Goal: Transaction & Acquisition: Purchase product/service

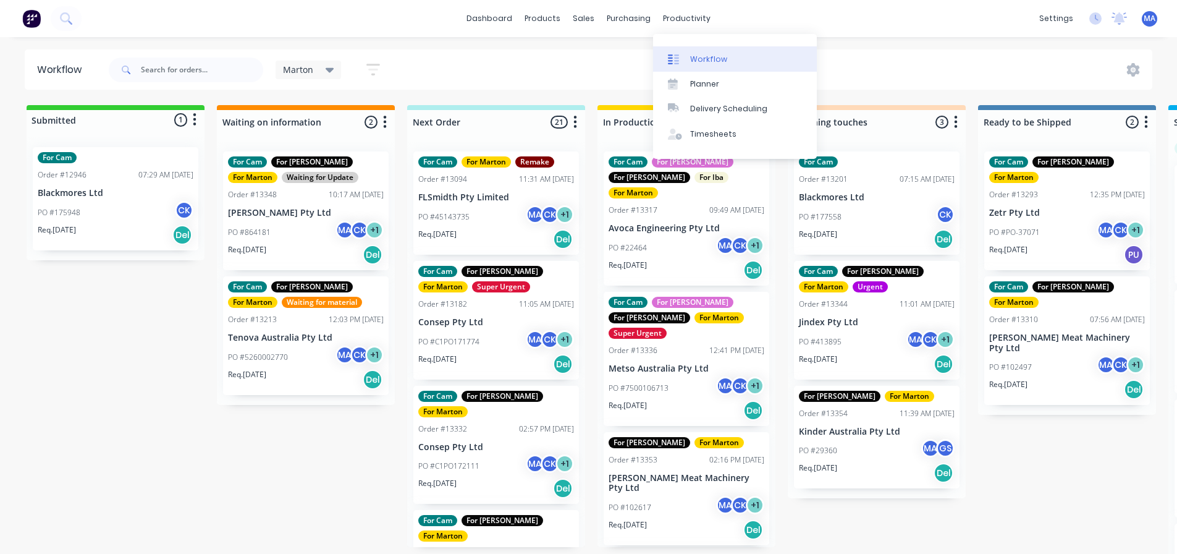
click at [702, 50] on link "Workflow" at bounding box center [735, 58] width 164 height 25
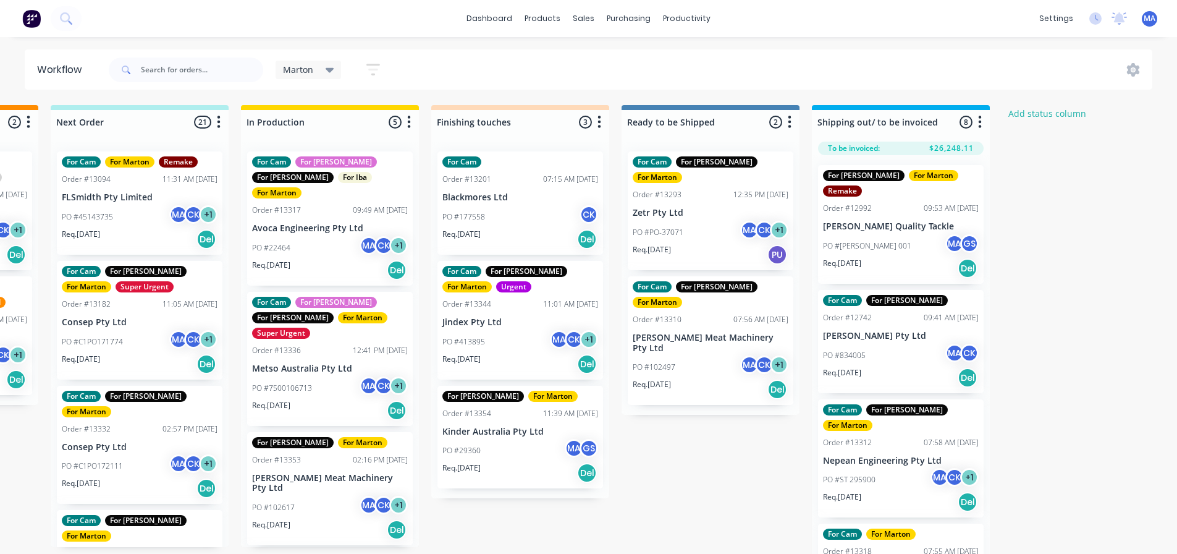
scroll to position [0, 408]
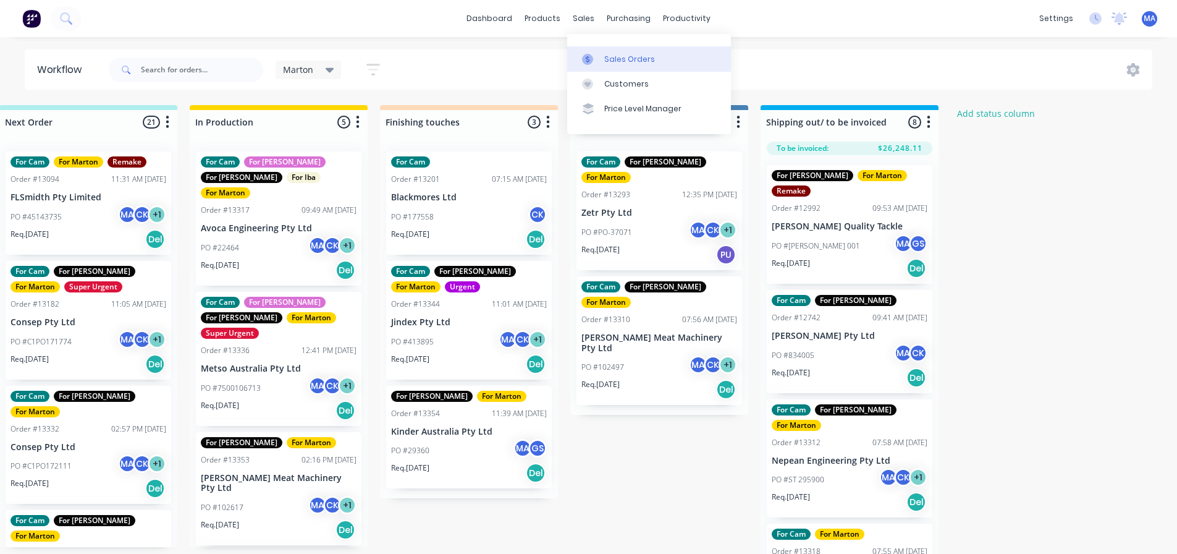
click at [609, 56] on div "Sales Orders" at bounding box center [629, 59] width 51 height 11
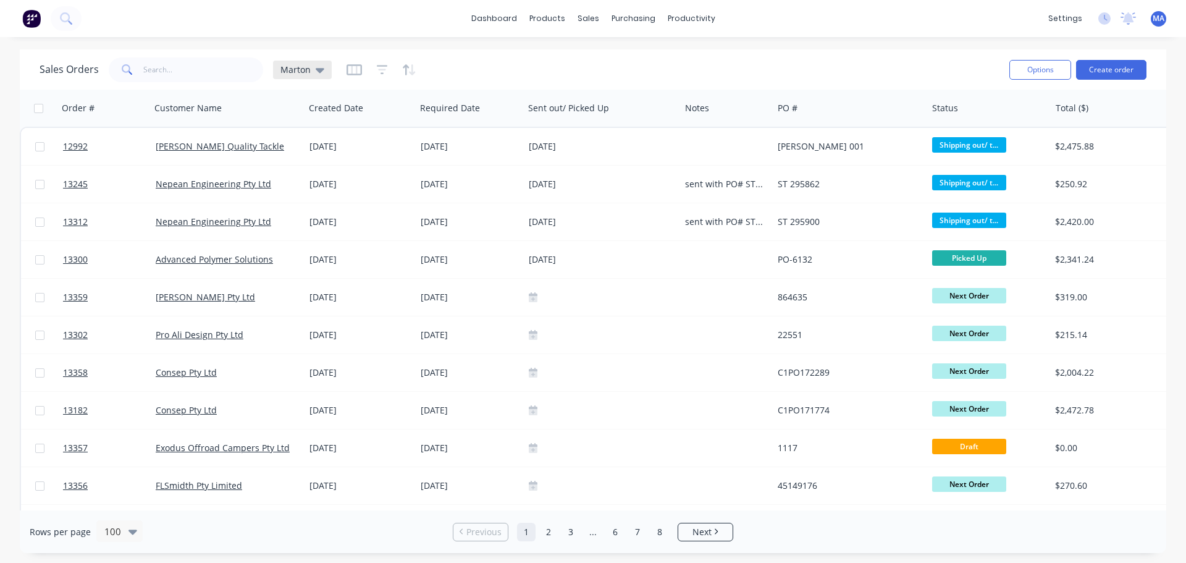
click at [326, 69] on div "Marton" at bounding box center [302, 70] width 59 height 19
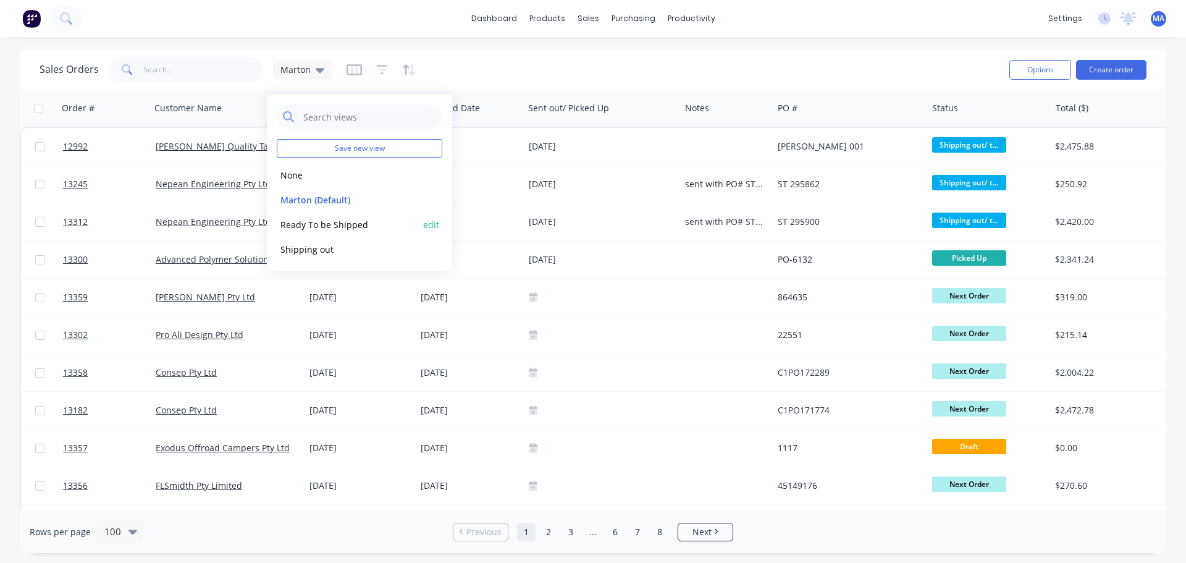
click at [308, 227] on button "Ready To be Shipped" at bounding box center [347, 224] width 141 height 14
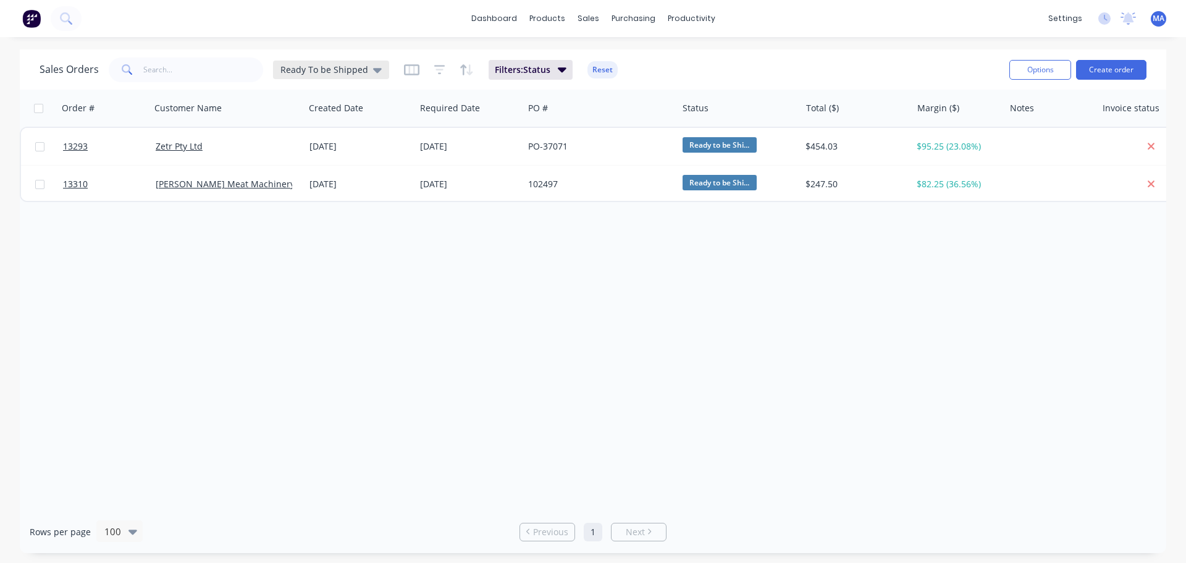
click at [373, 69] on icon at bounding box center [377, 70] width 9 height 5
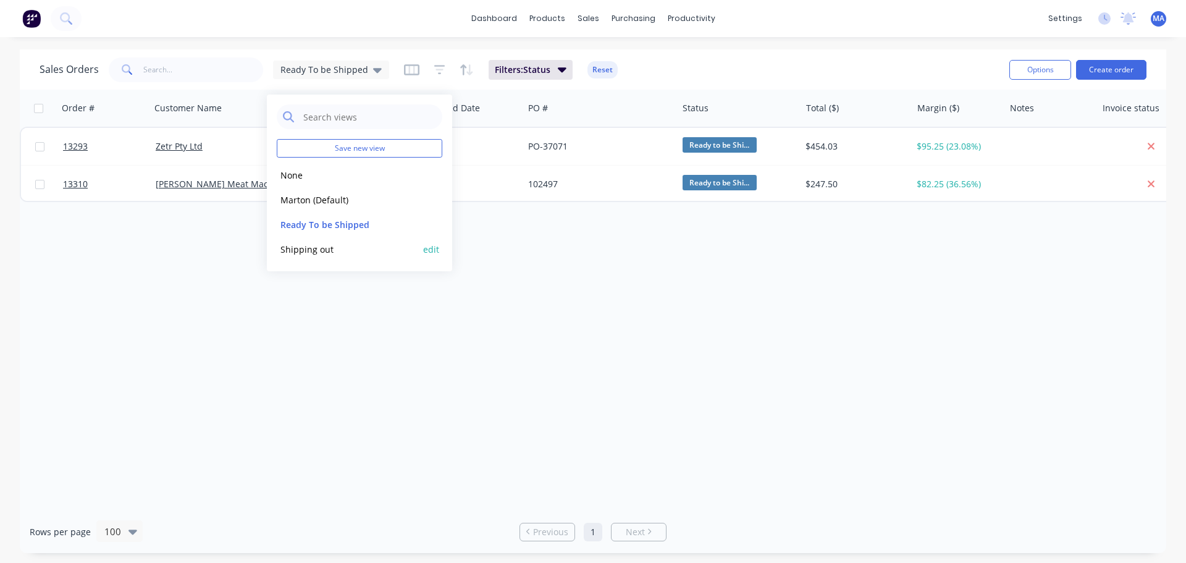
click at [332, 246] on button "Shipping out" at bounding box center [347, 249] width 141 height 14
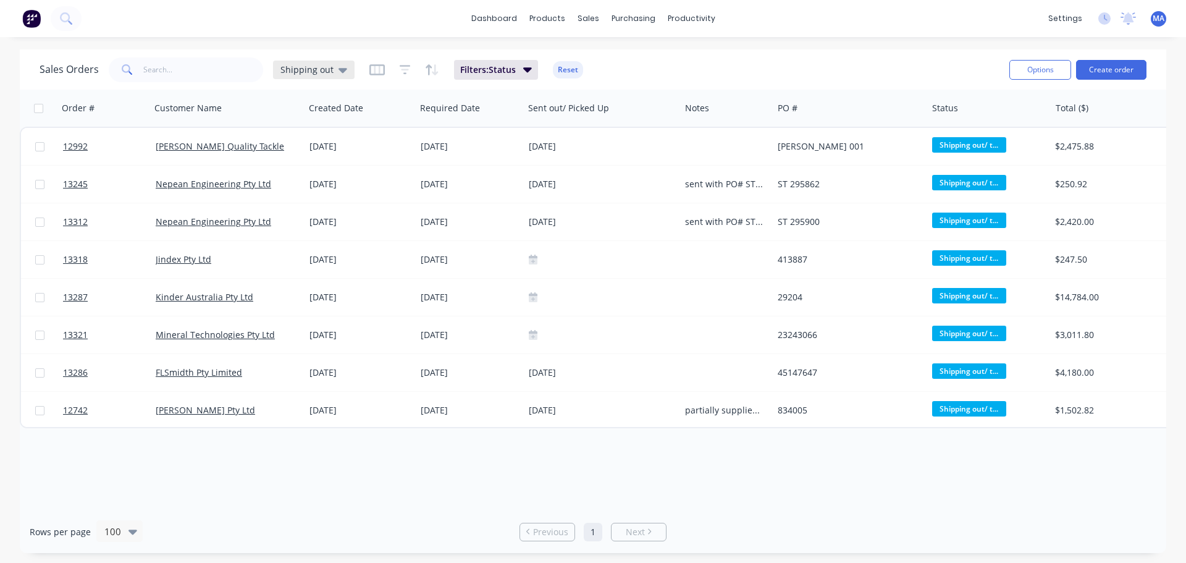
click at [344, 70] on div "Shipping out" at bounding box center [314, 70] width 82 height 19
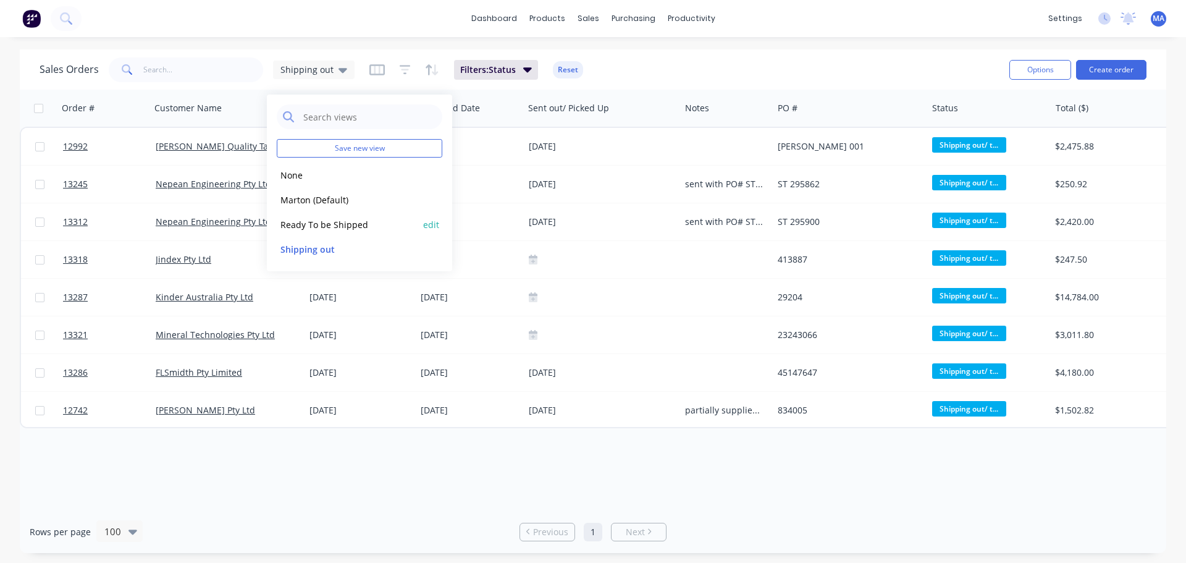
click at [313, 228] on button "Ready To be Shipped" at bounding box center [347, 224] width 141 height 14
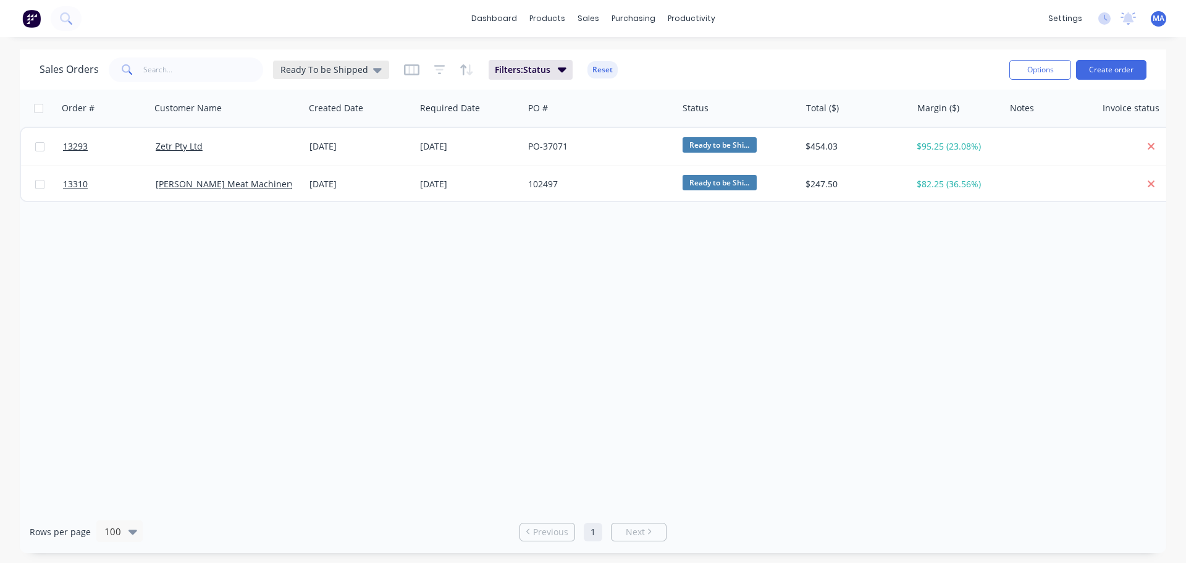
click at [331, 68] on span "Ready To be Shipped" at bounding box center [324, 69] width 88 height 13
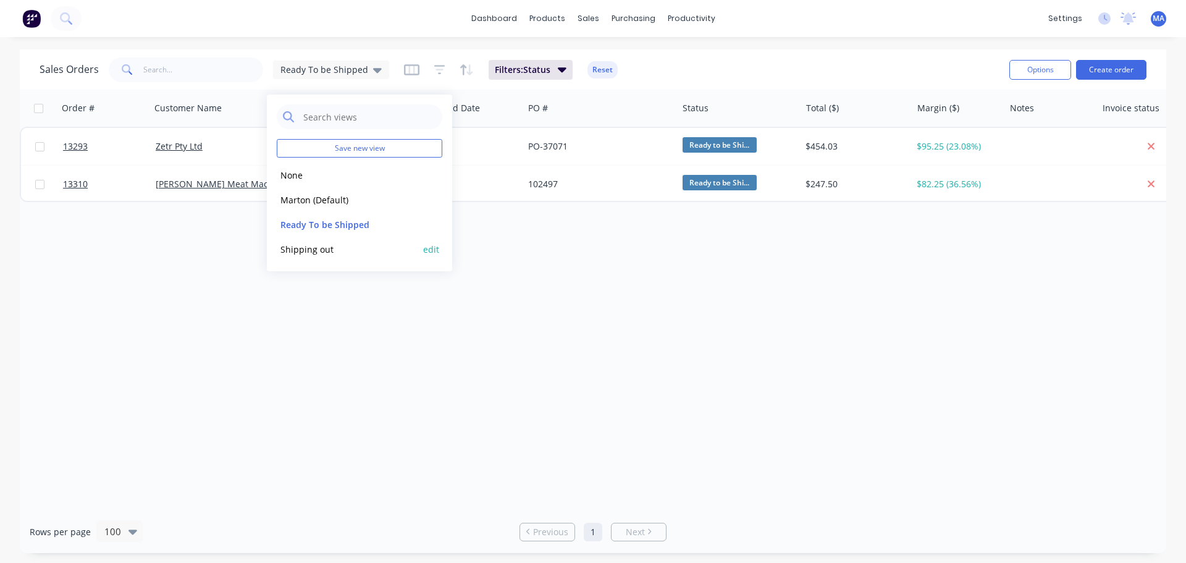
click at [321, 252] on button "Shipping out" at bounding box center [347, 249] width 141 height 14
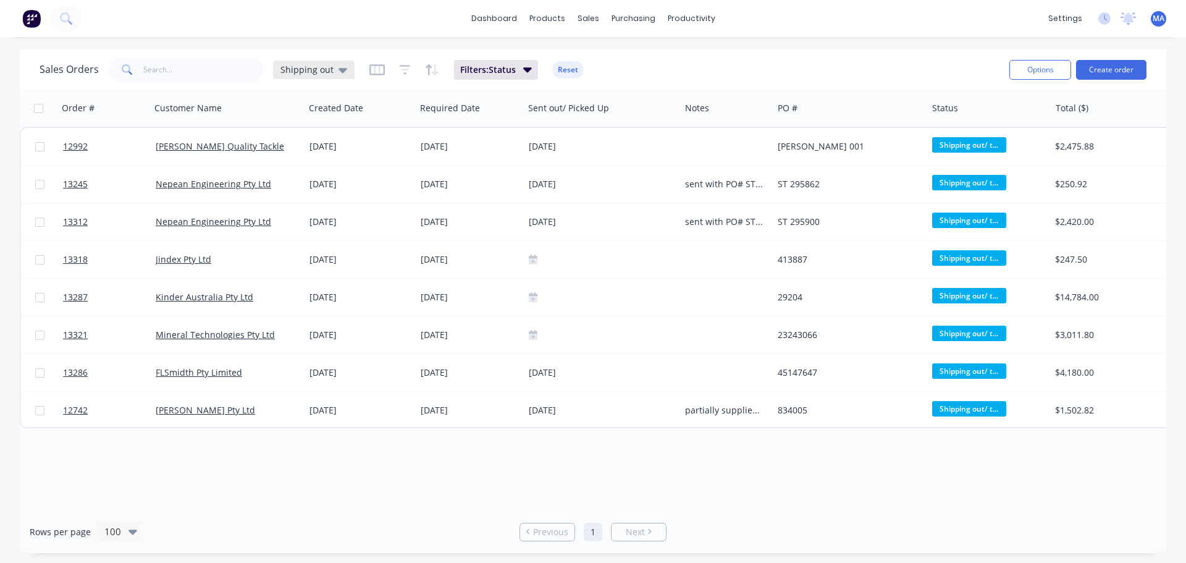
click at [342, 74] on icon at bounding box center [343, 70] width 9 height 14
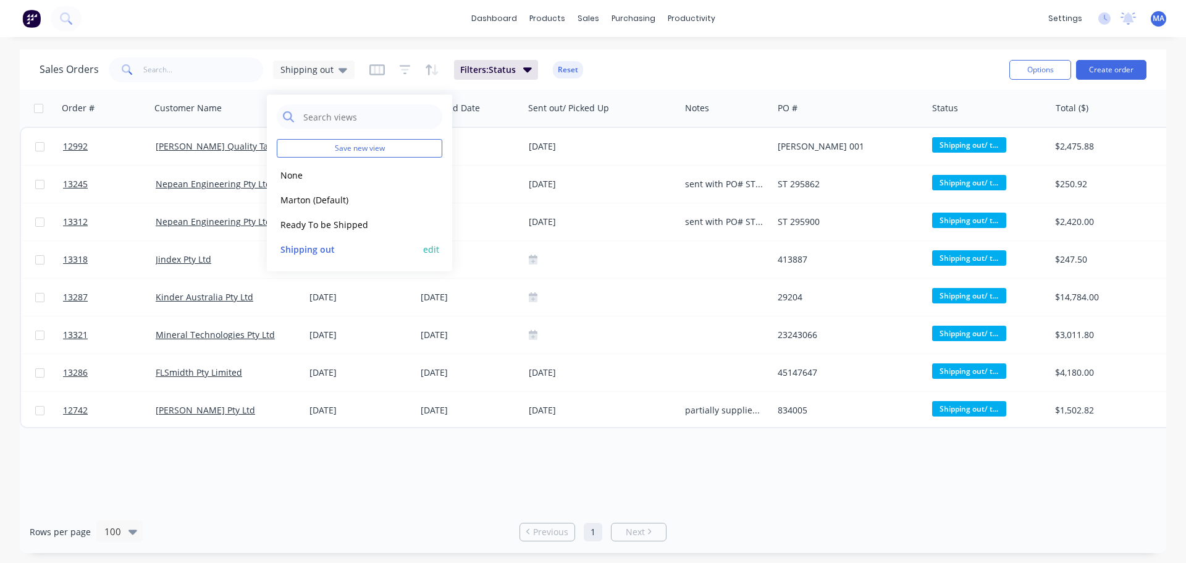
click at [424, 251] on button "edit" at bounding box center [431, 249] width 16 height 13
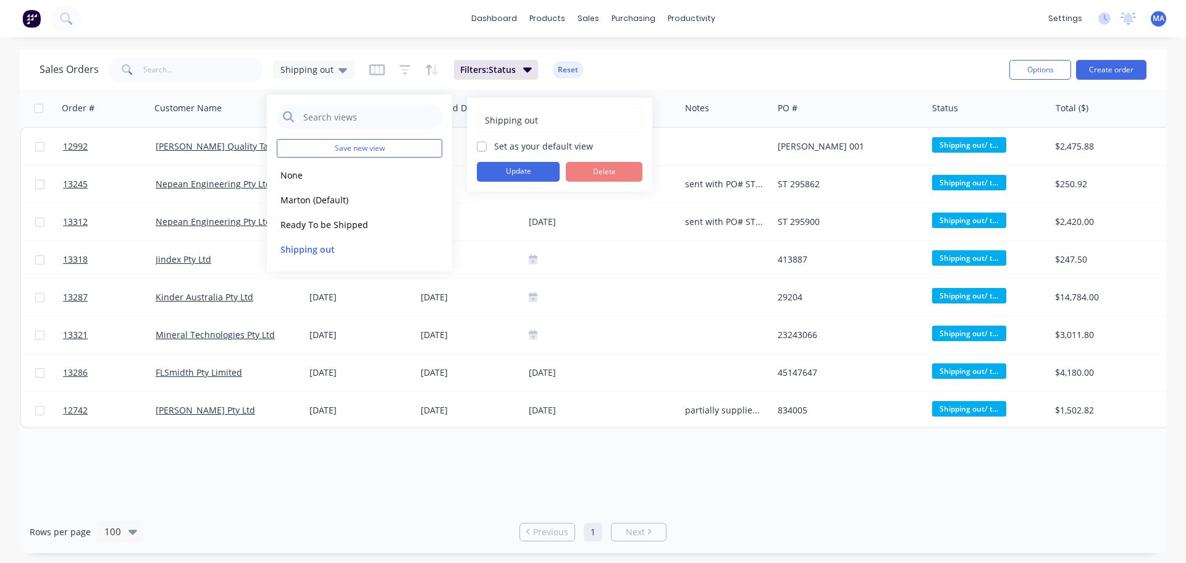
click at [494, 143] on label "Set as your default view" at bounding box center [543, 146] width 99 height 13
click at [481, 143] on input "Set as your default view" at bounding box center [482, 146] width 10 height 12
checkbox input "true"
click at [506, 171] on button "Update" at bounding box center [518, 172] width 83 height 20
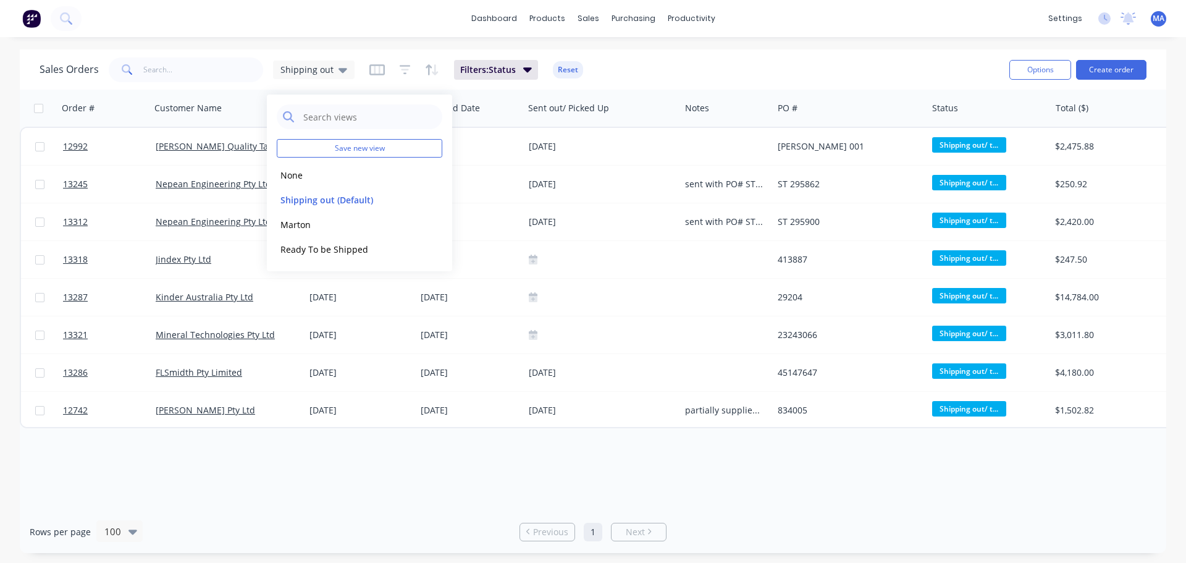
click at [628, 80] on div "Sales Orders Shipping out Filters: Status Reset" at bounding box center [520, 69] width 960 height 30
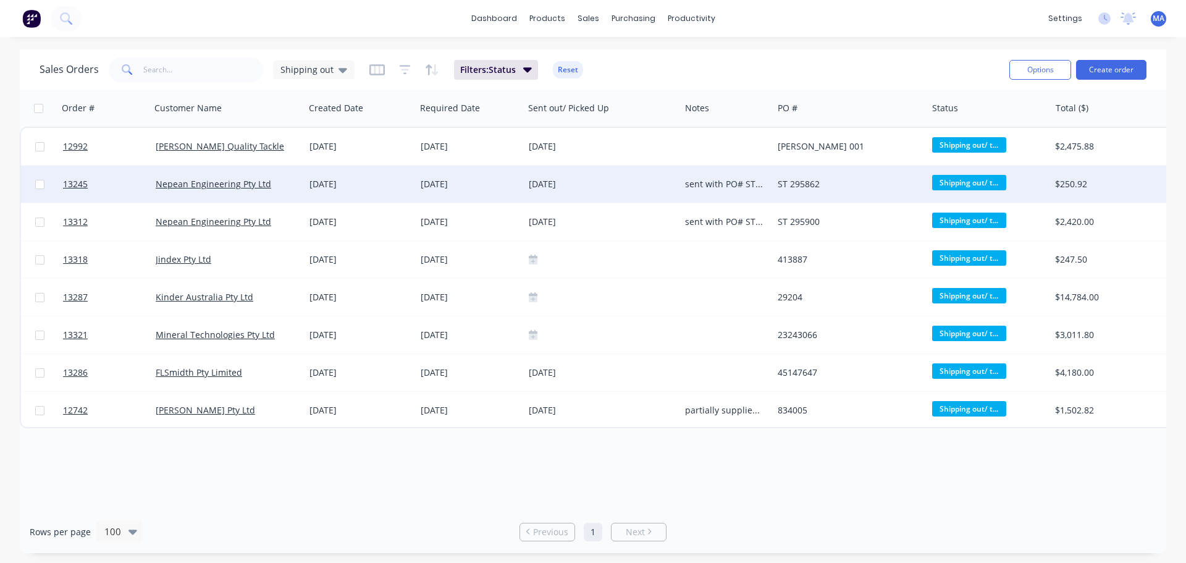
click at [319, 187] on div "11 Sep 2025" at bounding box center [360, 184] width 101 height 12
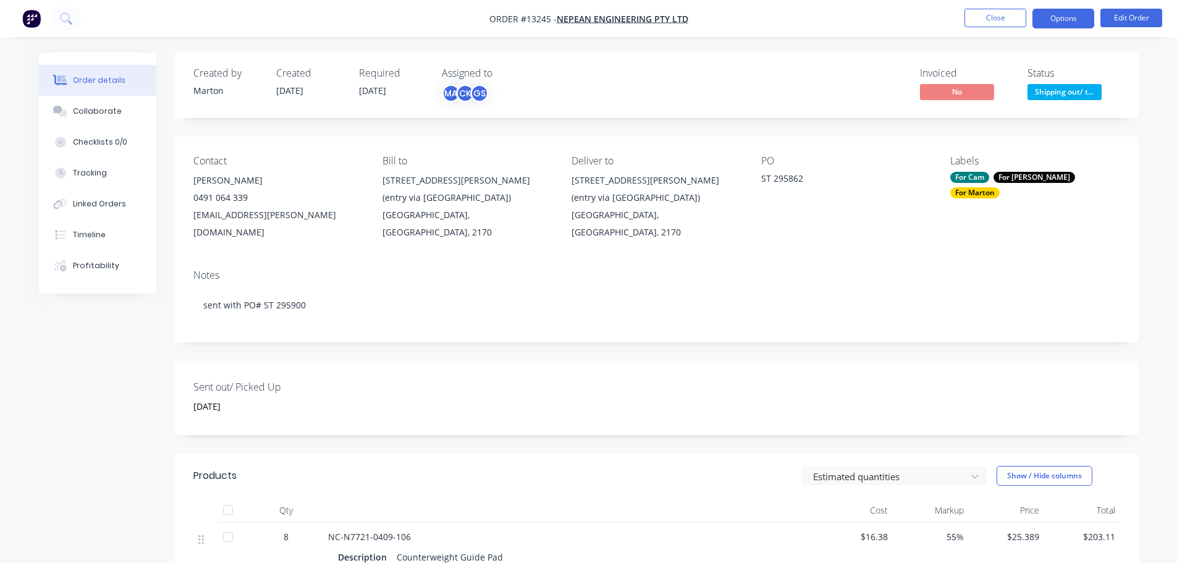
click at [1061, 15] on button "Options" at bounding box center [1063, 19] width 62 height 20
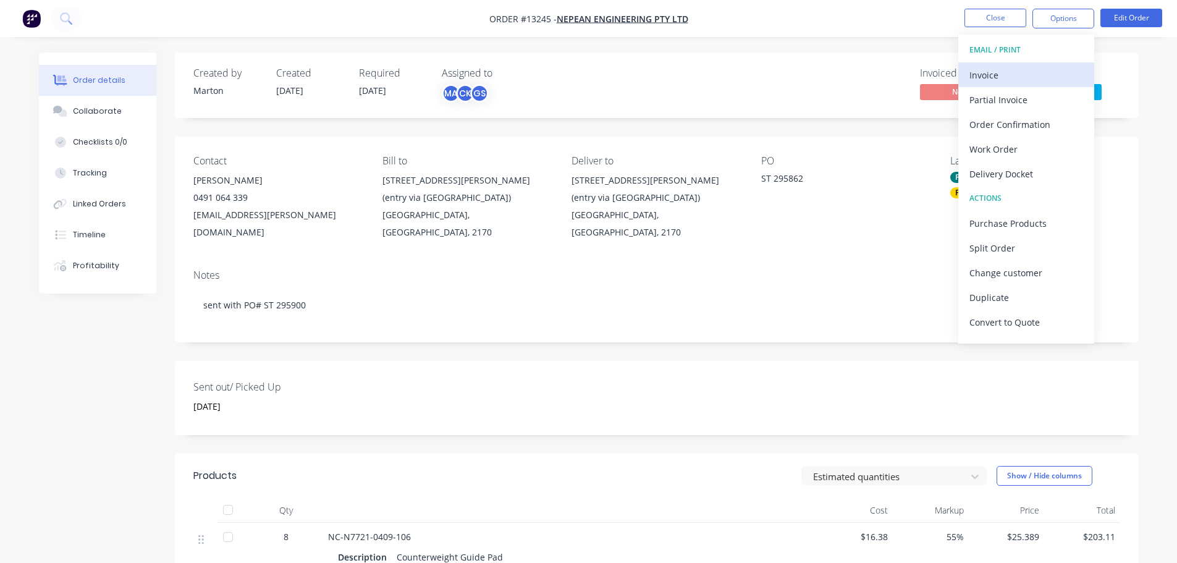
click at [1019, 72] on div "Invoice" at bounding box center [1026, 75] width 114 height 18
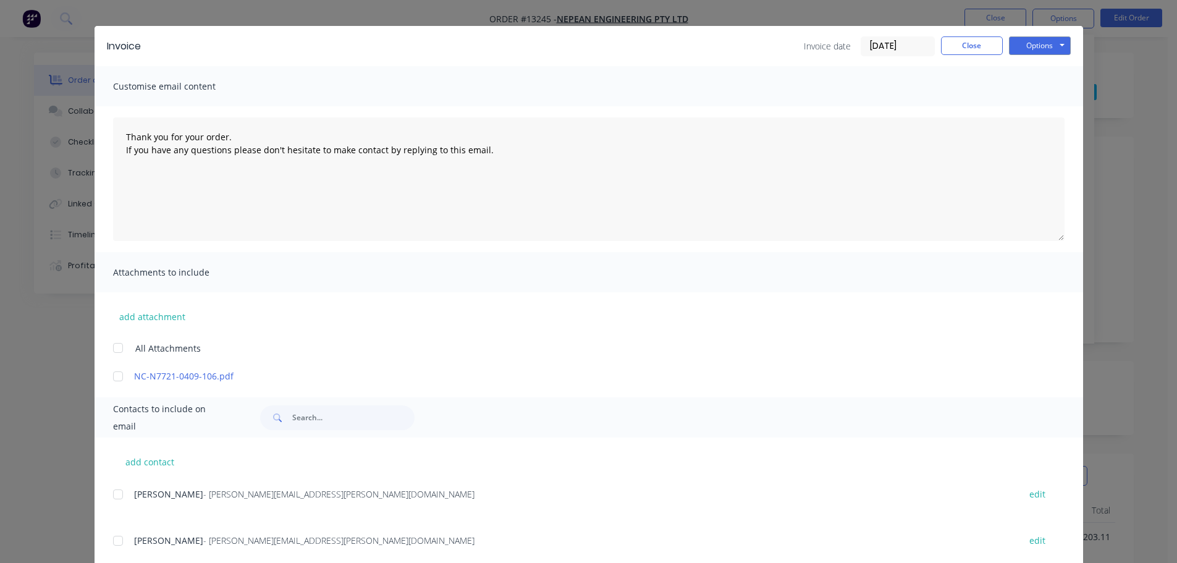
scroll to position [288, 0]
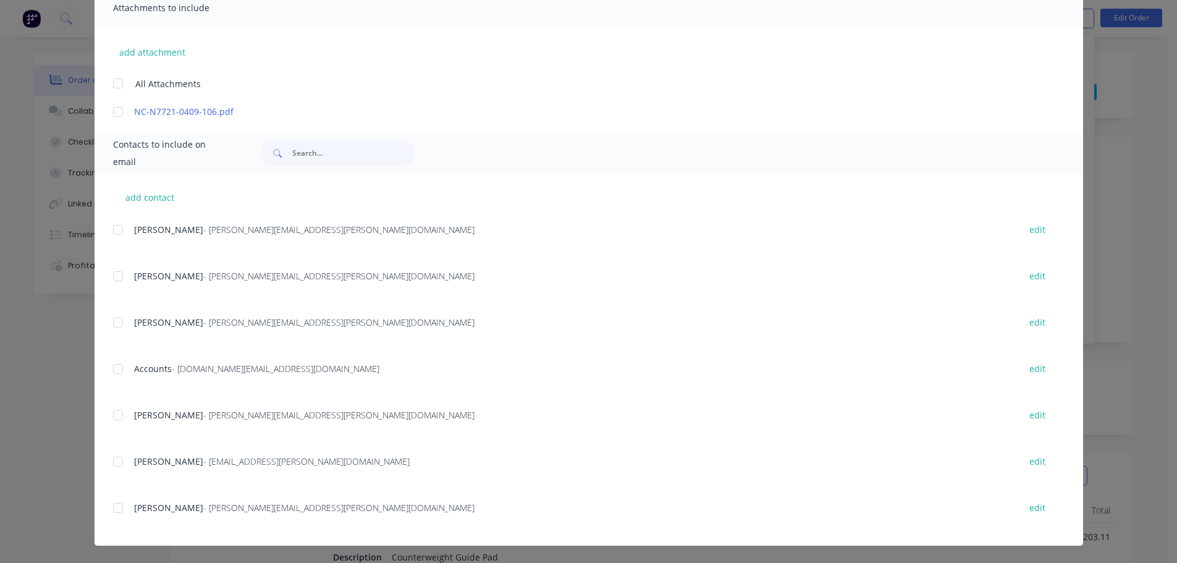
click at [113, 370] on div at bounding box center [118, 368] width 25 height 25
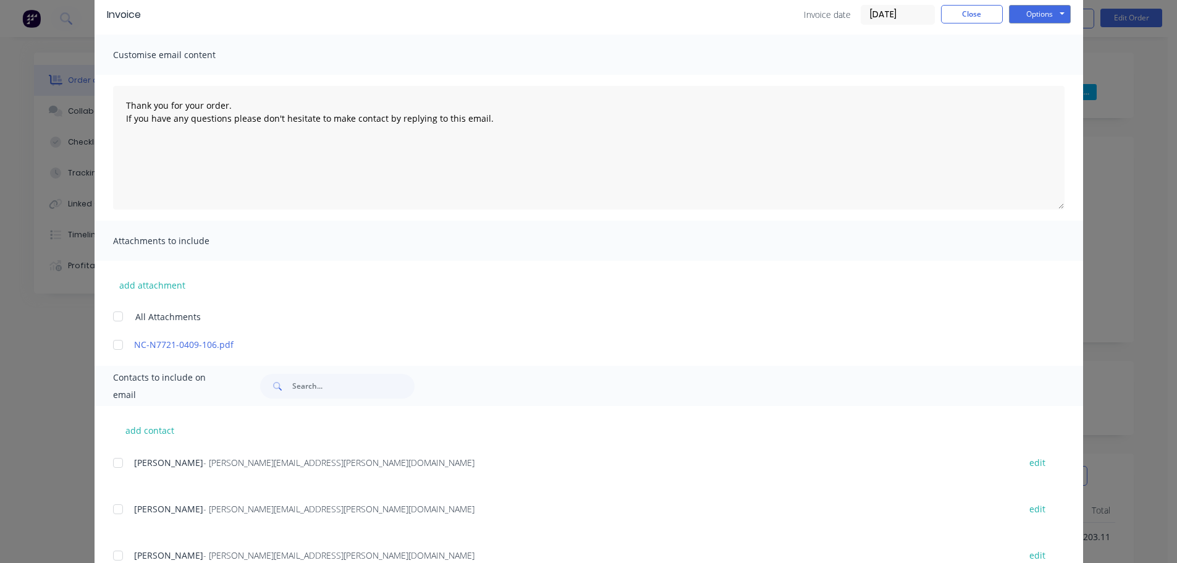
scroll to position [0, 0]
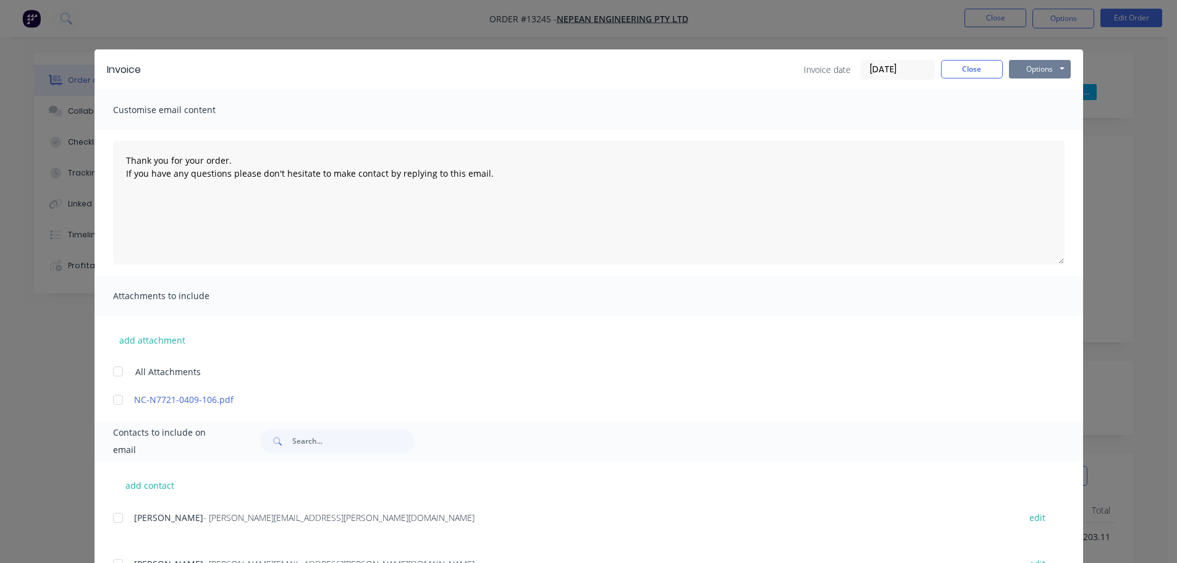
click at [1029, 66] on button "Options" at bounding box center [1040, 69] width 62 height 19
click at [980, 117] on div "Customise email content" at bounding box center [589, 110] width 988 height 40
type textarea "Thank you for your order. If you have any questions please don't hesitate to ma…"
click at [1121, 59] on div "Invoice Invoice date 29/09/25 Close Options Preview Print Email Customise email…" at bounding box center [588, 281] width 1177 height 563
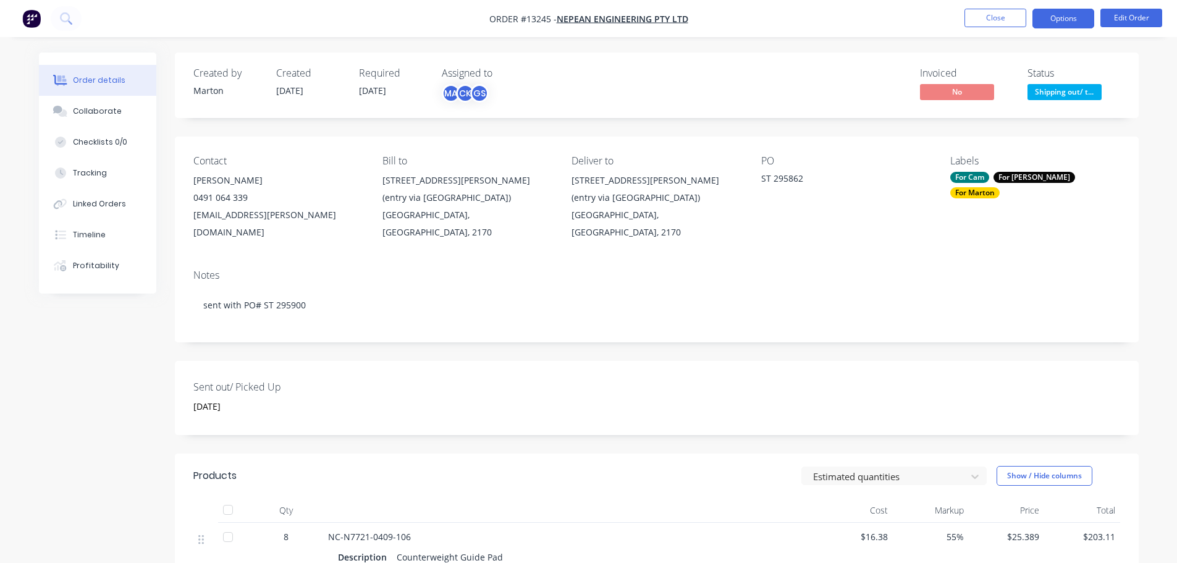
click at [1052, 23] on button "Options" at bounding box center [1063, 19] width 62 height 20
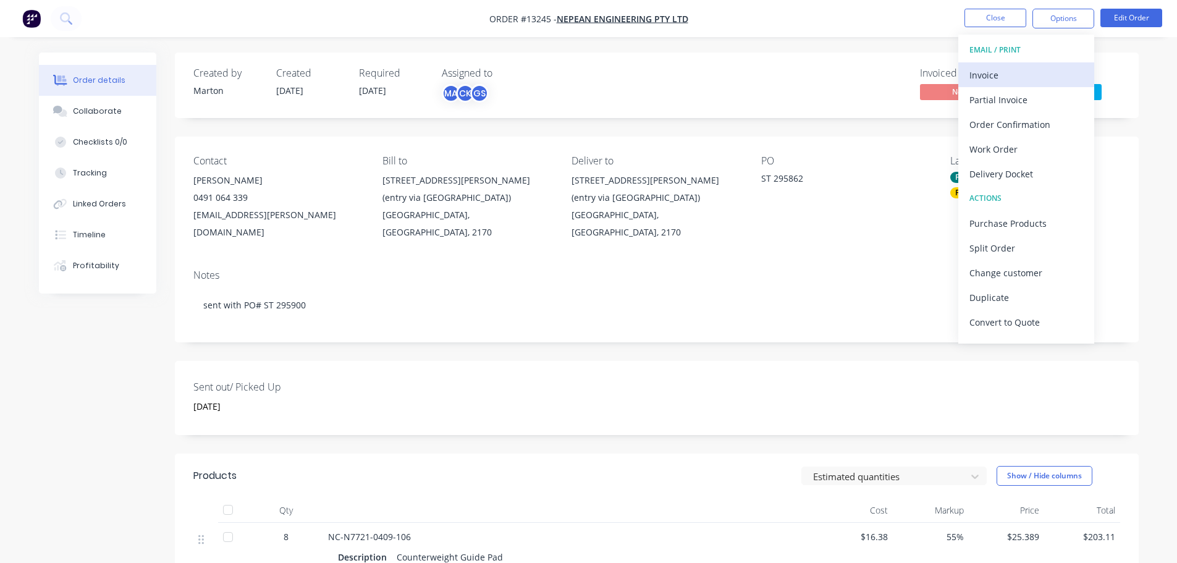
click at [995, 75] on div "Invoice" at bounding box center [1026, 75] width 114 height 18
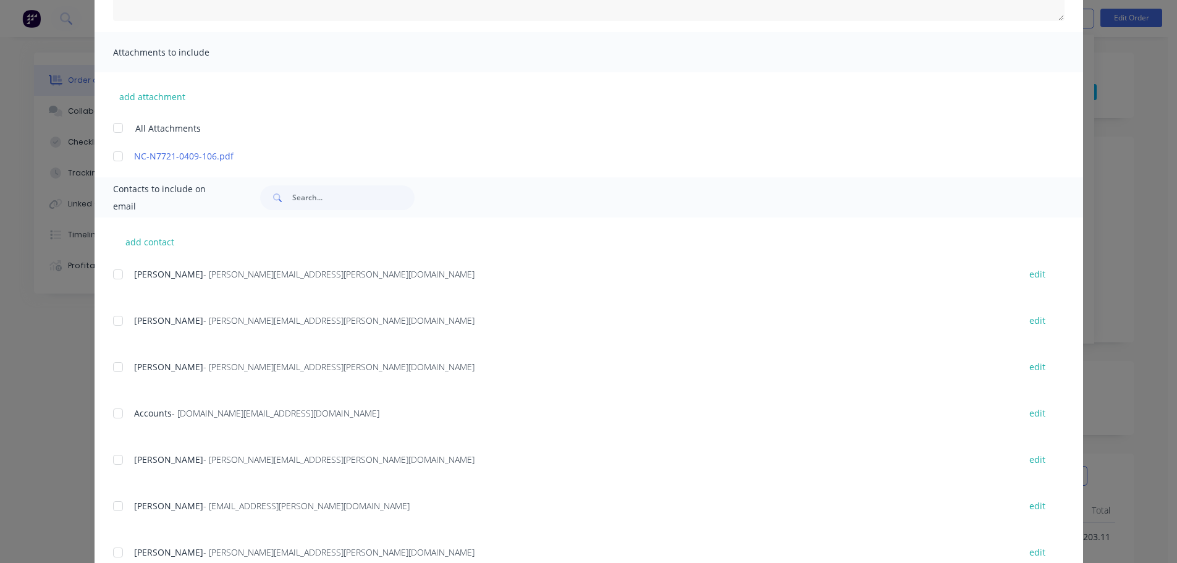
scroll to position [247, 0]
click at [109, 410] on div at bounding box center [118, 409] width 25 height 25
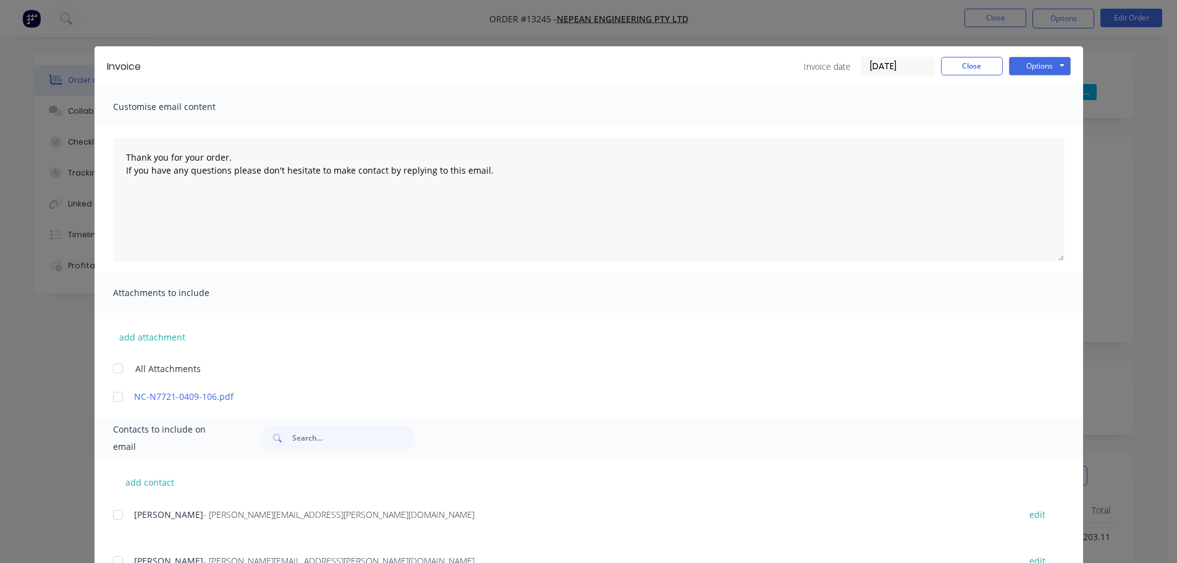
scroll to position [0, 0]
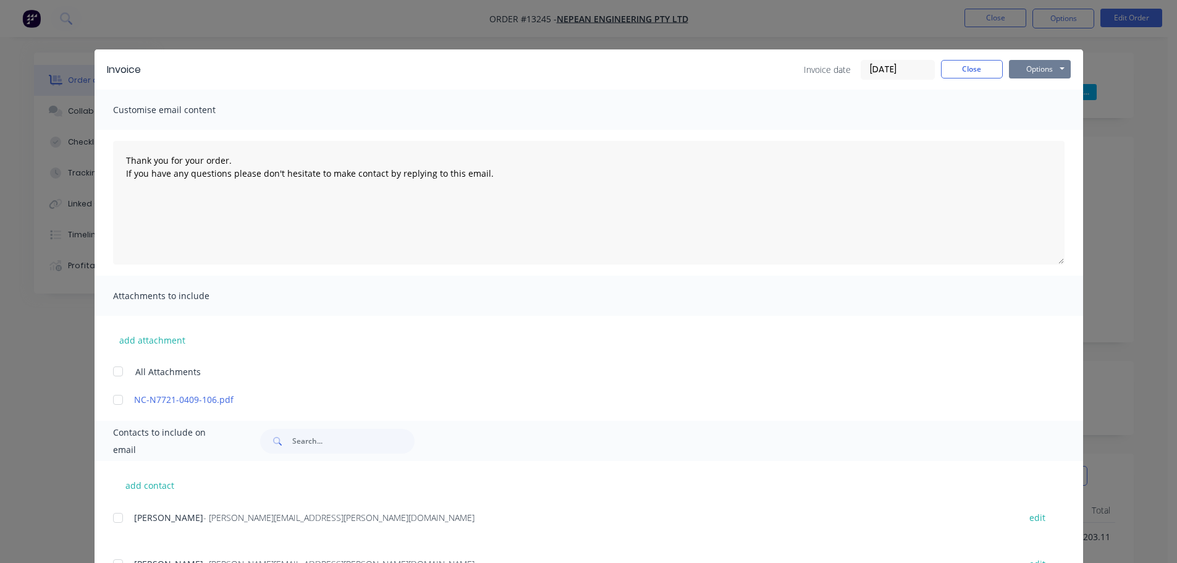
click at [1048, 75] on button "Options" at bounding box center [1040, 69] width 62 height 19
click at [1033, 132] on button "Email" at bounding box center [1048, 132] width 79 height 20
type textarea "Thank you for your order. If you have any questions please don't hesitate to ma…"
click at [945, 67] on button "Close" at bounding box center [972, 69] width 62 height 19
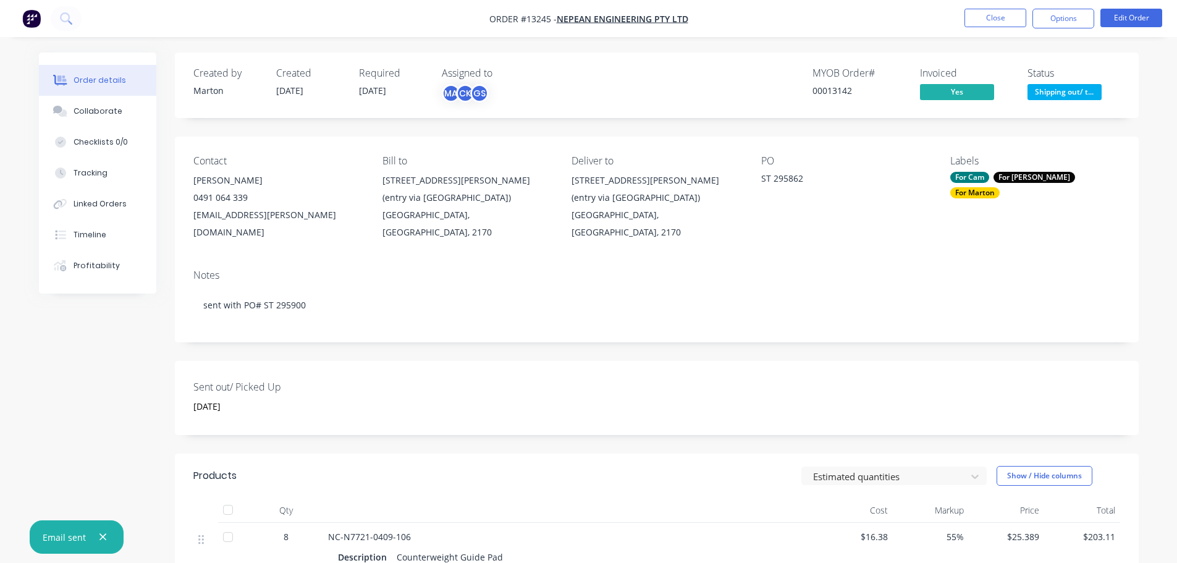
click at [1053, 96] on span "Shipping out/ t..." at bounding box center [1064, 91] width 74 height 15
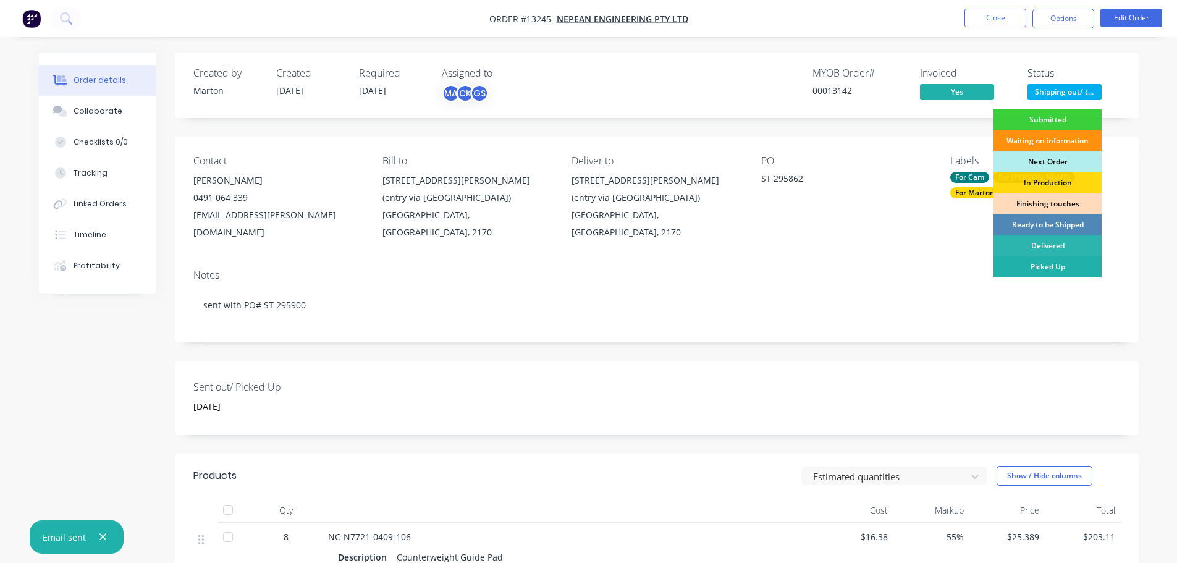
click at [1025, 263] on div "Picked Up" at bounding box center [1047, 266] width 108 height 21
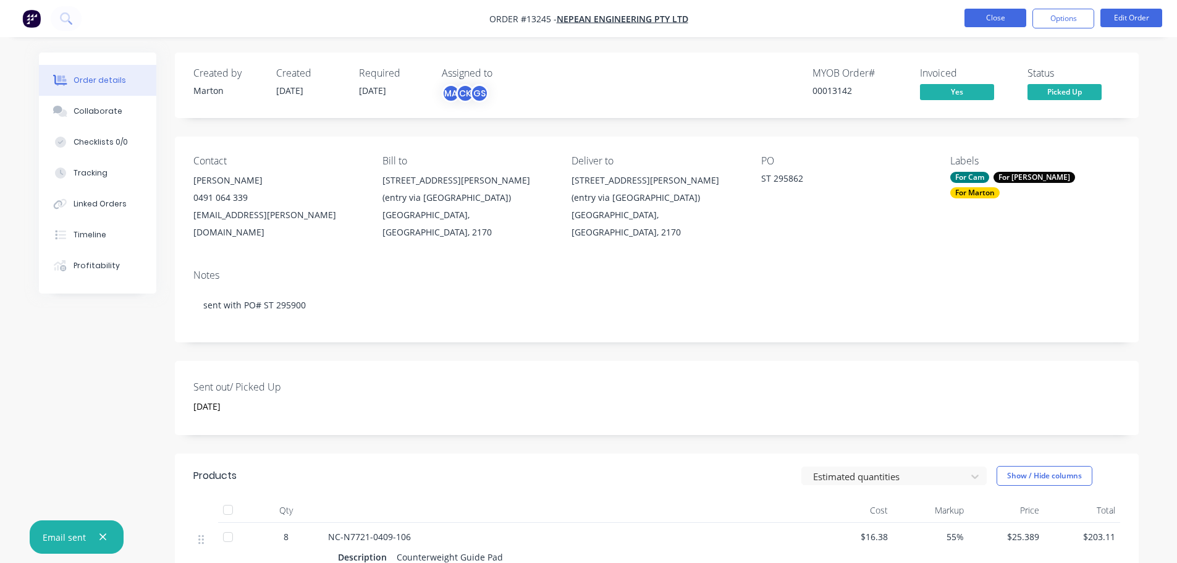
click at [997, 15] on button "Close" at bounding box center [995, 18] width 62 height 19
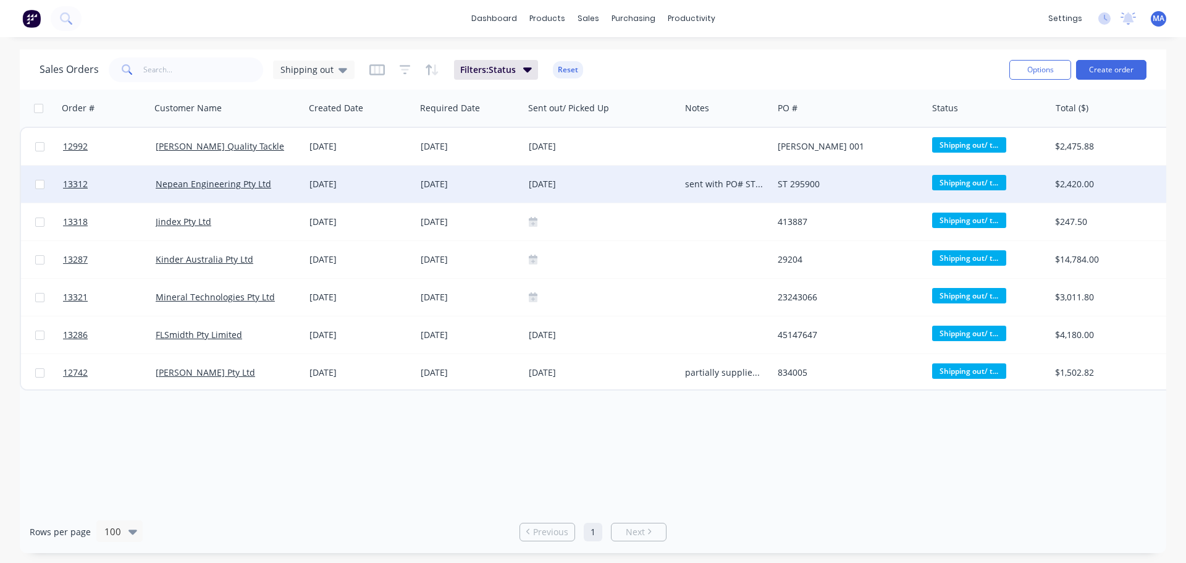
click at [380, 185] on div "16 Sep 2025" at bounding box center [360, 184] width 101 height 12
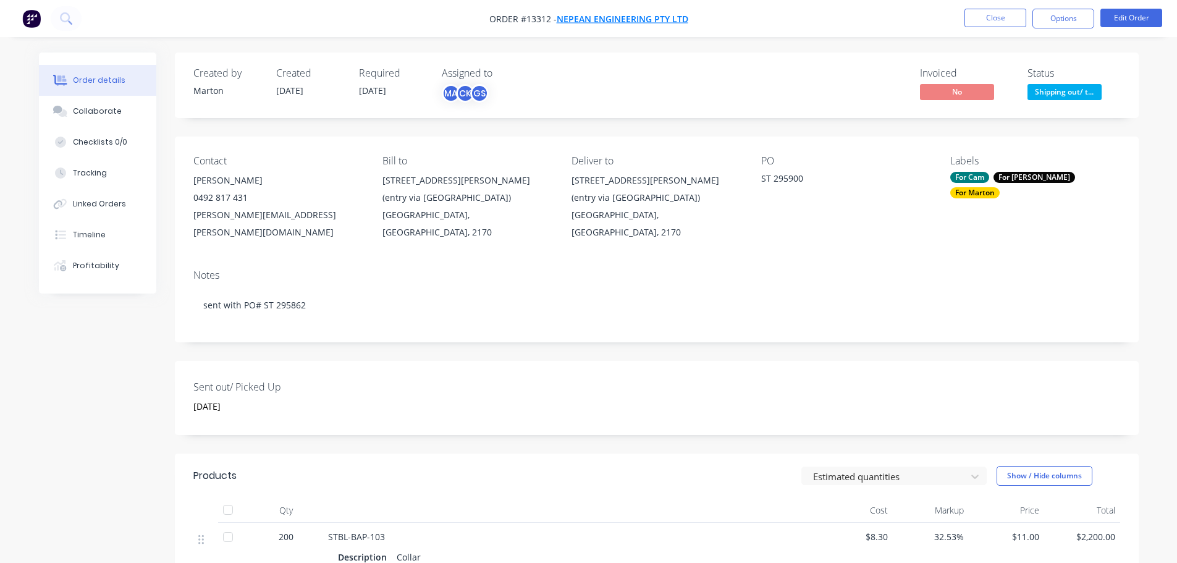
click at [594, 19] on span "Nepean Engineering Pty Ltd" at bounding box center [623, 19] width 132 height 12
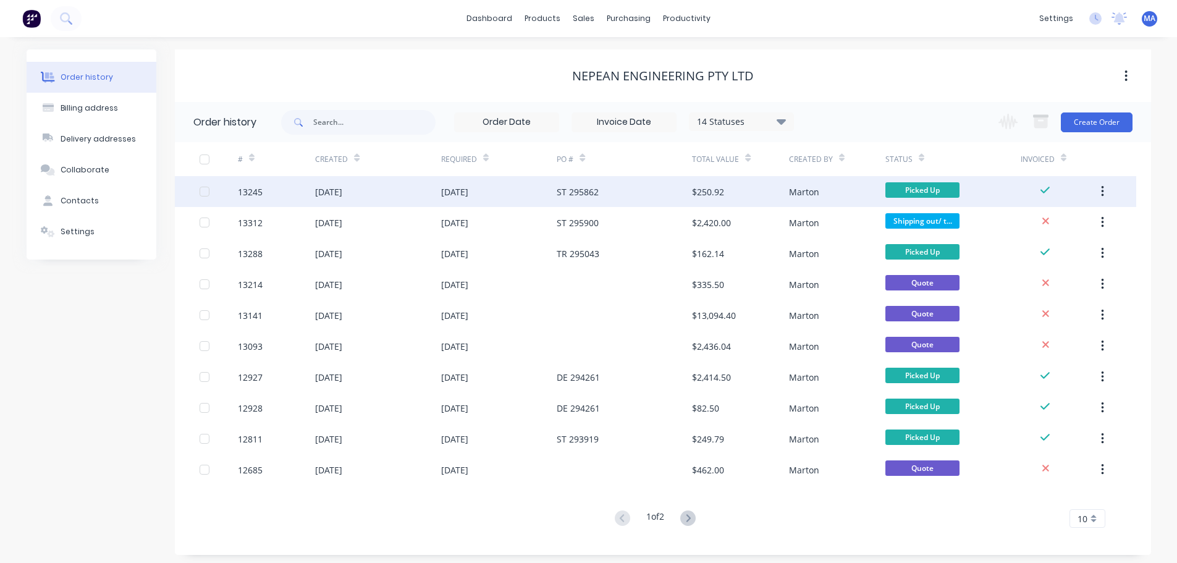
click at [523, 198] on div "25 Sep 2025" at bounding box center [499, 191] width 116 height 31
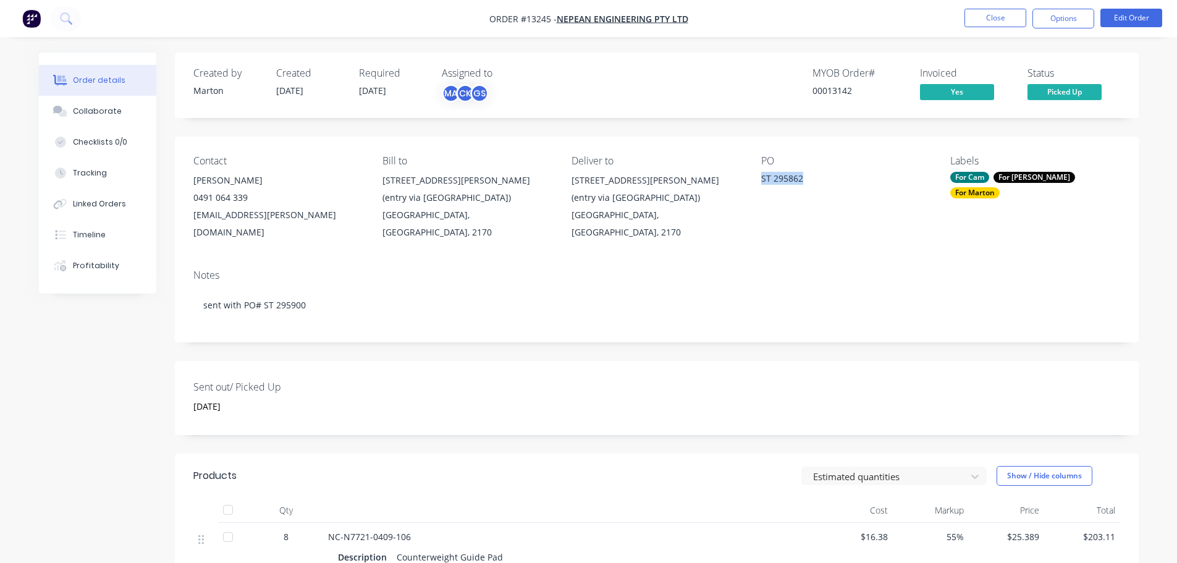
drag, startPoint x: 809, startPoint y: 178, endPoint x: 755, endPoint y: 177, distance: 54.4
click at [755, 177] on div "Contact Rafer Geoghegan 0491 064 339 Rafer.Geoghegan@nepean.com Bill to 2/38 Be…" at bounding box center [657, 198] width 964 height 123
copy div "ST 295862"
click at [992, 21] on button "Close" at bounding box center [995, 18] width 62 height 19
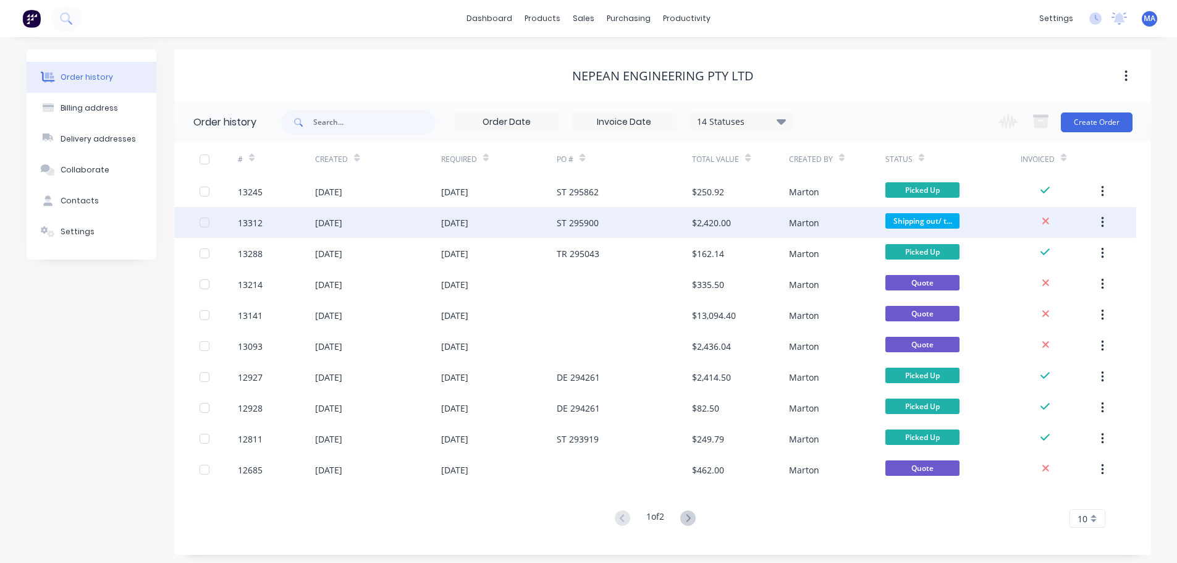
click at [647, 227] on div "ST 295900" at bounding box center [624, 222] width 135 height 31
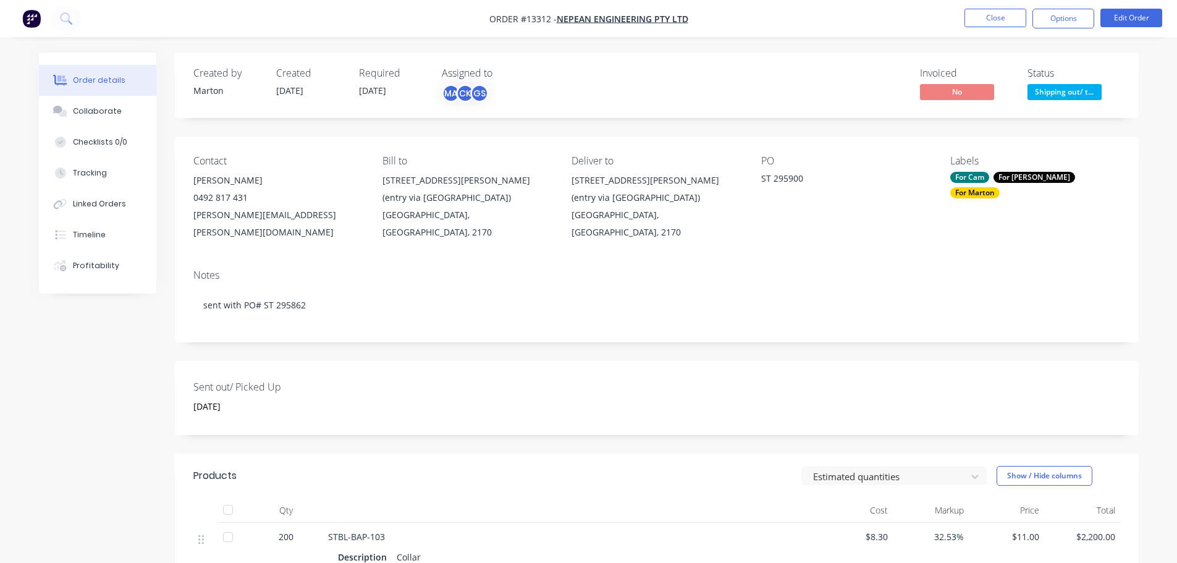
click at [1068, 31] on nav "Order #13312 - Nepean Engineering Pty Ltd Close Options Edit Order" at bounding box center [588, 18] width 1177 height 37
click at [1066, 24] on button "Options" at bounding box center [1063, 19] width 62 height 20
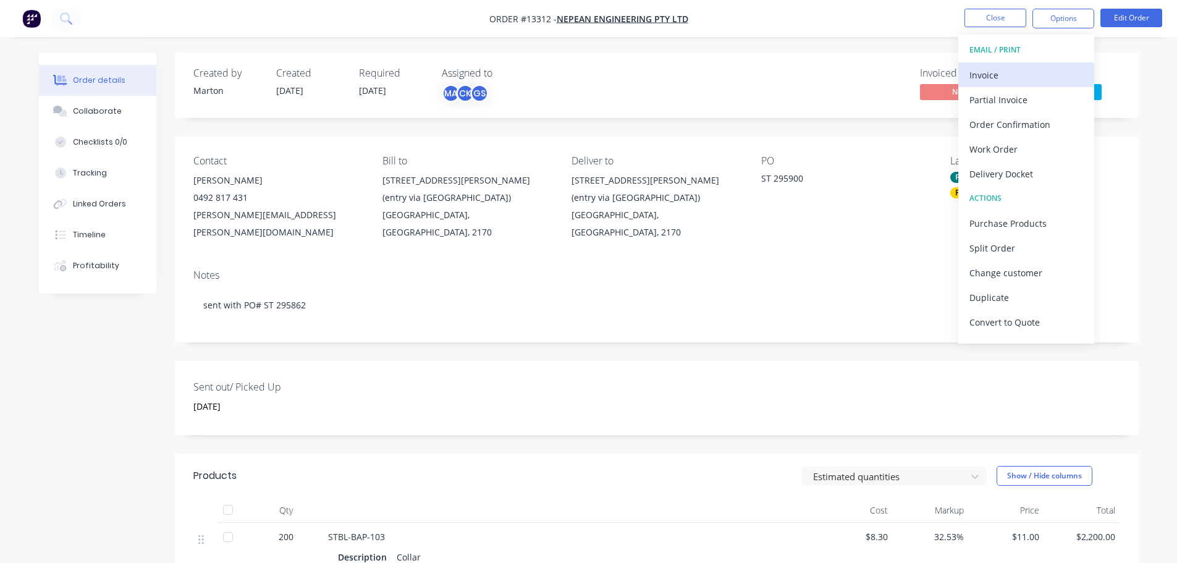
click at [983, 74] on div "Invoice" at bounding box center [1026, 75] width 114 height 18
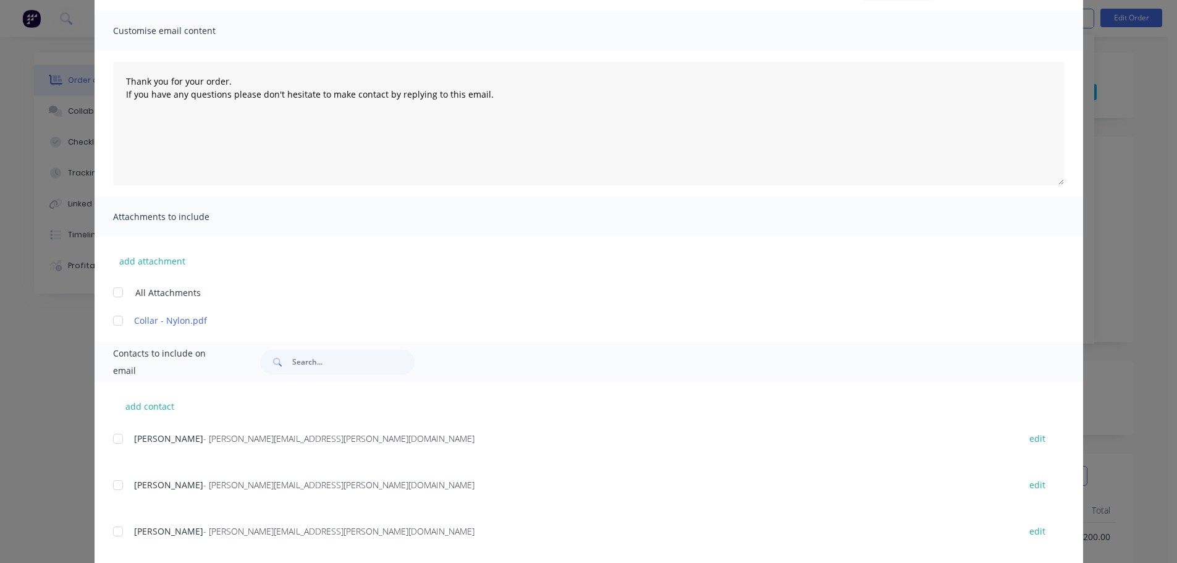
scroll to position [247, 0]
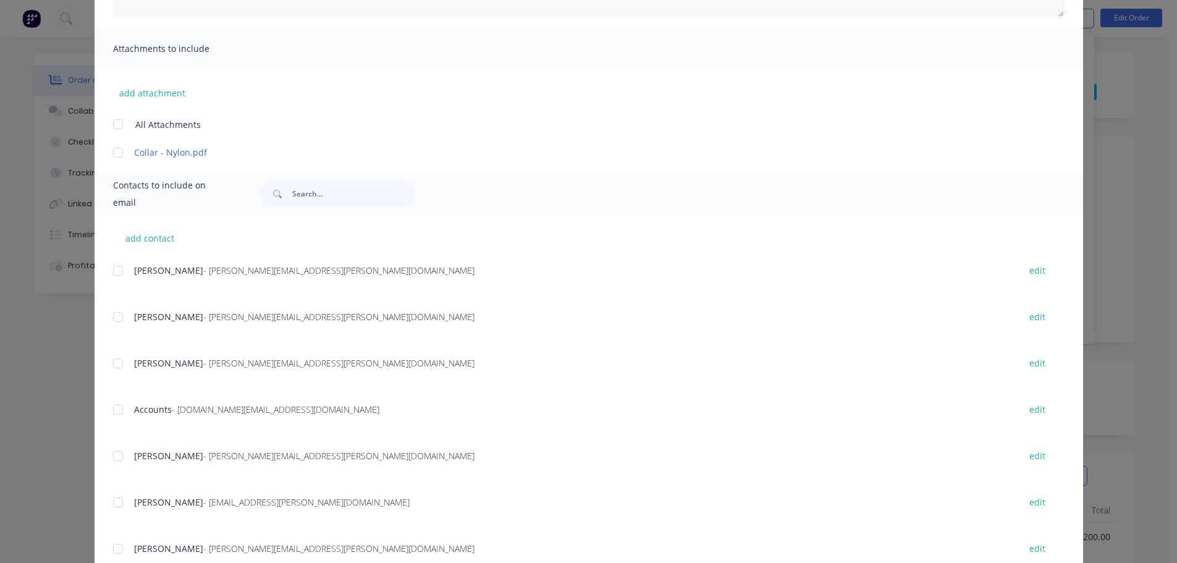
drag, startPoint x: 109, startPoint y: 404, endPoint x: 380, endPoint y: 366, distance: 273.2
click at [111, 404] on div at bounding box center [118, 409] width 25 height 25
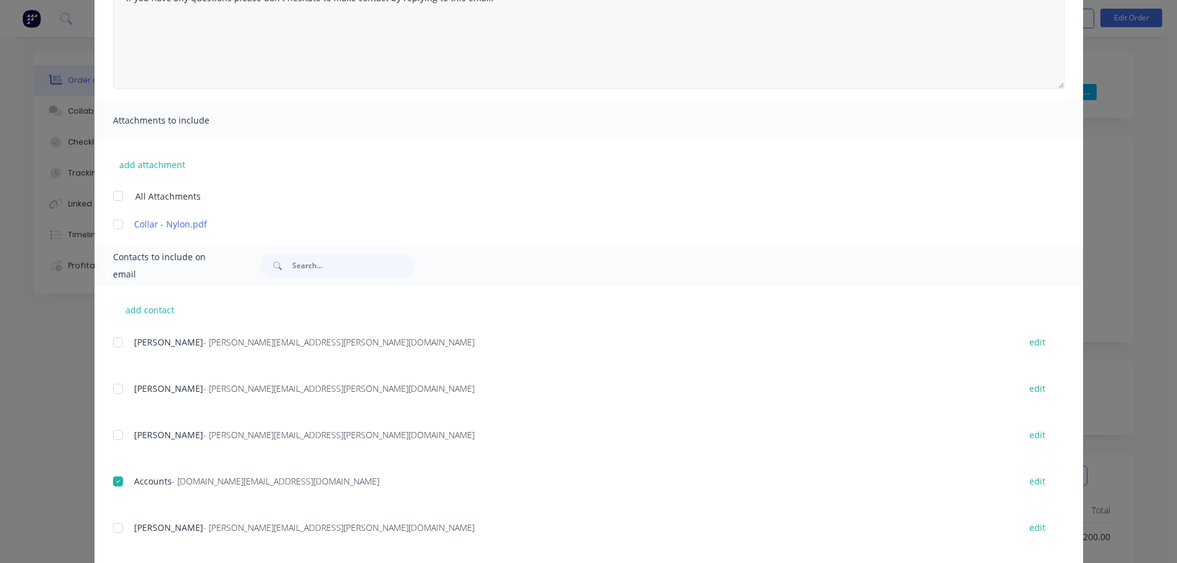
scroll to position [0, 0]
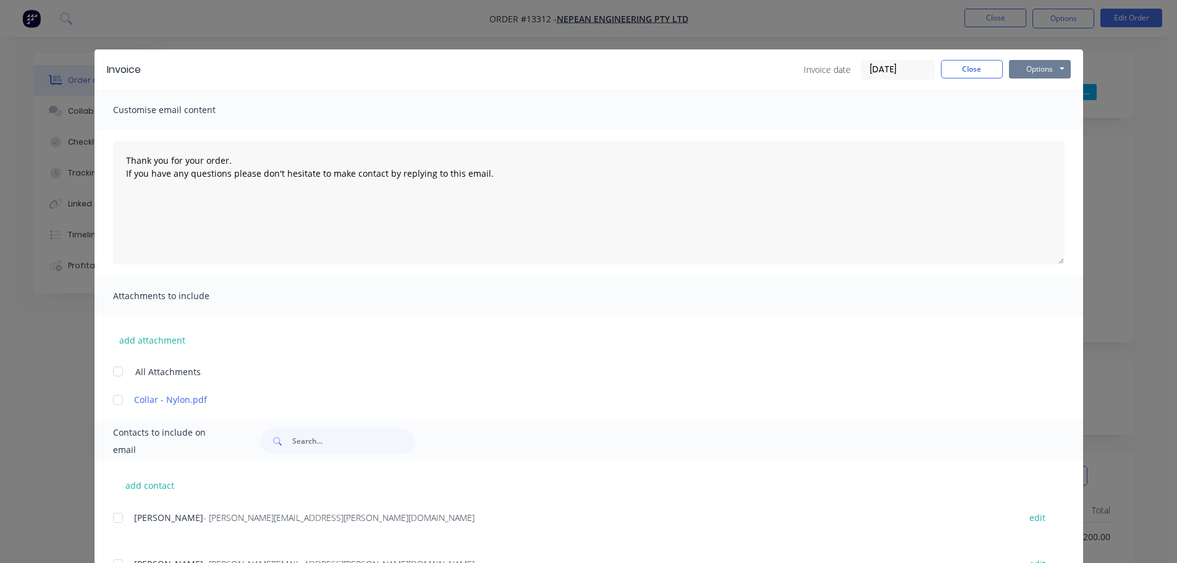
click at [1022, 65] on button "Options" at bounding box center [1040, 69] width 62 height 19
click at [1036, 127] on button "Email" at bounding box center [1048, 132] width 79 height 20
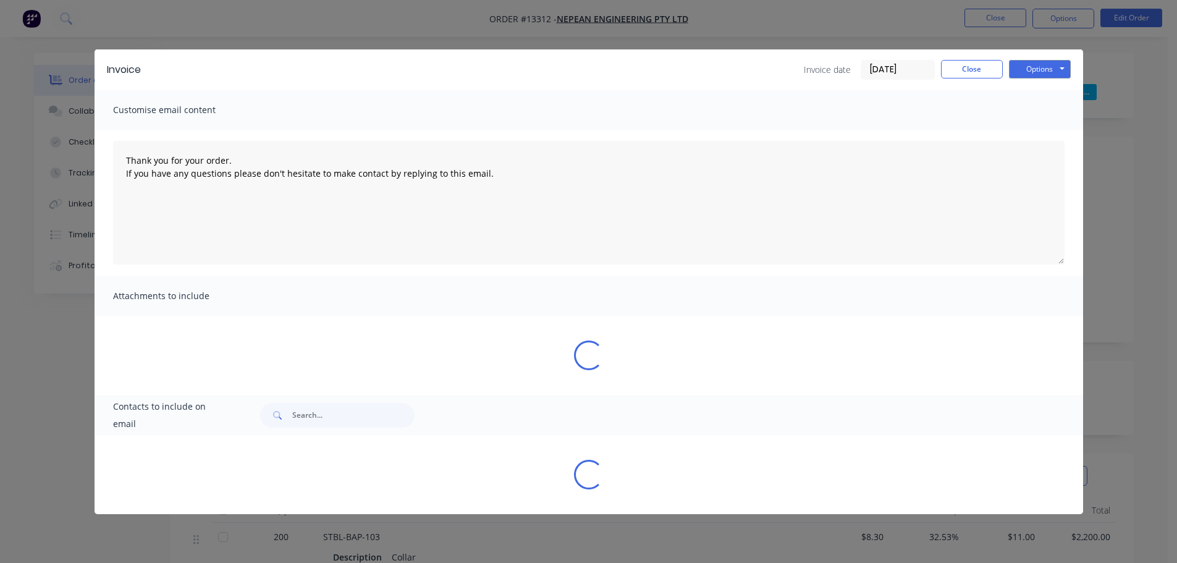
type textarea "Thank you for your order. If you have any questions please don't hesitate to ma…"
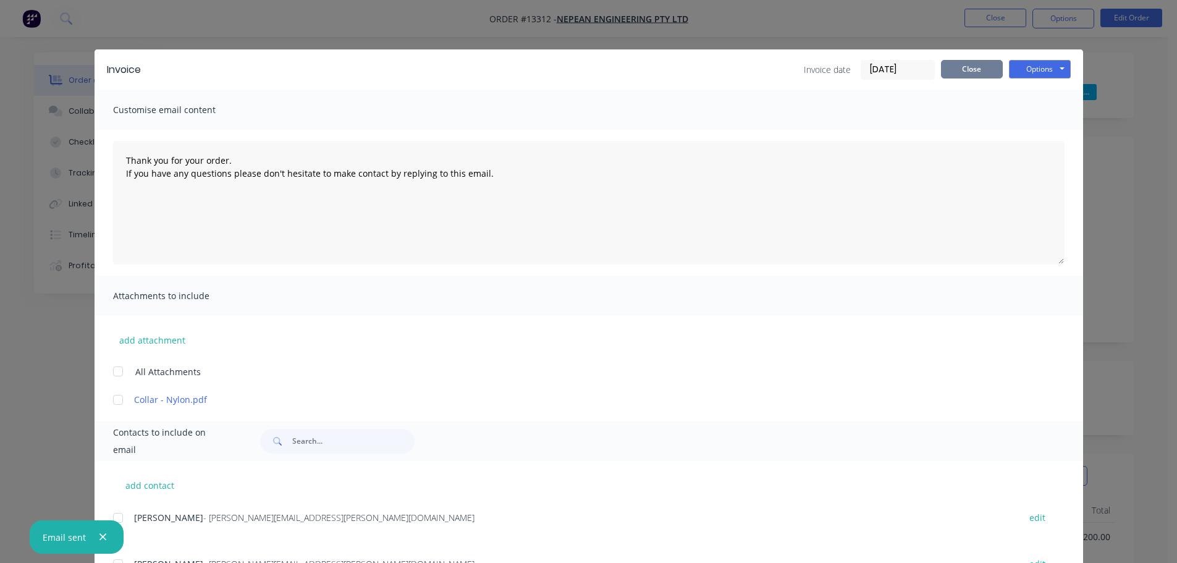
click at [981, 77] on button "Close" at bounding box center [972, 69] width 62 height 19
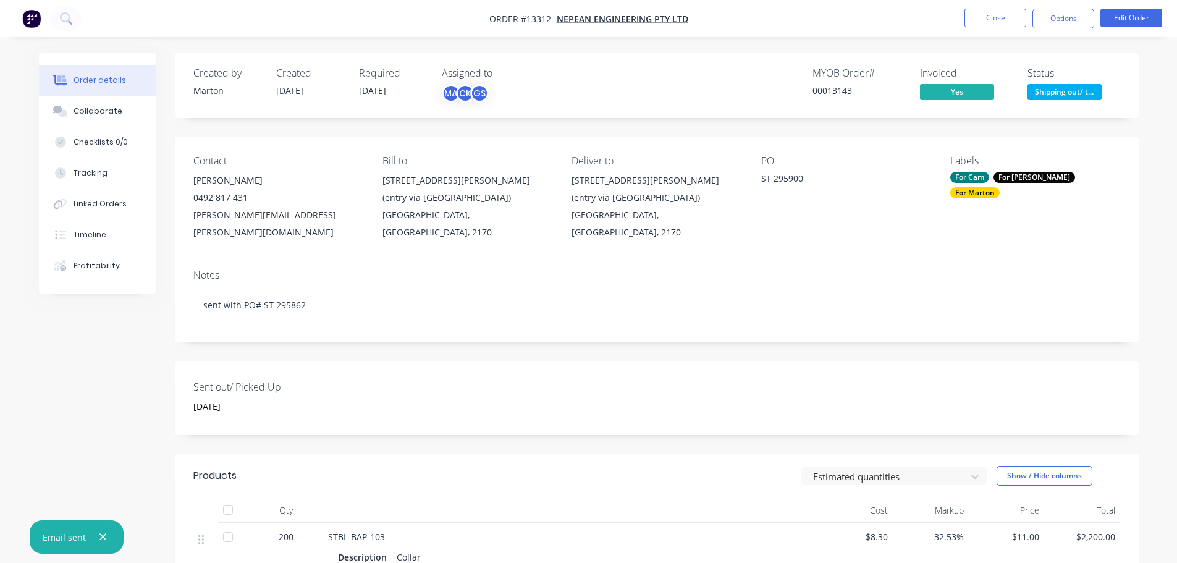
click at [1064, 93] on span "Shipping out/ t..." at bounding box center [1064, 91] width 74 height 15
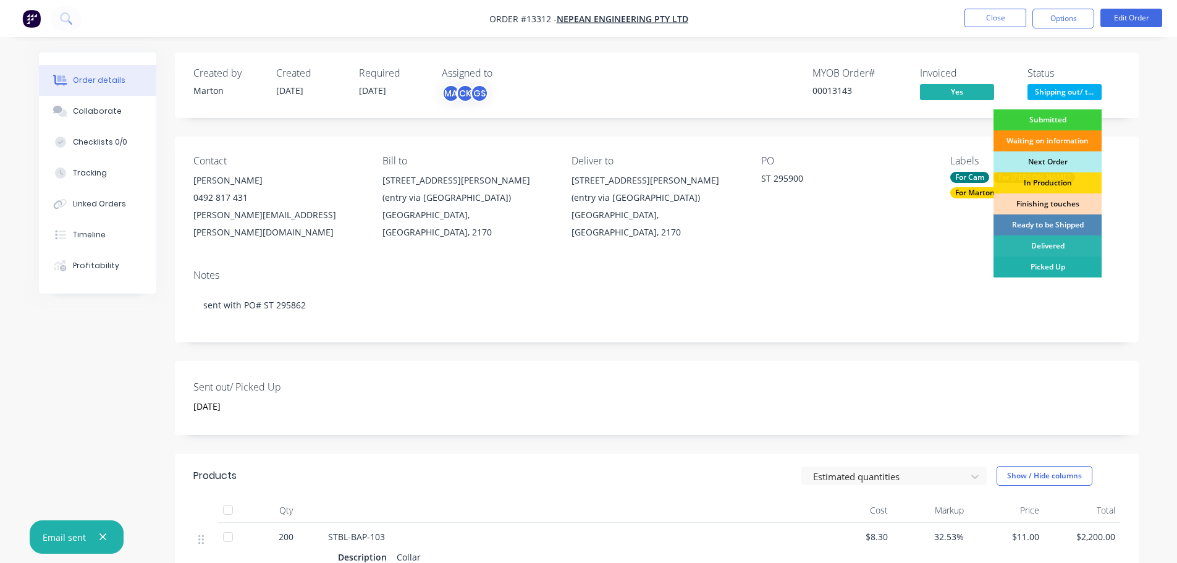
click at [1052, 273] on div "Picked Up" at bounding box center [1047, 266] width 108 height 21
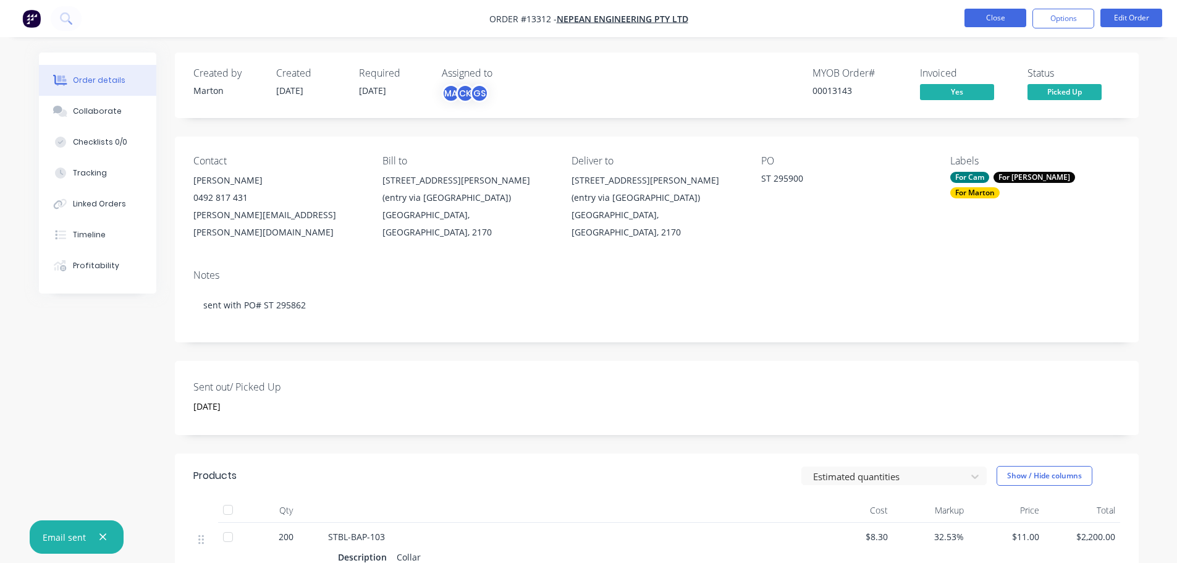
click at [1008, 20] on button "Close" at bounding box center [995, 18] width 62 height 19
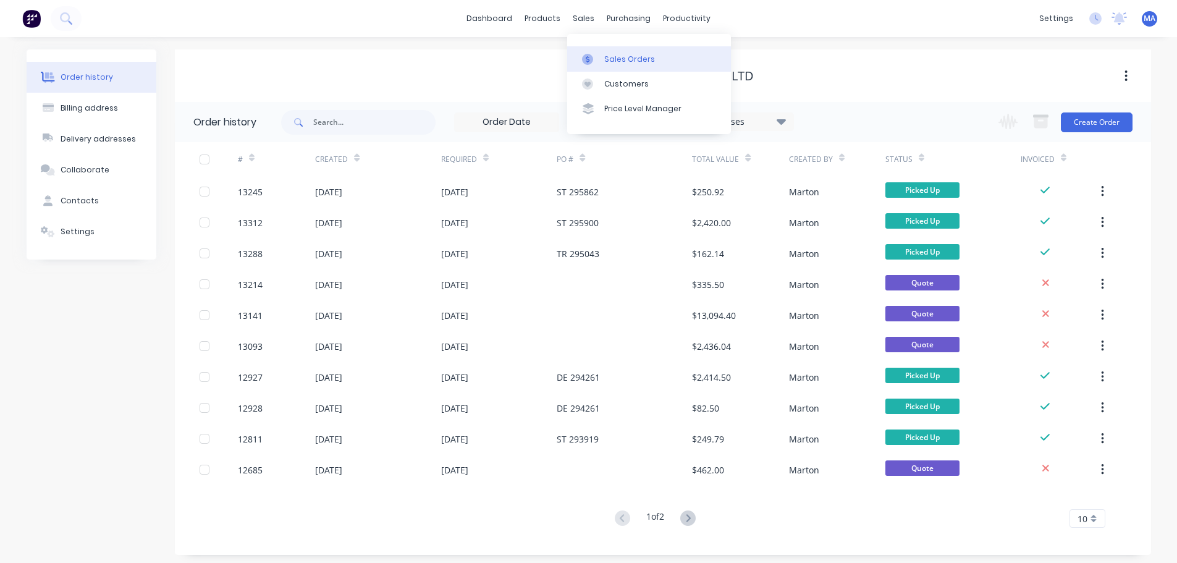
click at [609, 52] on link "Sales Orders" at bounding box center [649, 58] width 164 height 25
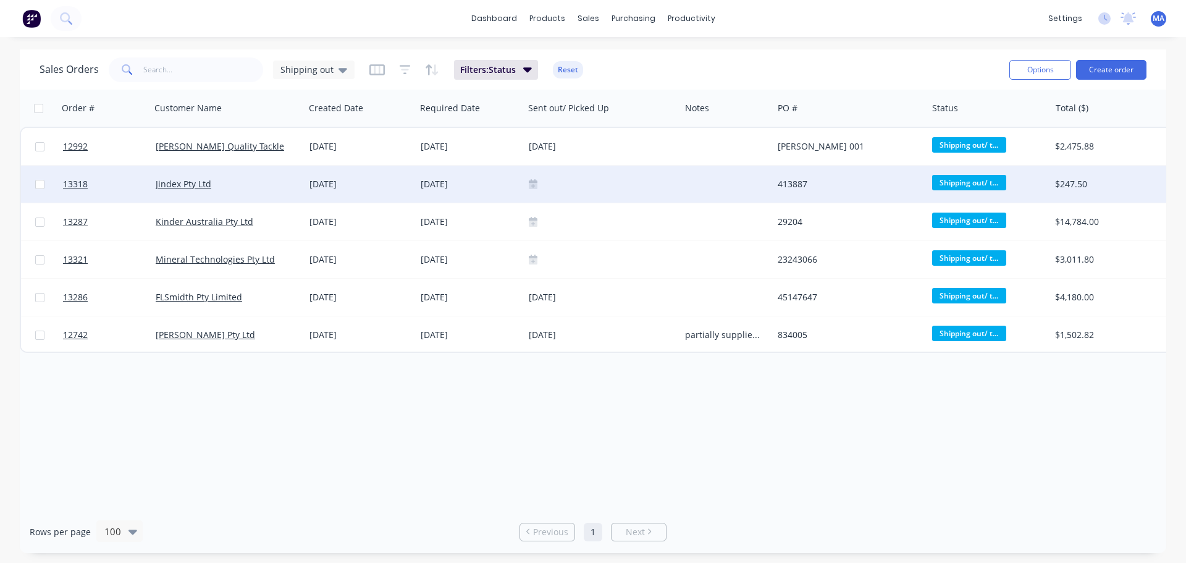
click at [259, 186] on div "Jindex Pty Ltd" at bounding box center [224, 184] width 137 height 12
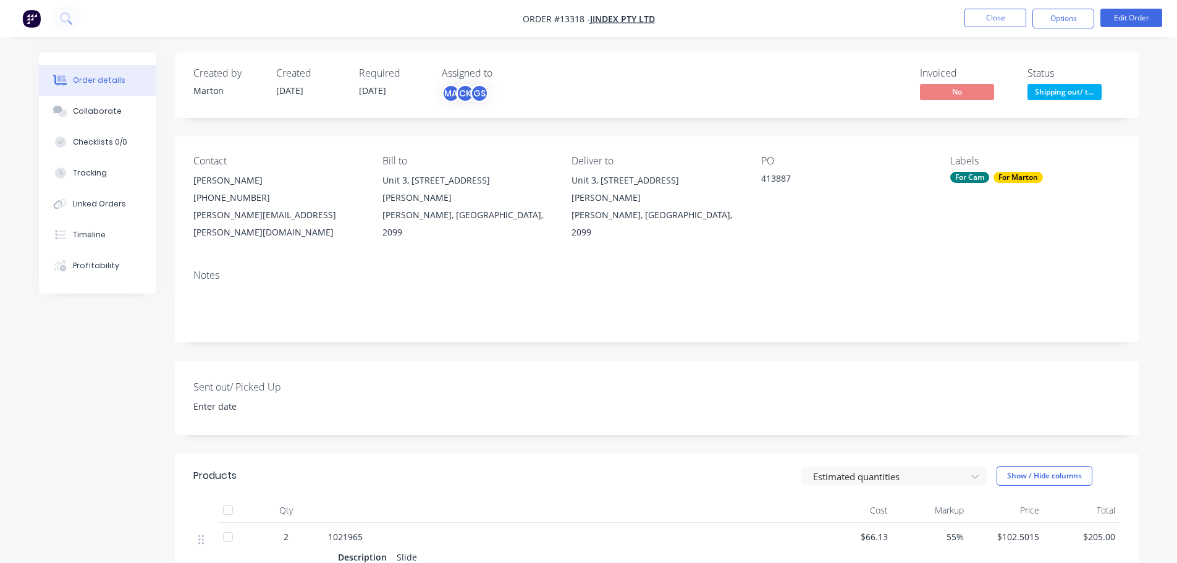
click at [207, 397] on input at bounding box center [262, 406] width 154 height 19
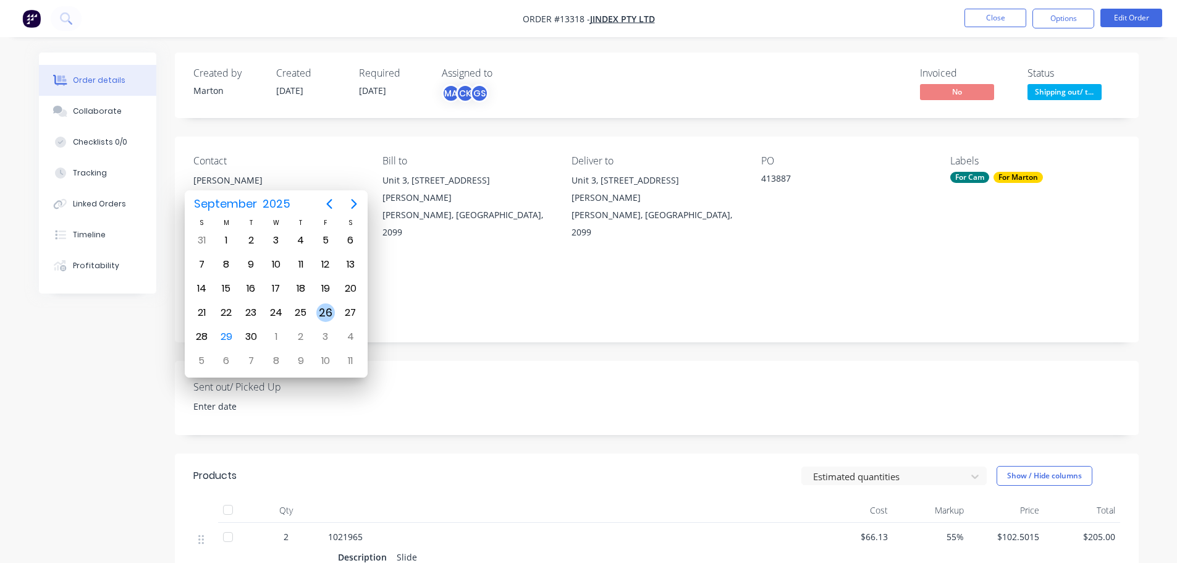
click at [317, 317] on div "26" at bounding box center [325, 312] width 25 height 23
type input "26 September 2025"
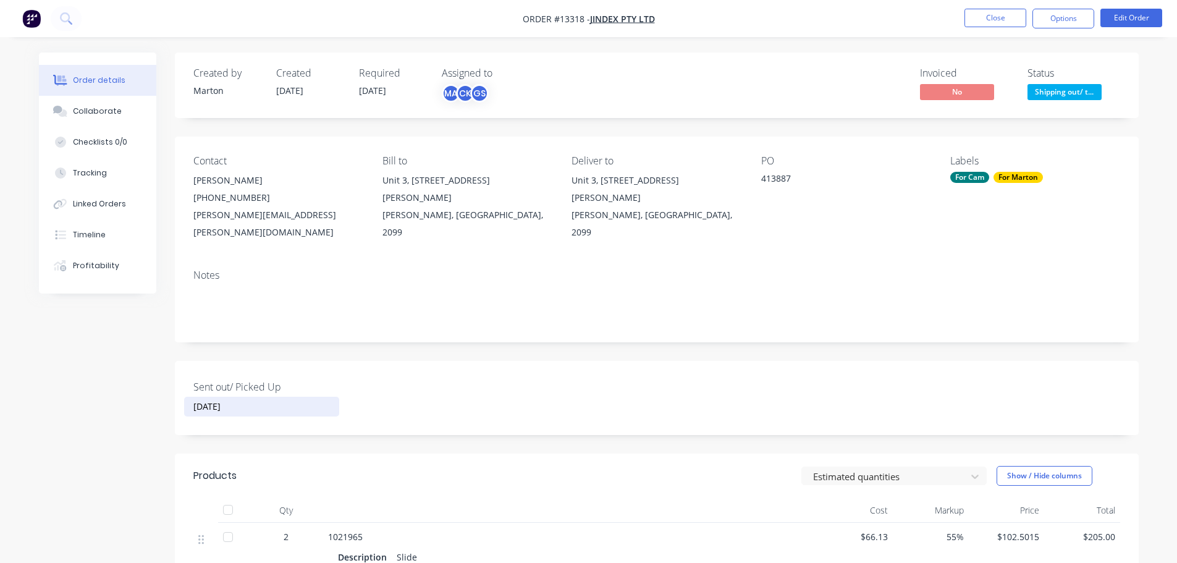
click at [974, 84] on span "No" at bounding box center [957, 91] width 74 height 15
click at [1051, 12] on button "Options" at bounding box center [1063, 19] width 62 height 20
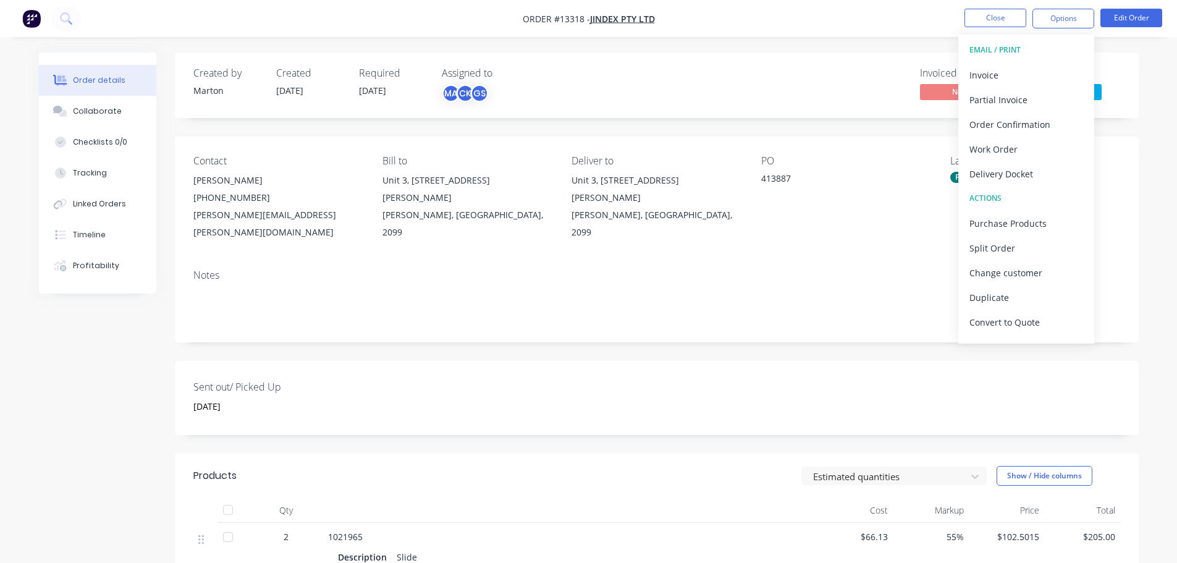
click at [855, 137] on div "Contact Stephen Wu (02) 9984 2253 stephen.wu@metso.com Bill to Unit 3, 4-8 Inma…" at bounding box center [657, 198] width 964 height 123
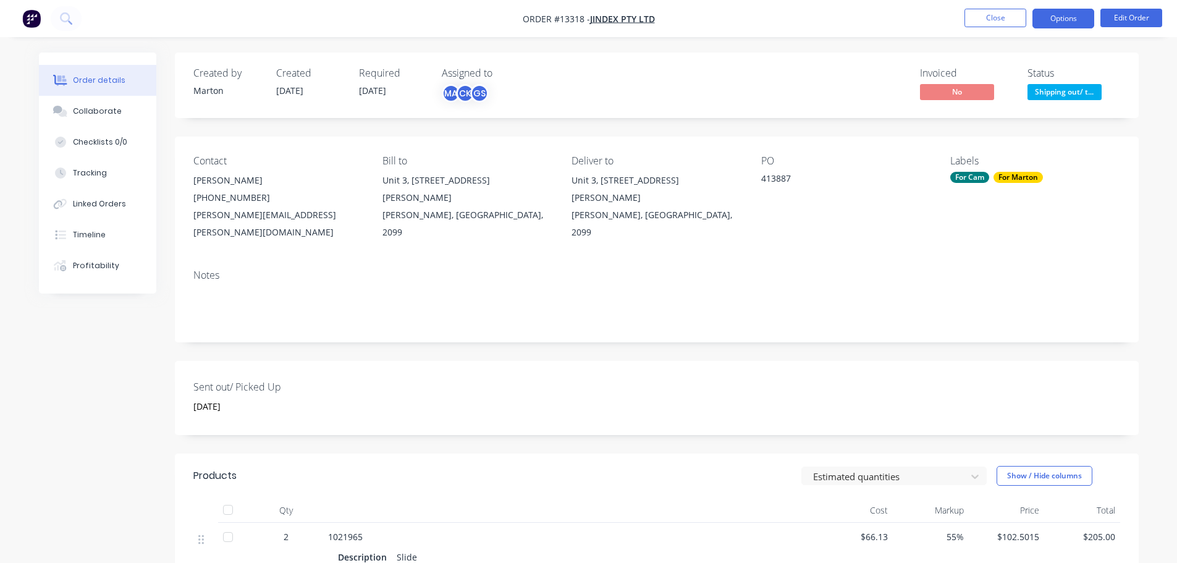
click at [1072, 14] on button "Options" at bounding box center [1063, 19] width 62 height 20
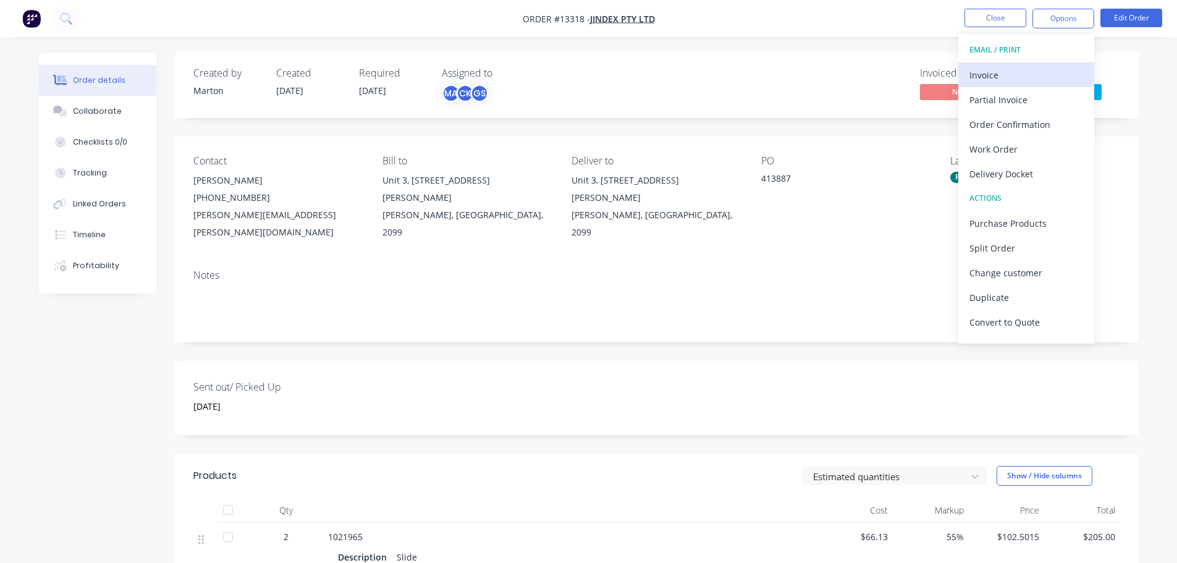
click at [1021, 86] on button "Invoice" at bounding box center [1026, 74] width 136 height 25
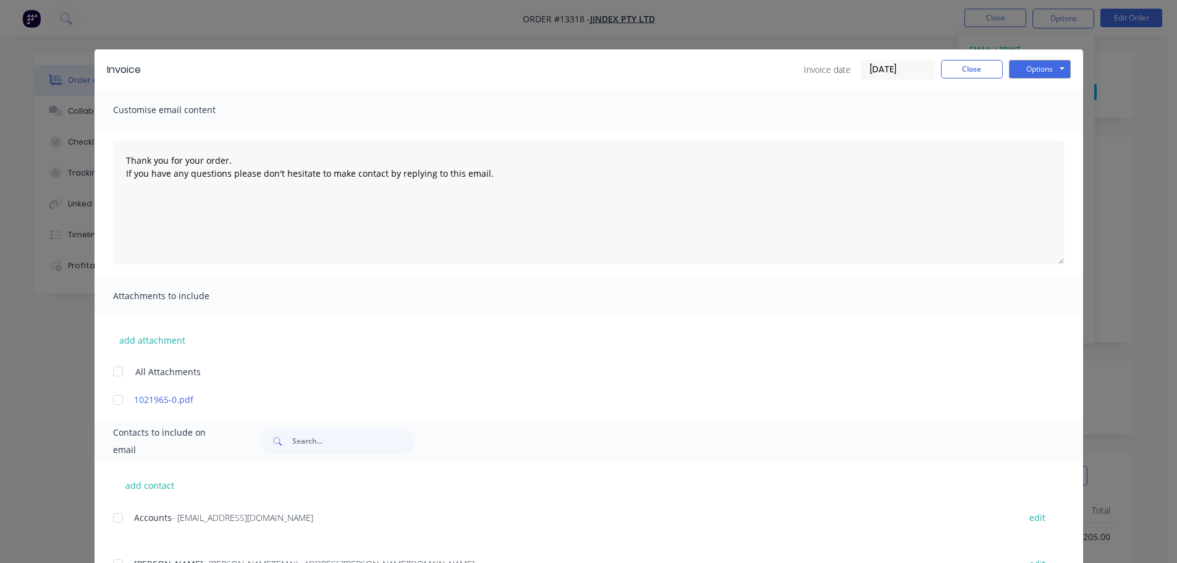
scroll to position [56, 0]
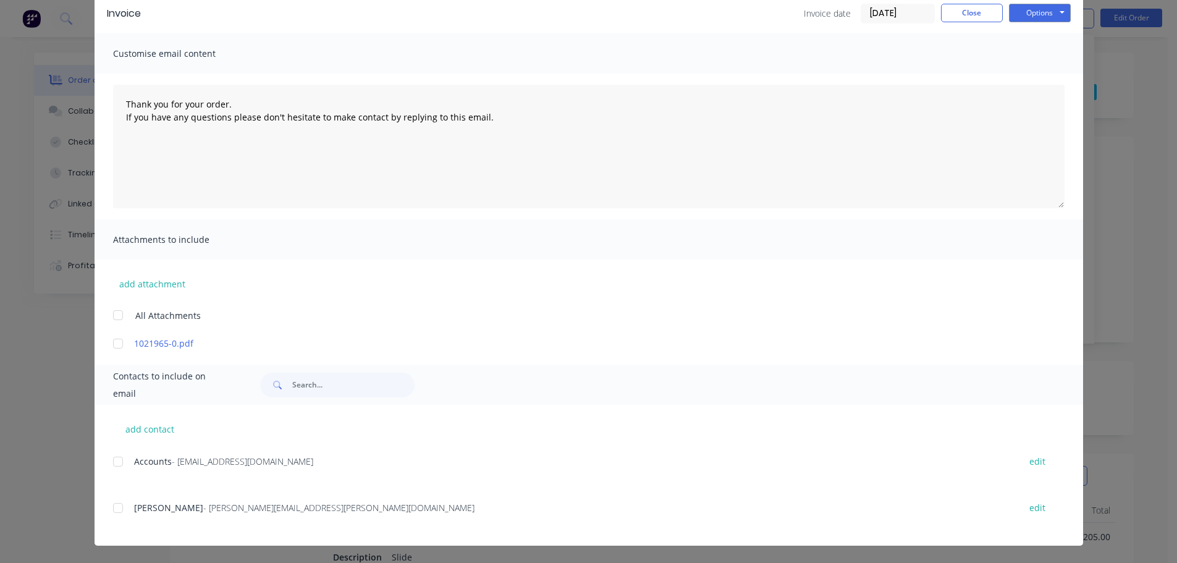
click at [119, 476] on div "Accounts - SV.accounts@metso.com edit" at bounding box center [598, 469] width 970 height 32
click at [115, 469] on div at bounding box center [118, 461] width 25 height 25
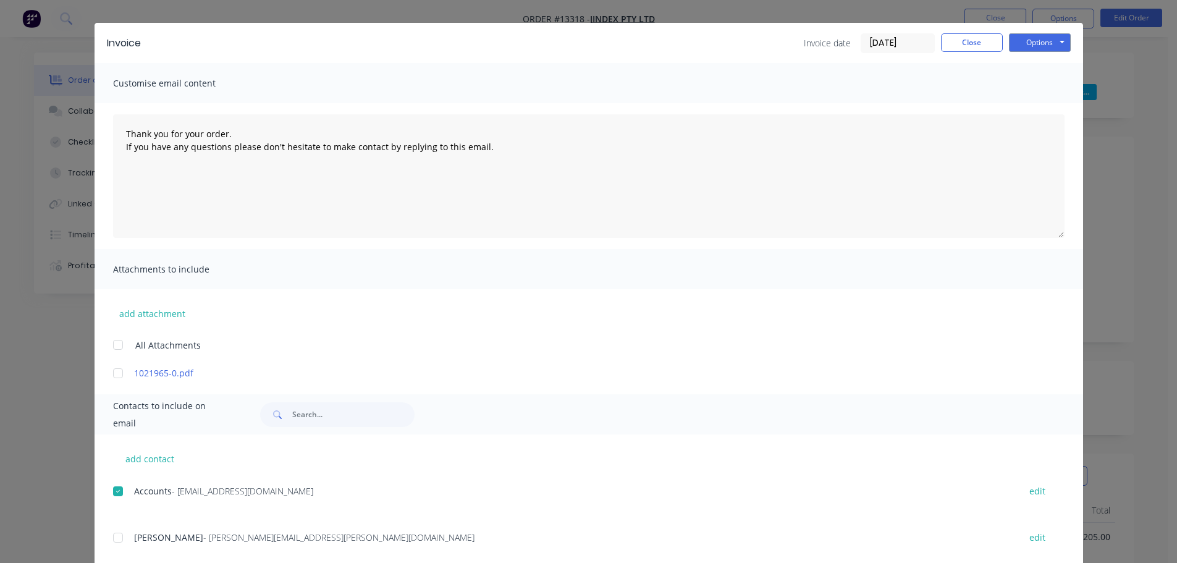
scroll to position [0, 0]
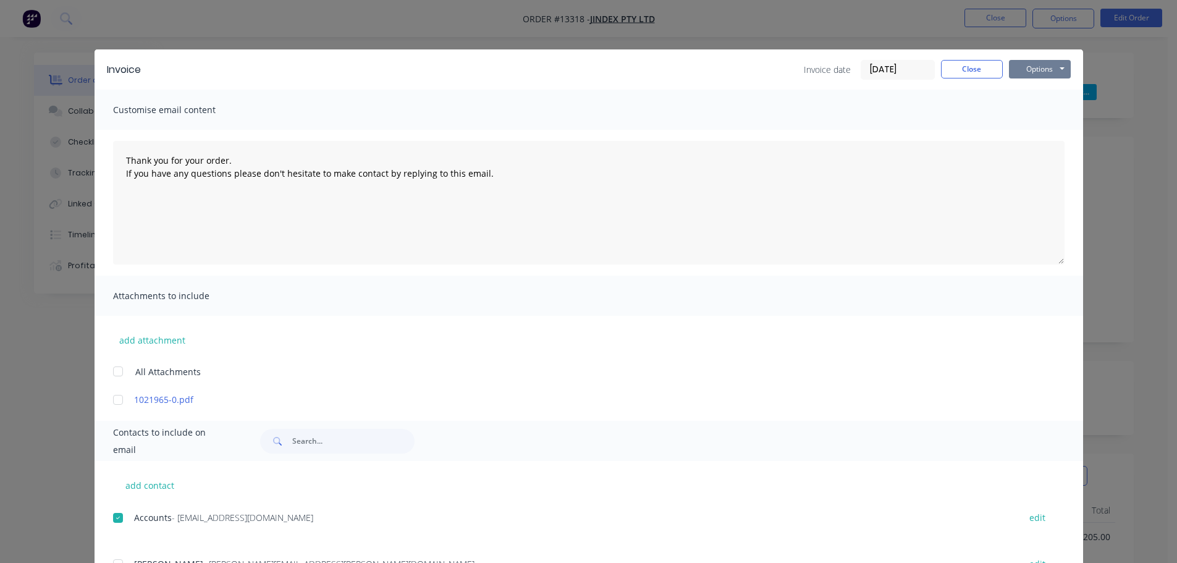
click at [1038, 72] on button "Options" at bounding box center [1040, 69] width 62 height 19
click at [1027, 133] on button "Email" at bounding box center [1048, 132] width 79 height 20
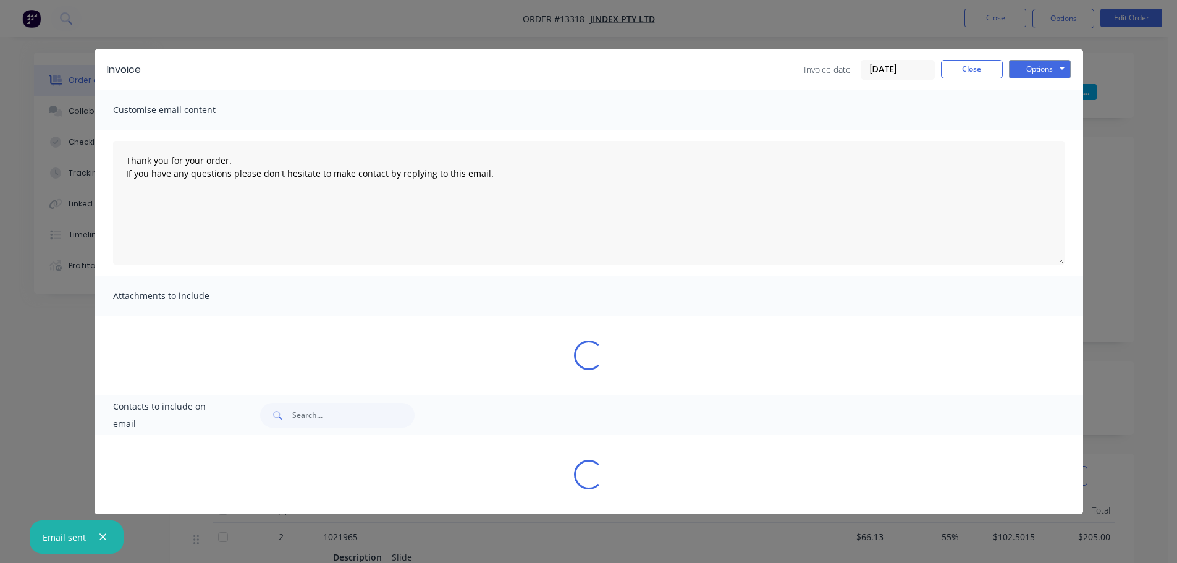
type textarea "Thank you for your order. If you have any questions please don't hesitate to ma…"
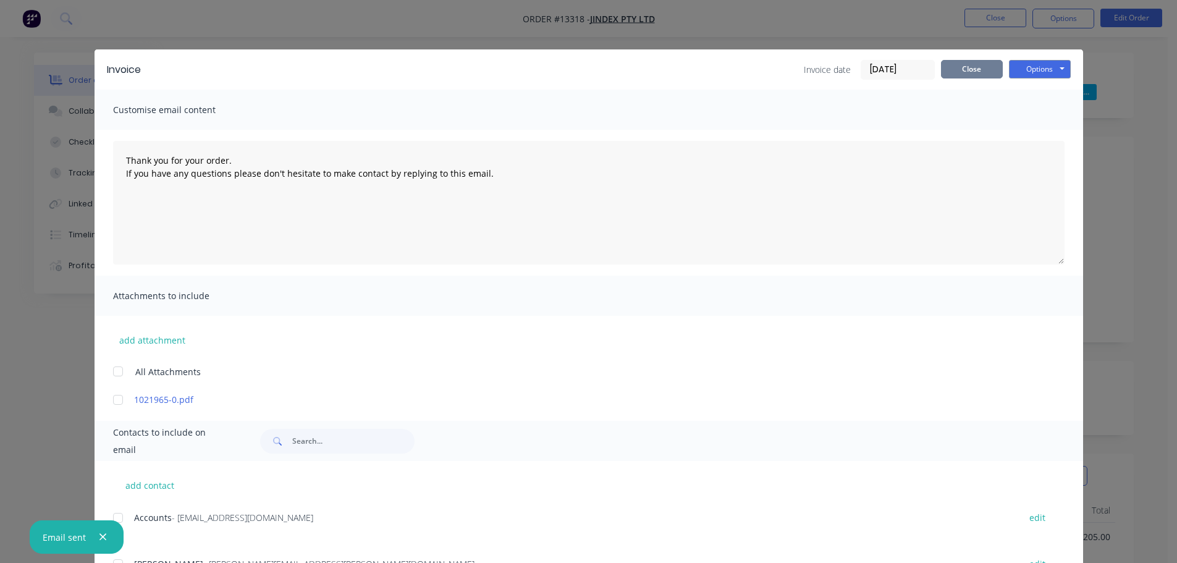
click at [971, 69] on button "Close" at bounding box center [972, 69] width 62 height 19
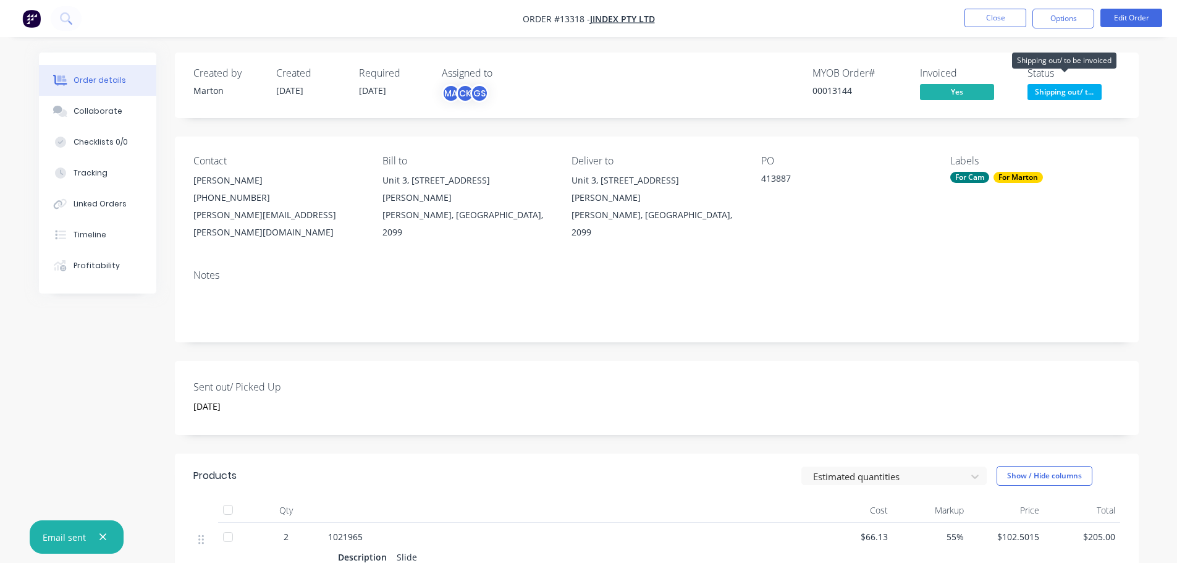
click at [1046, 91] on span "Shipping out/ t..." at bounding box center [1064, 91] width 74 height 15
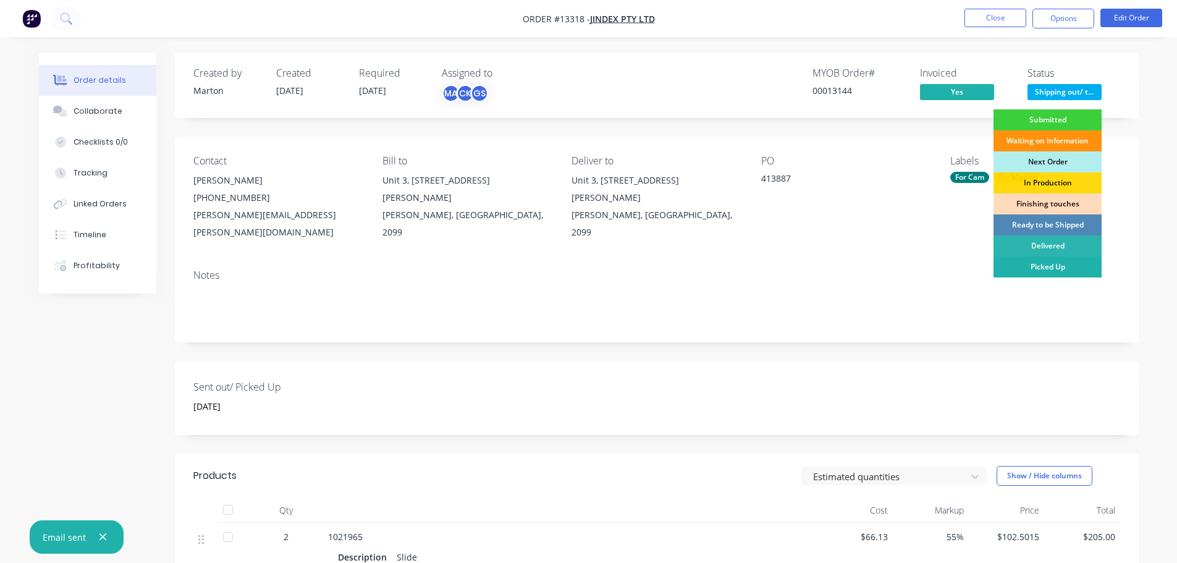
click at [1039, 270] on div "Picked Up" at bounding box center [1047, 266] width 108 height 21
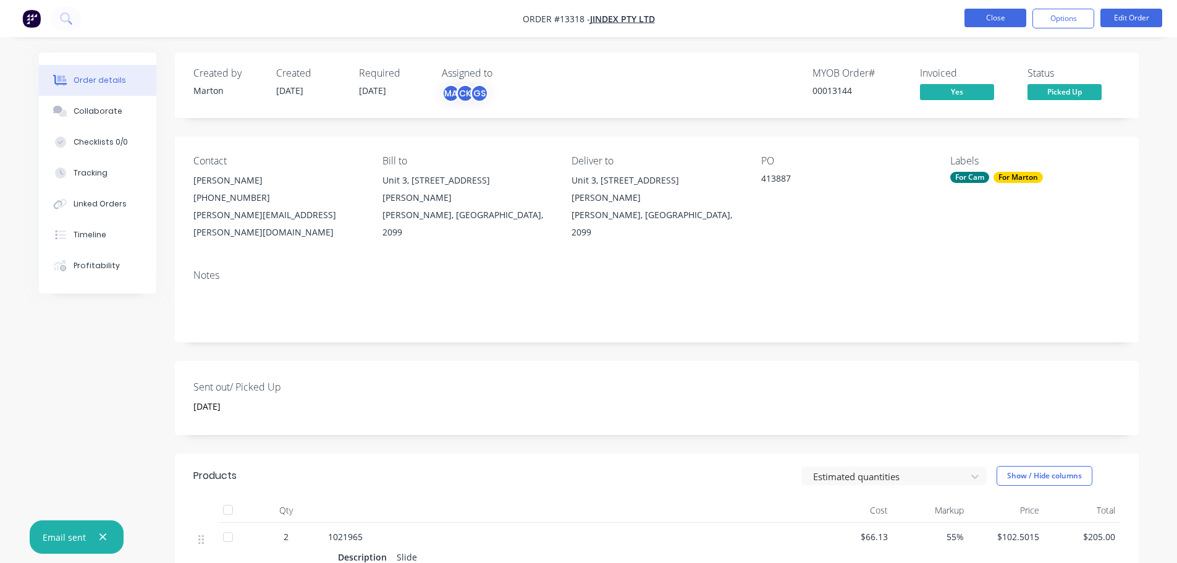
click at [996, 21] on button "Close" at bounding box center [995, 18] width 62 height 19
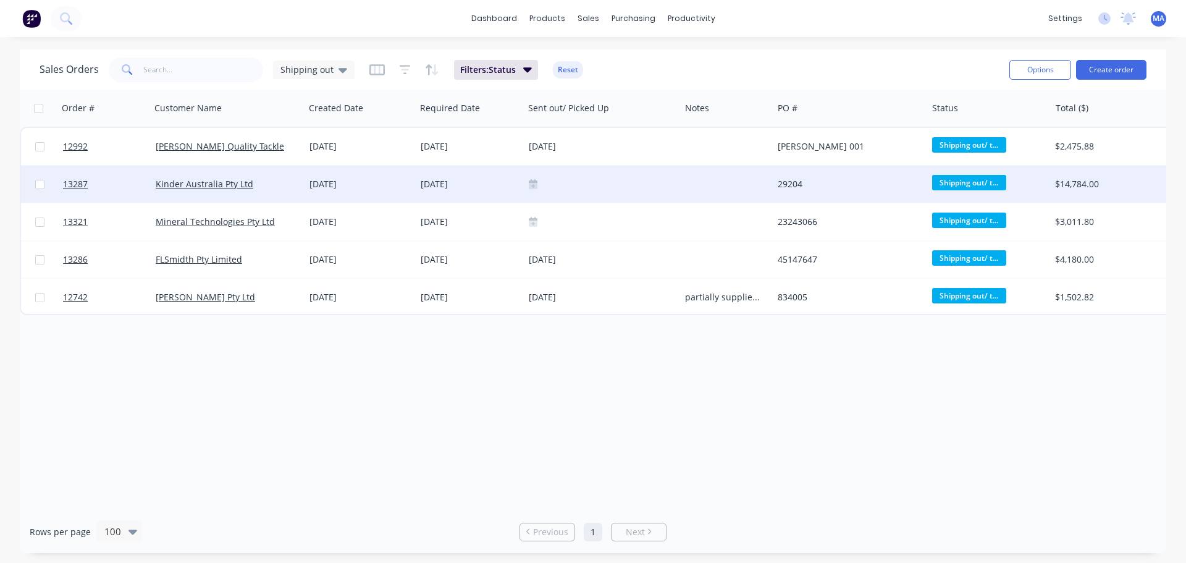
click at [313, 190] on div "17 Sep 2025" at bounding box center [360, 184] width 101 height 12
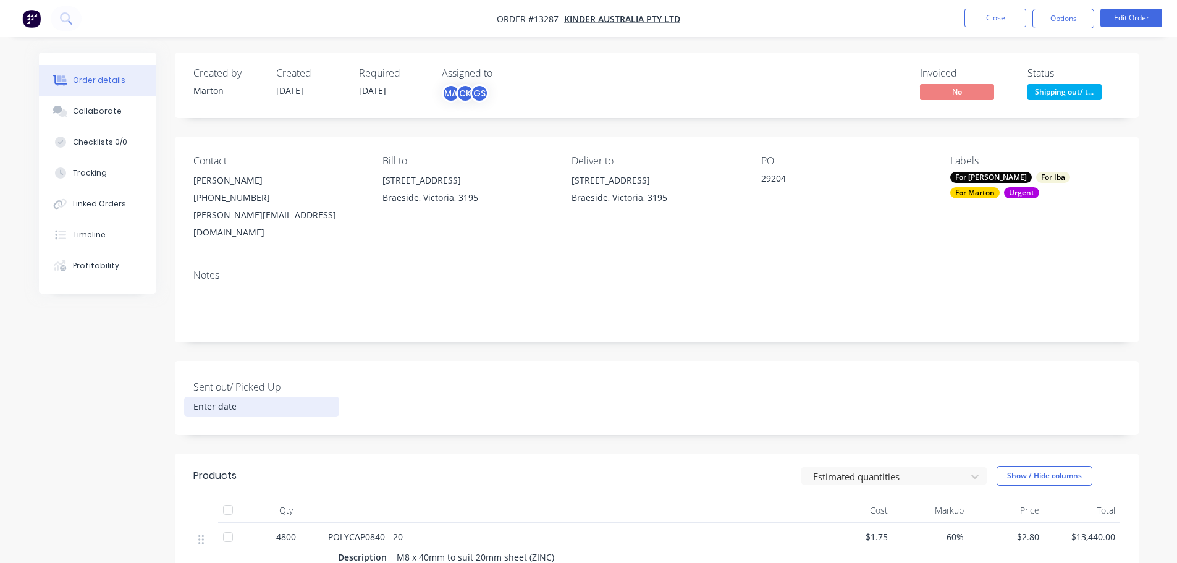
click at [225, 397] on input at bounding box center [262, 406] width 154 height 19
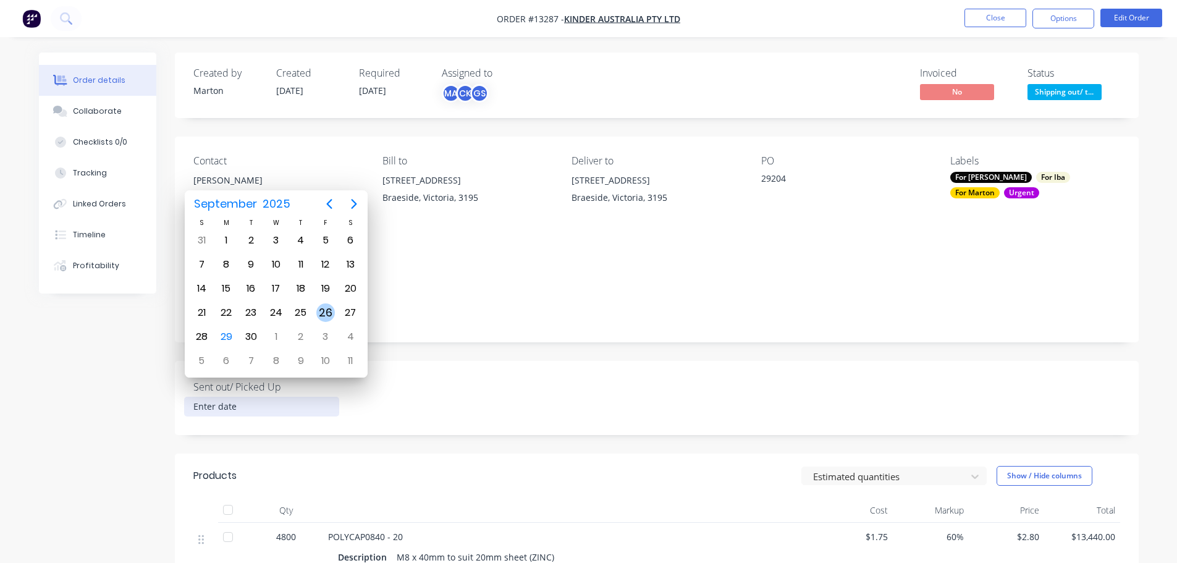
click at [322, 316] on div "26" at bounding box center [325, 312] width 19 height 19
type input "26 September 2025"
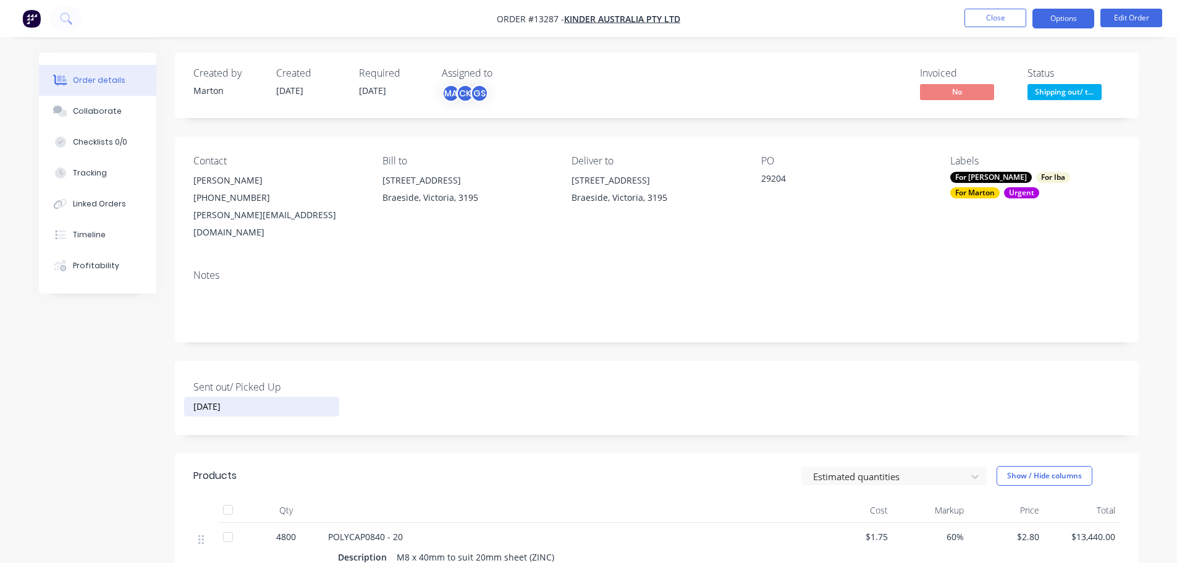
click at [1067, 7] on nav "Order #13287 - Kinder Australia Pty Ltd Close Options Edit Order" at bounding box center [588, 18] width 1177 height 37
click at [1056, 25] on button "Options" at bounding box center [1063, 19] width 62 height 20
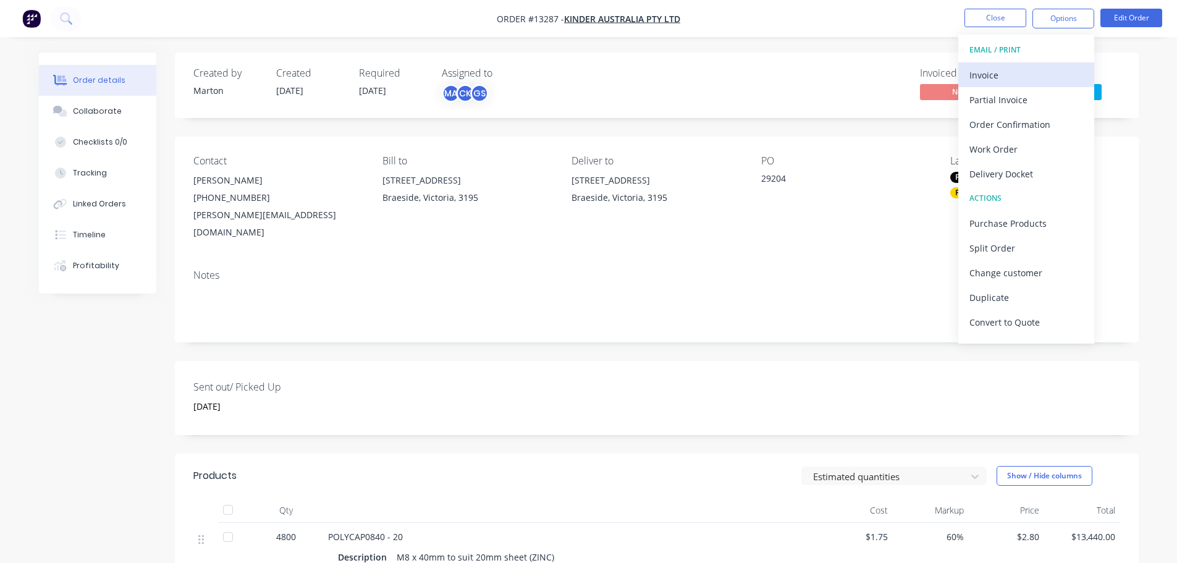
click at [1022, 67] on div "Invoice" at bounding box center [1026, 75] width 114 height 18
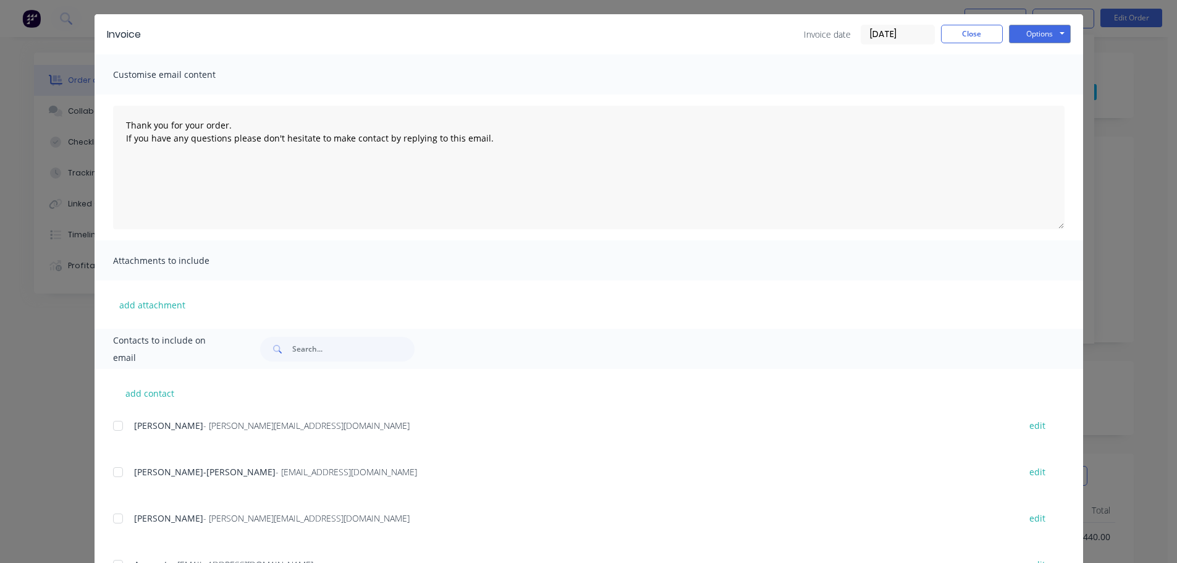
scroll to position [185, 0]
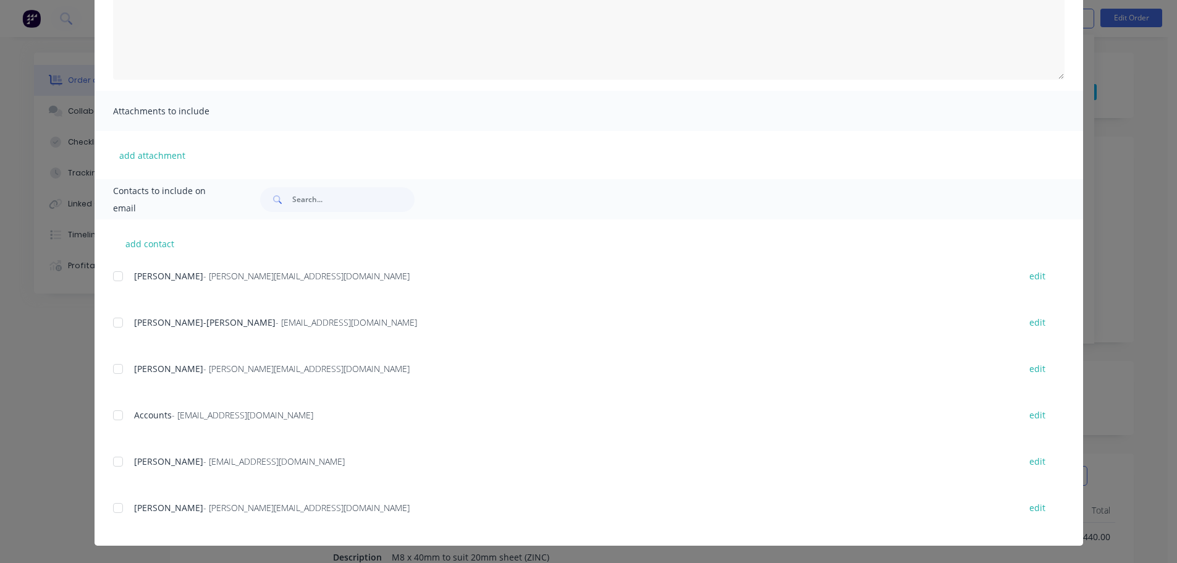
click at [110, 418] on div at bounding box center [118, 415] width 25 height 25
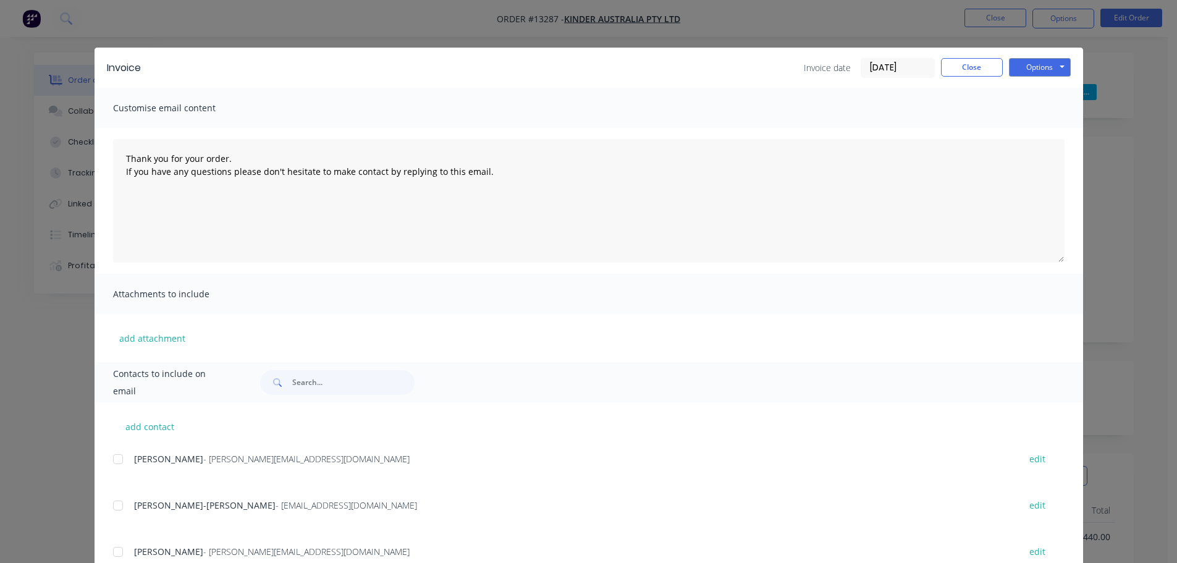
scroll to position [0, 0]
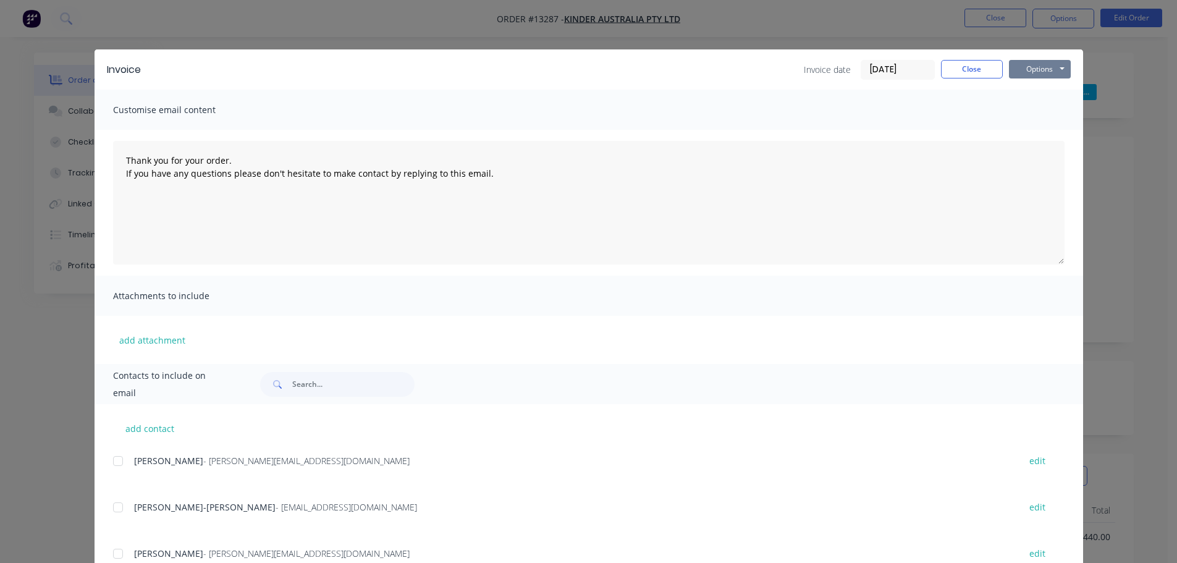
click at [1039, 70] on button "Options" at bounding box center [1040, 69] width 62 height 19
click at [1037, 130] on button "Email" at bounding box center [1048, 132] width 79 height 20
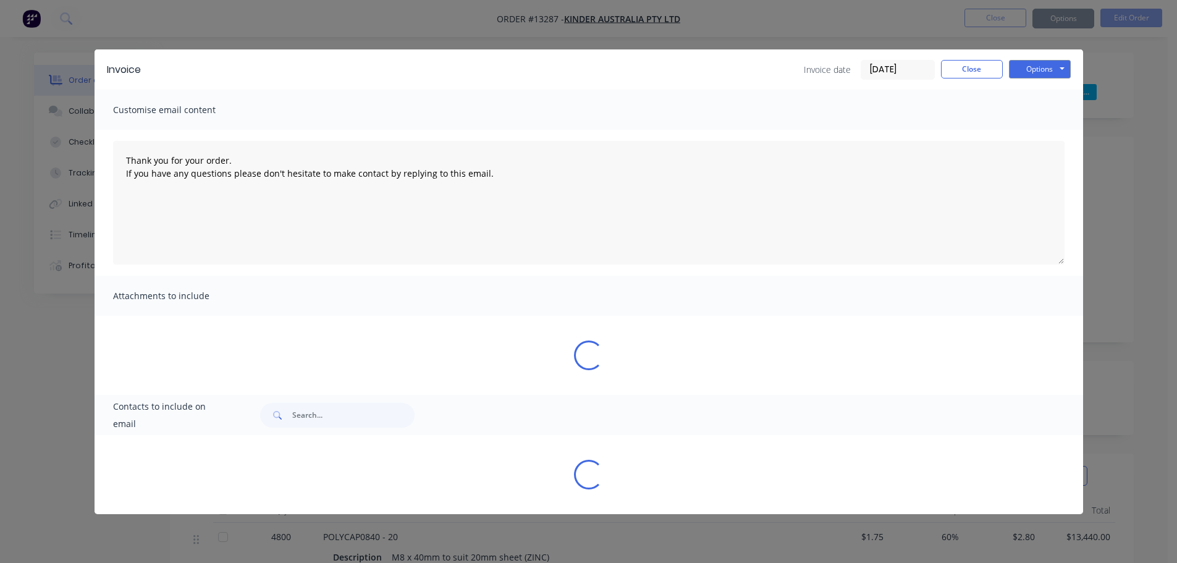
type textarea "Thank you for your order. If you have any questions please don't hesitate to ma…"
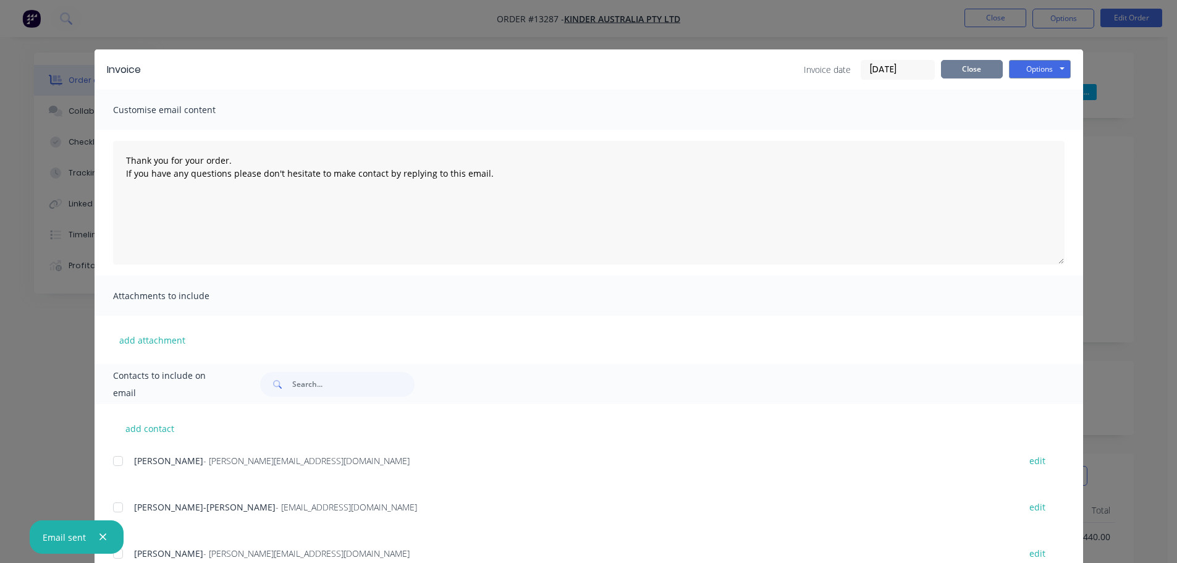
click at [975, 68] on button "Close" at bounding box center [972, 69] width 62 height 19
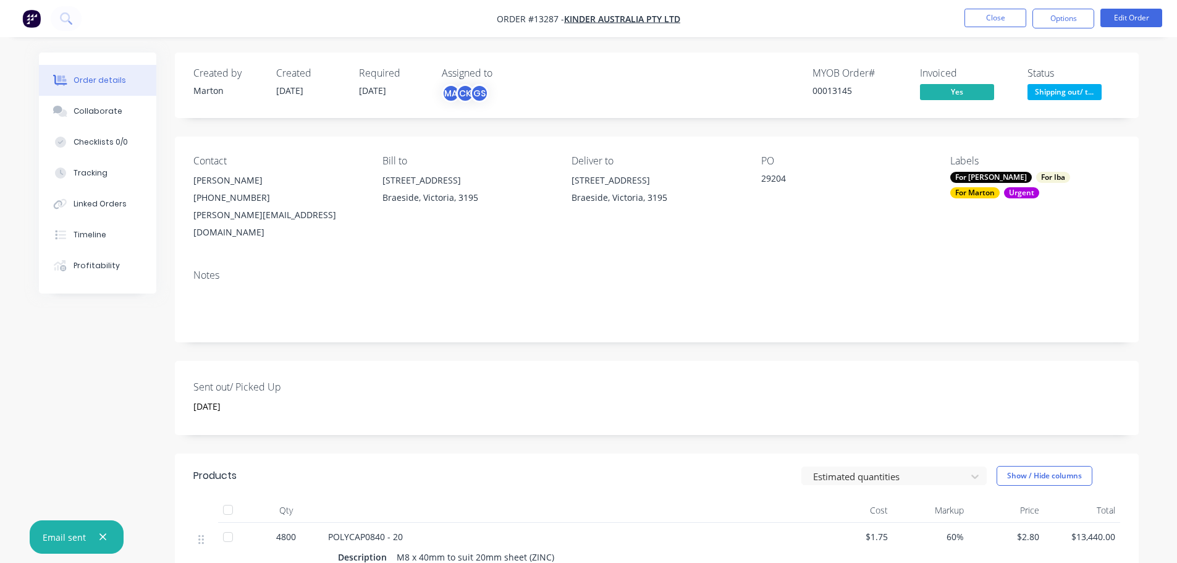
click at [1059, 73] on div "Shipping out/ to be invoiced" at bounding box center [1064, 61] width 104 height 24
click at [1060, 88] on span "Shipping out/ t..." at bounding box center [1064, 91] width 74 height 15
click at [1064, 90] on span "Shipping out/ t..." at bounding box center [1064, 91] width 74 height 15
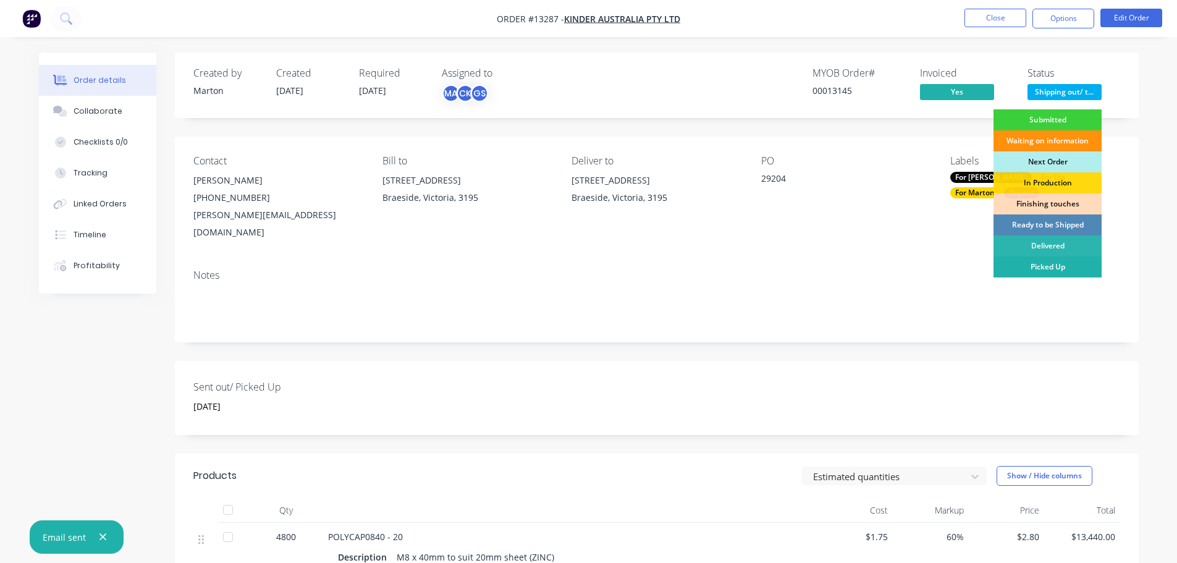
click at [1037, 263] on div "Picked Up" at bounding box center [1047, 266] width 108 height 21
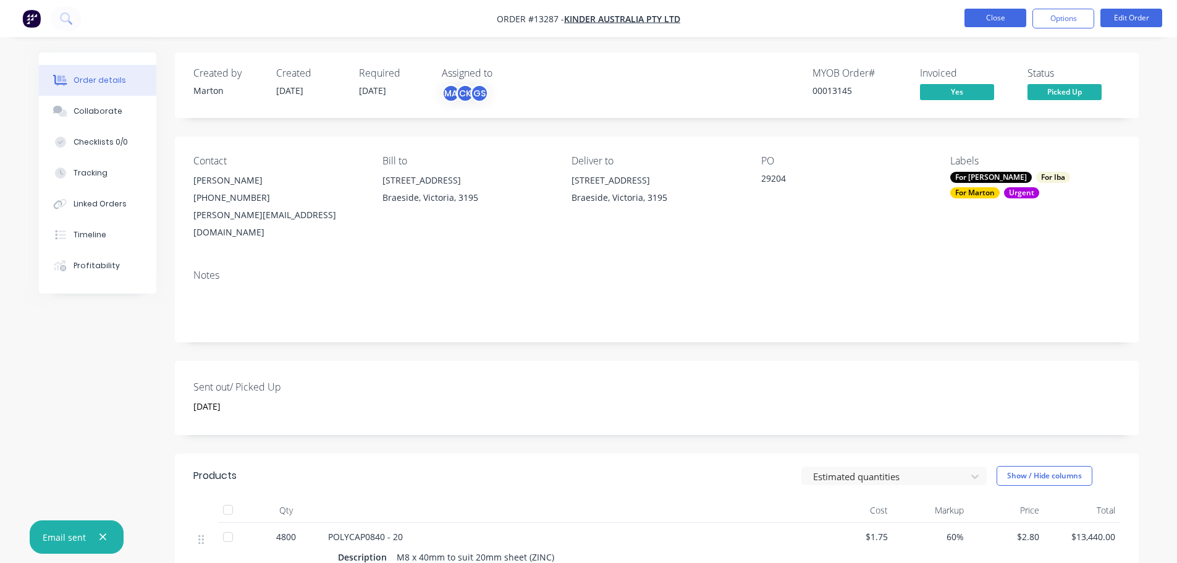
click at [990, 17] on button "Close" at bounding box center [995, 18] width 62 height 19
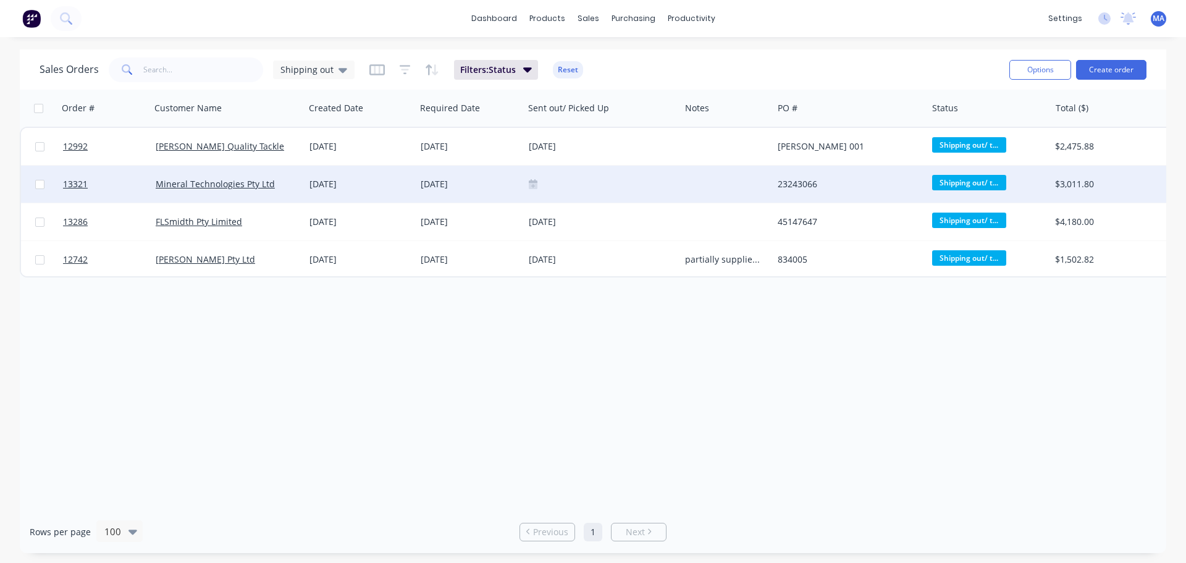
click at [462, 184] on div "29 Sep 2025" at bounding box center [470, 184] width 98 height 12
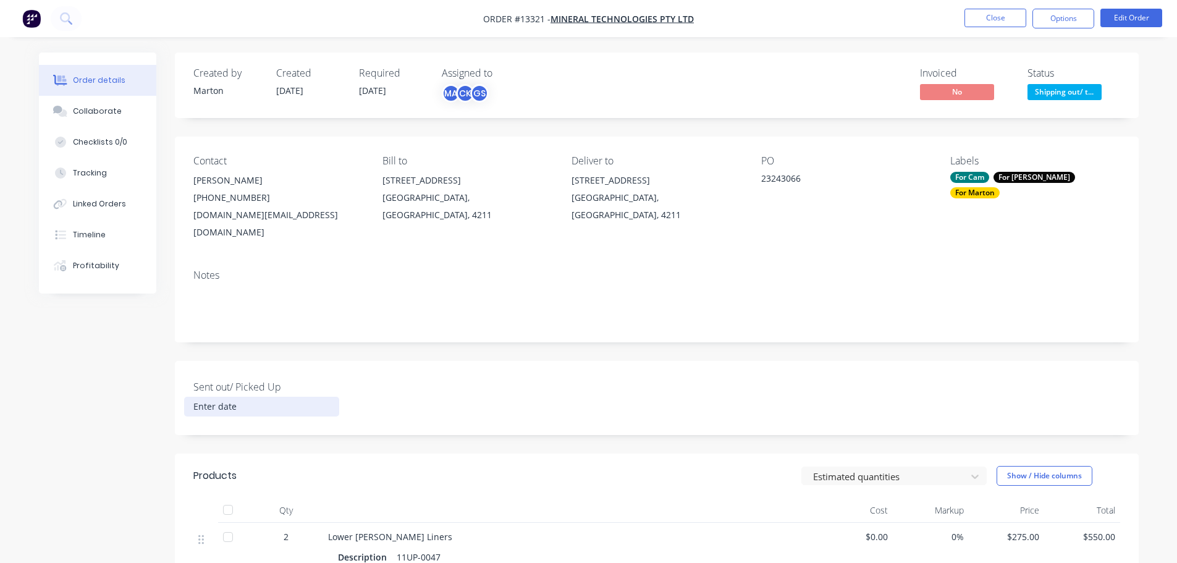
click at [206, 397] on input at bounding box center [262, 406] width 154 height 19
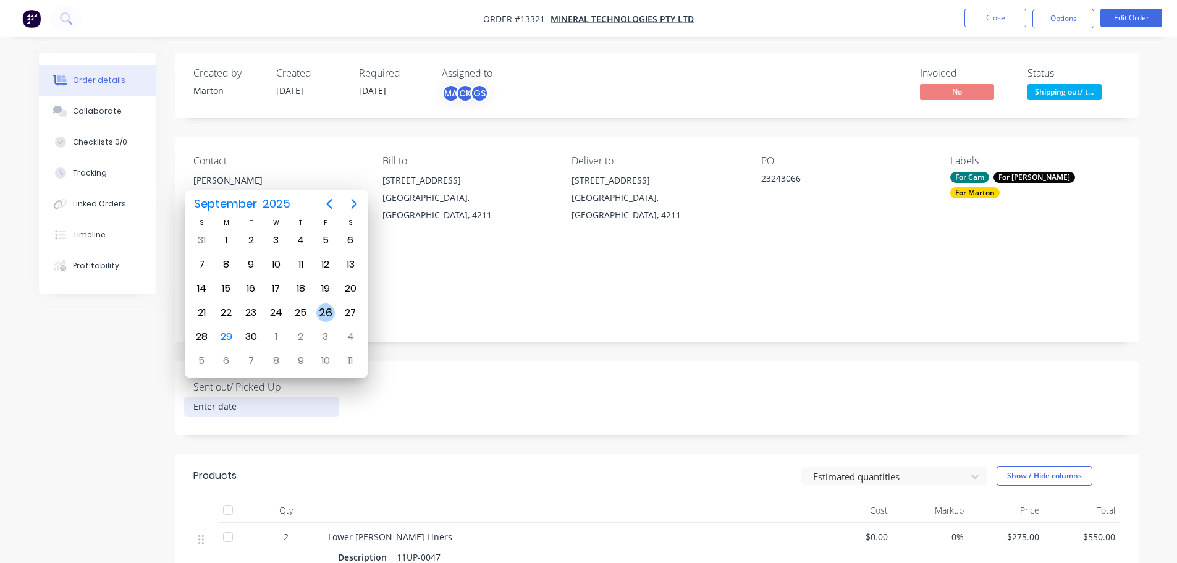
click at [329, 314] on div "26" at bounding box center [325, 312] width 19 height 19
type input "26 September 2025"
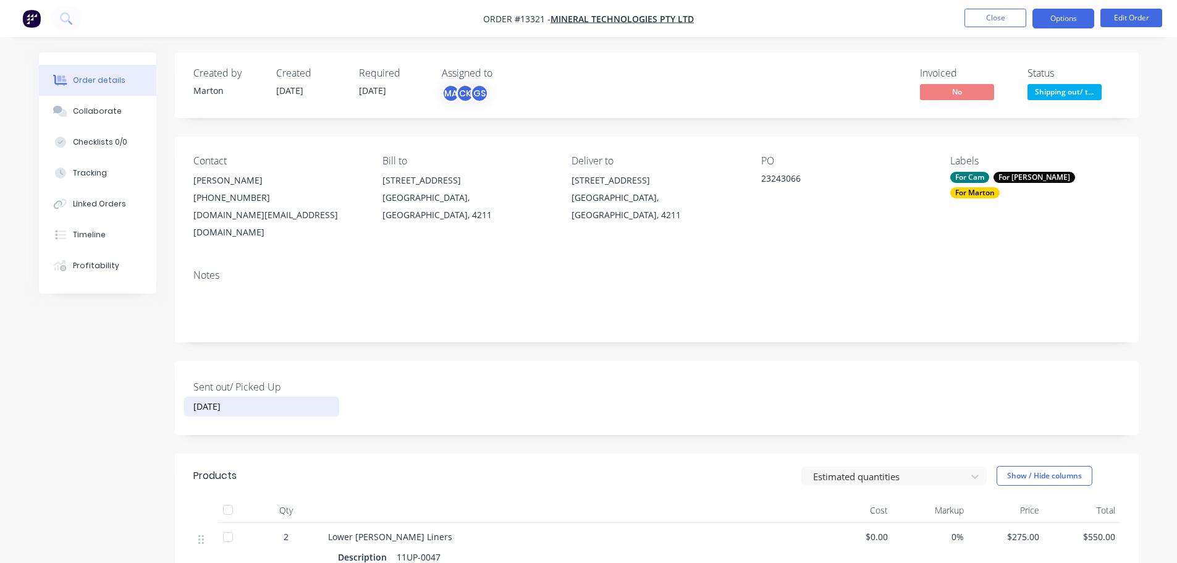
click at [1047, 21] on button "Options" at bounding box center [1063, 19] width 62 height 20
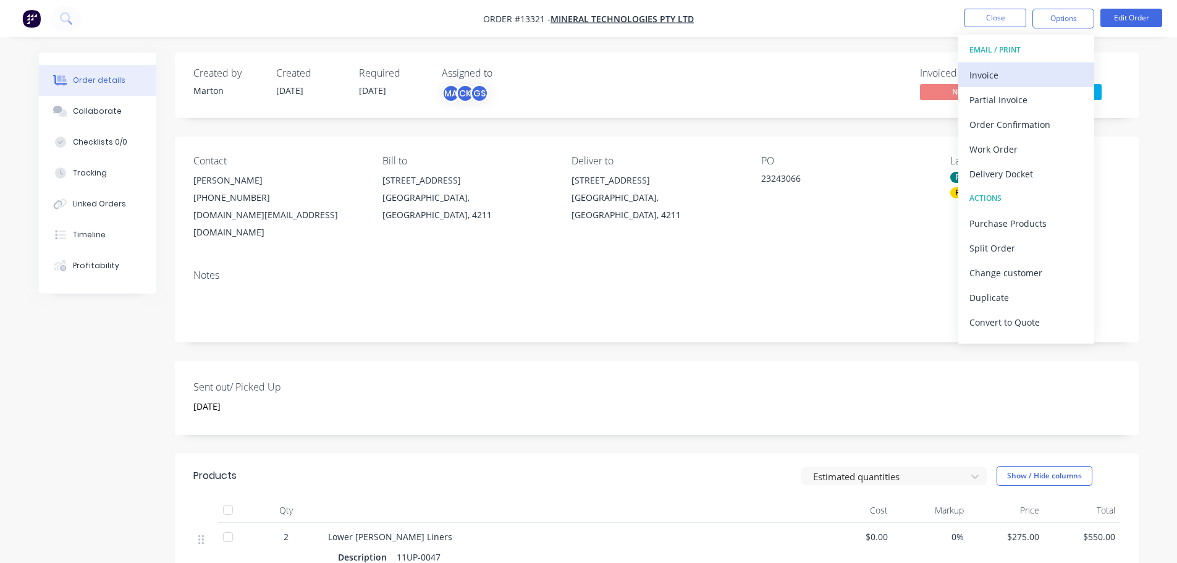
click at [1039, 73] on div "Invoice" at bounding box center [1026, 75] width 114 height 18
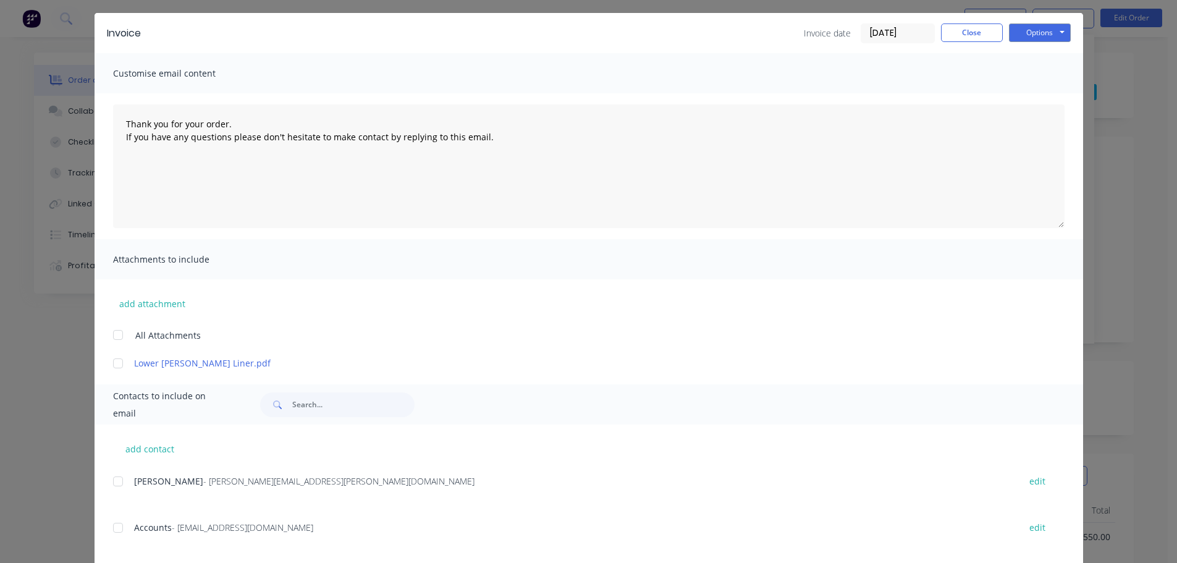
scroll to position [195, 0]
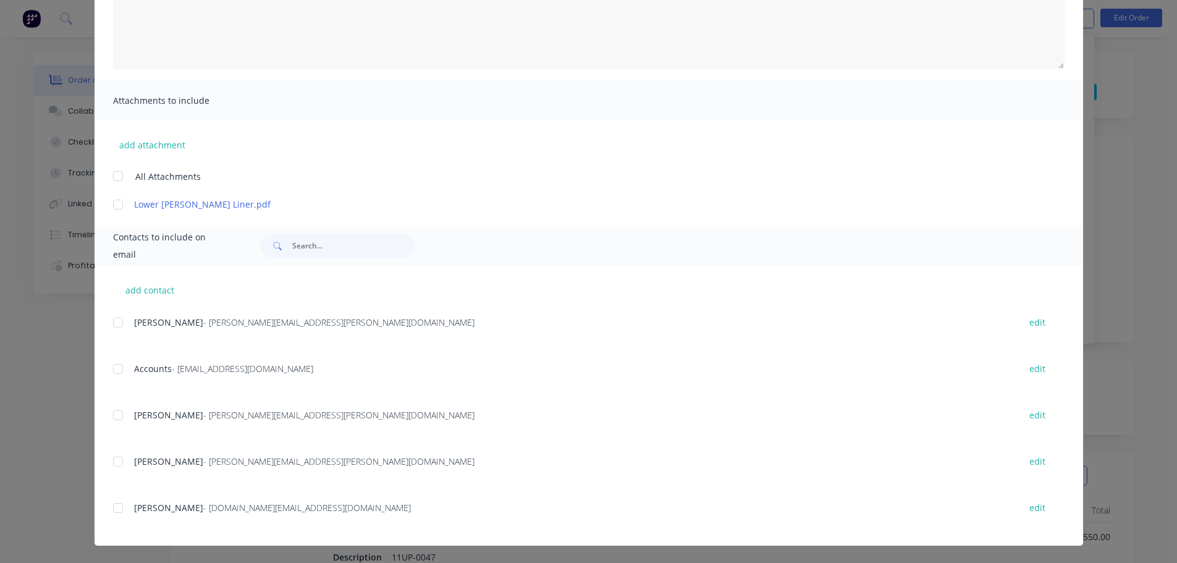
click at [106, 371] on div "add contact Brad Kempe - Brad.Kempe@mineraltechnologies.com edit Accounts - acc…" at bounding box center [589, 406] width 988 height 280
click at [115, 370] on div at bounding box center [118, 368] width 25 height 25
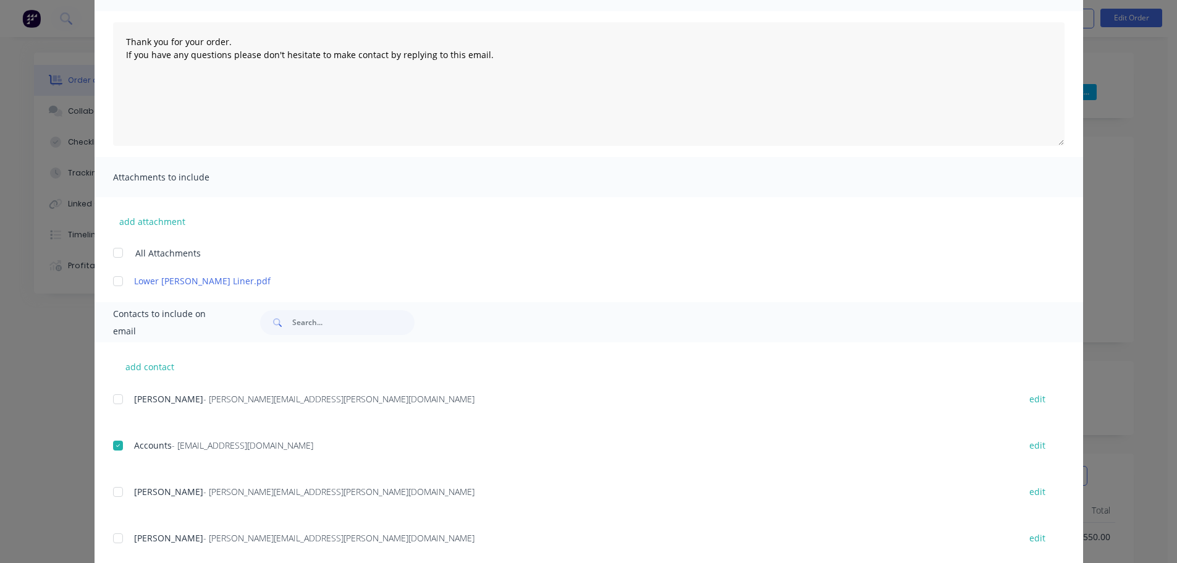
scroll to position [0, 0]
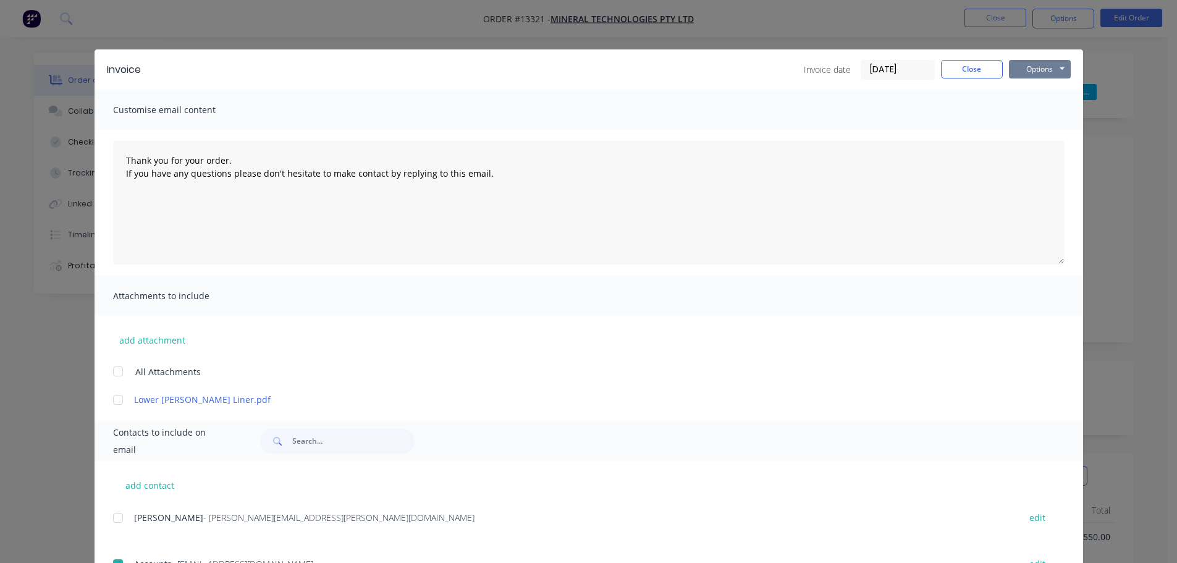
click at [1037, 72] on button "Options" at bounding box center [1040, 69] width 62 height 19
click at [1034, 130] on button "Email" at bounding box center [1048, 132] width 79 height 20
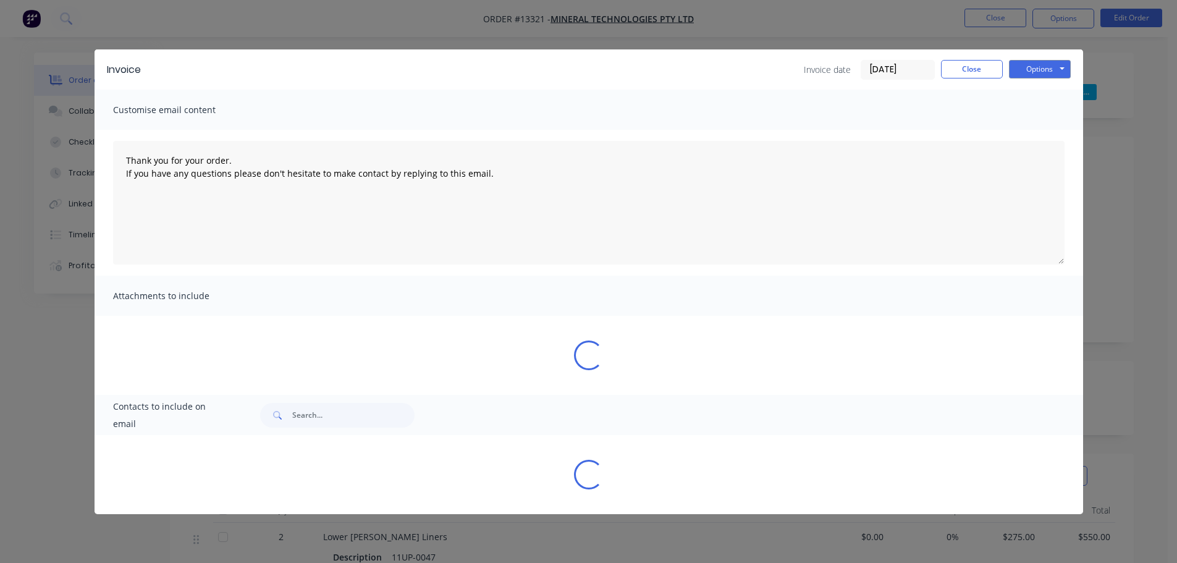
type textarea "Thank you for your order. If you have any questions please don't hesitate to ma…"
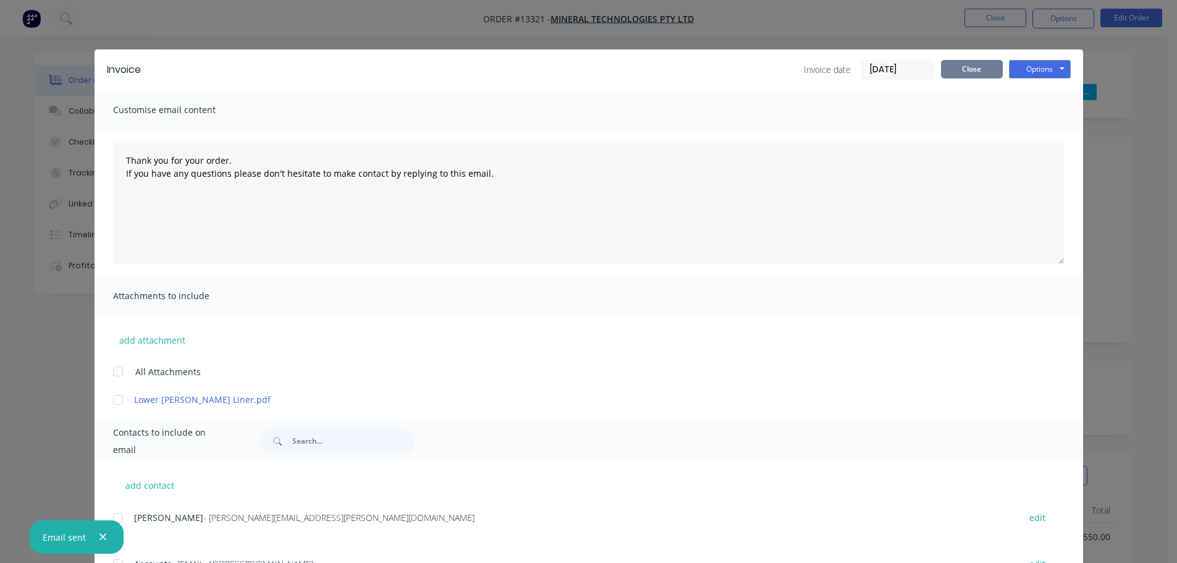
click at [961, 70] on button "Close" at bounding box center [972, 69] width 62 height 19
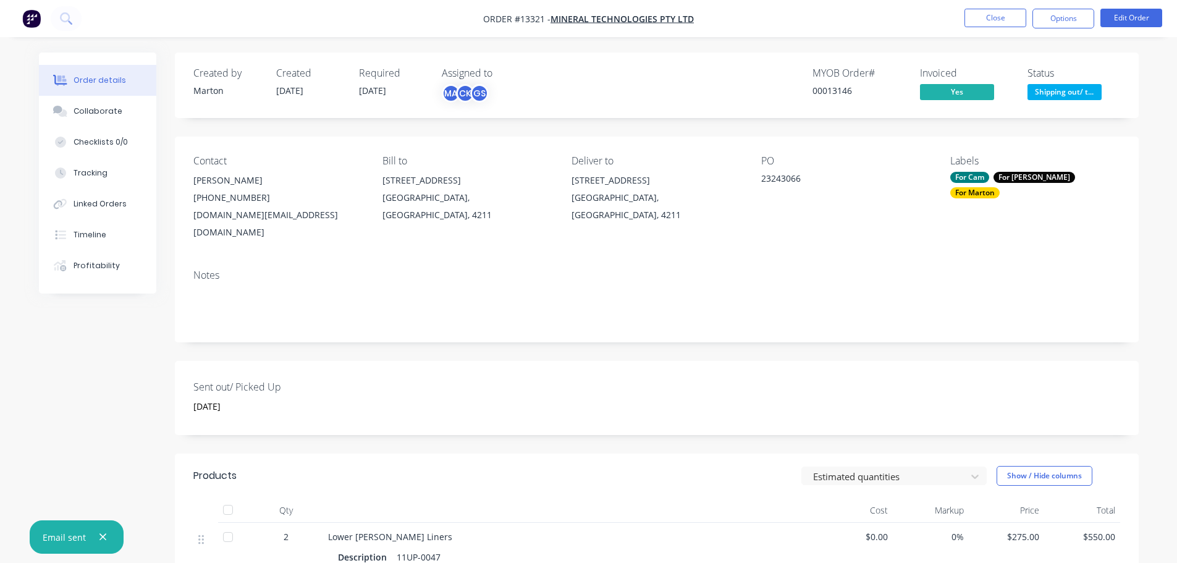
click at [1043, 88] on span "Shipping out/ t..." at bounding box center [1064, 91] width 74 height 15
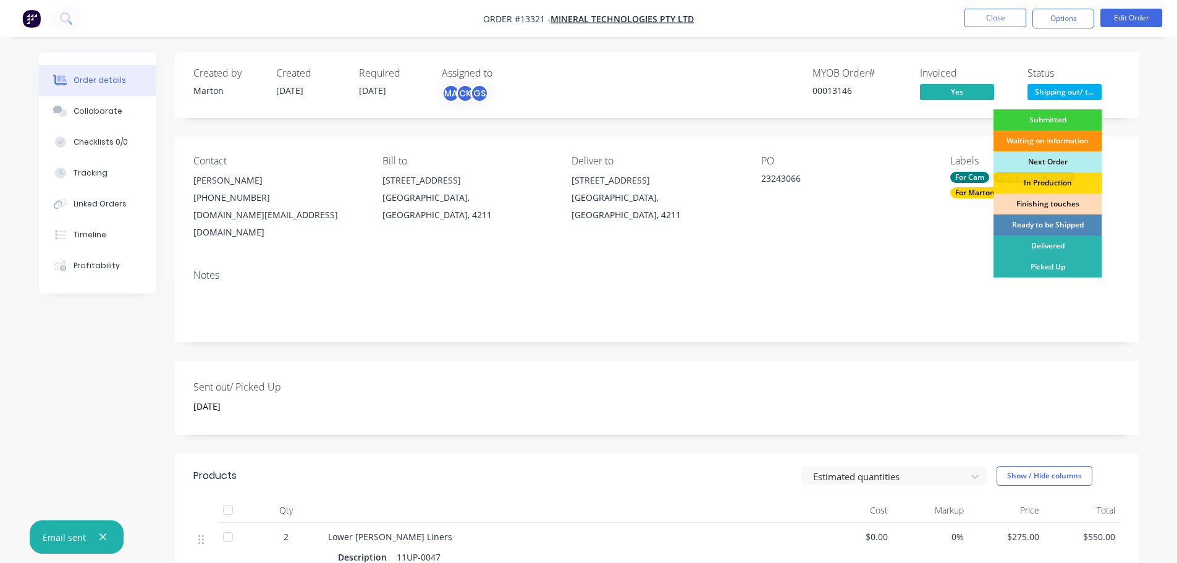
drag, startPoint x: 1044, startPoint y: 272, endPoint x: 1043, endPoint y: 261, distance: 11.8
click at [1043, 272] on div "Picked Up" at bounding box center [1047, 266] width 108 height 21
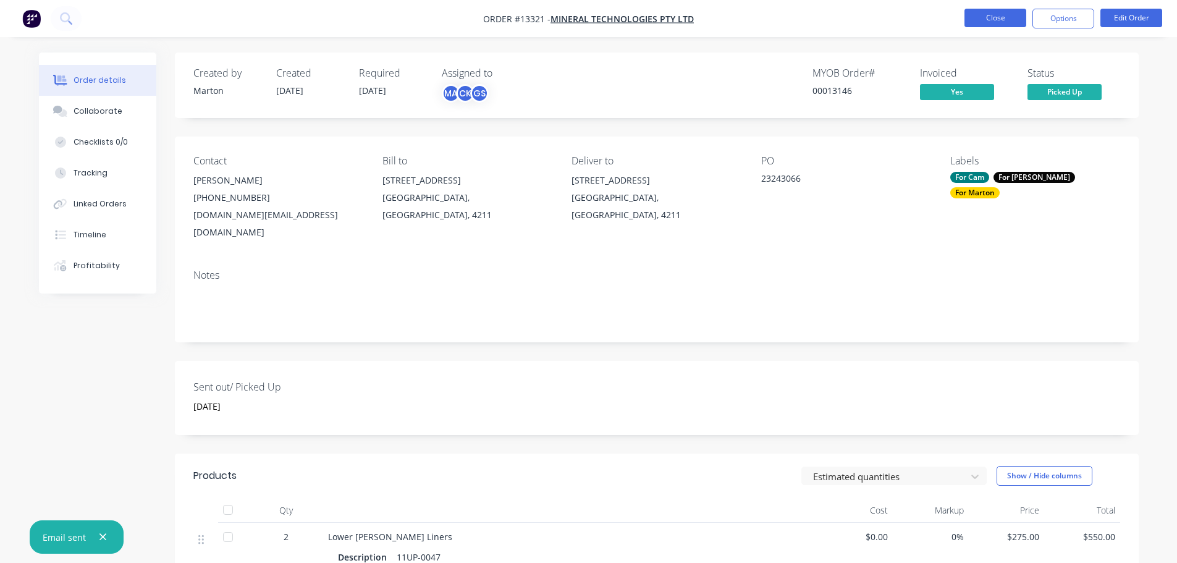
click at [1008, 17] on button "Close" at bounding box center [995, 18] width 62 height 19
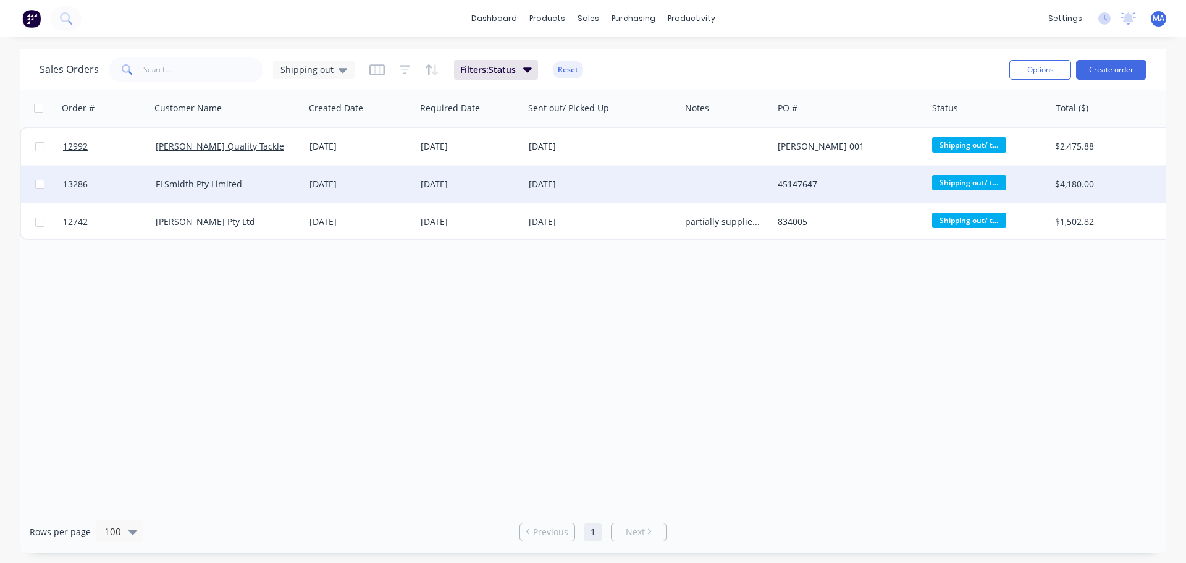
click at [289, 187] on div "FLSmidth Pty Limited" at bounding box center [224, 184] width 137 height 12
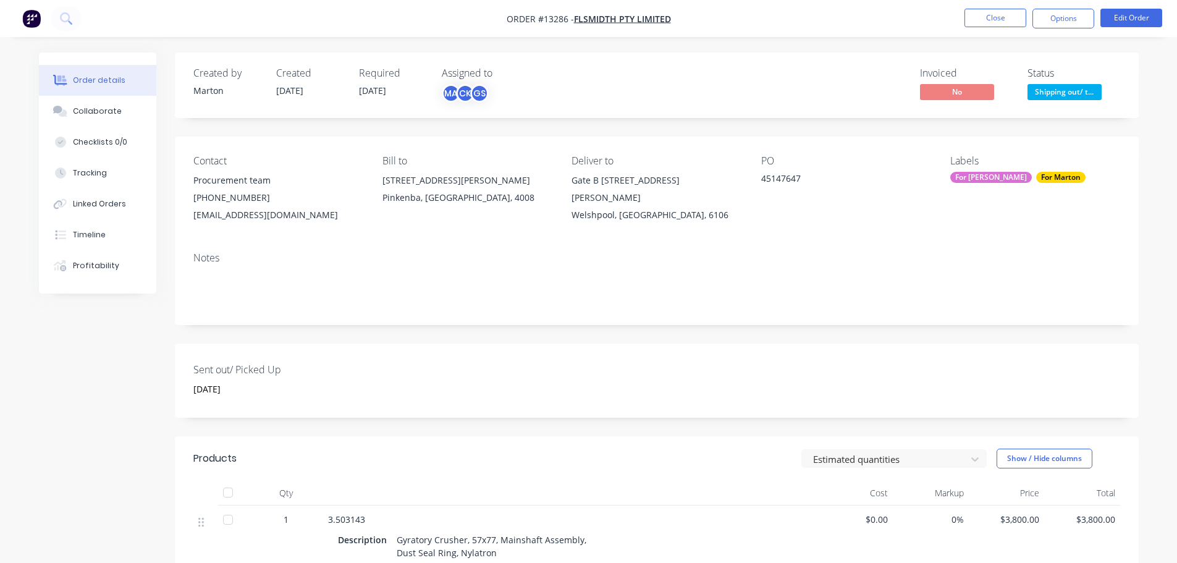
drag, startPoint x: 1058, startPoint y: 17, endPoint x: 1052, endPoint y: 33, distance: 17.2
click at [1058, 16] on button "Options" at bounding box center [1063, 19] width 62 height 20
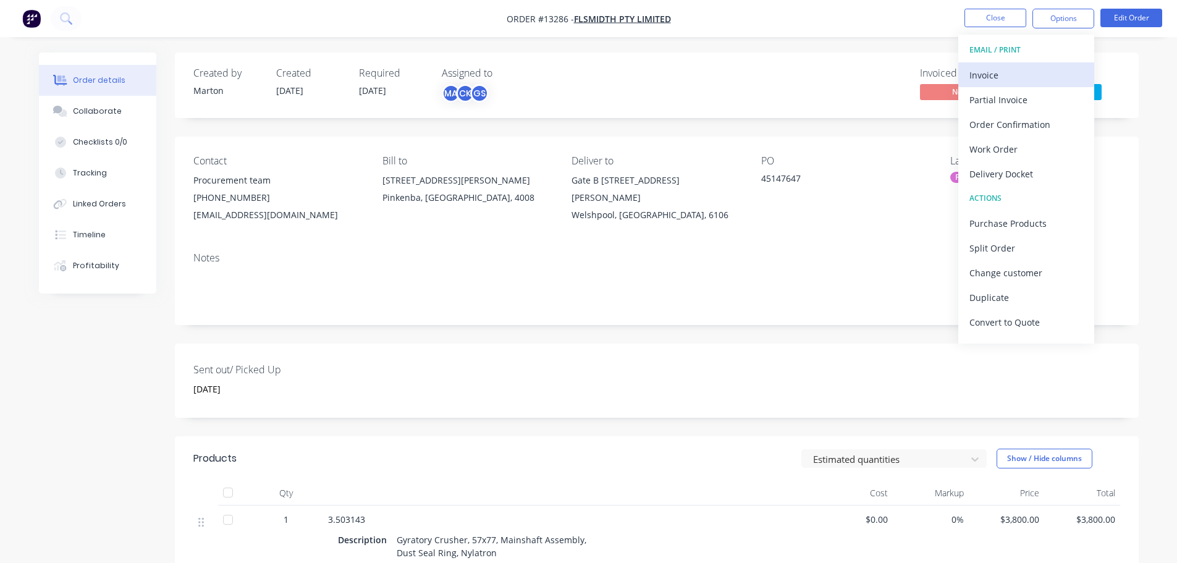
click at [1018, 66] on div "Invoice" at bounding box center [1026, 75] width 114 height 18
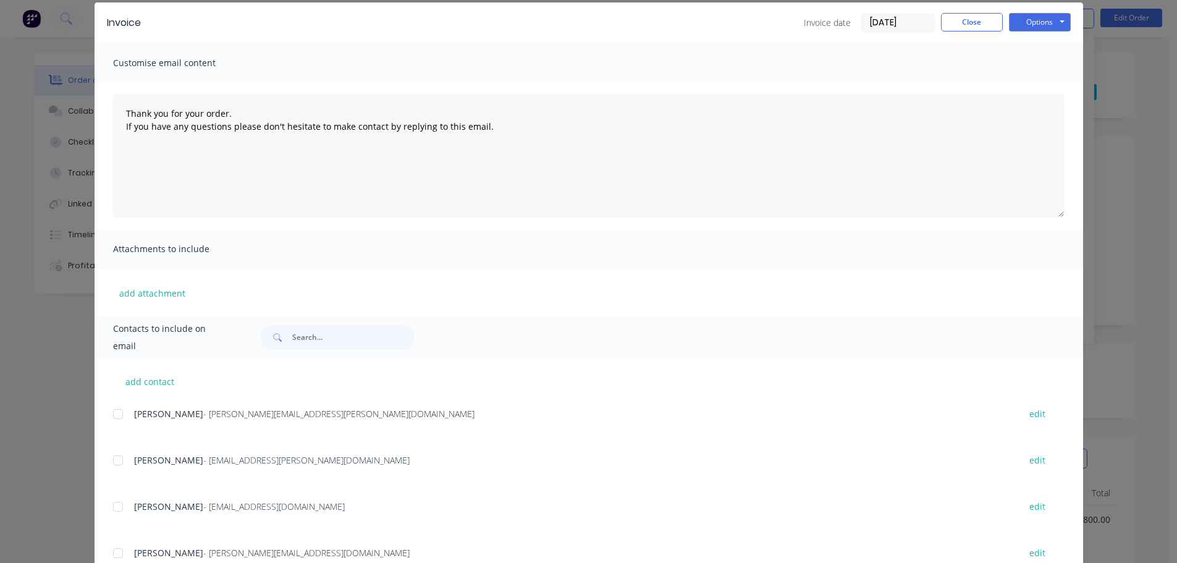
scroll to position [185, 0]
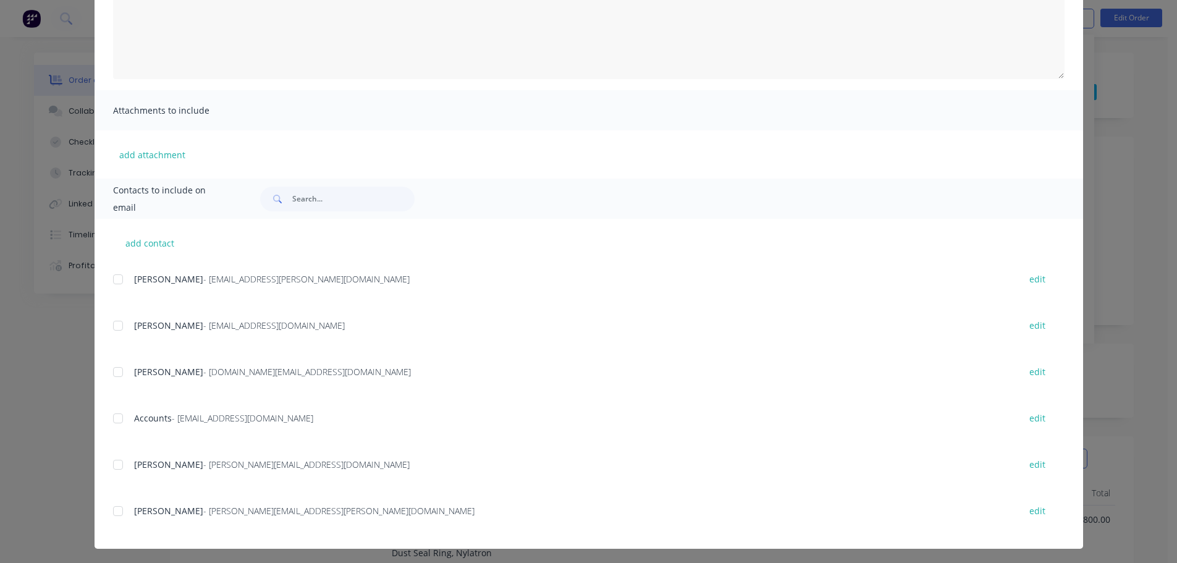
click at [111, 413] on div at bounding box center [118, 418] width 25 height 25
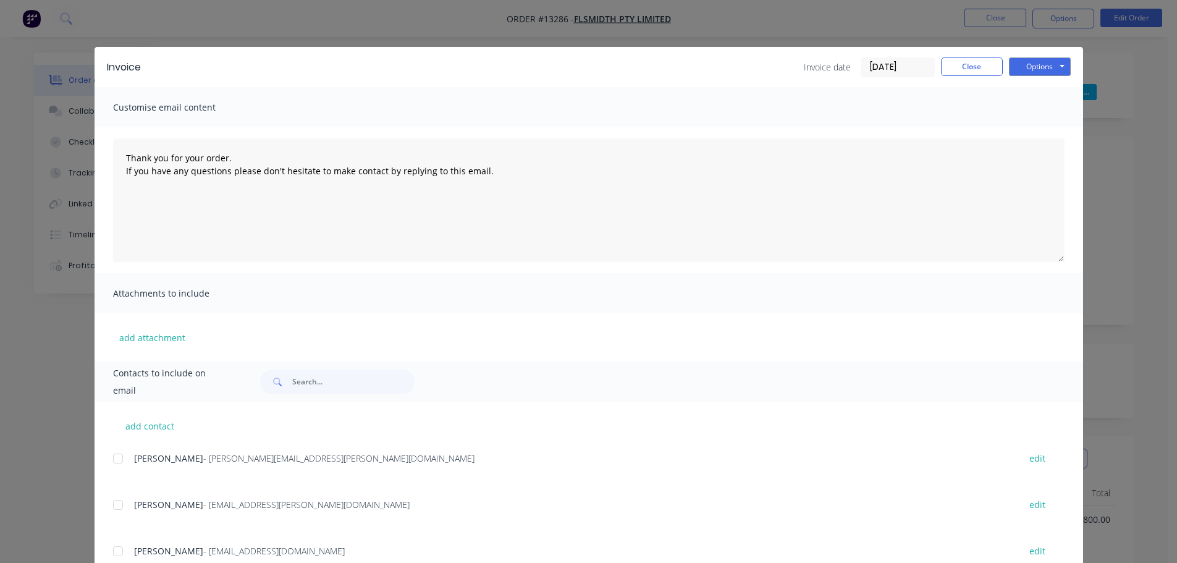
scroll to position [0, 0]
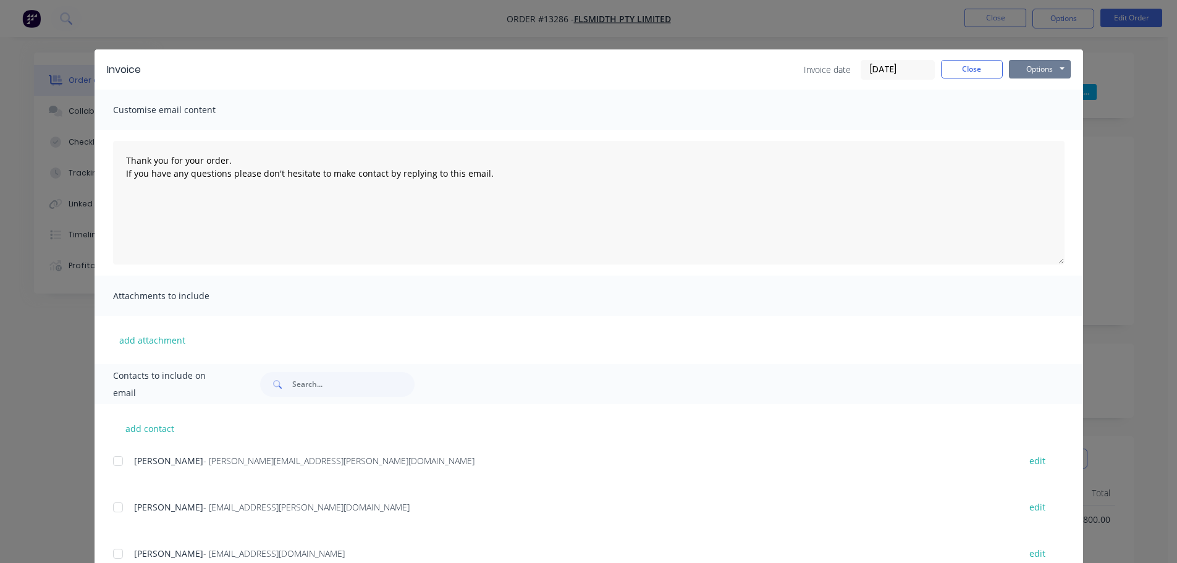
click at [1035, 76] on button "Options" at bounding box center [1040, 69] width 62 height 19
click at [1026, 124] on button "Email" at bounding box center [1048, 132] width 79 height 20
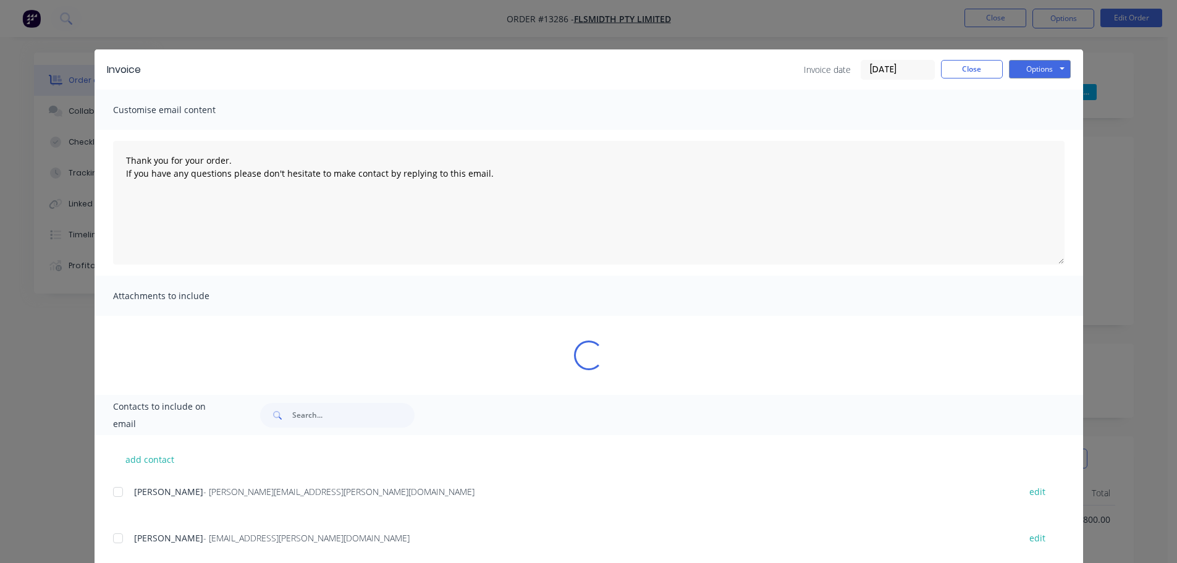
type textarea "Thank you for your order. If you have any questions please don't hesitate to ma…"
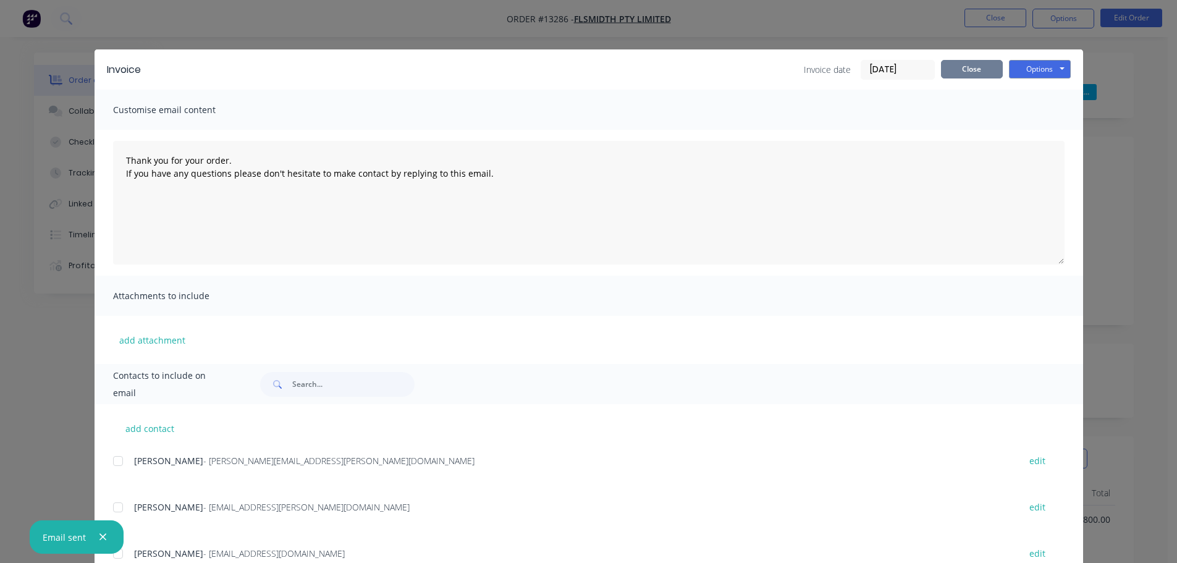
click at [976, 62] on button "Close" at bounding box center [972, 69] width 62 height 19
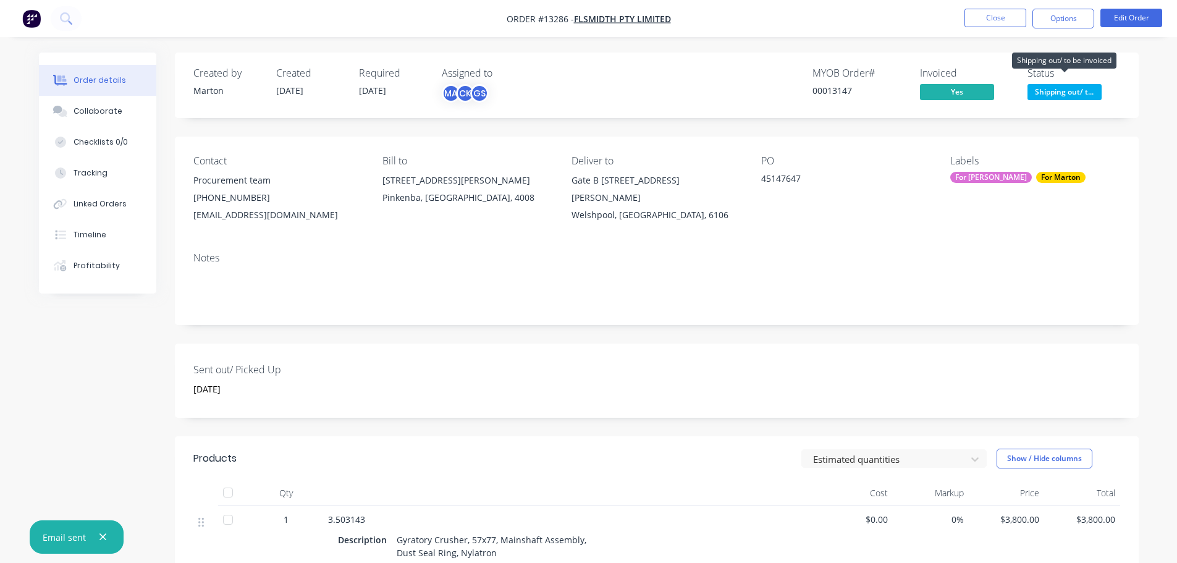
click at [1045, 93] on span "Shipping out/ t..." at bounding box center [1064, 91] width 74 height 15
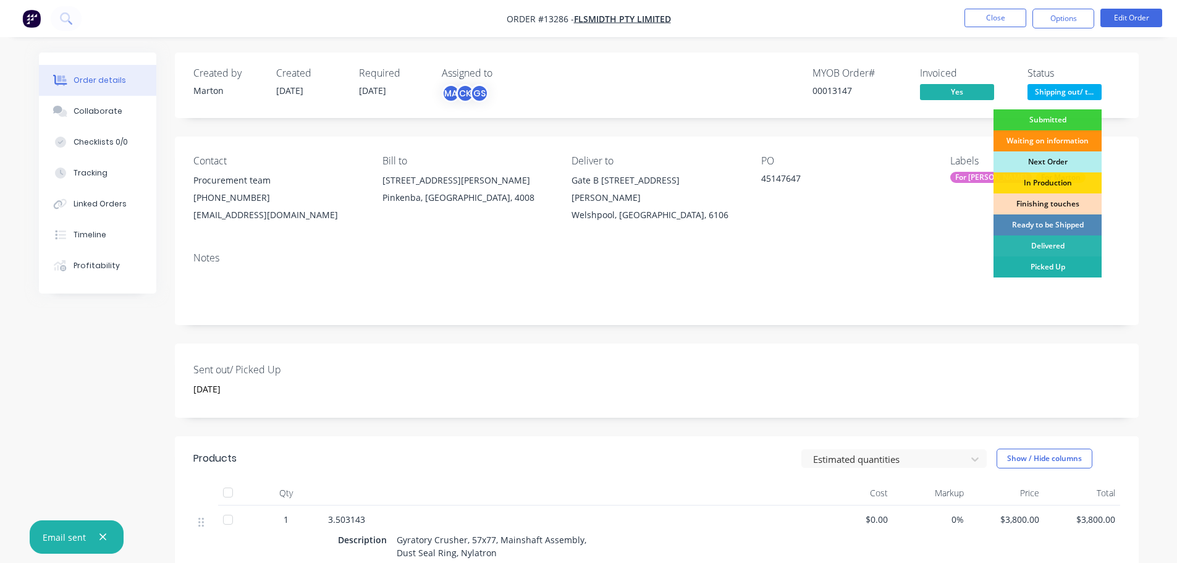
click at [1026, 264] on div "Picked Up" at bounding box center [1047, 266] width 108 height 21
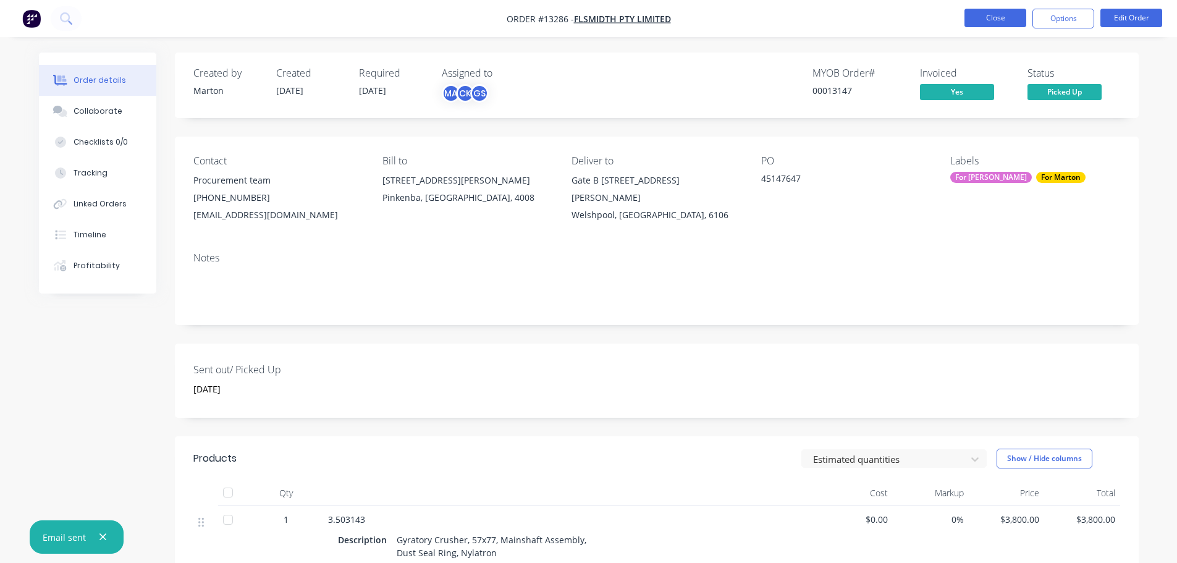
click at [979, 17] on button "Close" at bounding box center [995, 18] width 62 height 19
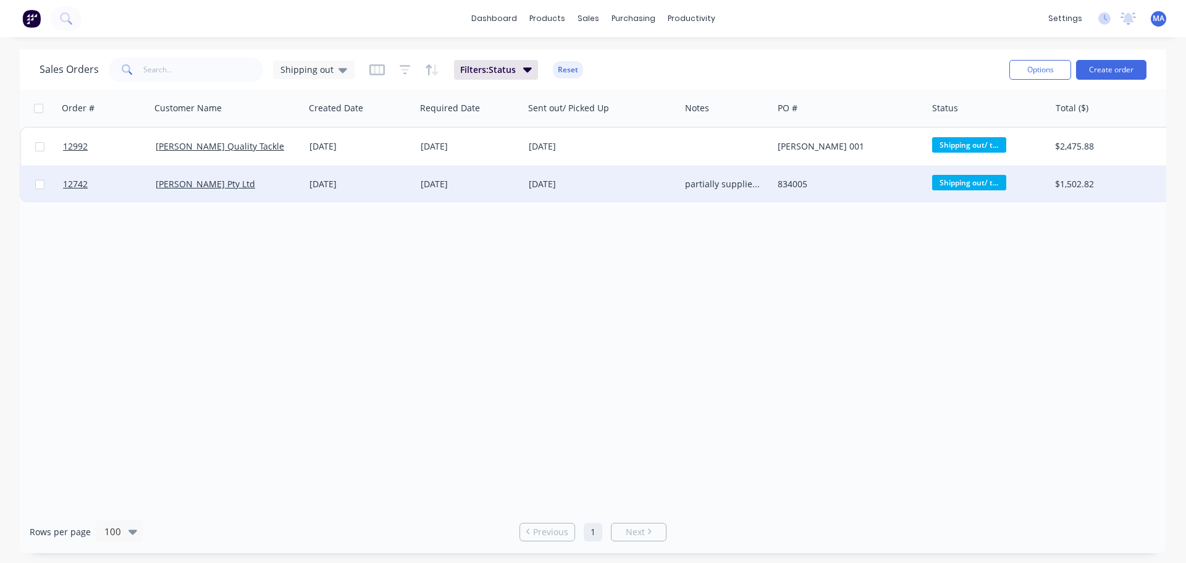
click at [253, 192] on div "[PERSON_NAME] Pty Ltd" at bounding box center [228, 184] width 154 height 37
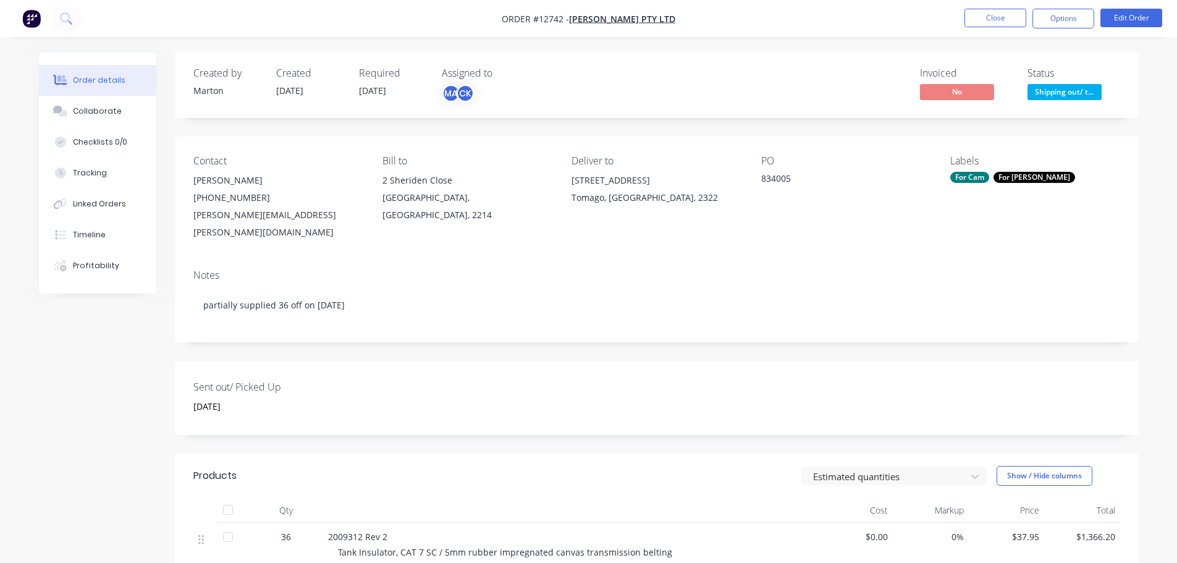
click at [1005, 179] on div "For [PERSON_NAME]" at bounding box center [1034, 177] width 82 height 11
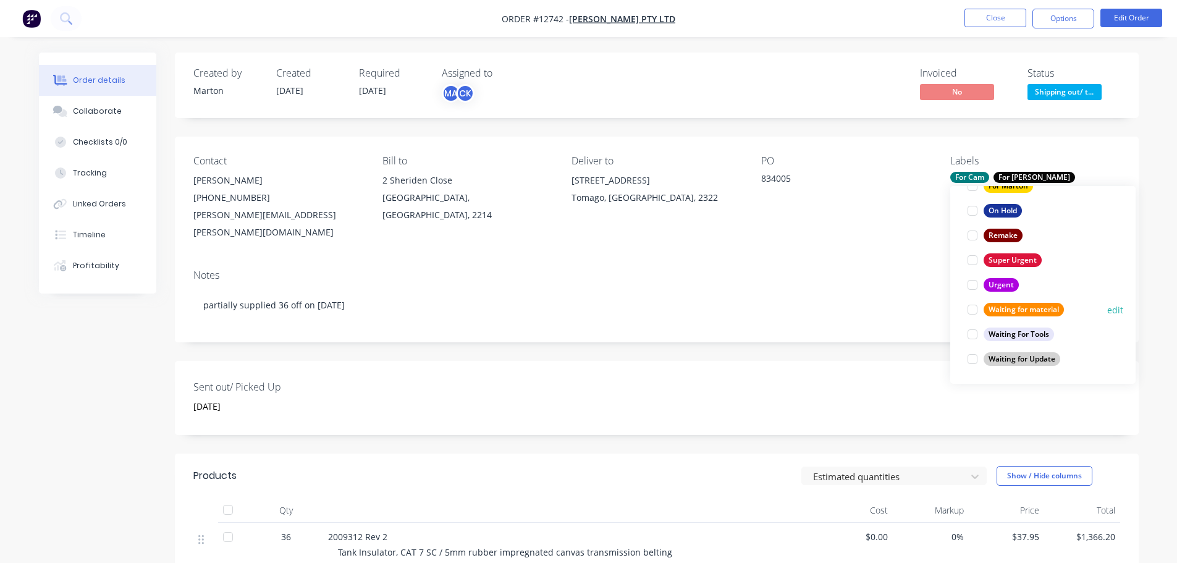
click at [973, 316] on div at bounding box center [972, 309] width 25 height 25
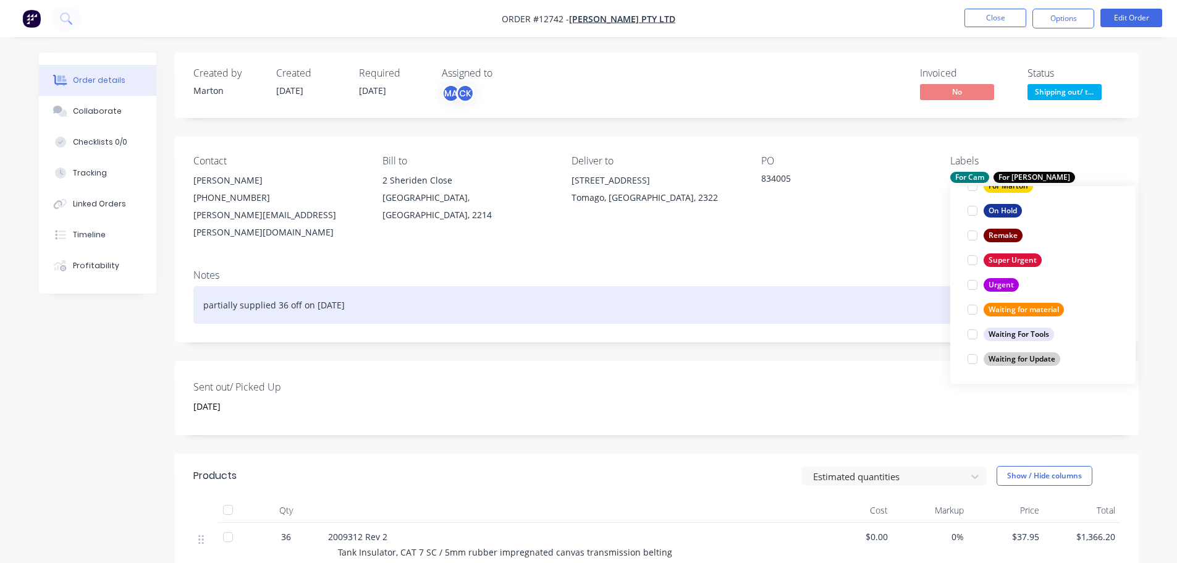
scroll to position [25, 0]
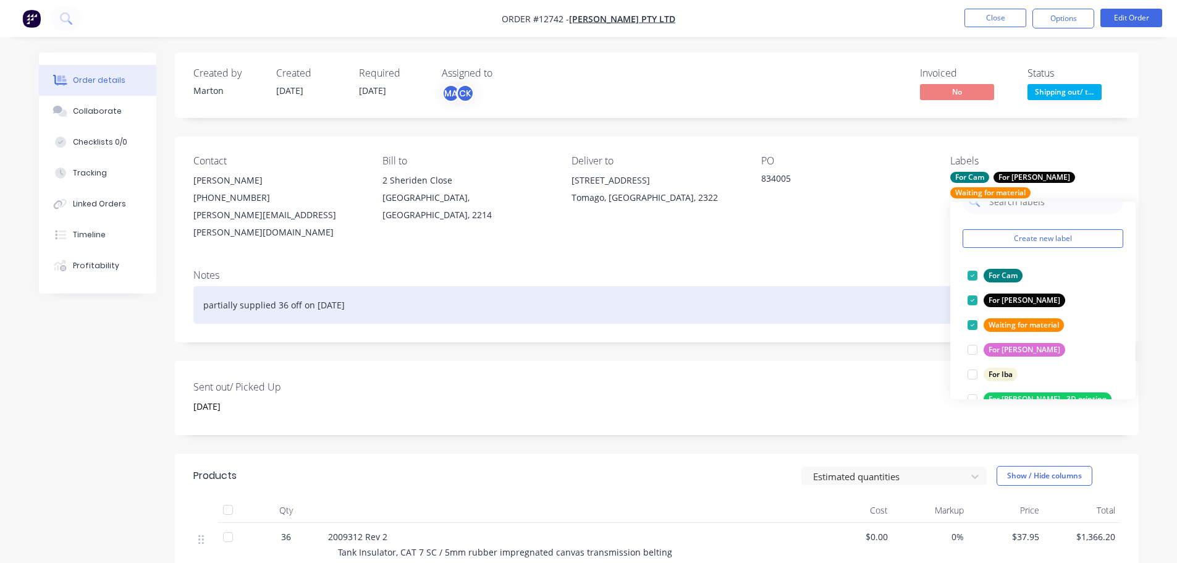
click at [920, 287] on div "partially supplied 36 off on 05/02/2025" at bounding box center [656, 305] width 927 height 38
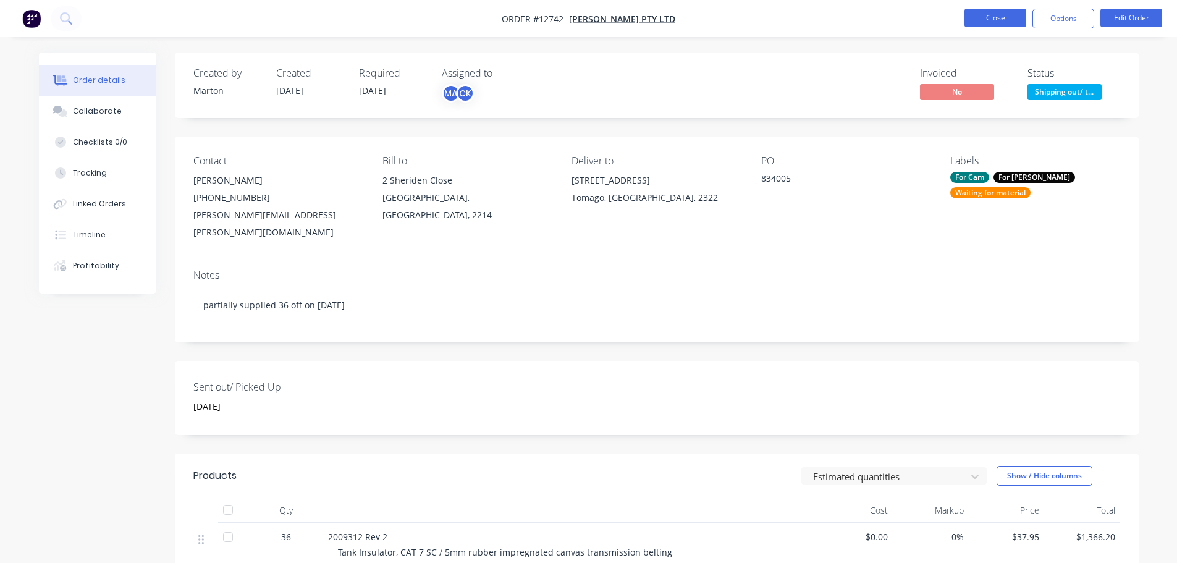
click at [988, 14] on button "Close" at bounding box center [995, 18] width 62 height 19
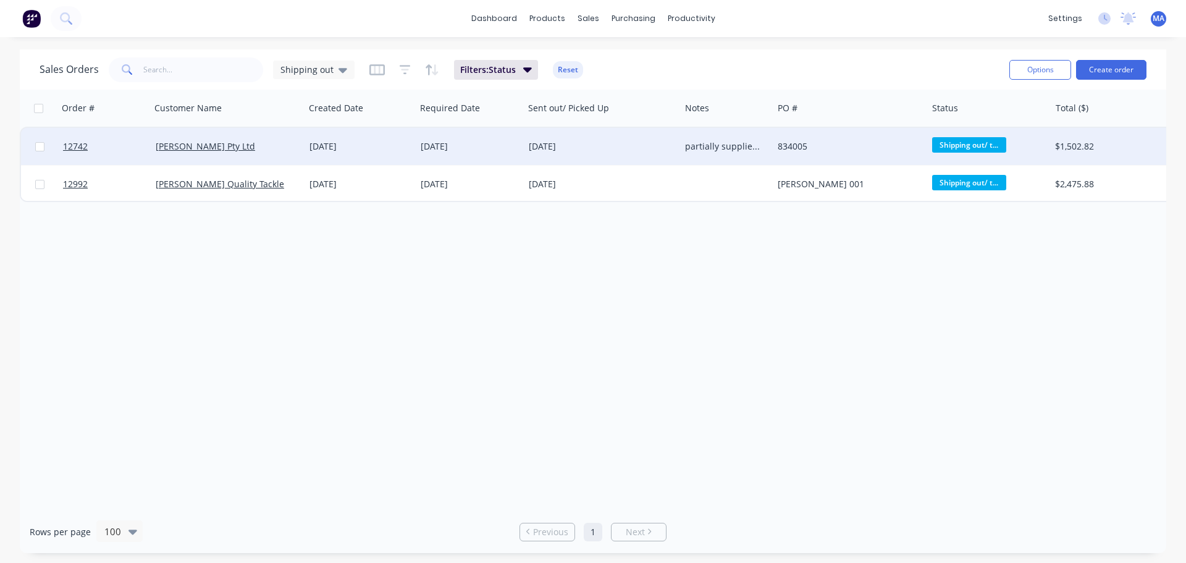
click at [290, 145] on div "[PERSON_NAME] Pty Ltd" at bounding box center [224, 146] width 137 height 12
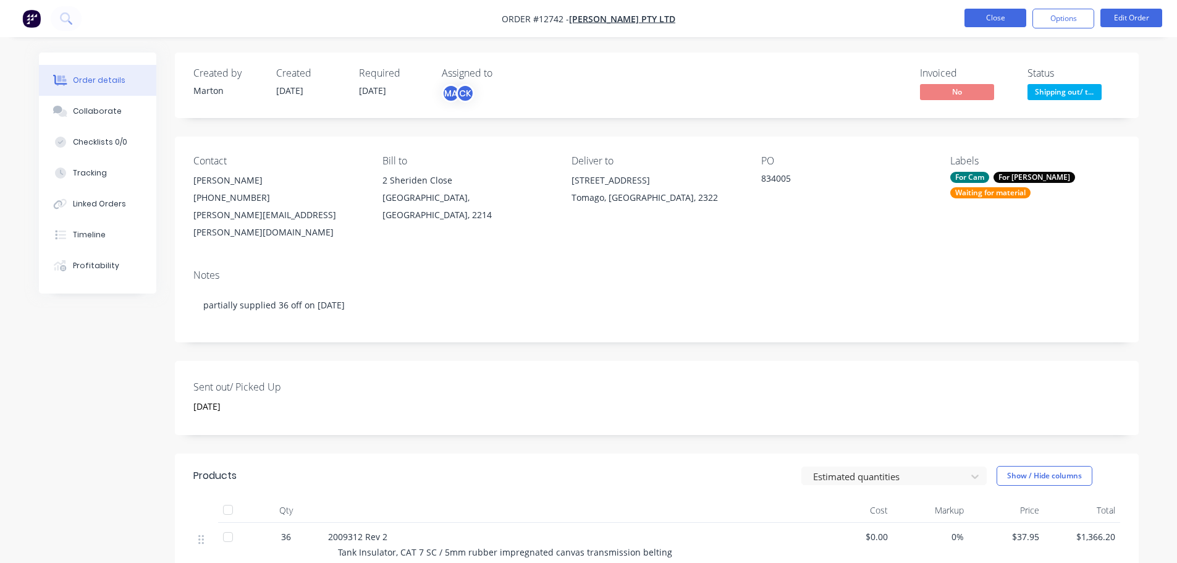
click at [1000, 16] on button "Close" at bounding box center [995, 18] width 62 height 19
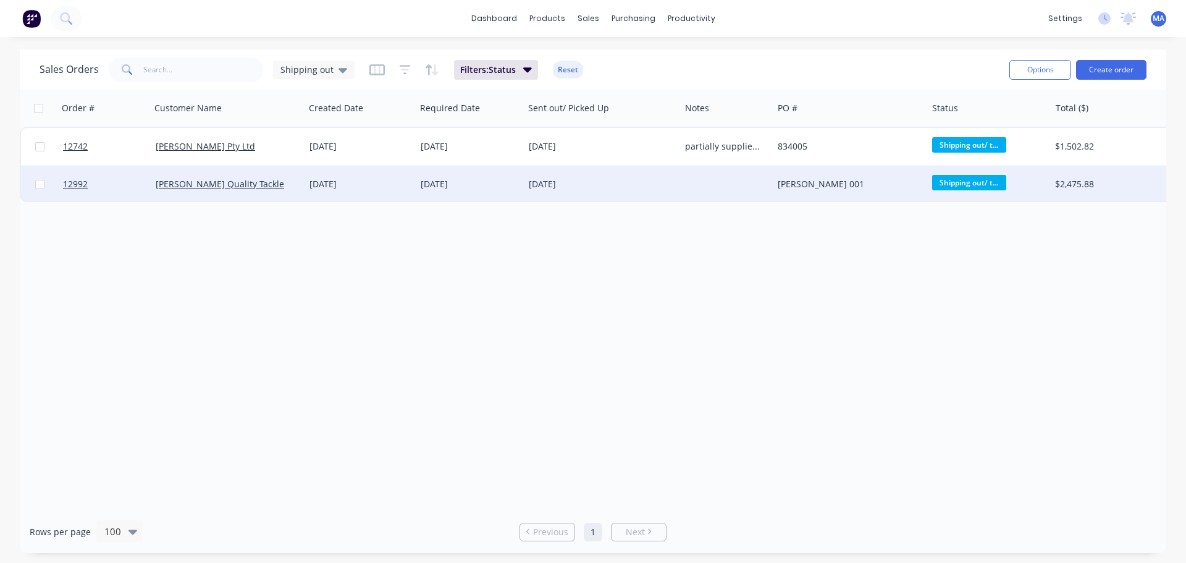
click at [278, 193] on div "[PERSON_NAME] Quality Tackle" at bounding box center [228, 184] width 154 height 37
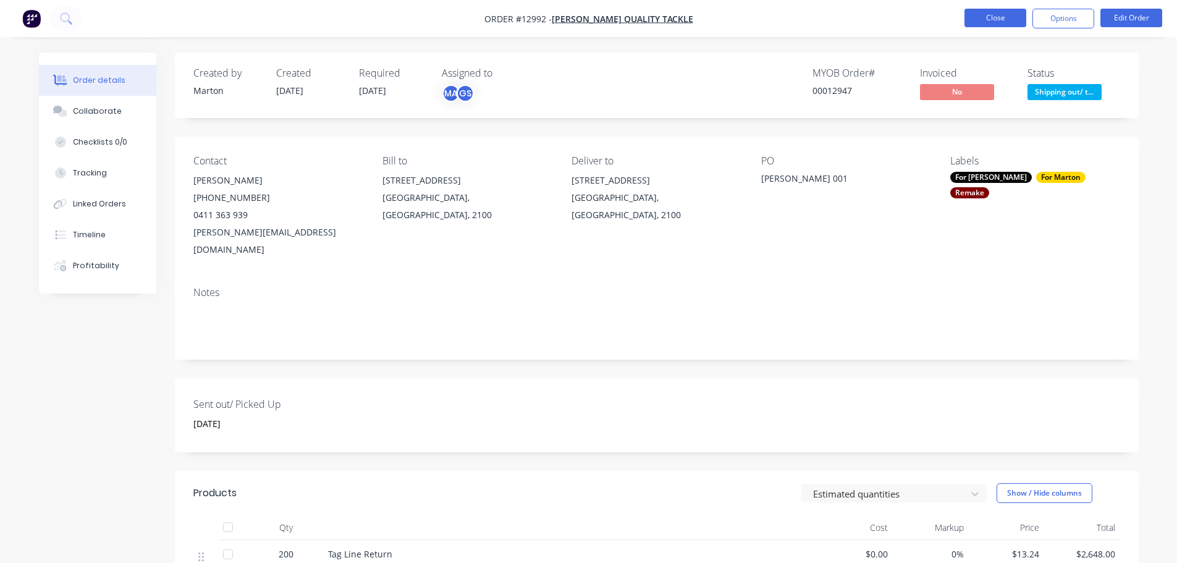
click at [995, 23] on button "Close" at bounding box center [995, 18] width 62 height 19
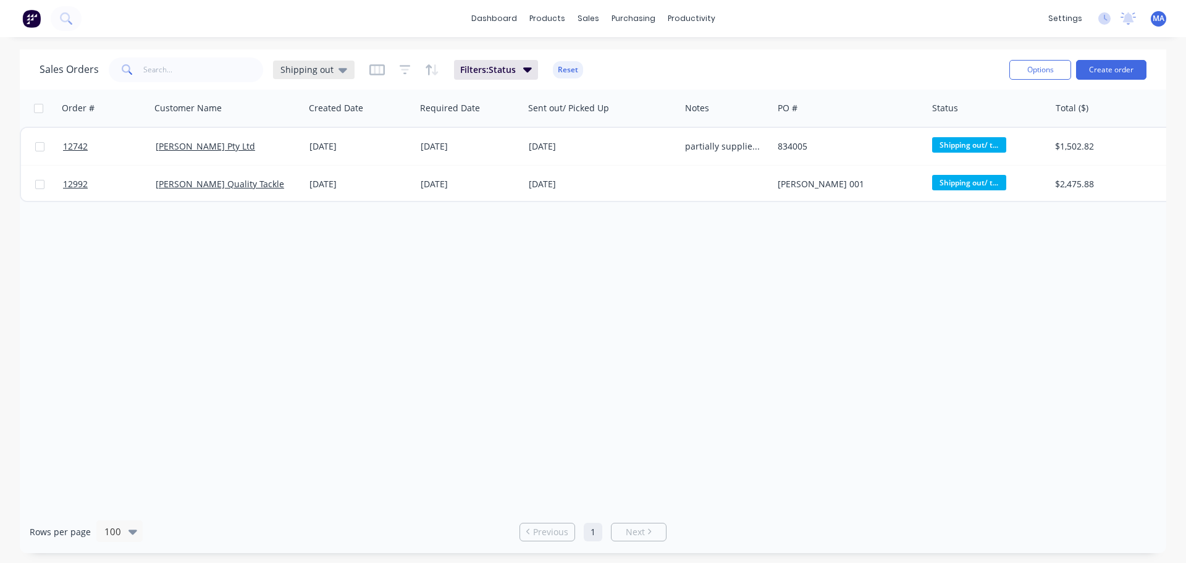
click at [305, 74] on span "Shipping out" at bounding box center [306, 69] width 53 height 13
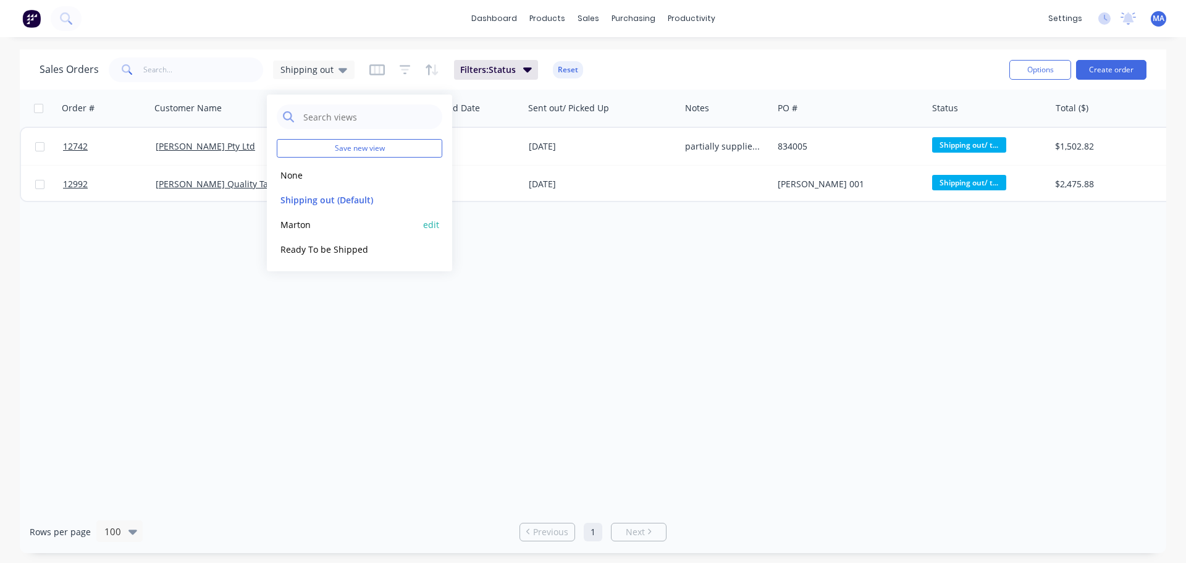
click at [295, 224] on button "Marton" at bounding box center [347, 224] width 141 height 14
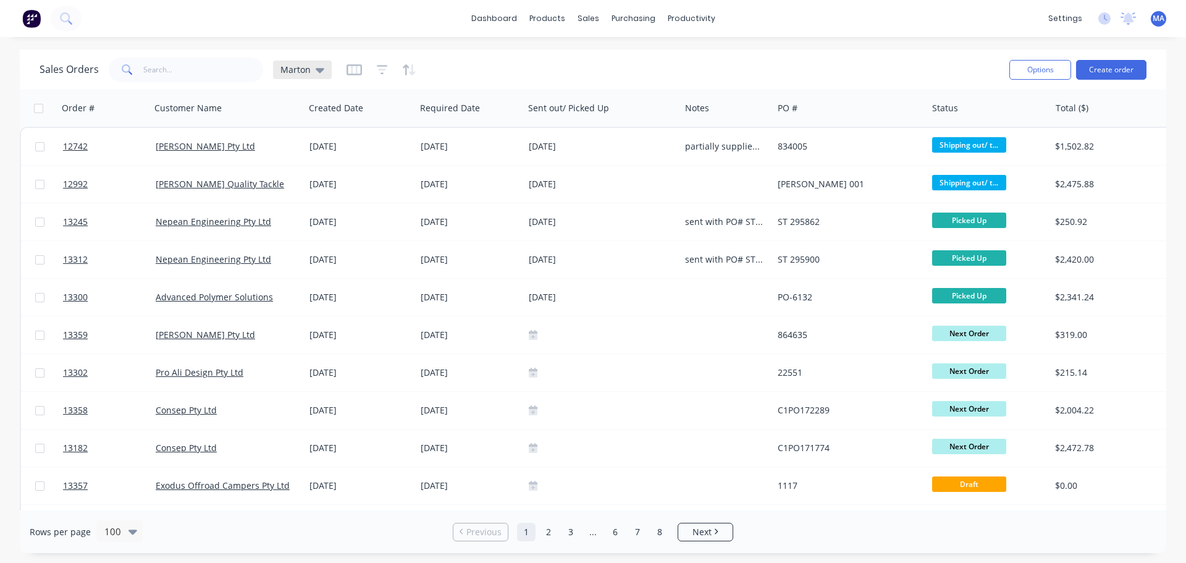
click at [317, 71] on icon at bounding box center [320, 70] width 9 height 5
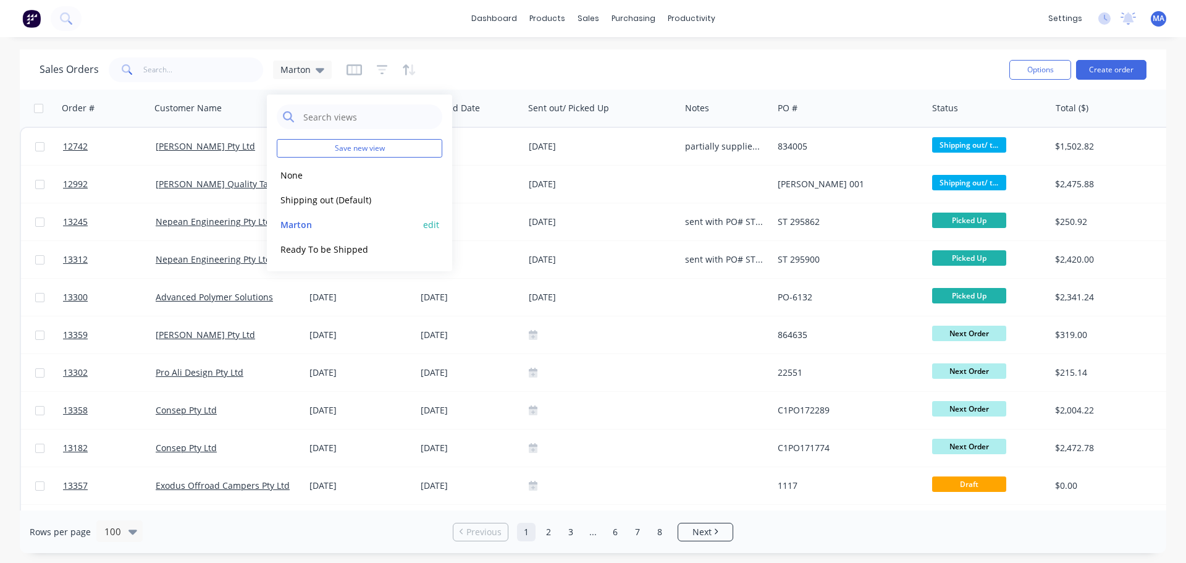
click at [437, 222] on button "edit" at bounding box center [431, 224] width 16 height 13
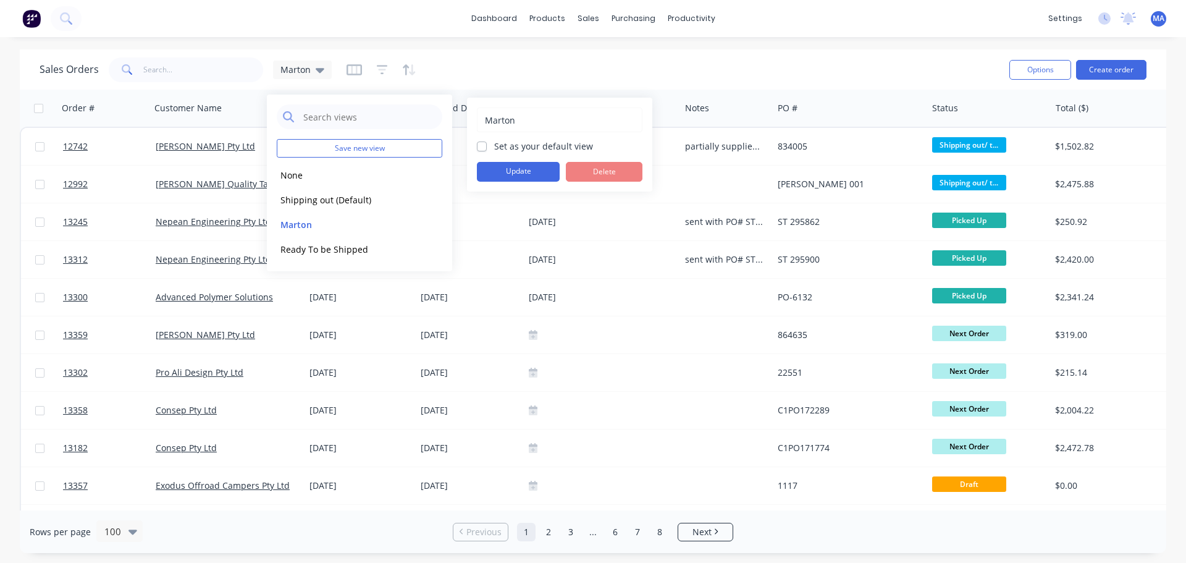
click at [494, 148] on label "Set as your default view" at bounding box center [543, 146] width 99 height 13
click at [486, 148] on input "Set as your default view" at bounding box center [482, 146] width 10 height 12
checkbox input "true"
click at [492, 172] on button "Update" at bounding box center [518, 172] width 83 height 20
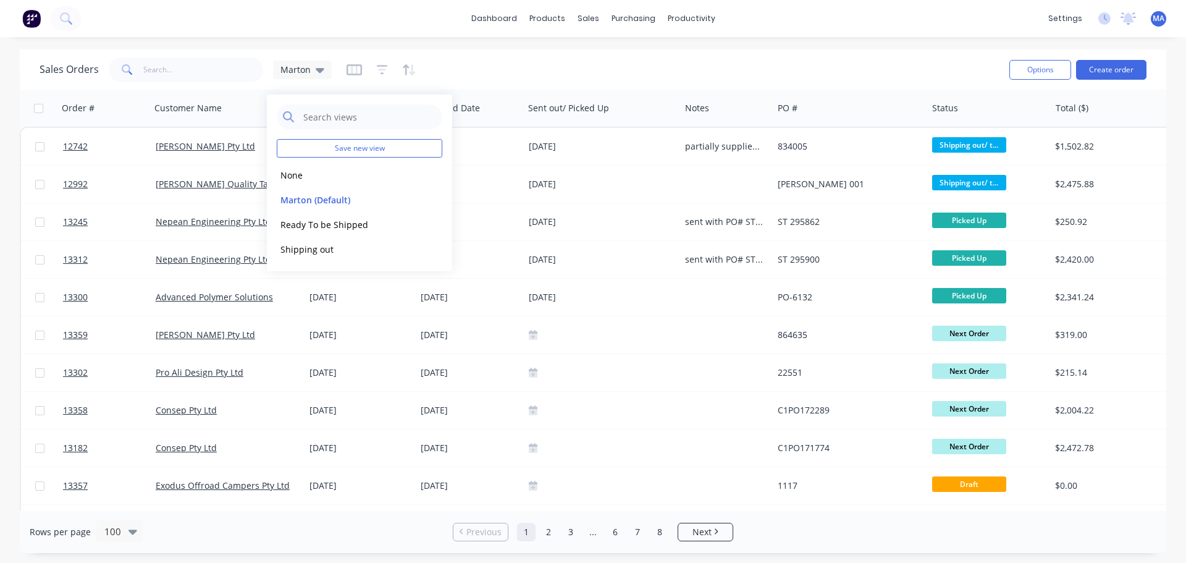
click at [626, 55] on div "Sales Orders Marton" at bounding box center [520, 69] width 960 height 30
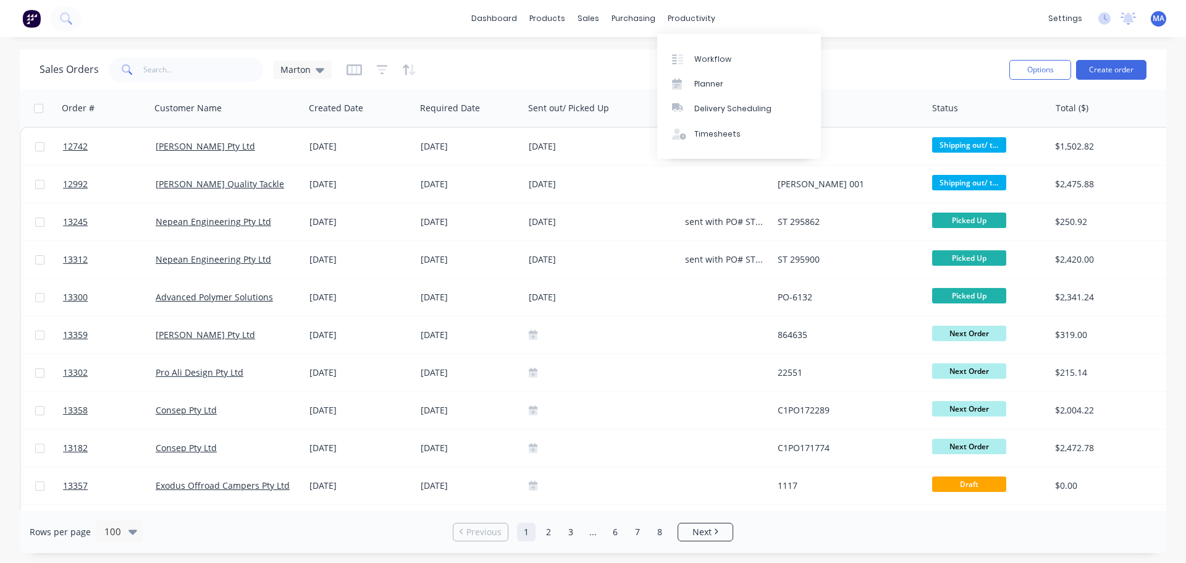
click at [696, 28] on div "productivity" at bounding box center [692, 18] width 60 height 19
click at [716, 62] on div "Workflow" at bounding box center [712, 59] width 37 height 11
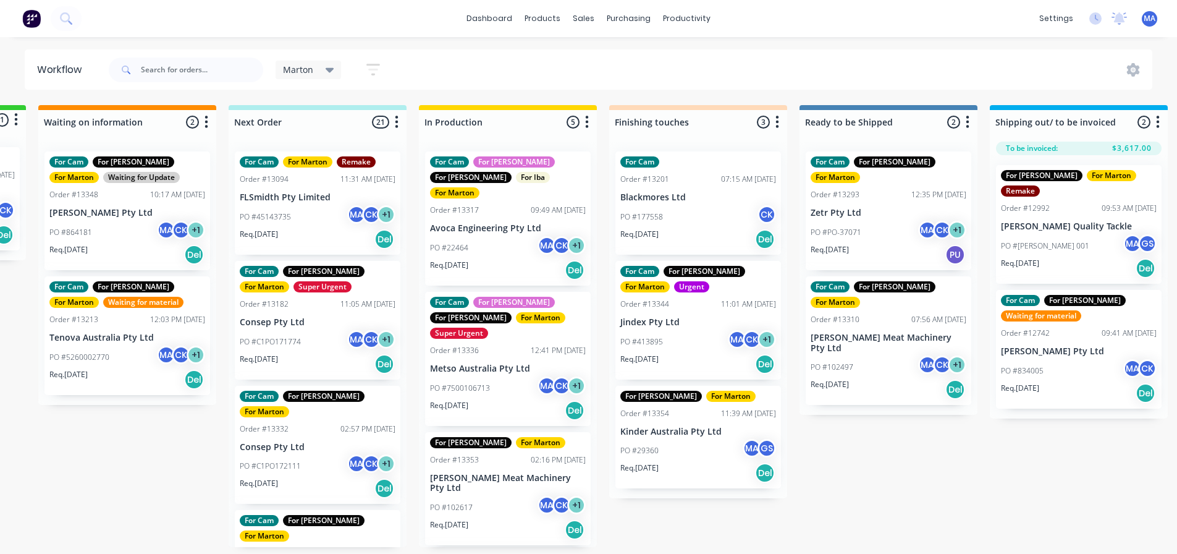
scroll to position [0, 525]
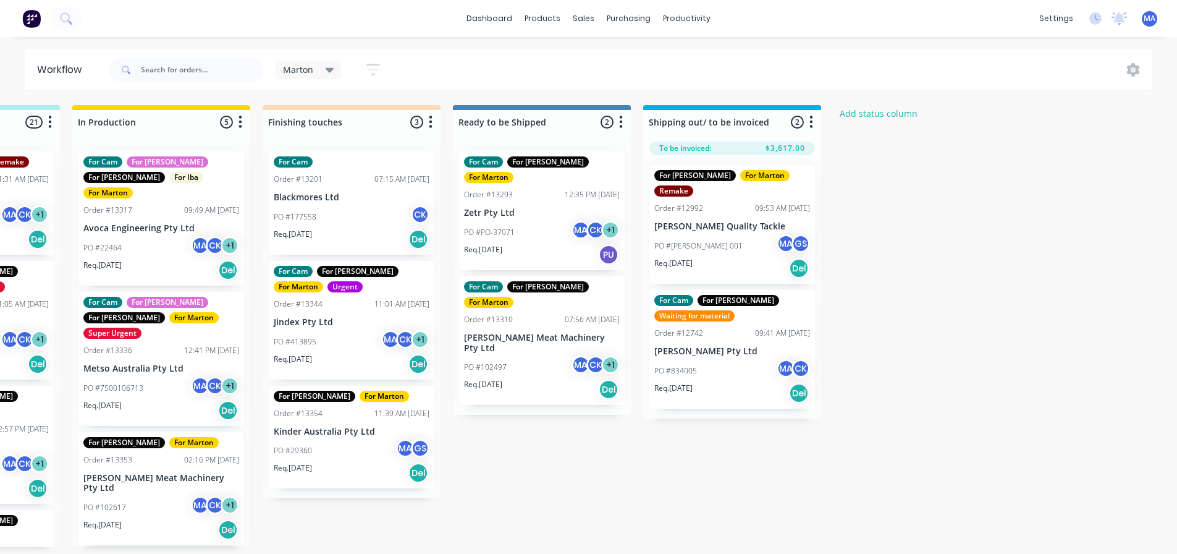
click at [773, 234] on div "PO #James 001 MA GS" at bounding box center [732, 245] width 156 height 23
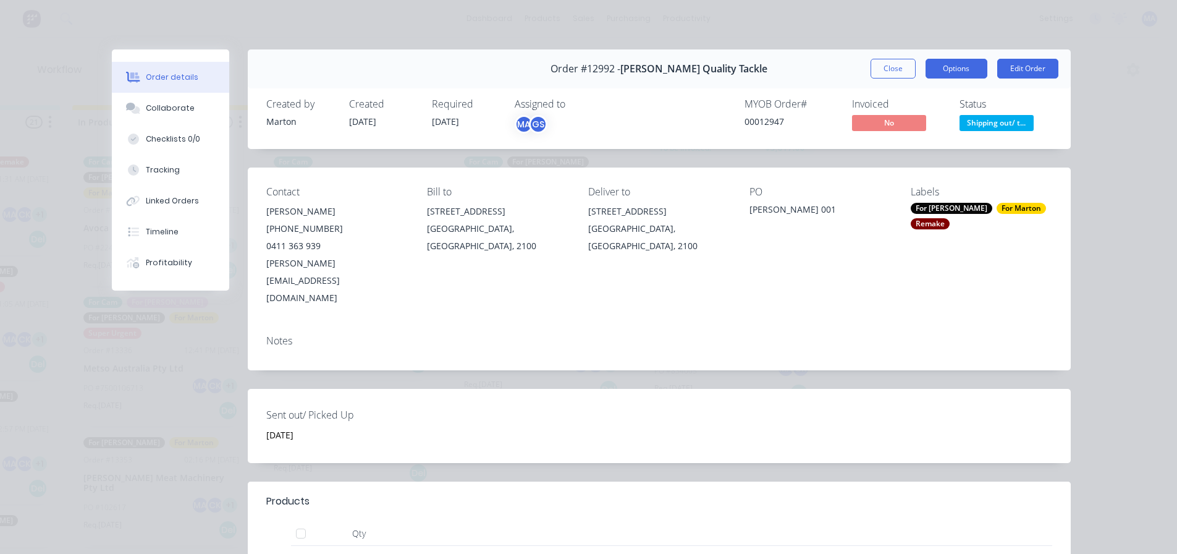
click at [949, 64] on button "Options" at bounding box center [956, 69] width 62 height 20
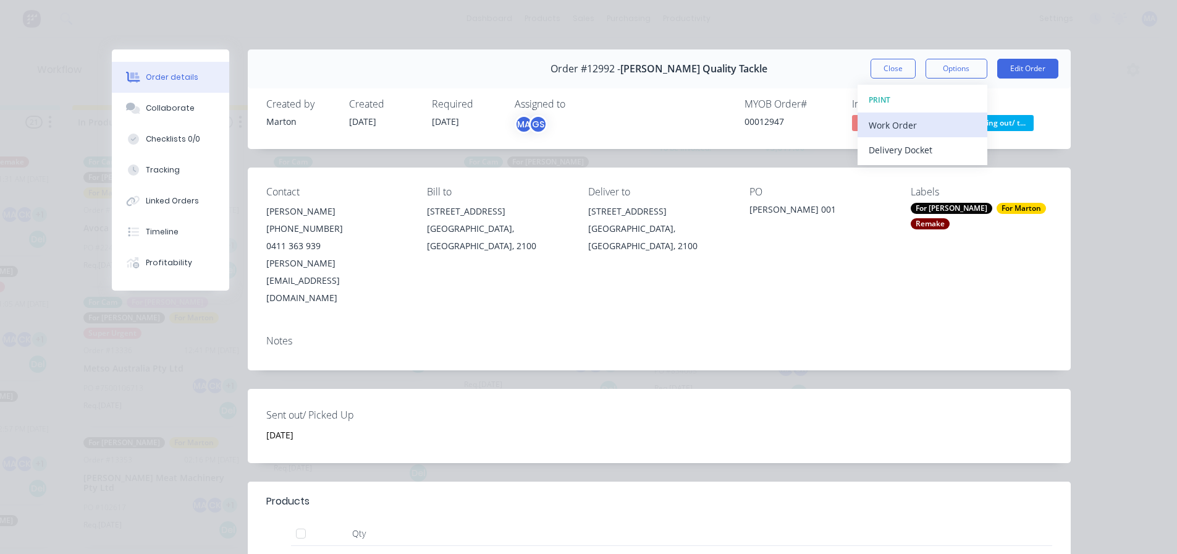
click at [935, 127] on div "Work Order" at bounding box center [922, 125] width 107 height 18
click at [910, 146] on div "Standard" at bounding box center [922, 150] width 107 height 18
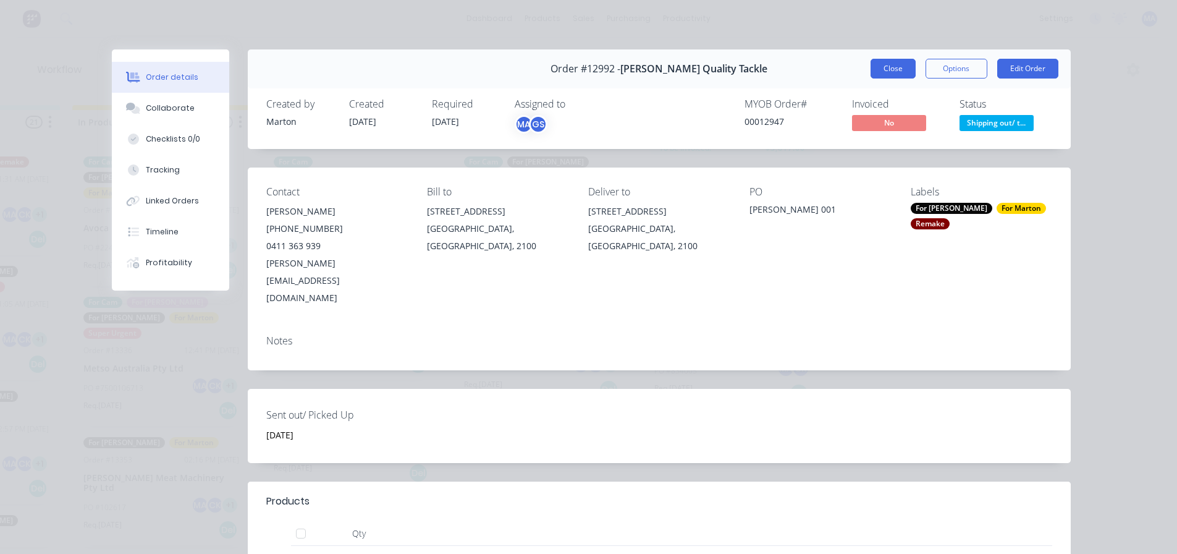
click at [887, 75] on button "Close" at bounding box center [892, 69] width 45 height 20
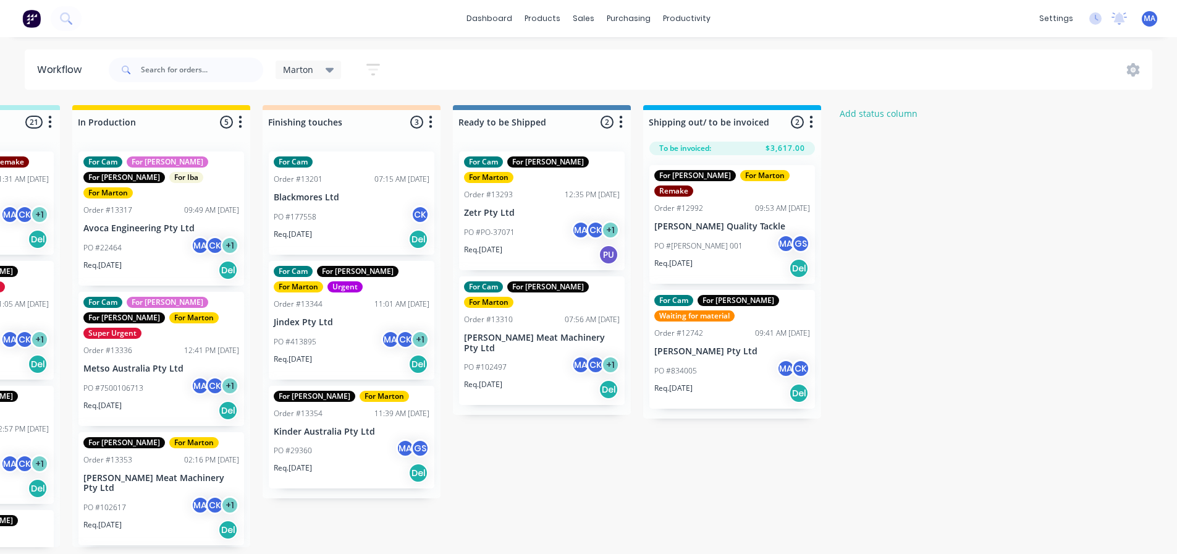
click at [620, 75] on div "Marton Save new view None edit Marton (Default) edit For Cam edit For Gary edit…" at bounding box center [629, 69] width 1047 height 37
click at [340, 224] on div "PO #177558 CK" at bounding box center [352, 216] width 156 height 23
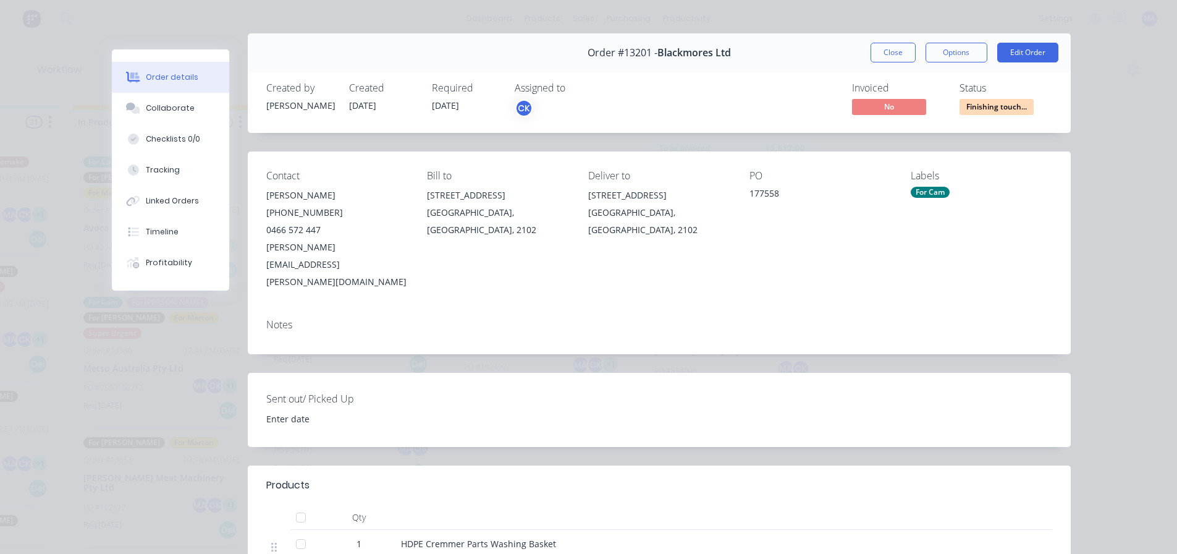
scroll to position [0, 0]
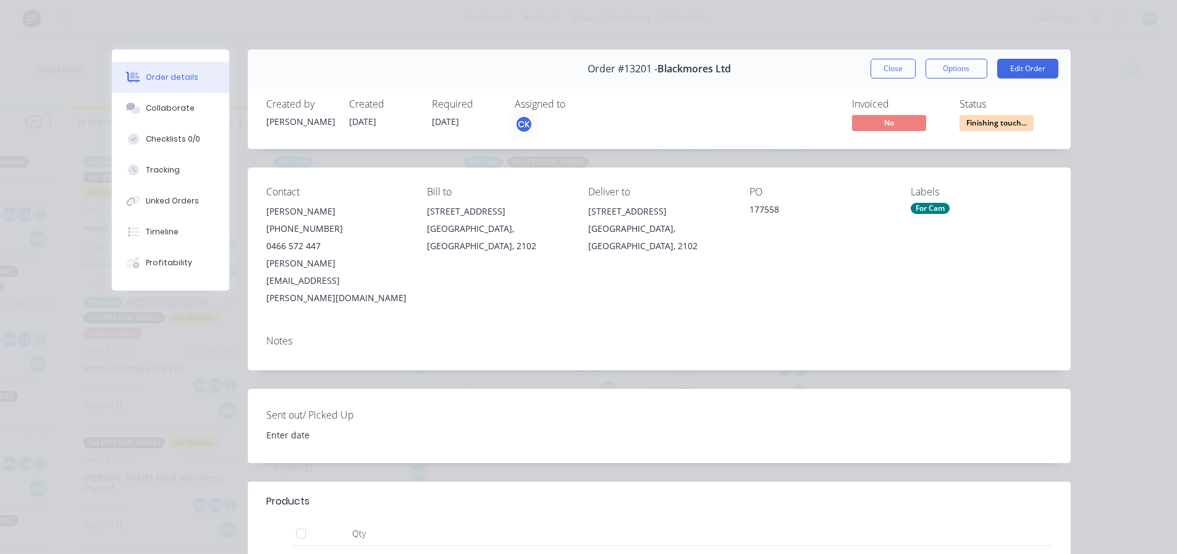
click at [900, 72] on button "Close" at bounding box center [892, 69] width 45 height 20
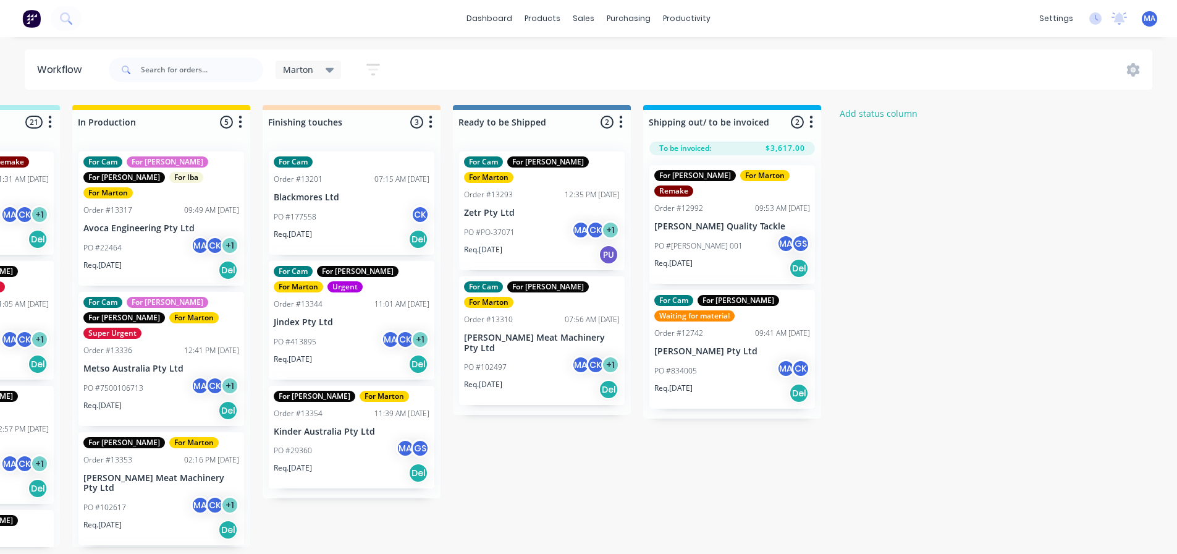
click at [364, 225] on div "PO #177558 CK" at bounding box center [352, 216] width 156 height 23
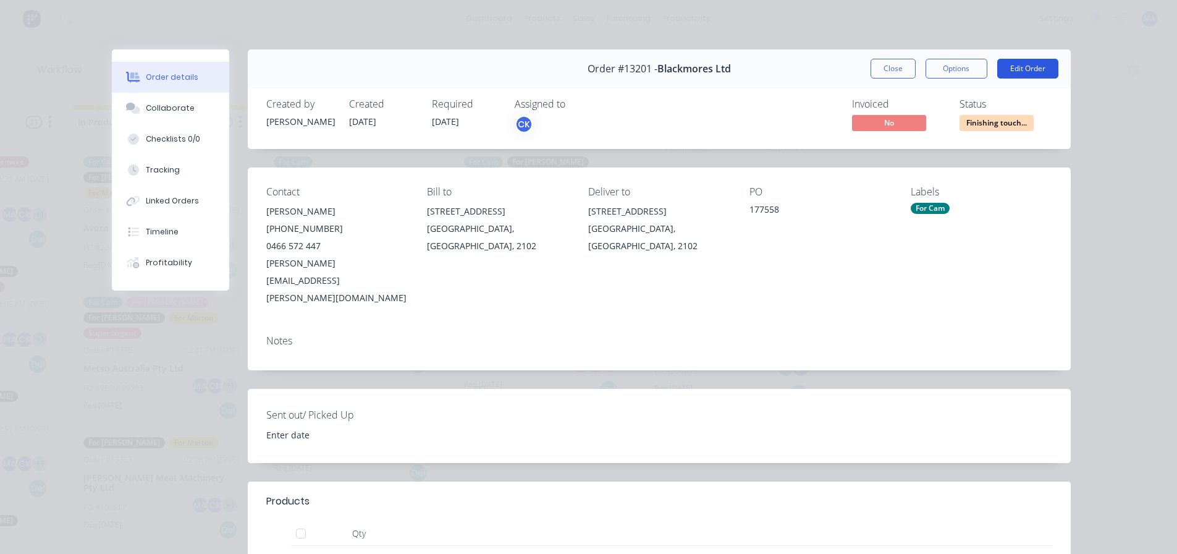
click at [1024, 65] on button "Edit Order" at bounding box center [1027, 69] width 61 height 20
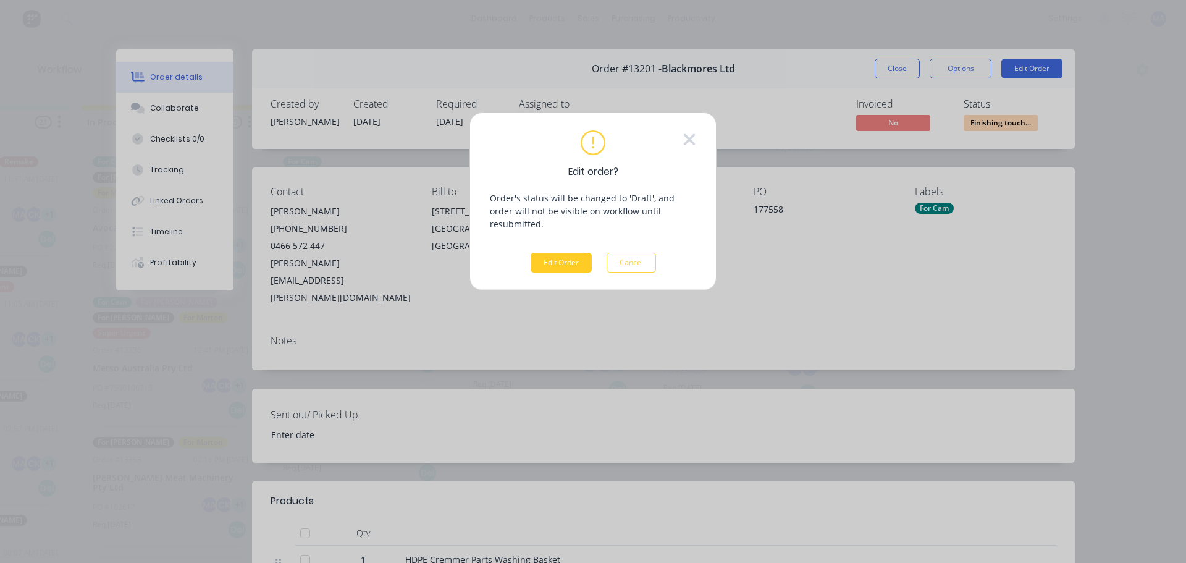
click at [565, 253] on div "Edit Order Cancel" at bounding box center [593, 263] width 125 height 20
click at [563, 253] on button "Edit Order" at bounding box center [561, 263] width 61 height 20
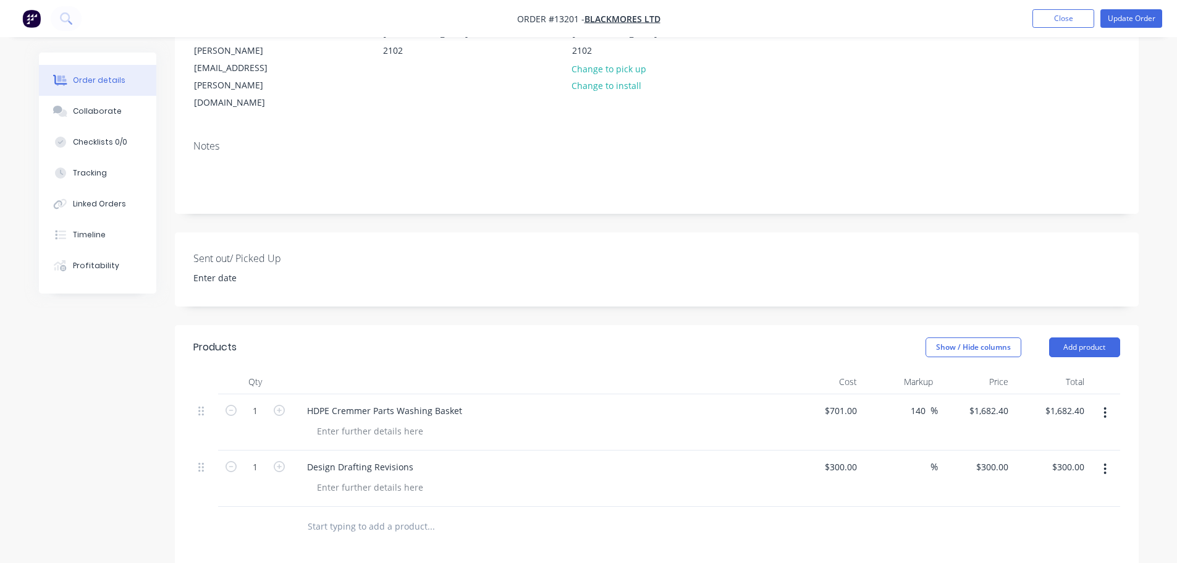
scroll to position [121, 0]
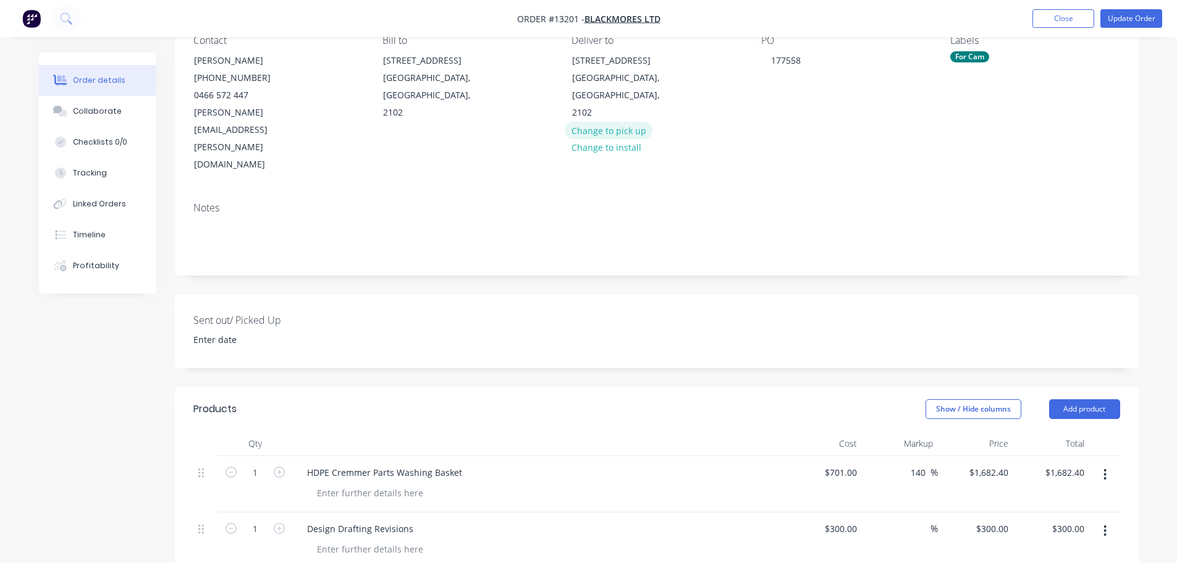
click at [616, 122] on button "Change to pick up" at bounding box center [609, 130] width 88 height 17
click at [608, 99] on button "Change to install" at bounding box center [606, 94] width 83 height 17
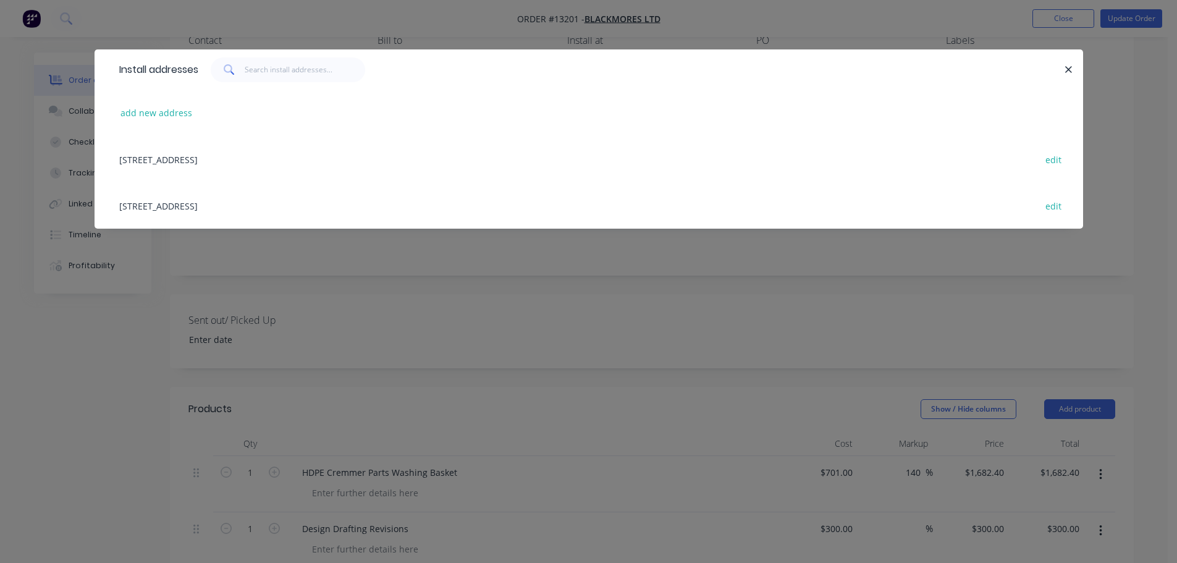
click at [396, 161] on div "20 Jubilee Avenue, Warriewood, New South Wales, Australia, 2102 edit" at bounding box center [588, 159] width 951 height 46
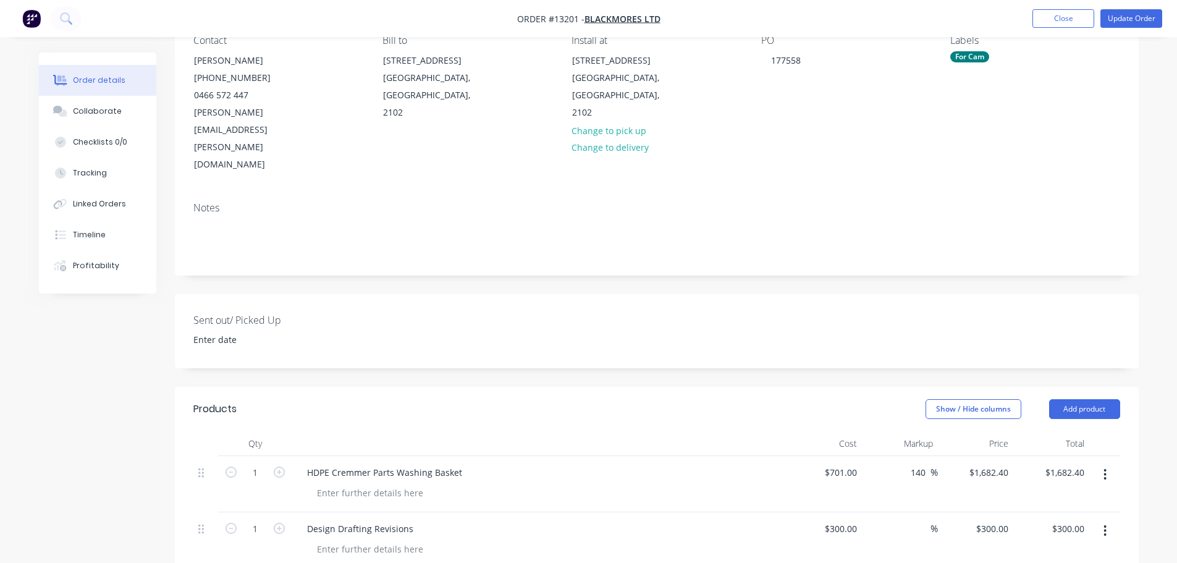
click at [235, 331] on input at bounding box center [262, 340] width 154 height 19
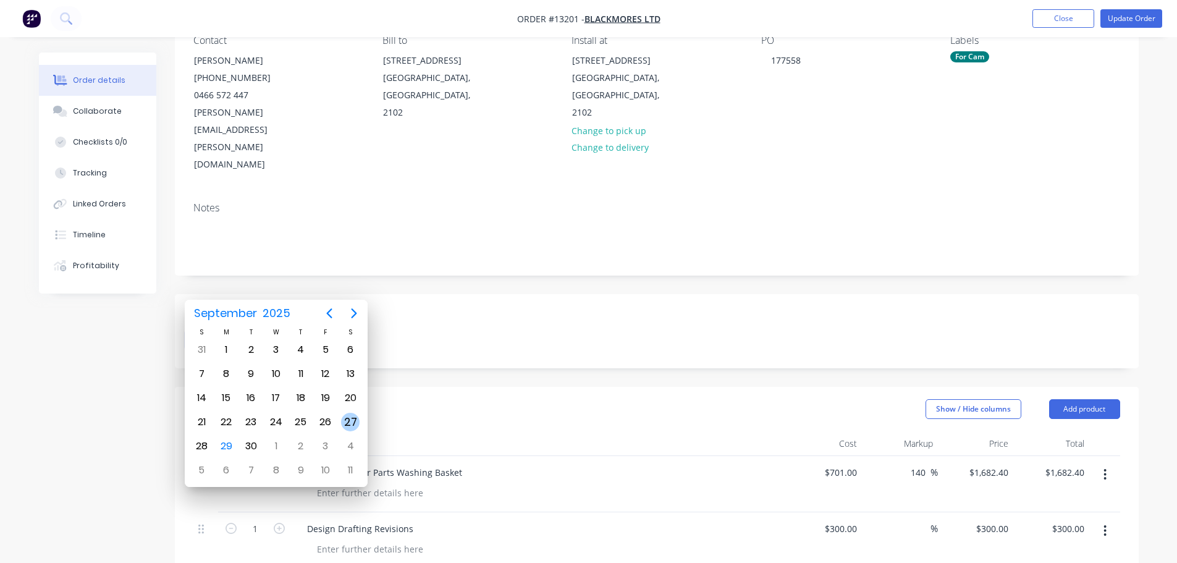
click at [353, 424] on div "27" at bounding box center [350, 422] width 19 height 19
type input "27 September 2025"
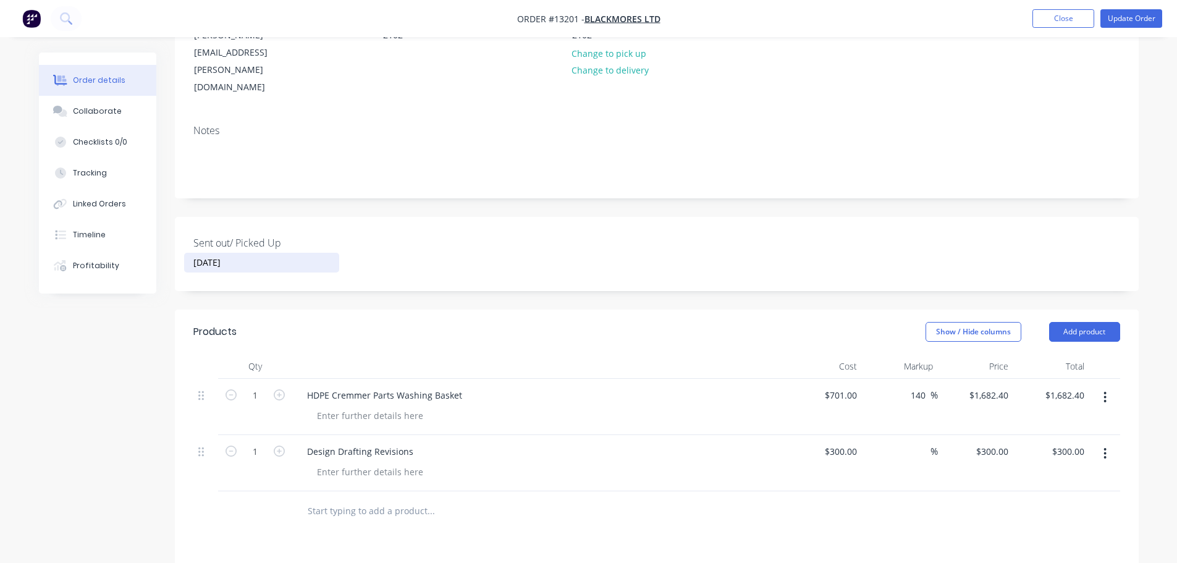
scroll to position [245, 0]
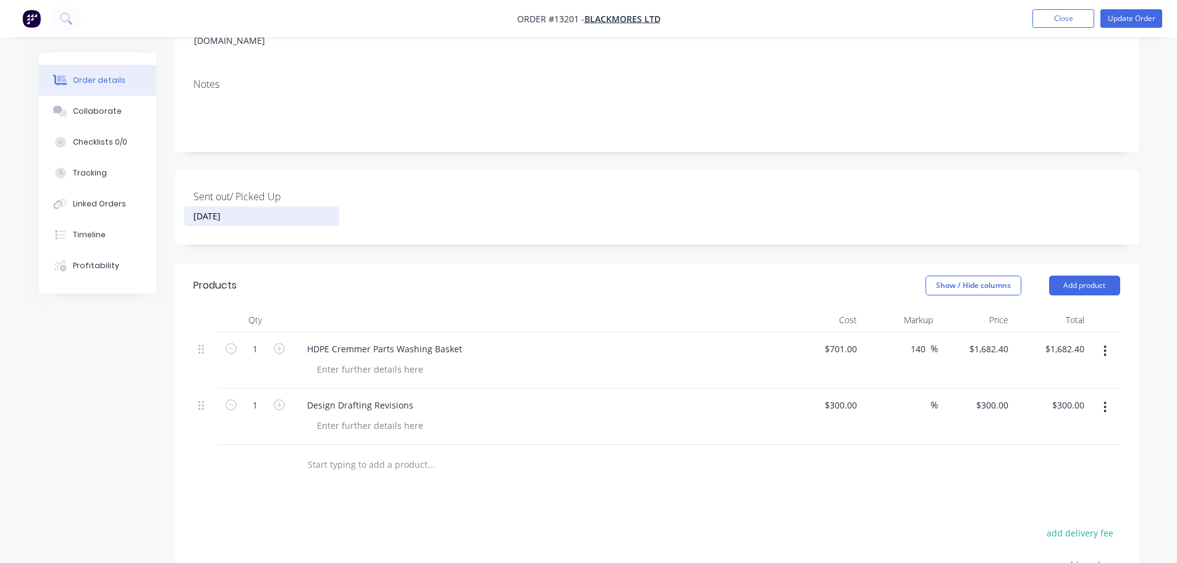
click at [510, 263] on header "Products Show / Hide columns Add product" at bounding box center [657, 285] width 964 height 44
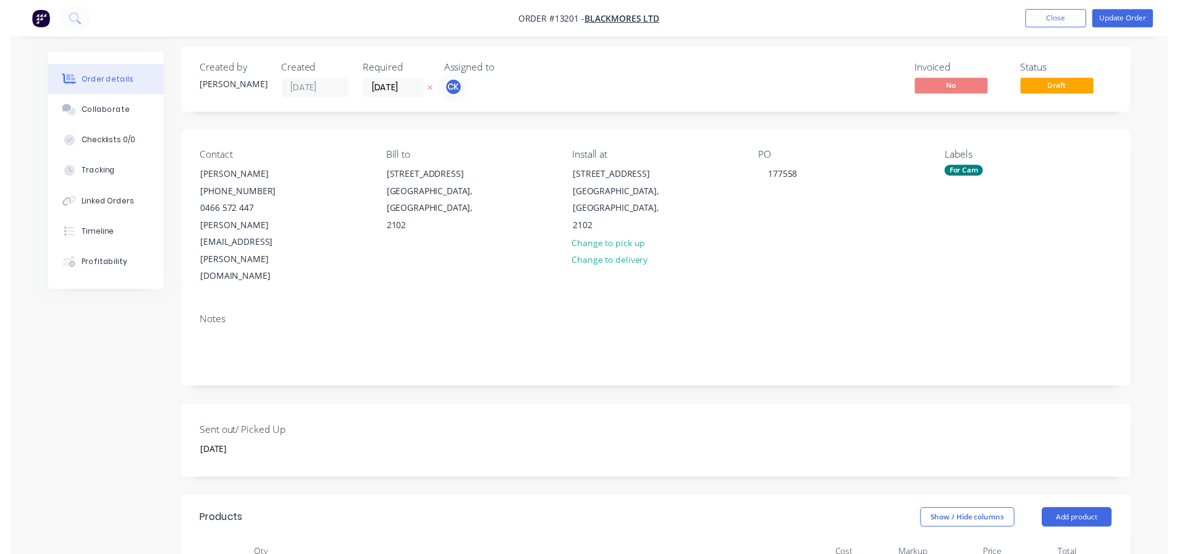
scroll to position [0, 0]
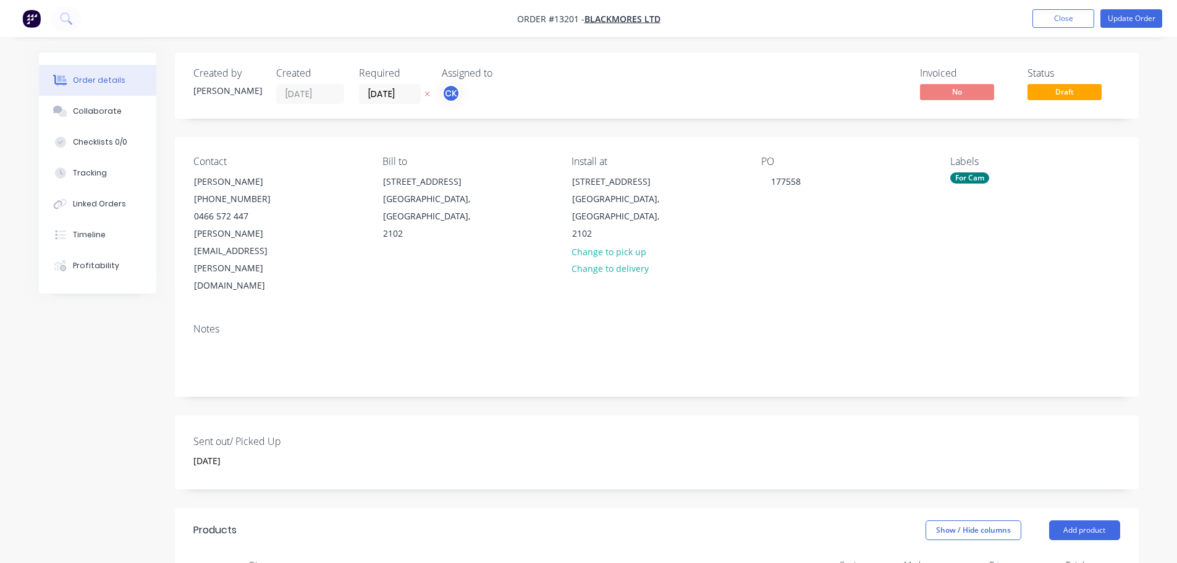
click at [1075, 95] on span "Draft" at bounding box center [1064, 91] width 74 height 15
click at [1126, 16] on button "Update Order" at bounding box center [1131, 18] width 62 height 19
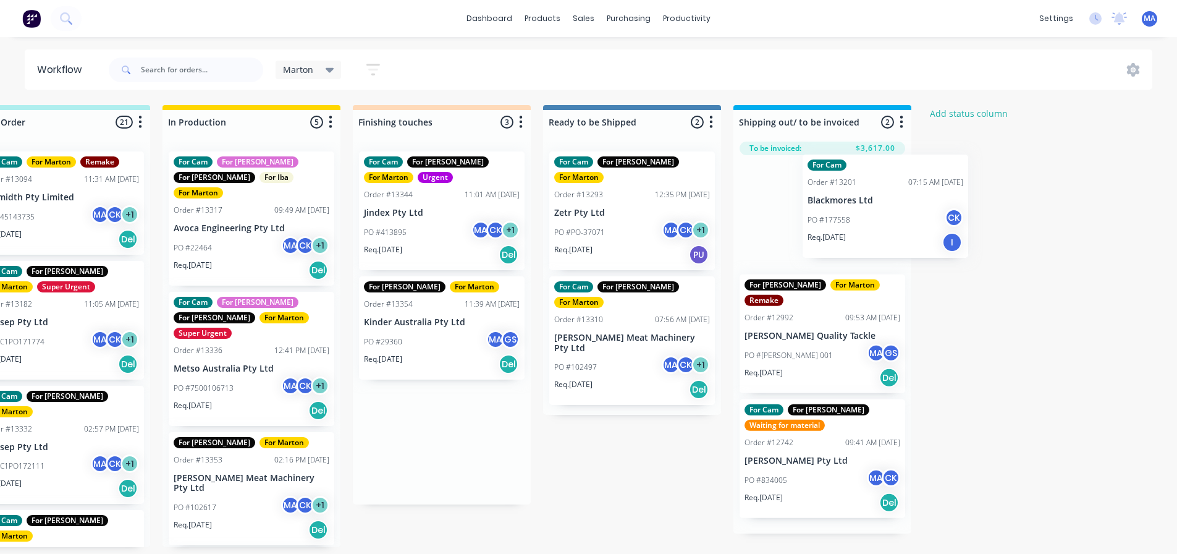
scroll to position [0, 439]
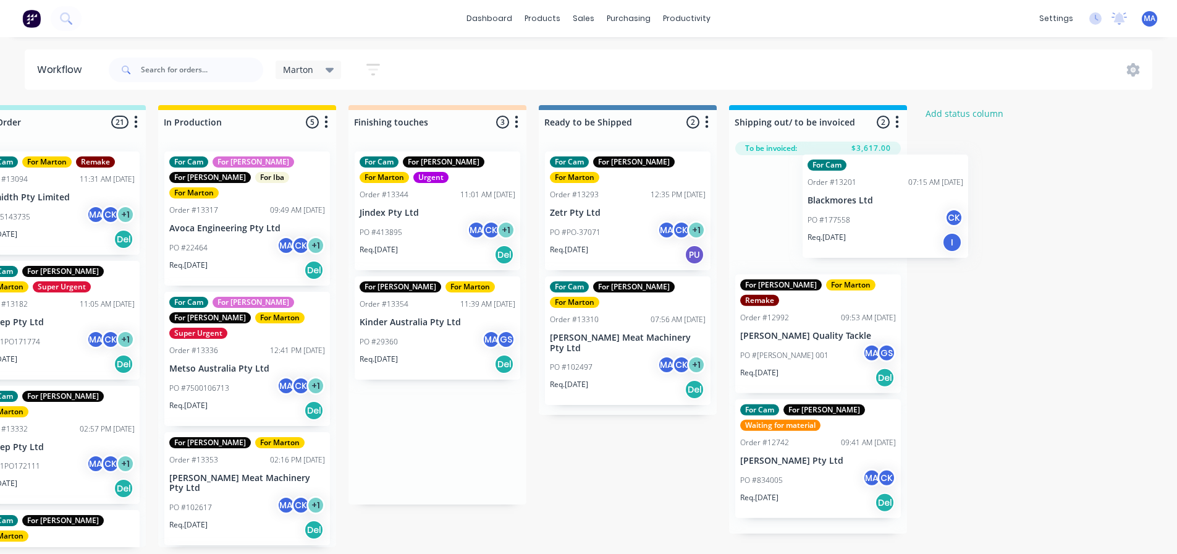
drag, startPoint x: 444, startPoint y: 209, endPoint x: 812, endPoint y: 206, distance: 368.2
click at [812, 206] on div "Submitted 1 Status colour #32CD32 hex #32CD32 Save Cancel Summaries Total order…" at bounding box center [402, 326] width 1702 height 442
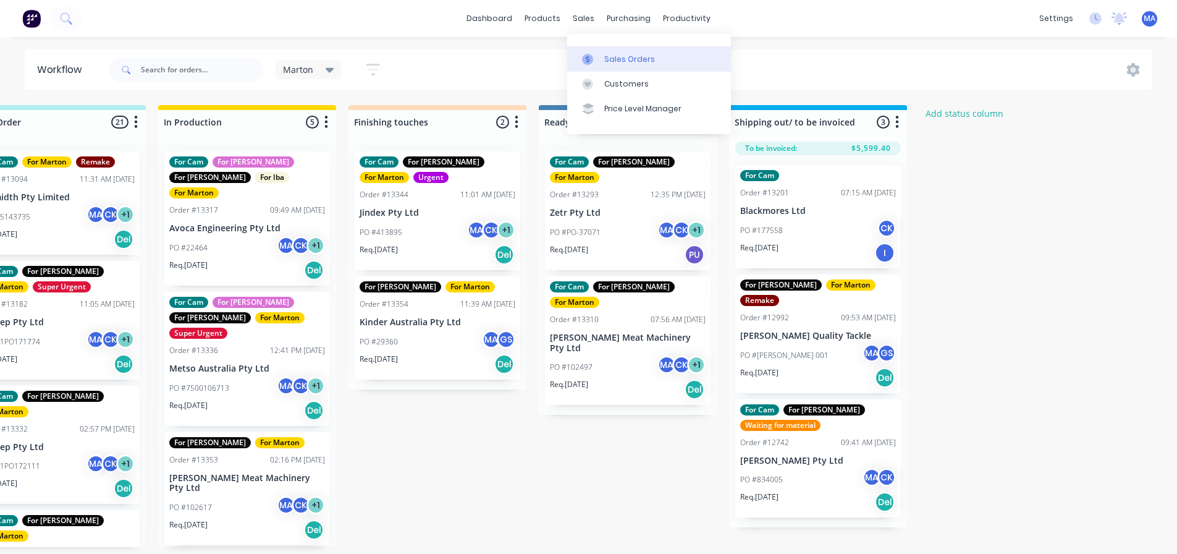
click at [609, 57] on div "Sales Orders" at bounding box center [629, 59] width 51 height 11
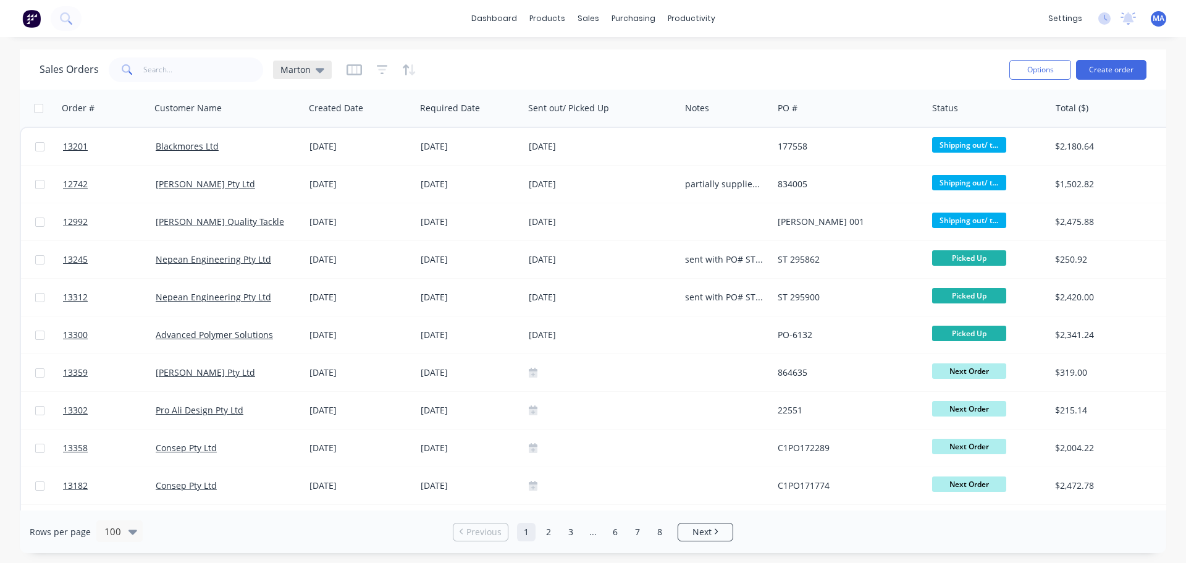
click at [287, 69] on span "Marton" at bounding box center [295, 69] width 30 height 13
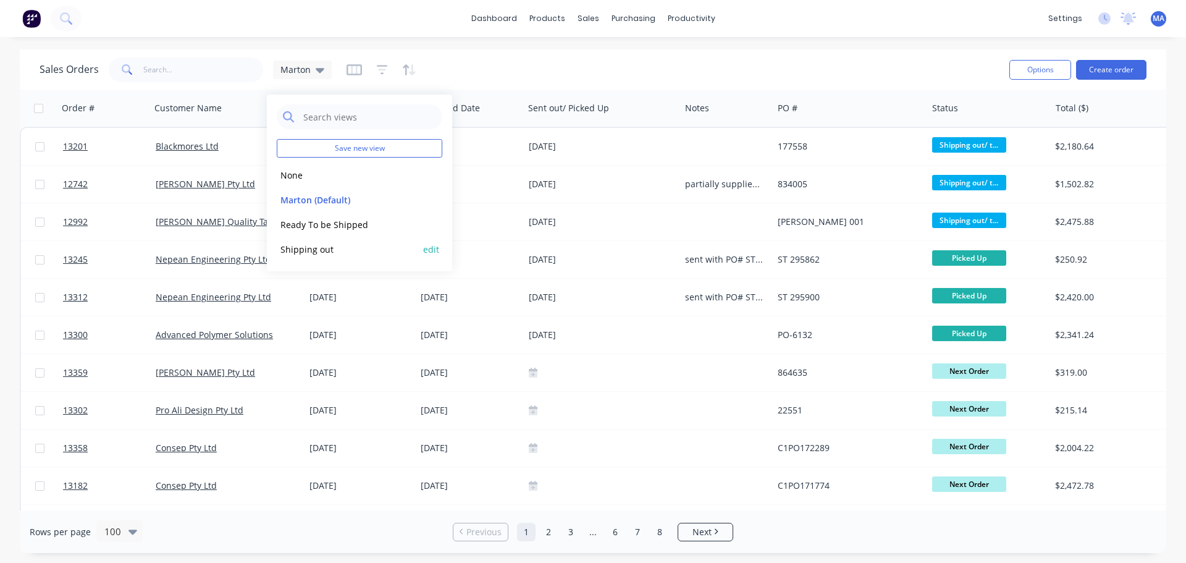
click at [312, 242] on button "Shipping out" at bounding box center [347, 249] width 141 height 14
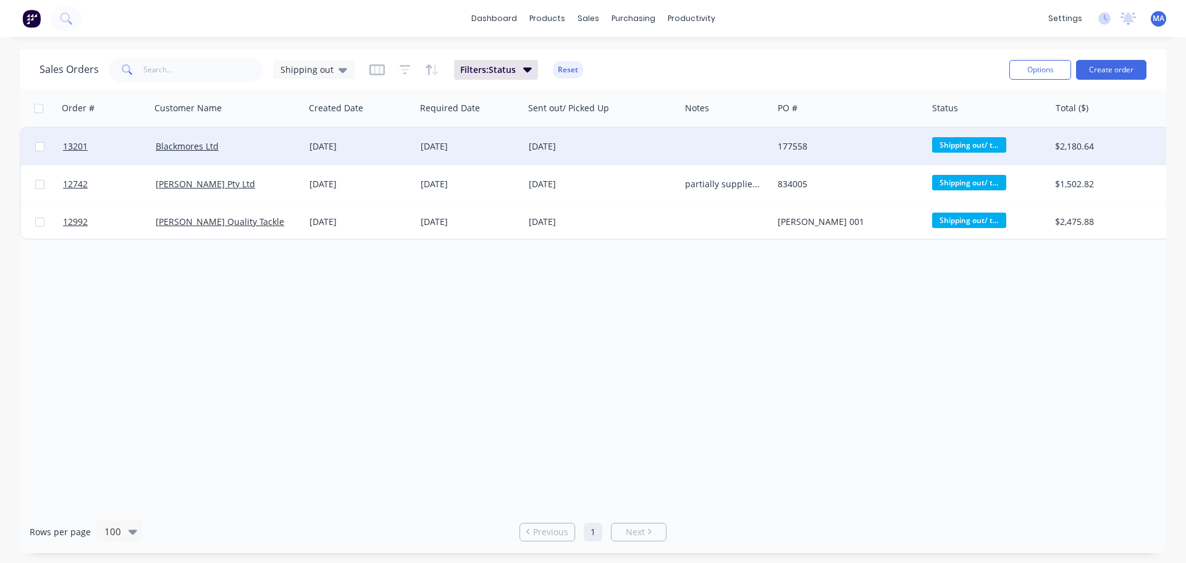
click at [275, 140] on div "Blackmores Ltd" at bounding box center [228, 146] width 154 height 37
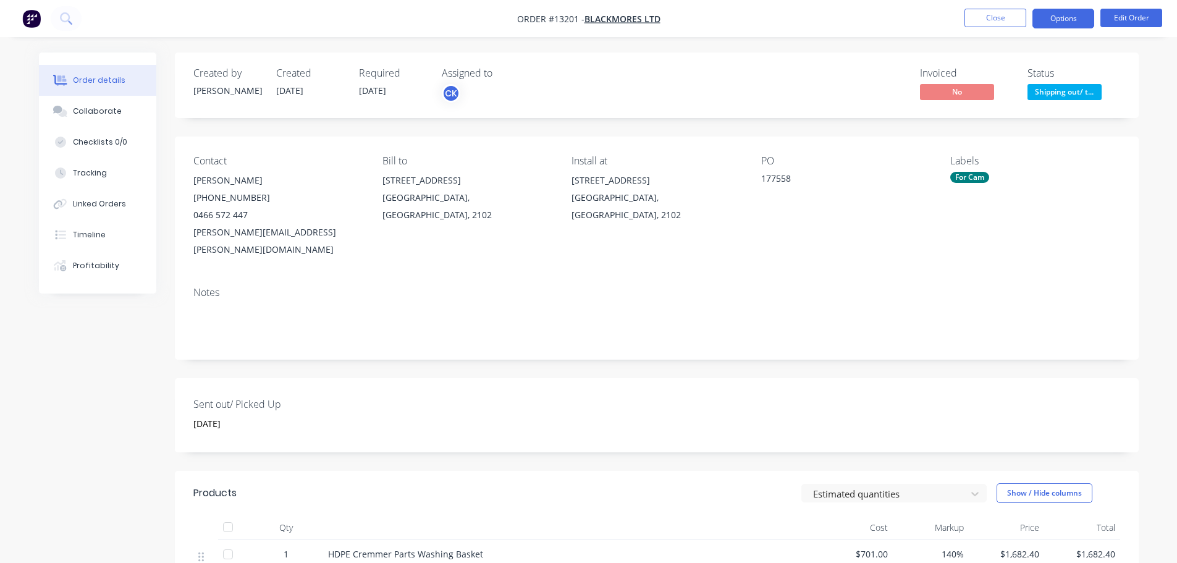
click at [1076, 17] on button "Options" at bounding box center [1063, 19] width 62 height 20
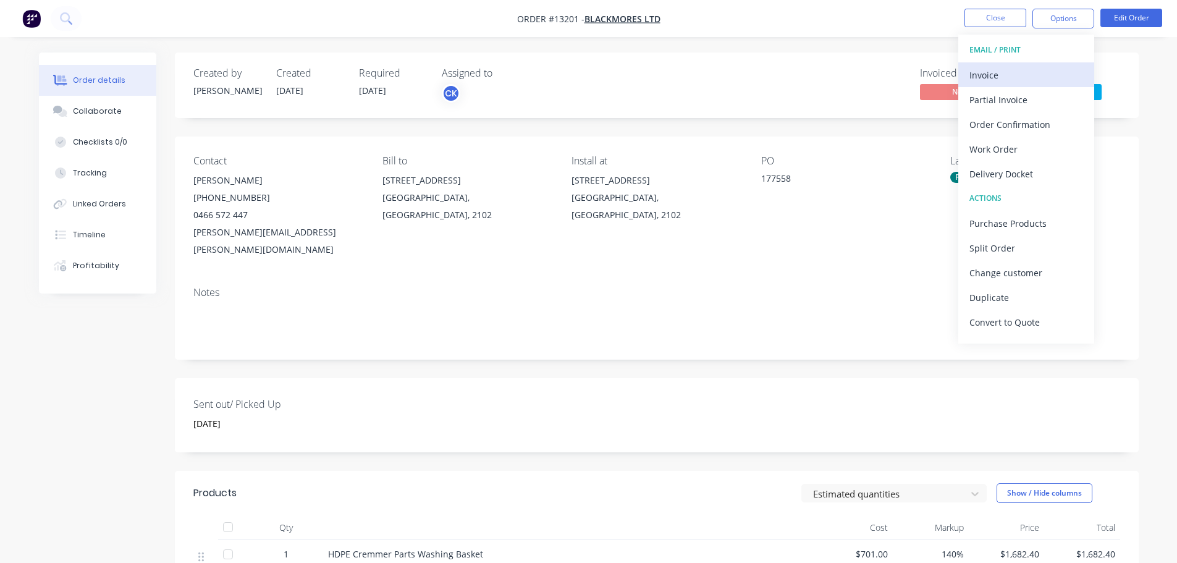
click at [1032, 69] on div "Invoice" at bounding box center [1026, 75] width 114 height 18
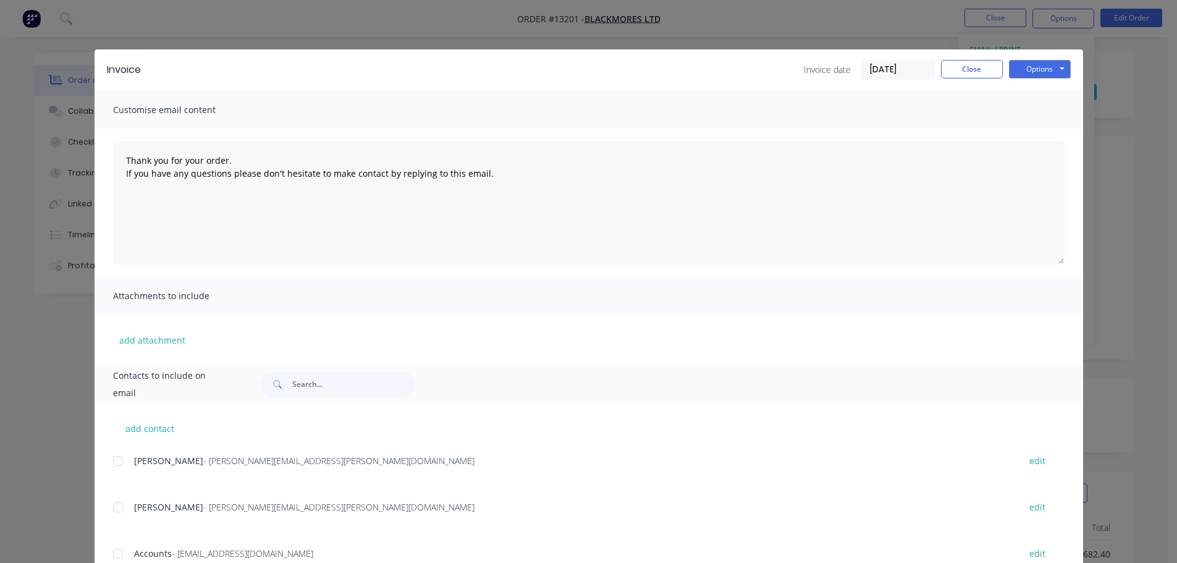
scroll to position [46, 0]
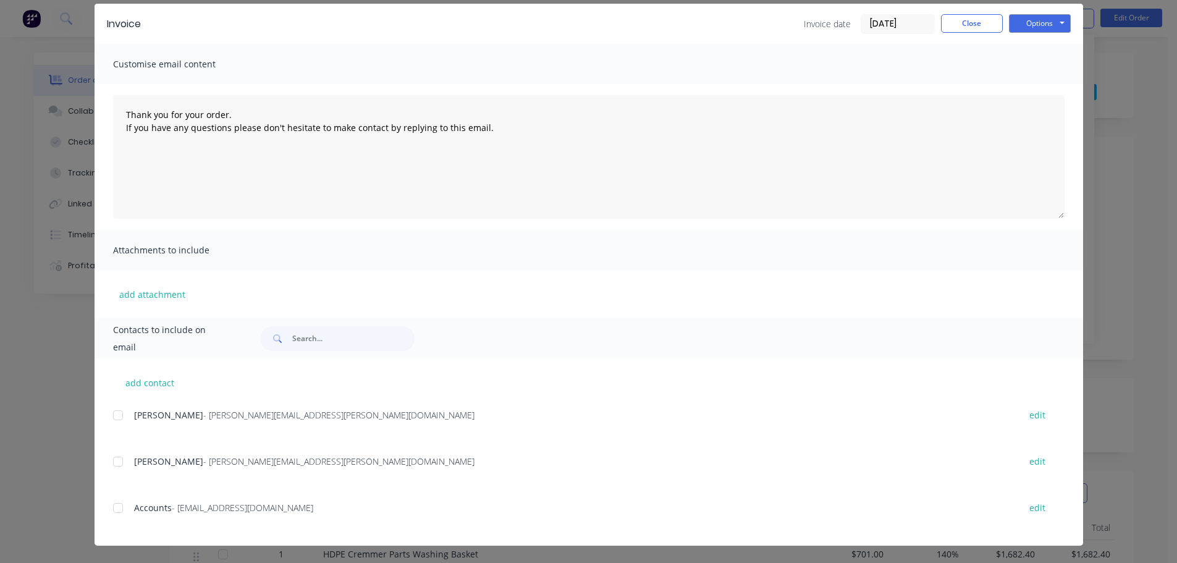
click at [112, 510] on div at bounding box center [118, 507] width 25 height 25
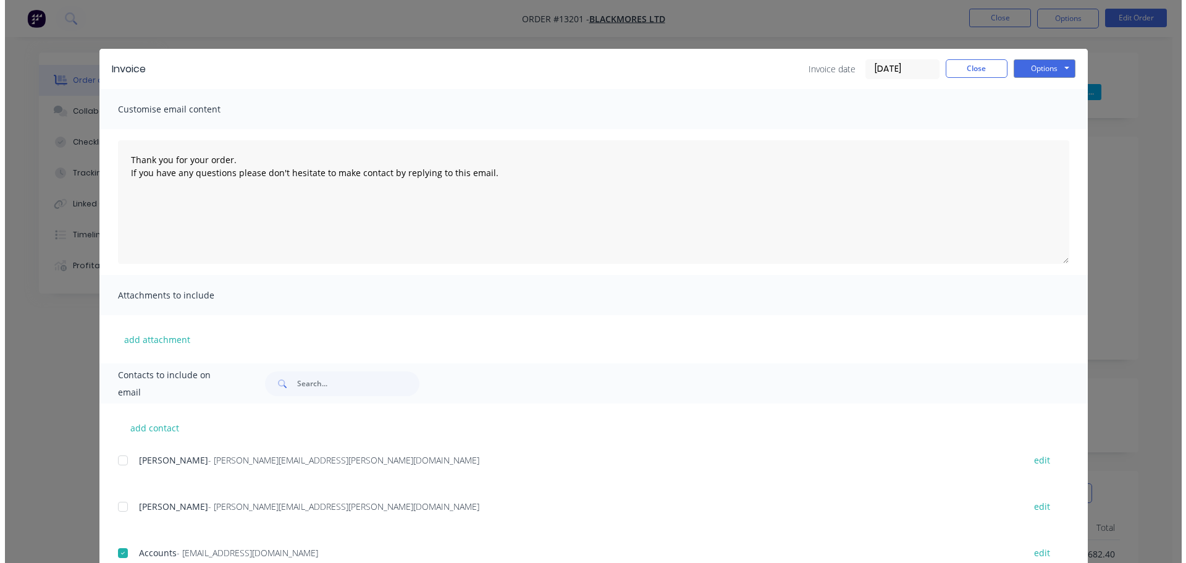
scroll to position [0, 0]
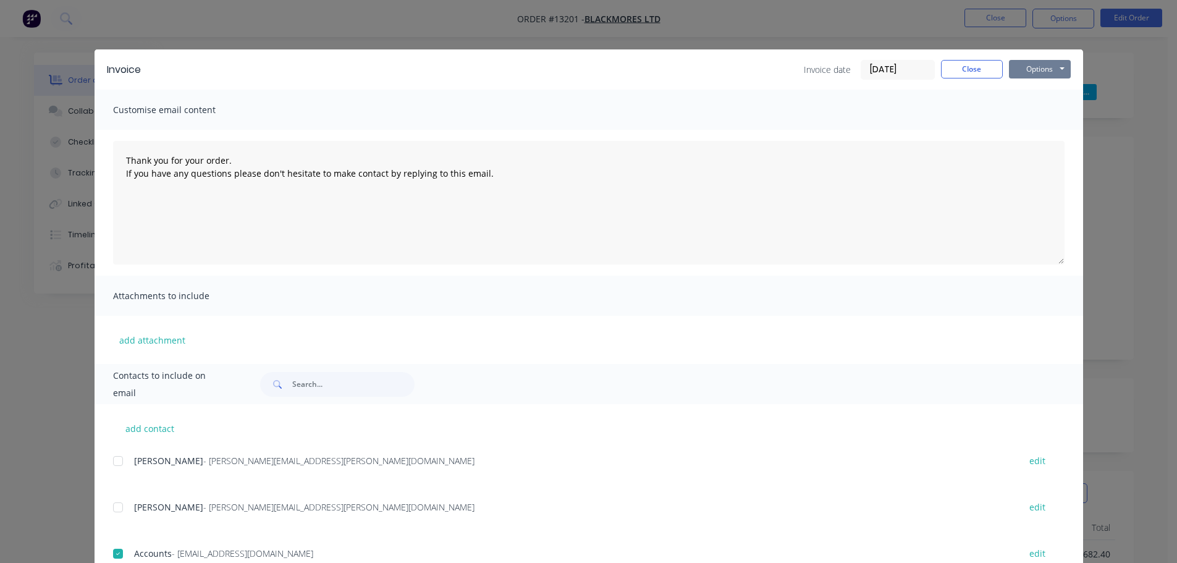
click at [1026, 65] on button "Options" at bounding box center [1040, 69] width 62 height 19
click at [1030, 133] on button "Email" at bounding box center [1048, 132] width 79 height 20
type textarea "Thank you for your order. If you have any questions please don't hesitate to ma…"
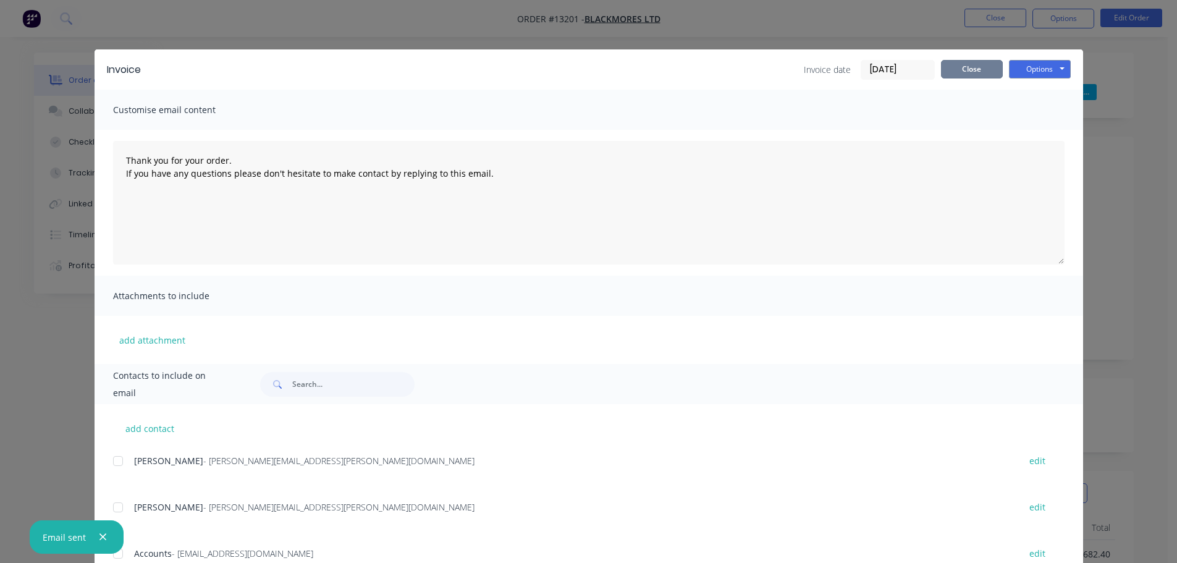
click at [978, 72] on button "Close" at bounding box center [972, 69] width 62 height 19
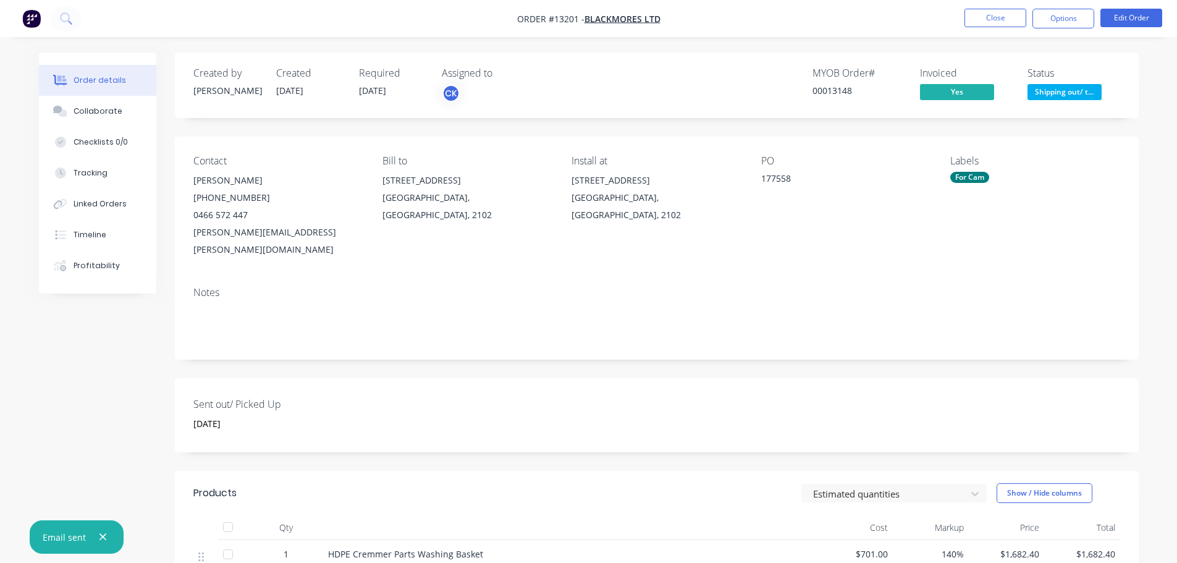
click at [1064, 84] on span "Shipping out/ t..." at bounding box center [1064, 91] width 74 height 15
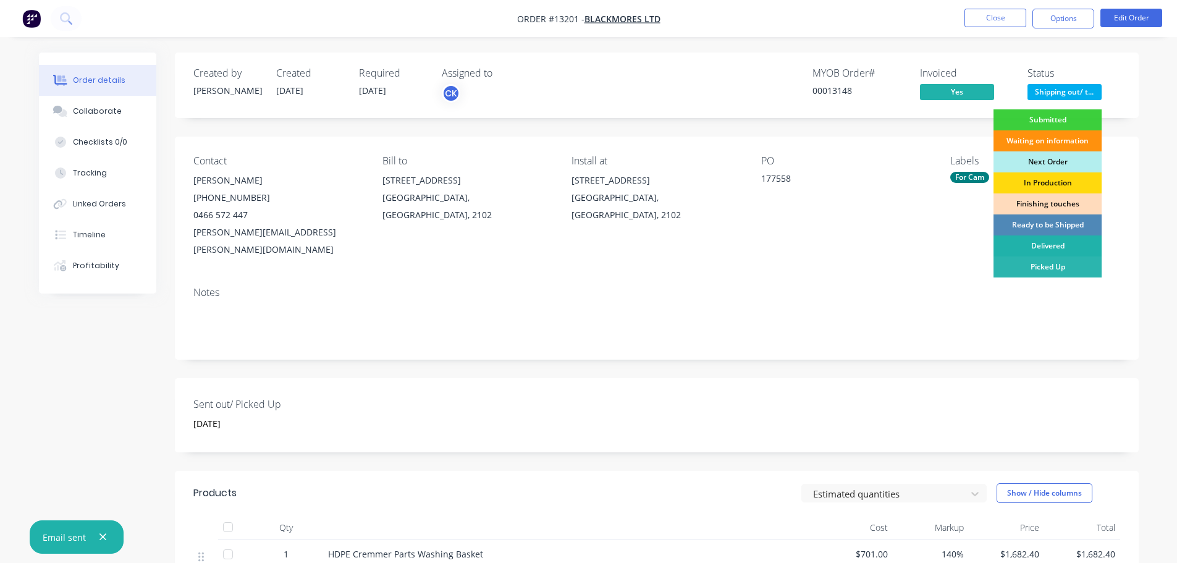
click at [1045, 248] on div "Delivered" at bounding box center [1047, 245] width 108 height 21
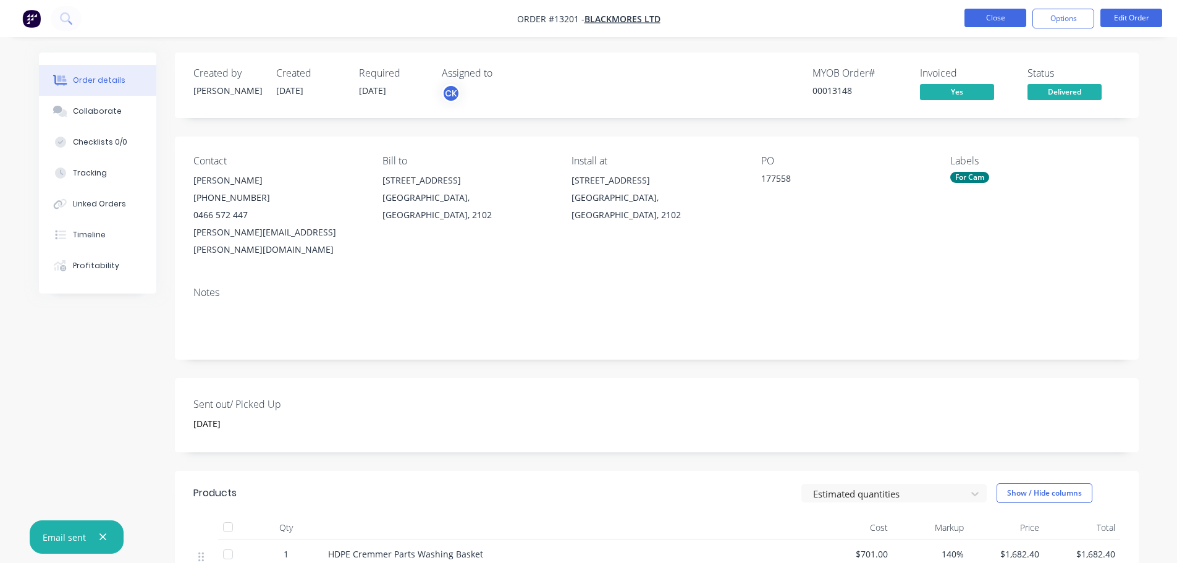
click at [975, 20] on button "Close" at bounding box center [995, 18] width 62 height 19
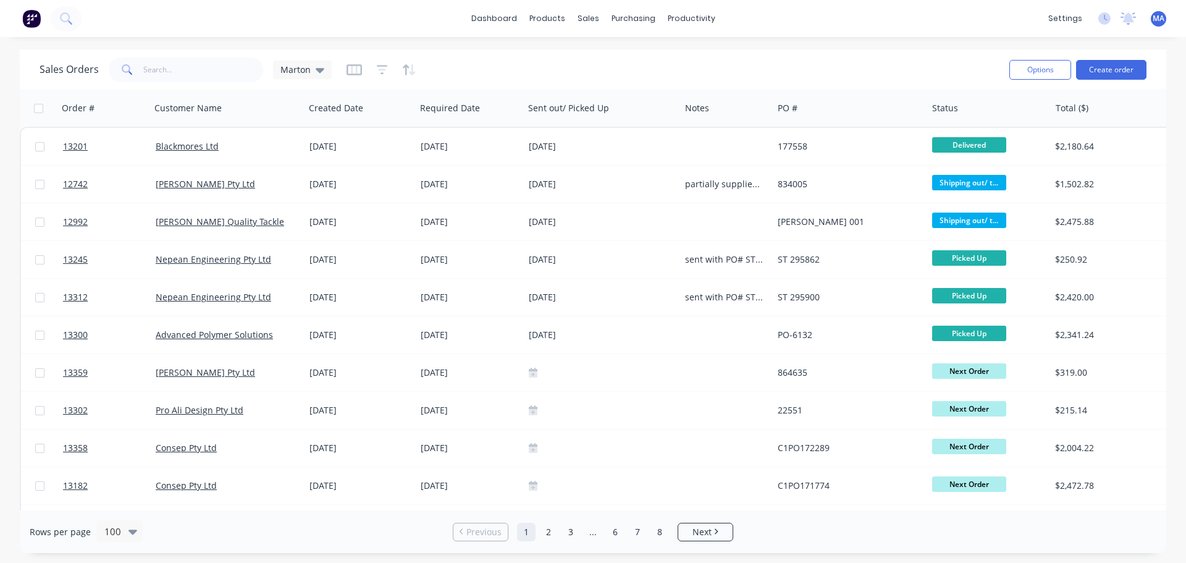
click at [714, 50] on div "Sales Orders Marton Options Create order" at bounding box center [593, 69] width 1147 height 40
drag, startPoint x: 622, startPoint y: 62, endPoint x: 474, endPoint y: 50, distance: 148.7
click at [622, 62] on div "Sales Orders Marton" at bounding box center [520, 69] width 960 height 30
drag, startPoint x: 600, startPoint y: 85, endPoint x: 575, endPoint y: 82, distance: 26.1
click at [601, 85] on div at bounding box center [595, 83] width 19 height 11
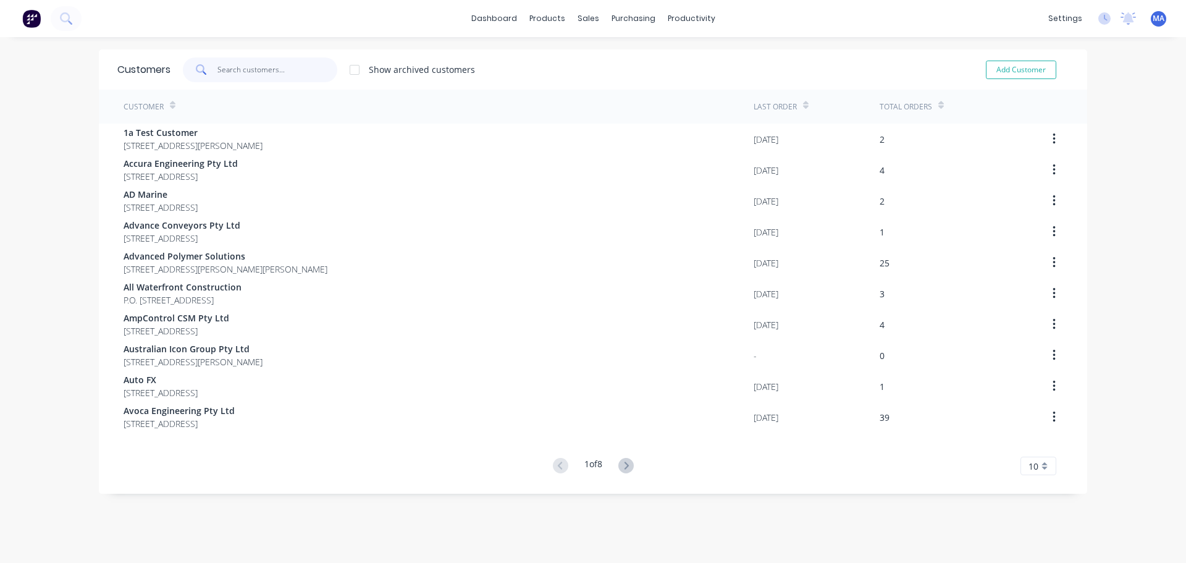
click at [240, 66] on input "text" at bounding box center [277, 69] width 120 height 25
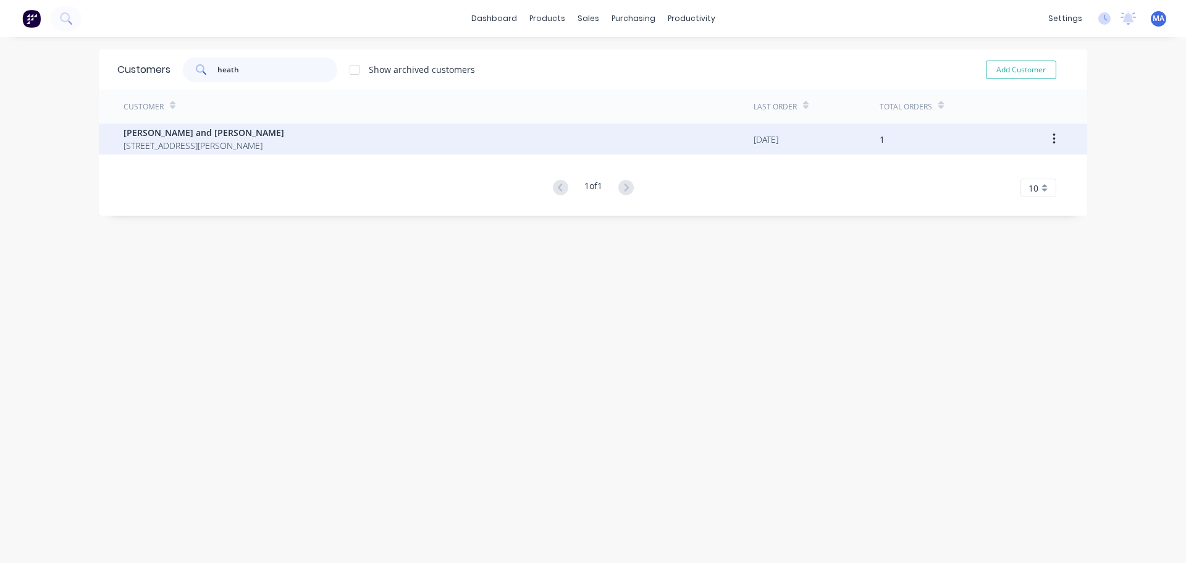
type input "heath"
click at [238, 139] on span "512 Government Rd W Kirkland Lake Ontario Canada P2N3J2" at bounding box center [204, 145] width 161 height 13
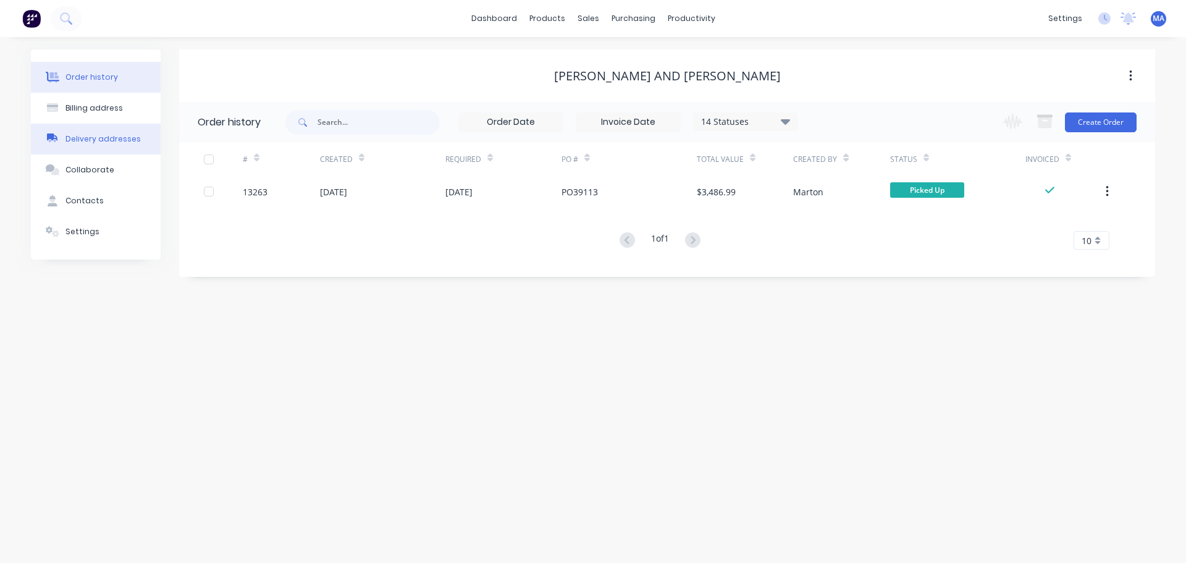
click at [114, 138] on div "Delivery addresses" at bounding box center [102, 138] width 75 height 11
select select "CA"
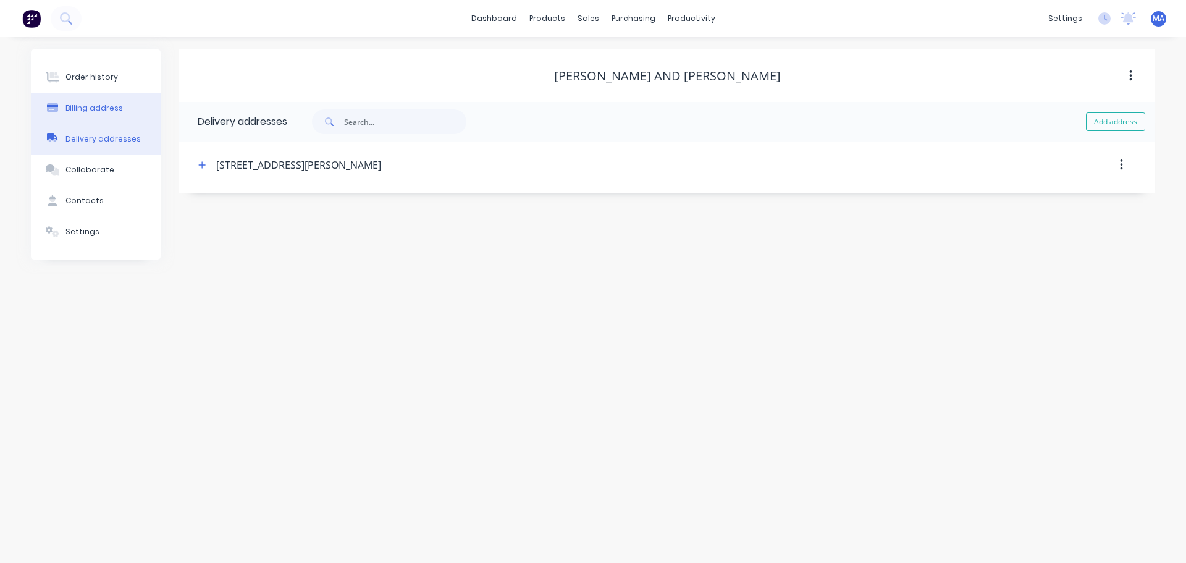
click at [114, 116] on button "Billing address" at bounding box center [96, 108] width 130 height 31
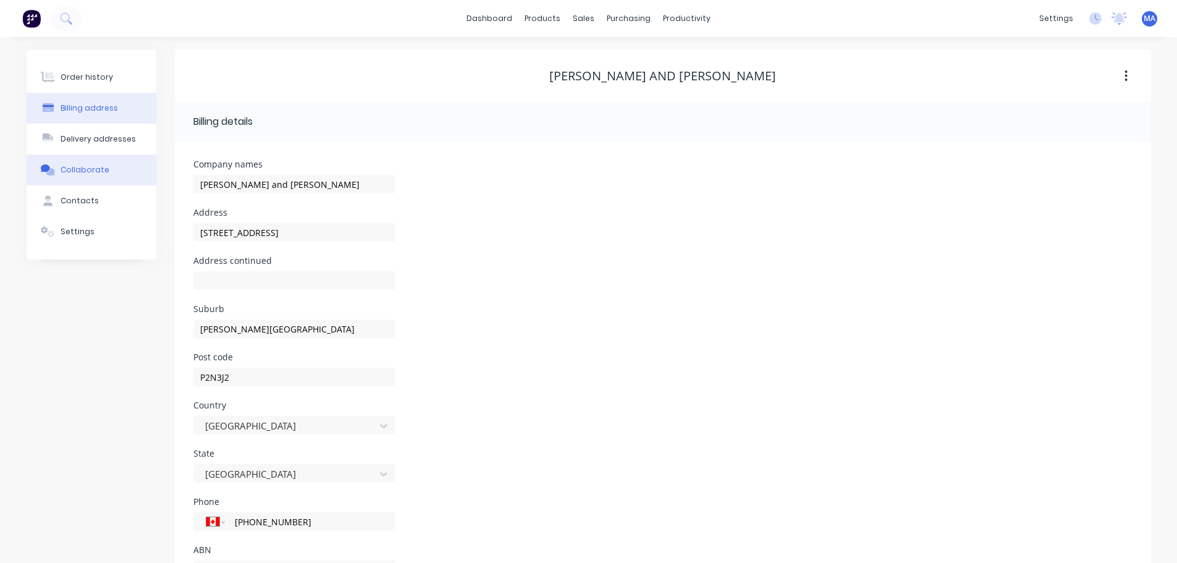
click at [101, 168] on div "Collaborate" at bounding box center [85, 169] width 49 height 11
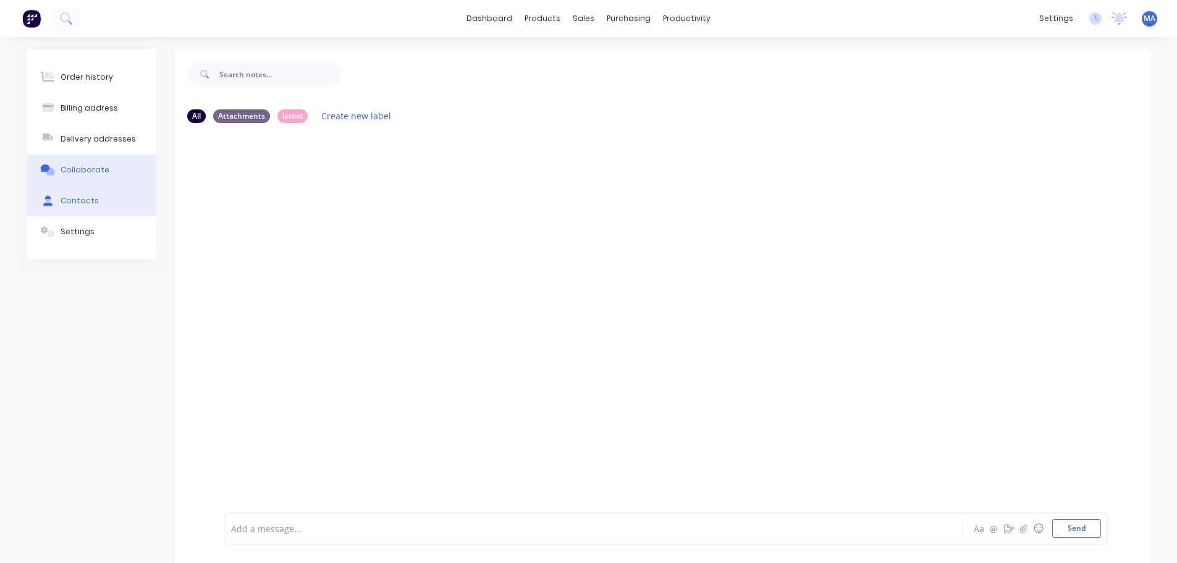
click at [108, 205] on button "Contacts" at bounding box center [92, 200] width 130 height 31
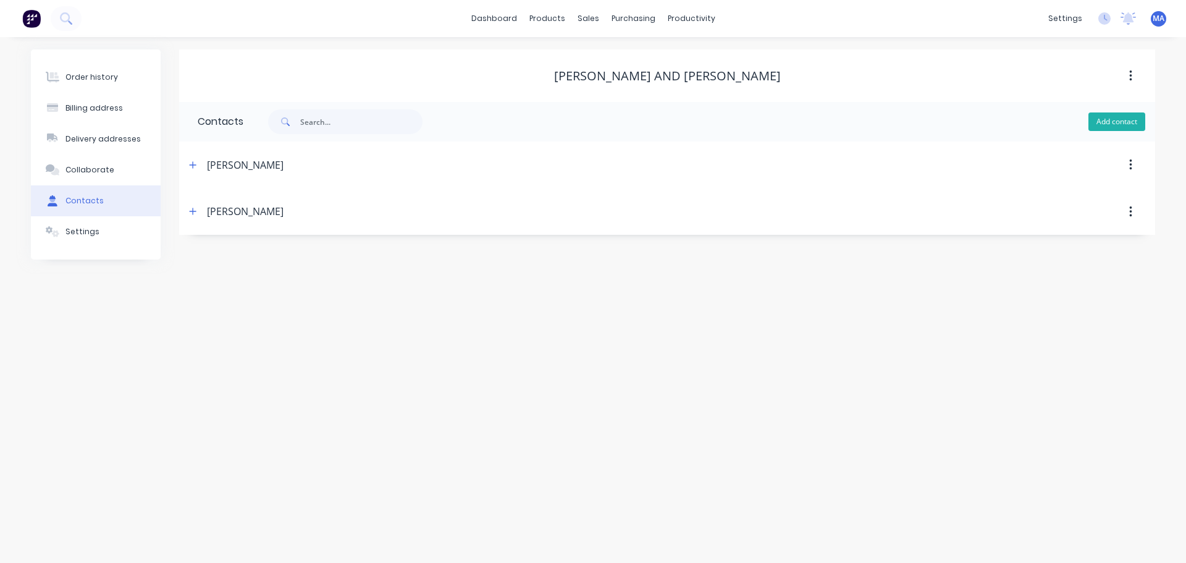
click at [1117, 120] on button "Add contact" at bounding box center [1117, 121] width 57 height 19
select select "AU"
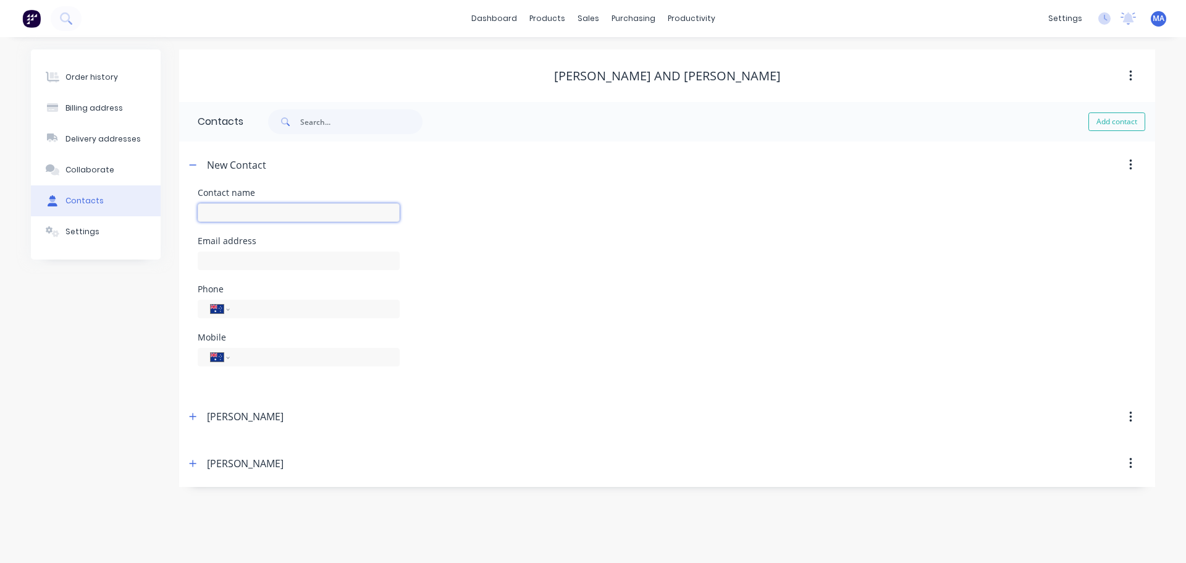
click at [287, 209] on input "text" at bounding box center [299, 212] width 202 height 19
type input "Accounts"
click at [287, 247] on div "Email address" at bounding box center [299, 261] width 202 height 48
select select "AU"
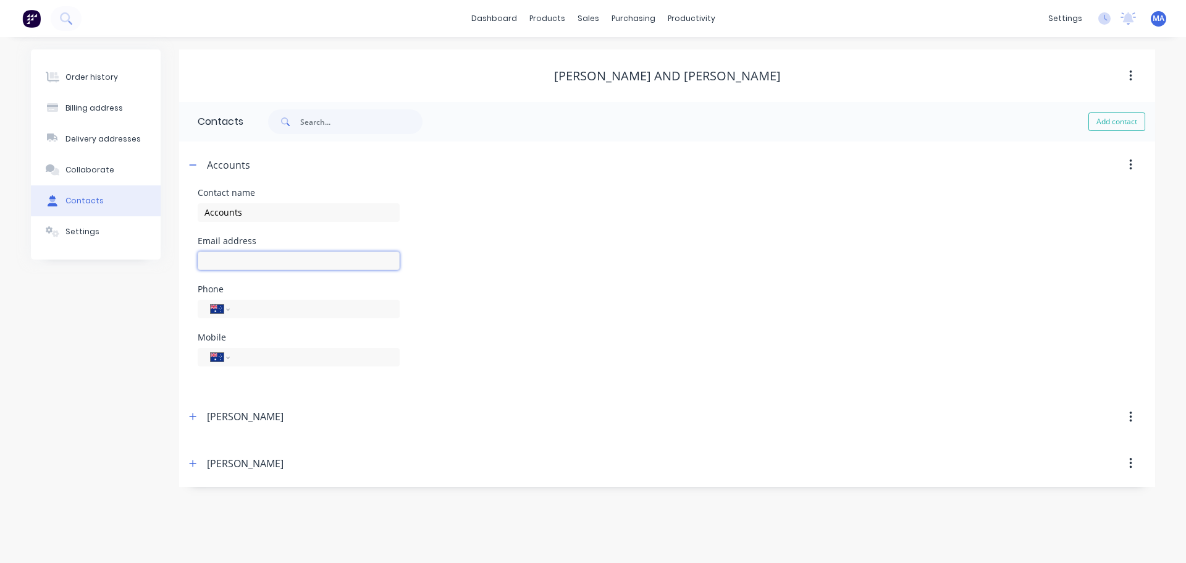
click at [313, 258] on input "text" at bounding box center [299, 260] width 202 height 19
paste input "purchasing@heathandsherwood.com."
click at [416, 285] on div "Contact name Accounts Email address purchasing@heathandsherwood.com. Phone Inte…" at bounding box center [667, 284] width 939 height 193
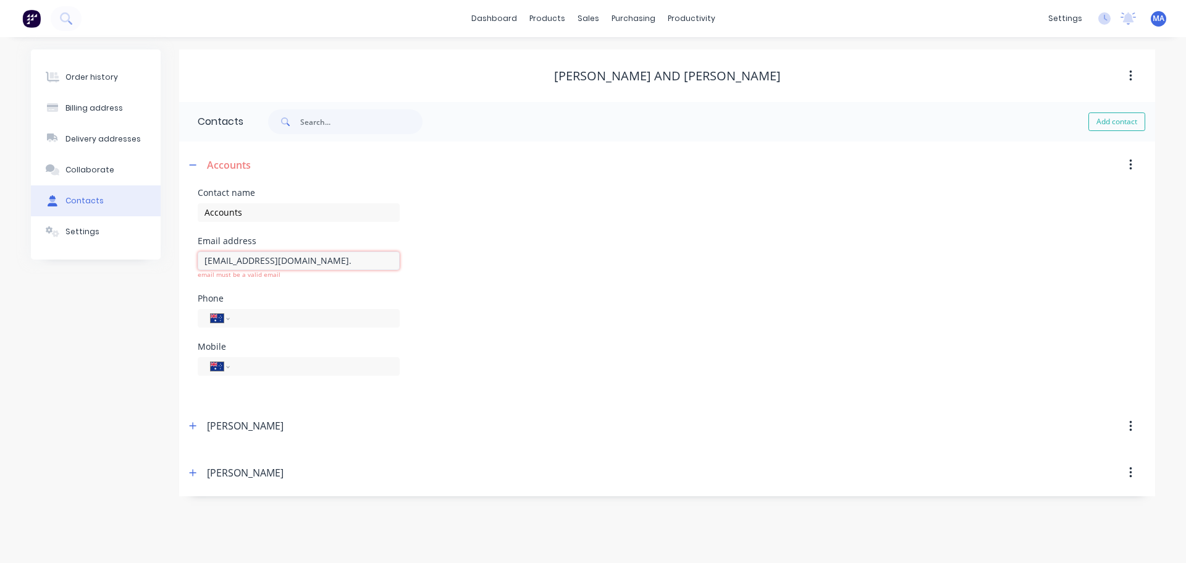
drag, startPoint x: 358, startPoint y: 261, endPoint x: 364, endPoint y: 263, distance: 6.4
click at [358, 261] on input "purchasing@heathandsherwood.com." at bounding box center [299, 260] width 202 height 19
type input "purchasing@heathandsherwood.com"
click at [422, 287] on div "Contact name Accounts Email address purchasing@heathandsherwood.com Phone Inter…" at bounding box center [667, 284] width 939 height 193
click at [221, 311] on select "International Afghanistan Åland Islands Albania Algeria American Samoa Andorra …" at bounding box center [220, 308] width 19 height 17
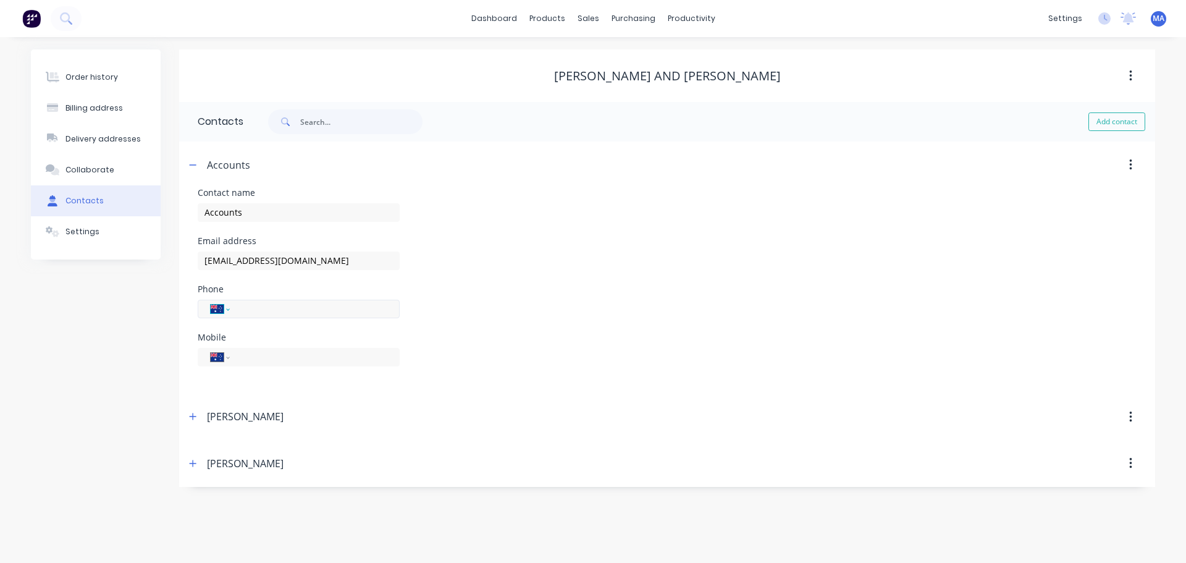
select select "CA"
click at [211, 300] on select "International Afghanistan Åland Islands Albania Algeria American Samoa Andorra …" at bounding box center [220, 308] width 19 height 17
click at [278, 301] on input "tel" at bounding box center [312, 308] width 148 height 14
paste input "(705) 567-5313"
type input "(705) 567-5313"
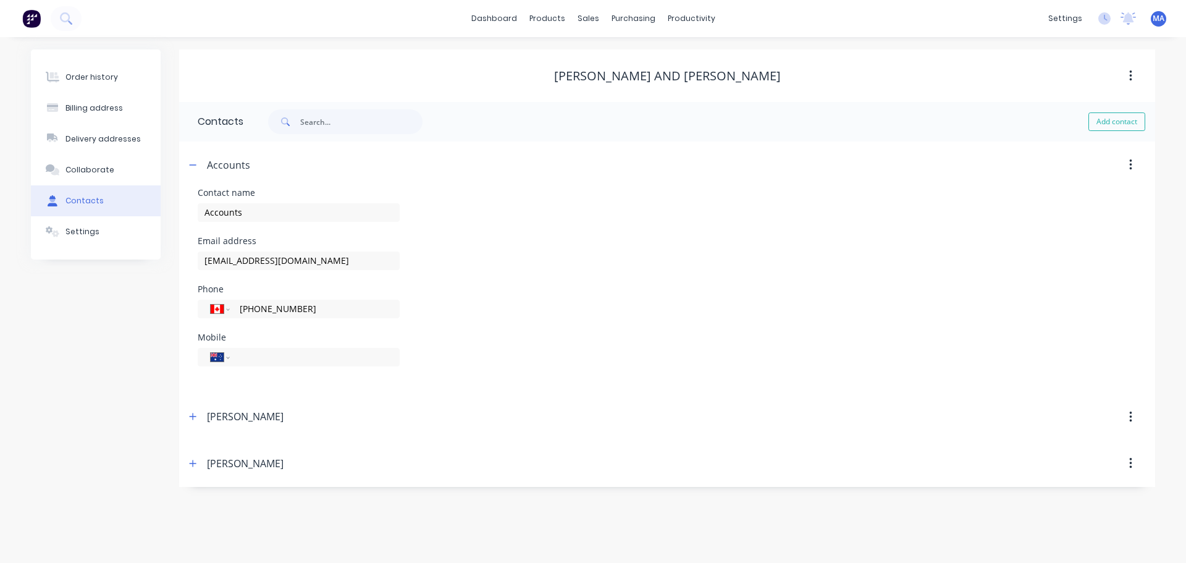
click at [491, 301] on div "Phone International Afghanistan Åland Islands Albania Algeria American Samoa An…" at bounding box center [667, 309] width 939 height 48
click at [201, 162] on div "Accounts" at bounding box center [549, 165] width 728 height 22
click at [196, 162] on icon "button" at bounding box center [192, 165] width 7 height 9
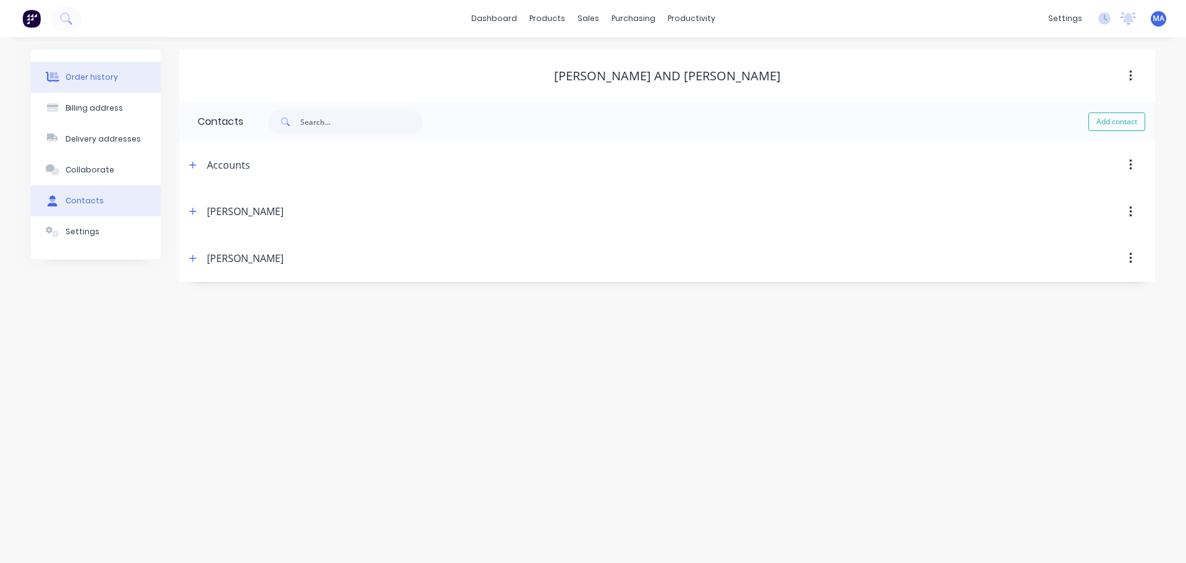
click at [118, 70] on button "Order history" at bounding box center [96, 77] width 130 height 31
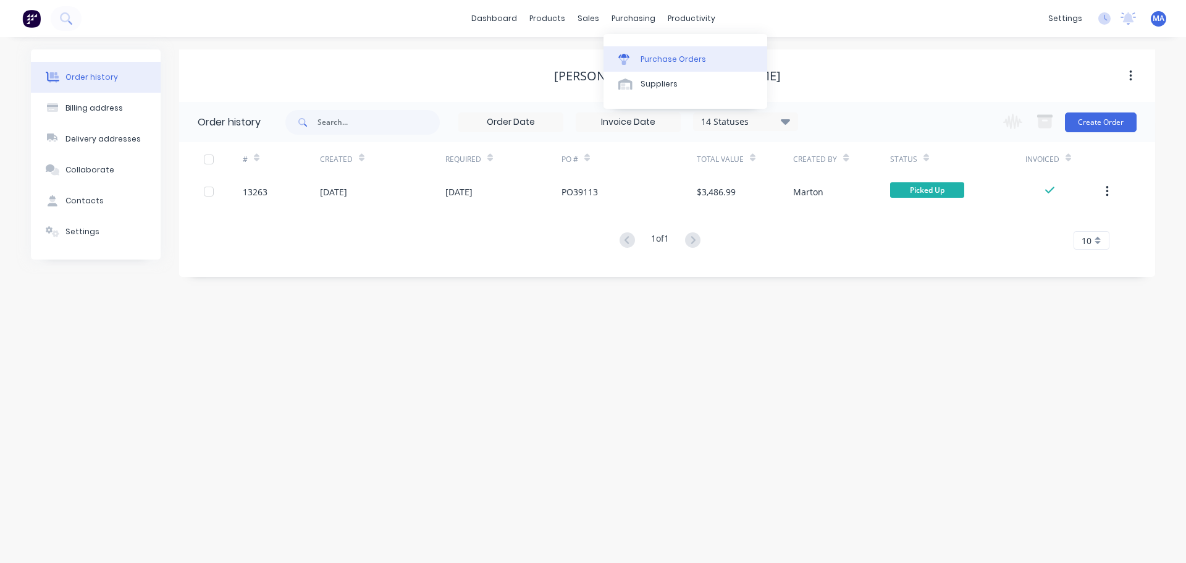
click at [667, 59] on div "Purchase Orders" at bounding box center [673, 59] width 65 height 11
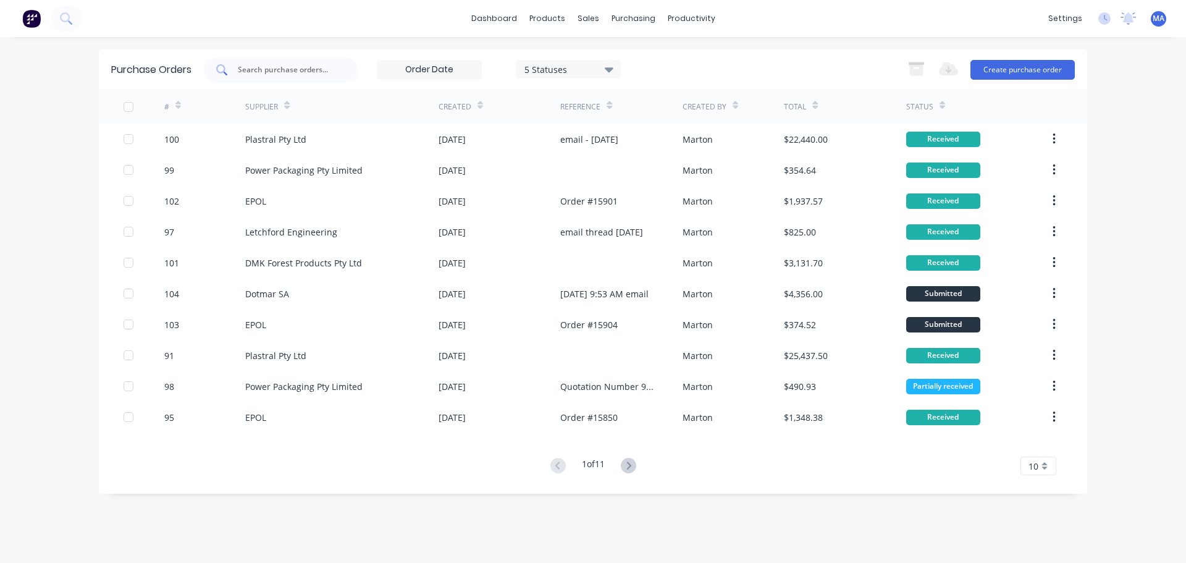
click at [293, 64] on input "text" at bounding box center [288, 70] width 103 height 12
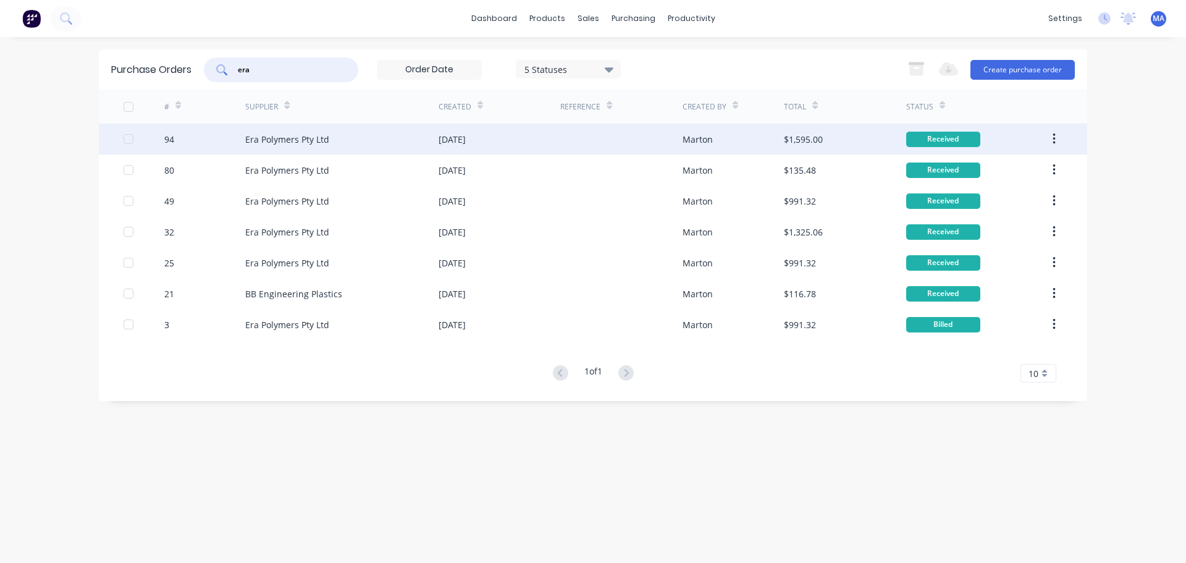
type input "era"
click at [347, 143] on div "Era Polymers Pty Ltd" at bounding box center [341, 139] width 193 height 31
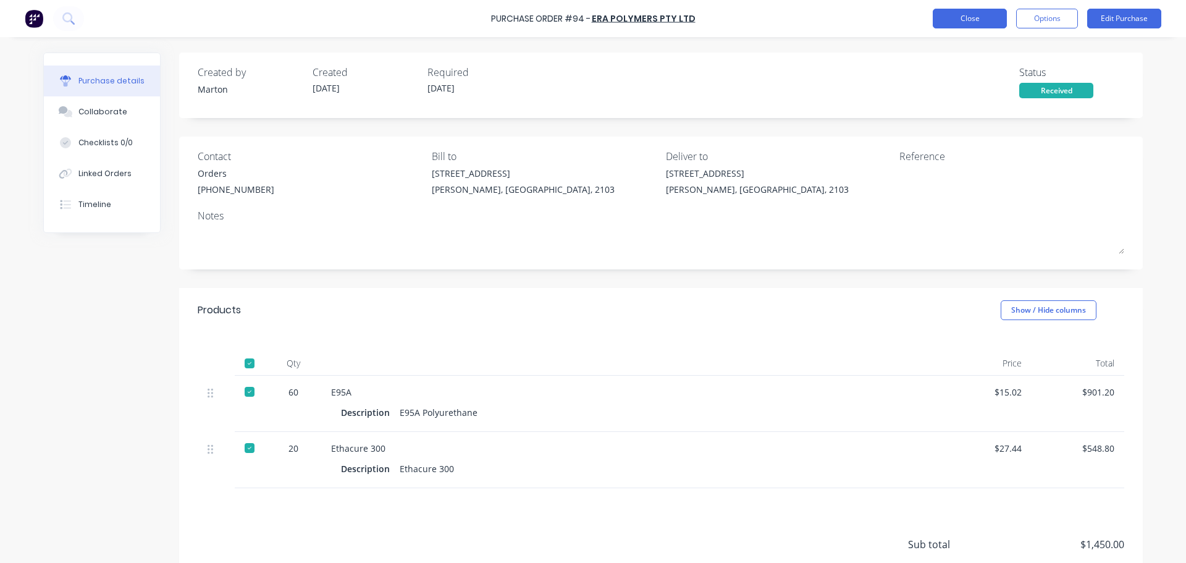
click at [981, 18] on button "Close" at bounding box center [970, 19] width 74 height 20
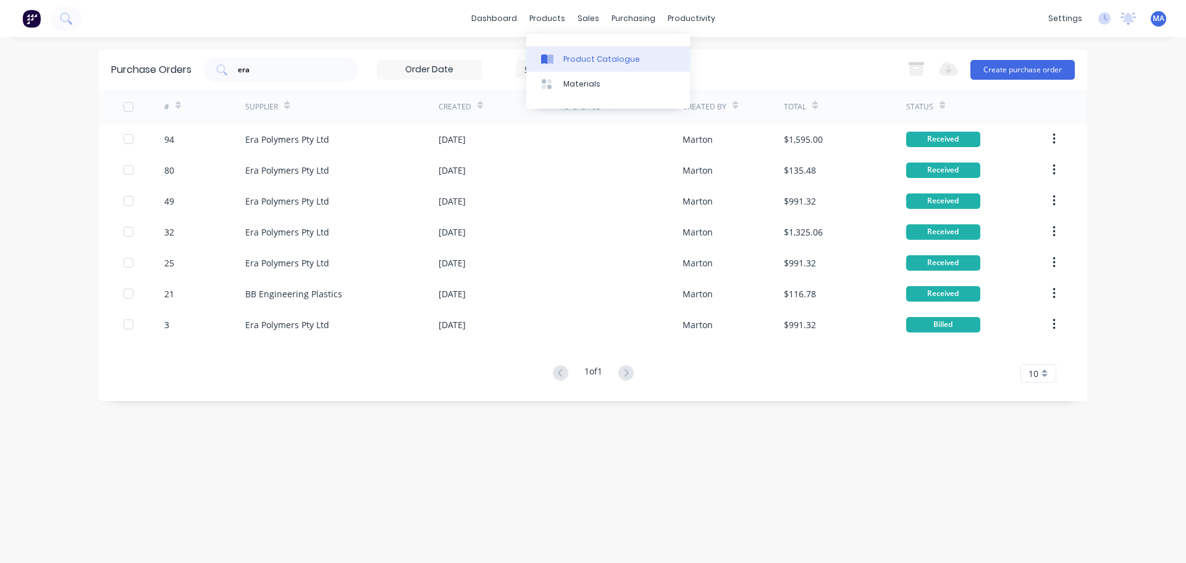
click at [566, 54] on div "Product Catalogue" at bounding box center [601, 59] width 77 height 11
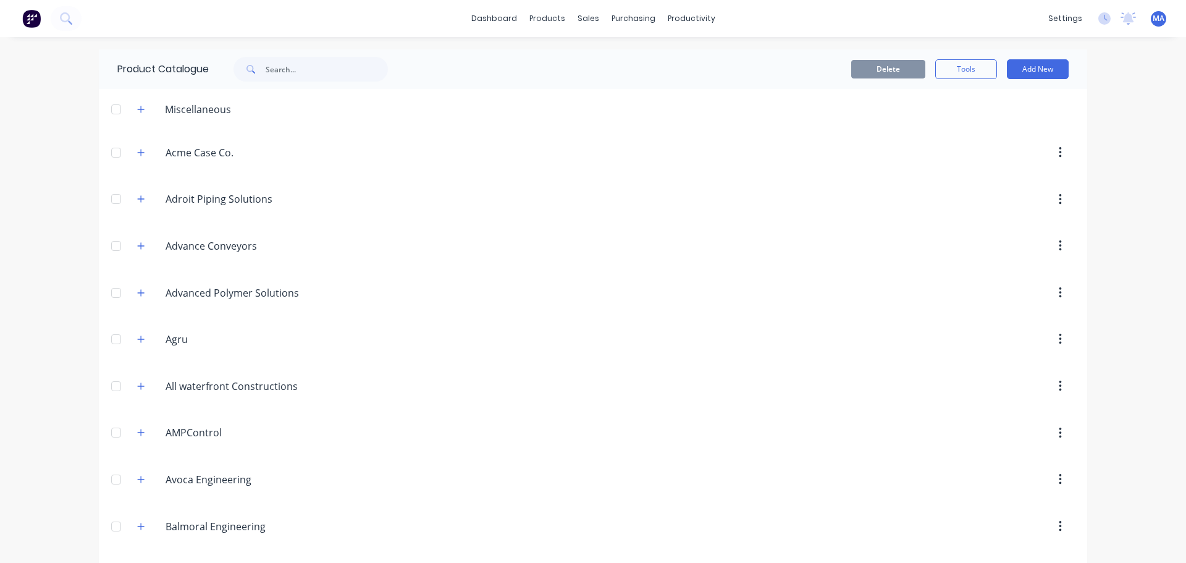
click at [179, 114] on div "Miscellaneous" at bounding box center [198, 109] width 86 height 15
click at [139, 114] on button "button" at bounding box center [140, 108] width 15 height 15
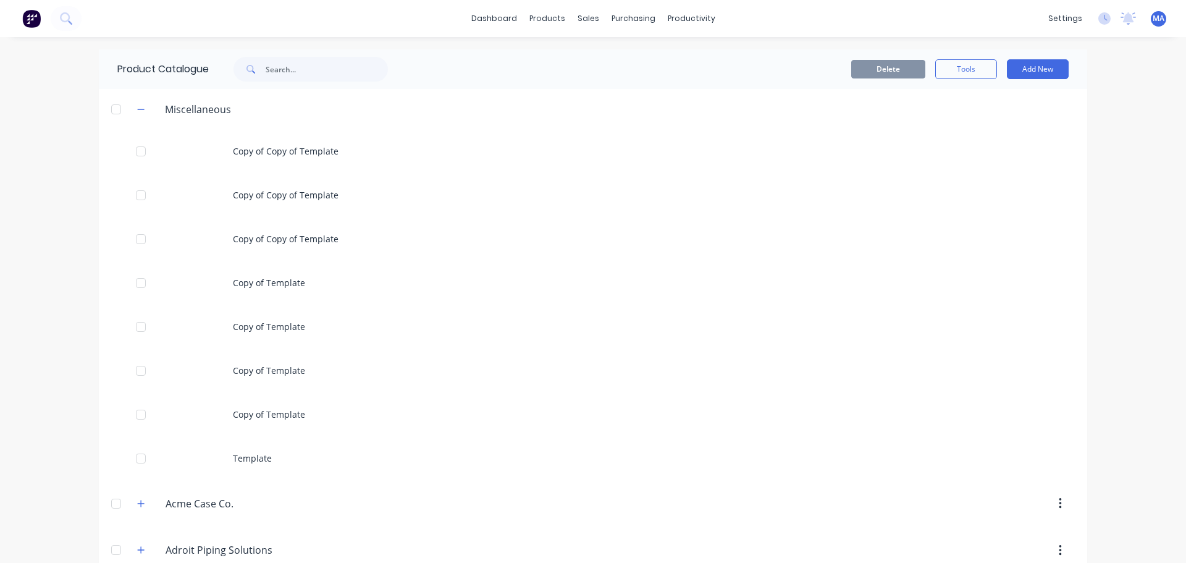
click at [269, 145] on div "Copy of Copy of Template" at bounding box center [593, 151] width 988 height 44
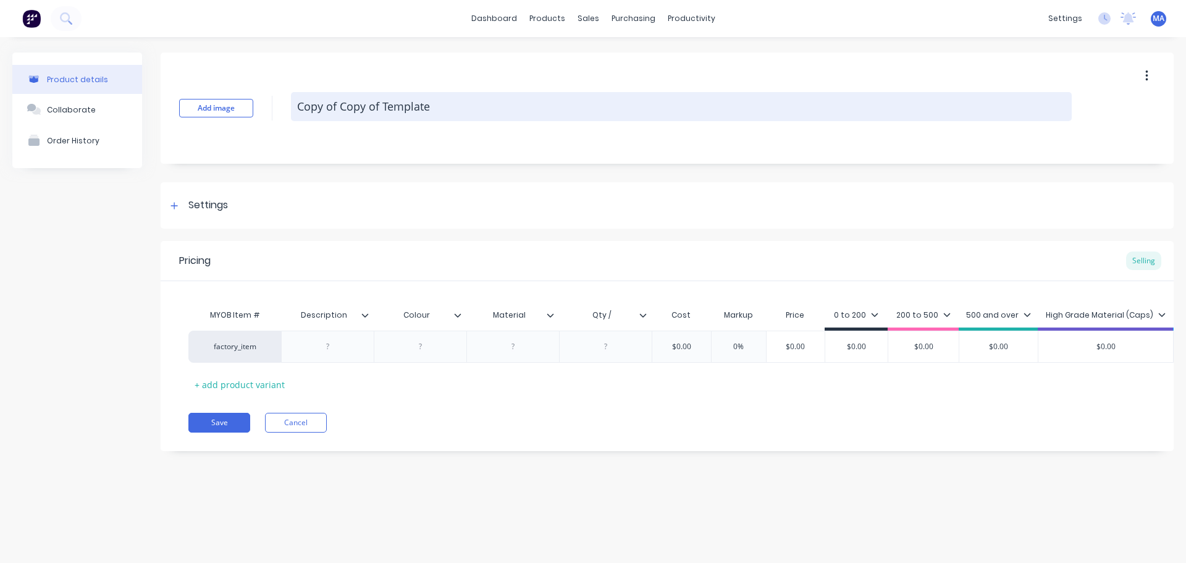
drag, startPoint x: 437, startPoint y: 107, endPoint x: 443, endPoint y: 103, distance: 7.5
click at [438, 107] on textarea "Copy of Copy of Template" at bounding box center [681, 106] width 781 height 29
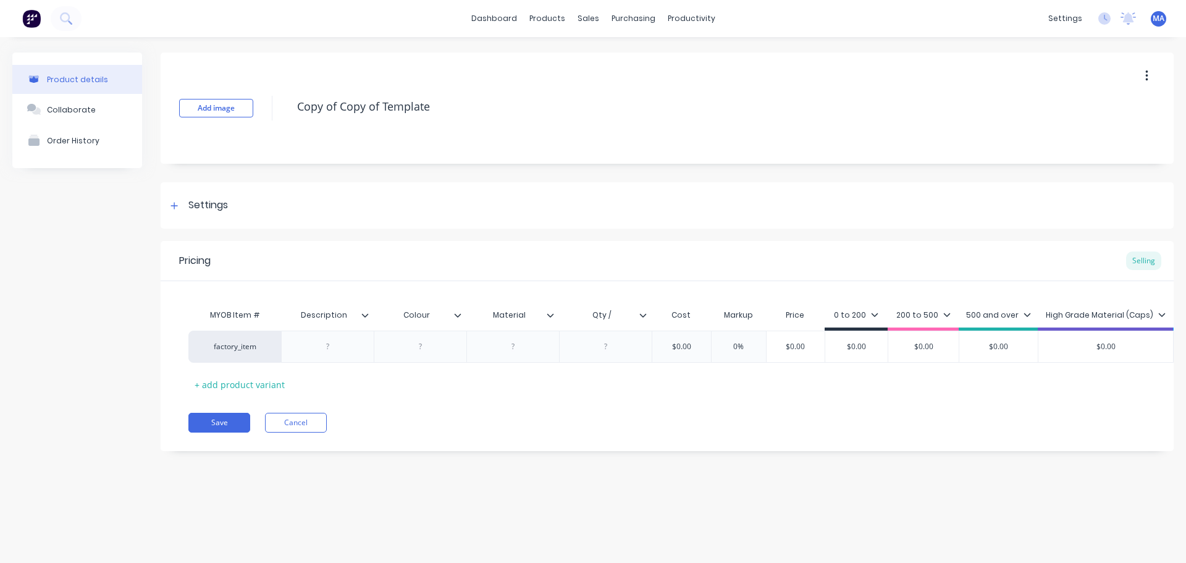
drag, startPoint x: 443, startPoint y: 103, endPoint x: 281, endPoint y: 109, distance: 162.0
click at [281, 109] on div "Add image Copy of Copy of Template" at bounding box center [667, 108] width 1013 height 111
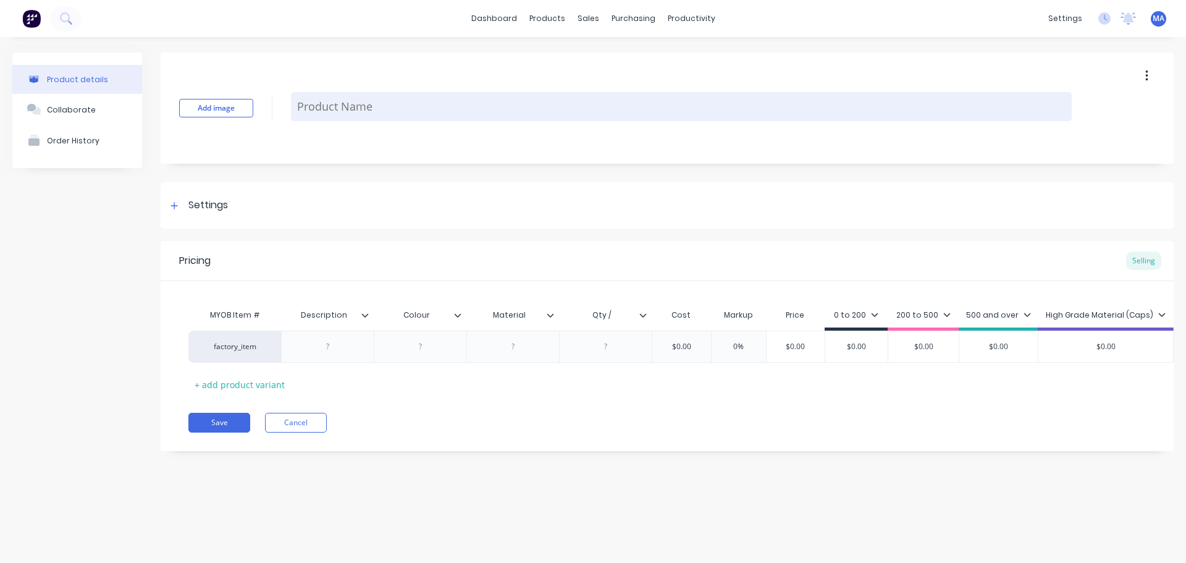
click at [359, 120] on textarea at bounding box center [681, 106] width 781 height 29
paste textarea "1060-35-07015"
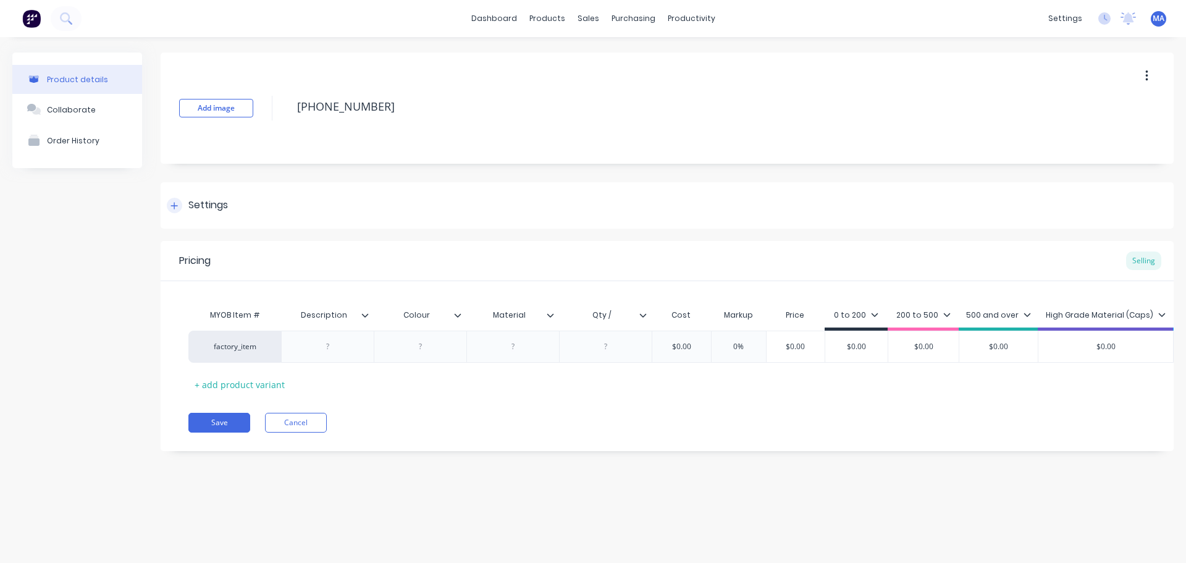
type textarea "1060-35-07015"
click at [221, 208] on div "Settings" at bounding box center [208, 205] width 40 height 15
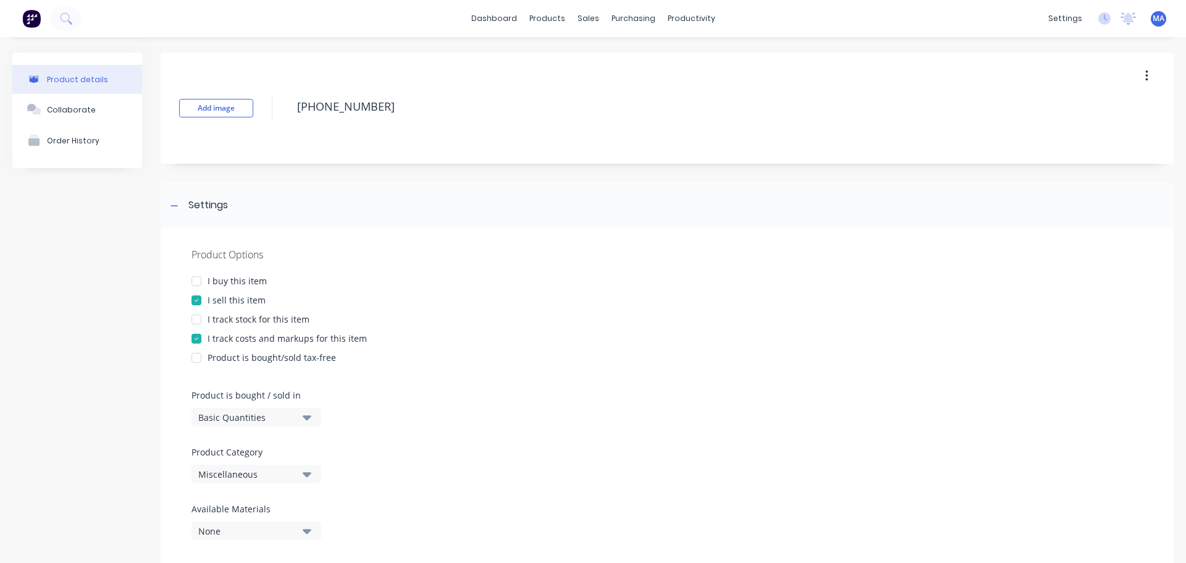
click at [240, 466] on button "Miscellaneous" at bounding box center [257, 474] width 130 height 19
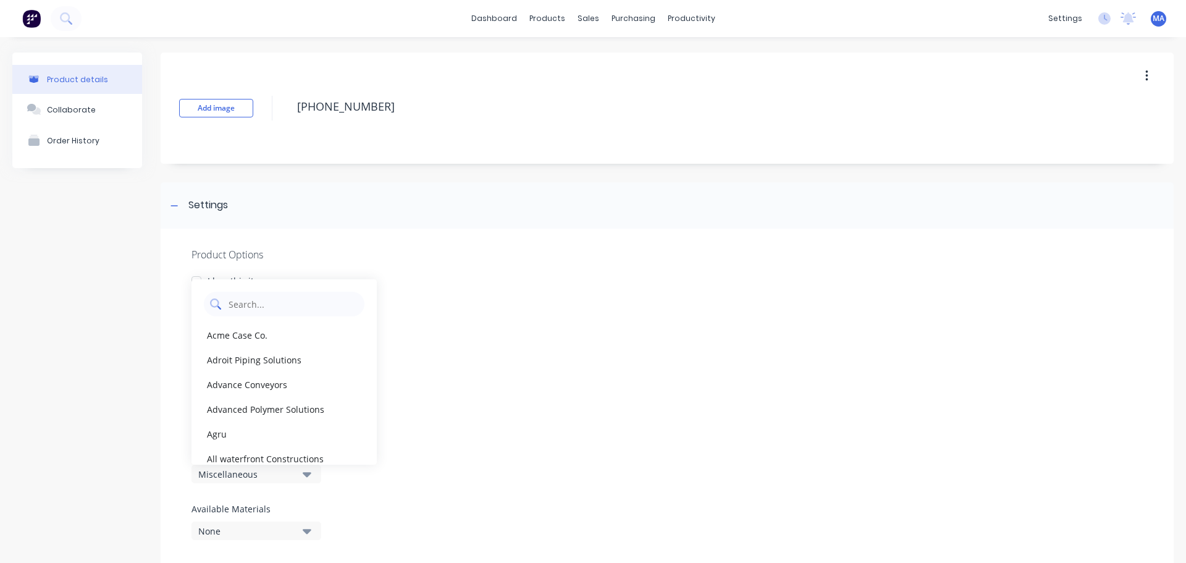
click at [251, 307] on Category "text" at bounding box center [292, 304] width 131 height 25
type Category "varley"
click at [246, 332] on div "Varley" at bounding box center [284, 334] width 185 height 25
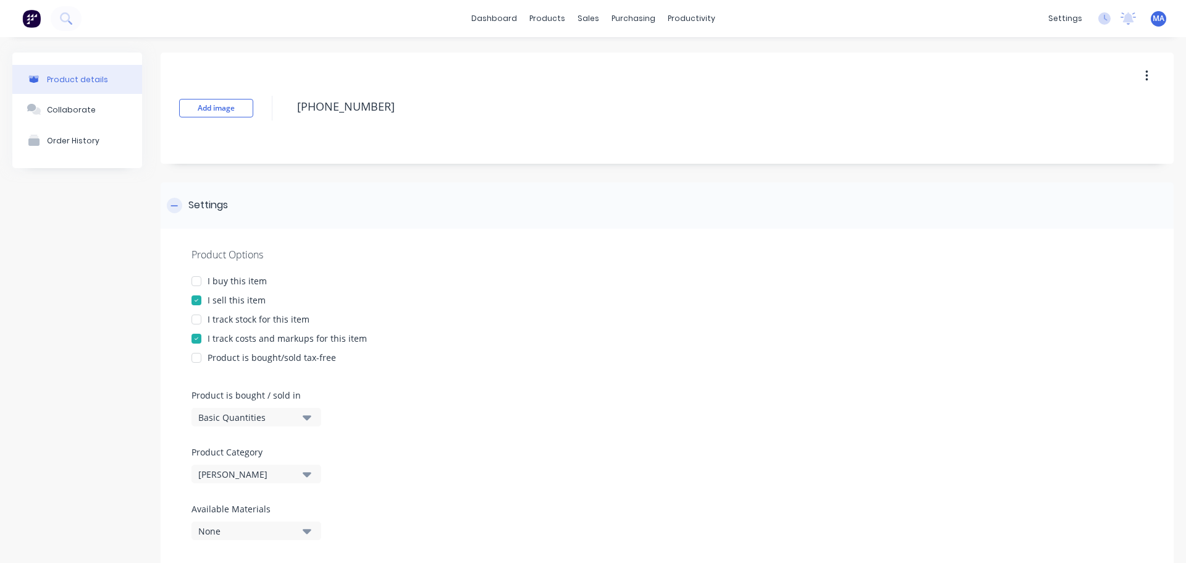
click at [238, 207] on div "Settings" at bounding box center [667, 205] width 1013 height 46
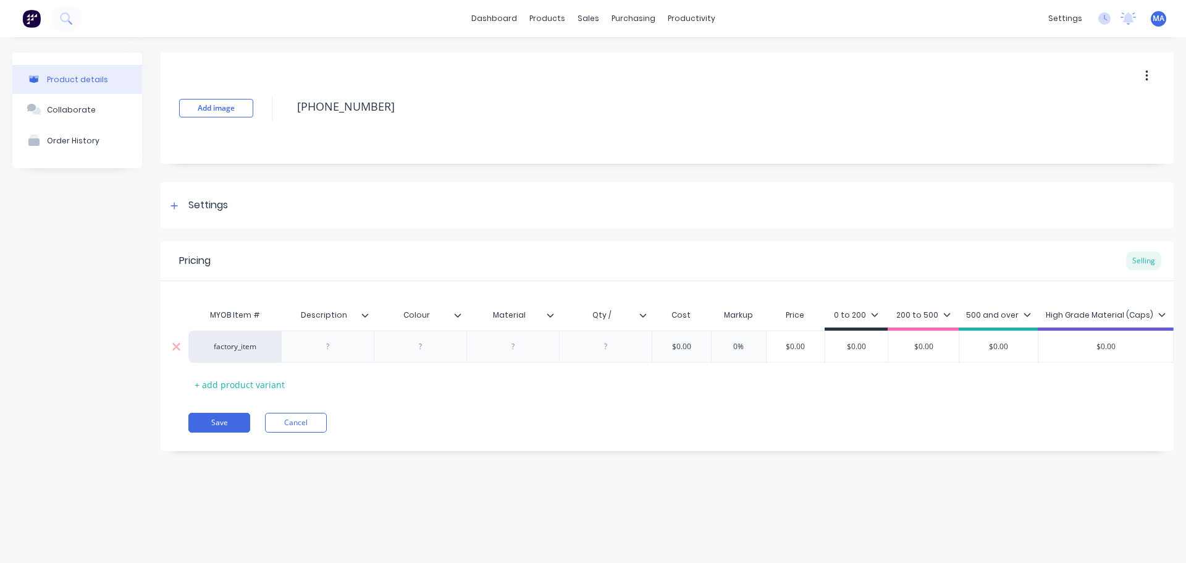
click at [353, 356] on div at bounding box center [327, 347] width 93 height 32
click at [343, 352] on div at bounding box center [328, 347] width 62 height 16
click at [321, 338] on div at bounding box center [327, 347] width 93 height 32
drag, startPoint x: 337, startPoint y: 348, endPoint x: 373, endPoint y: 363, distance: 38.5
click at [339, 348] on div at bounding box center [328, 347] width 62 height 16
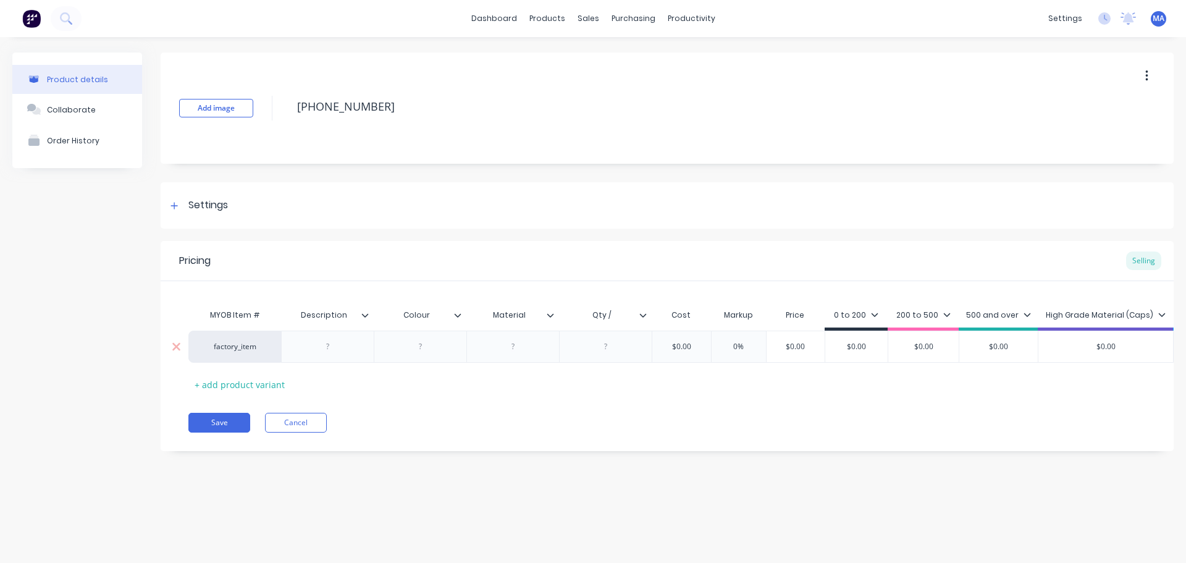
paste div
drag, startPoint x: 347, startPoint y: 354, endPoint x: 271, endPoint y: 358, distance: 76.1
click at [271, 358] on div "factory_item TILTING FRAME, BOAT ROLLERS $0.00 0% $0.00 $0.00 $0.00 $0.00 $0.00…" at bounding box center [744, 350] width 1112 height 38
click at [502, 349] on div "polyurethane" at bounding box center [513, 347] width 65 height 16
click at [496, 352] on div "polyurethane" at bounding box center [513, 347] width 65 height 16
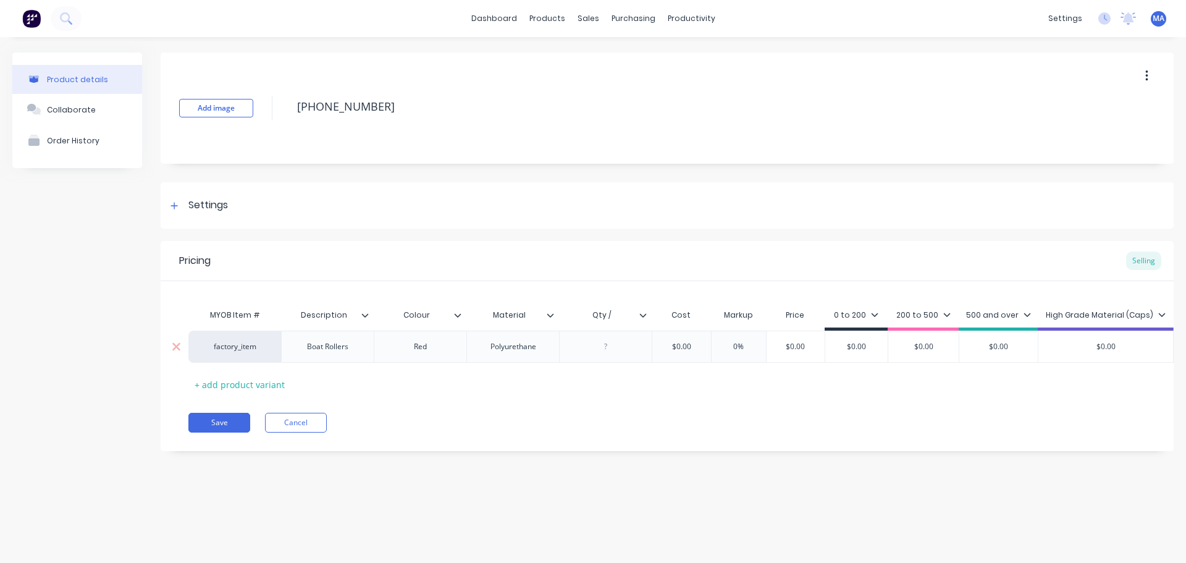
click at [506, 345] on div "Polyurethane" at bounding box center [513, 347] width 65 height 16
click at [591, 343] on div at bounding box center [606, 347] width 62 height 16
click at [529, 348] on div "Polyurethane" at bounding box center [513, 347] width 65 height 16
click at [512, 349] on div "Polyurethane" at bounding box center [513, 347] width 65 height 16
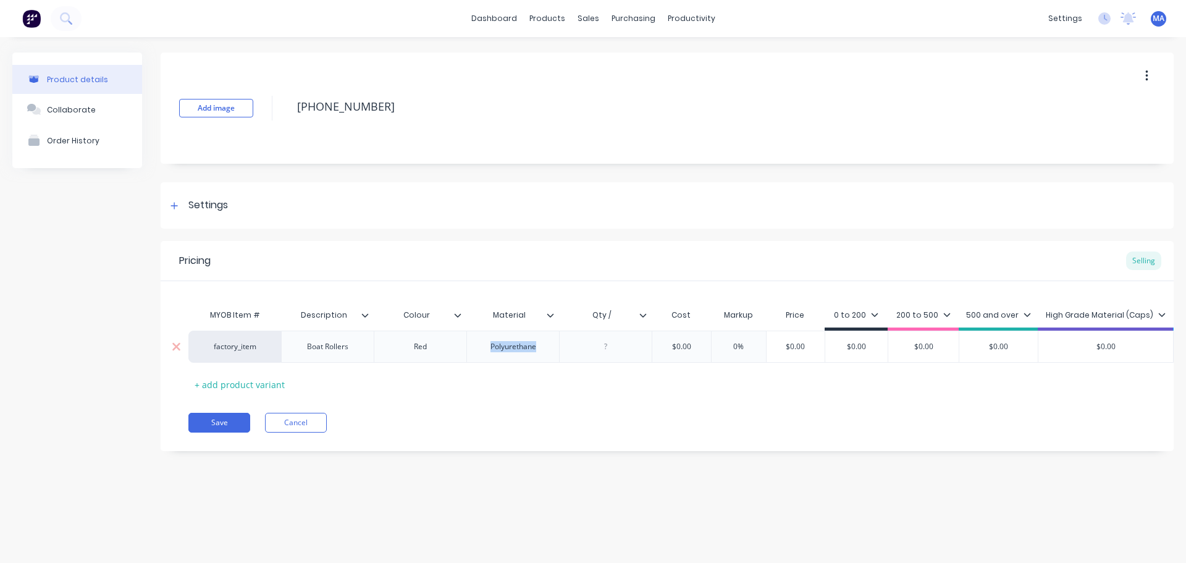
drag, startPoint x: 512, startPoint y: 349, endPoint x: 682, endPoint y: 355, distance: 170.6
click at [683, 355] on div "$0.00" at bounding box center [682, 346] width 62 height 31
type input "$0.00"
drag, startPoint x: 609, startPoint y: 317, endPoint x: 620, endPoint y: 322, distance: 13.0
click at [610, 317] on input "Qty /" at bounding box center [601, 315] width 85 height 11
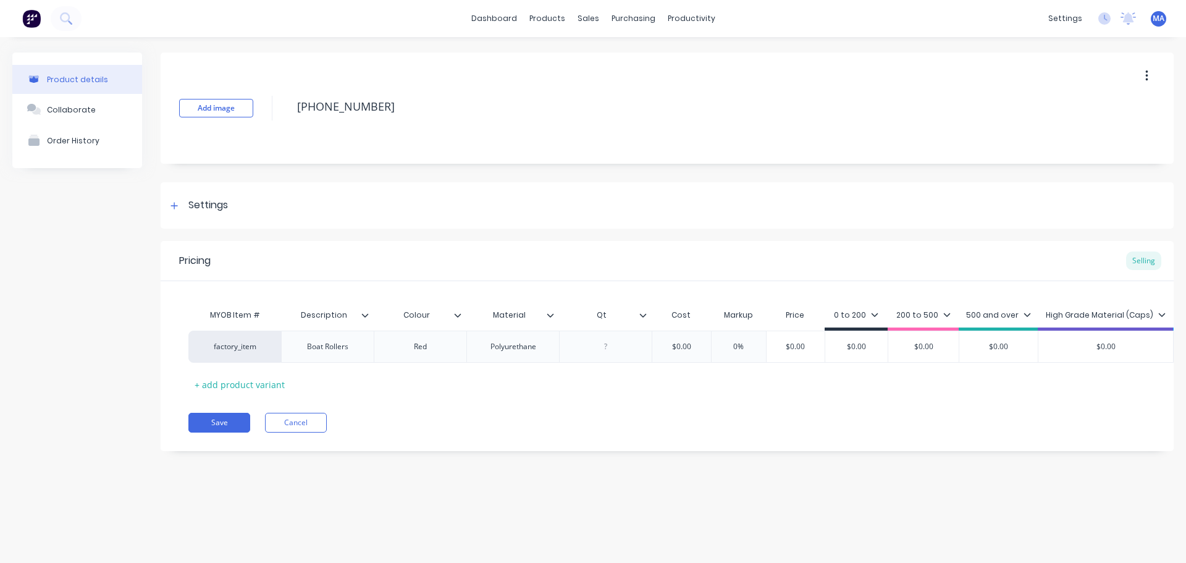
type input "Q"
type input "Pouring Details"
click at [634, 316] on input "Pouring Details" at bounding box center [603, 315] width 88 height 11
type input "Pouring Details / part"
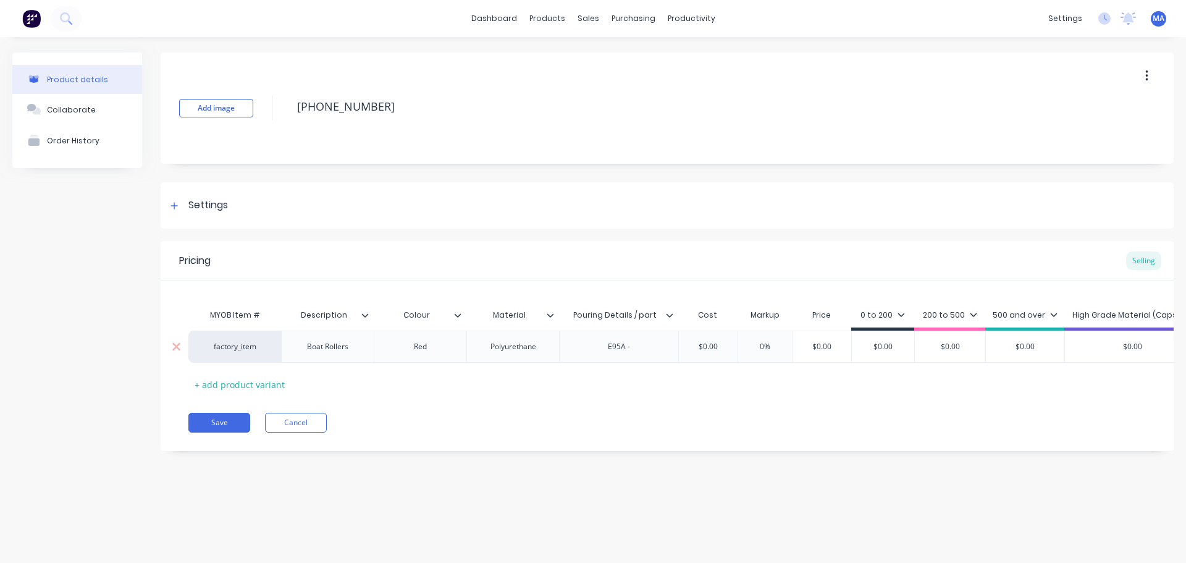
click at [636, 353] on div "E95A -" at bounding box center [619, 347] width 62 height 16
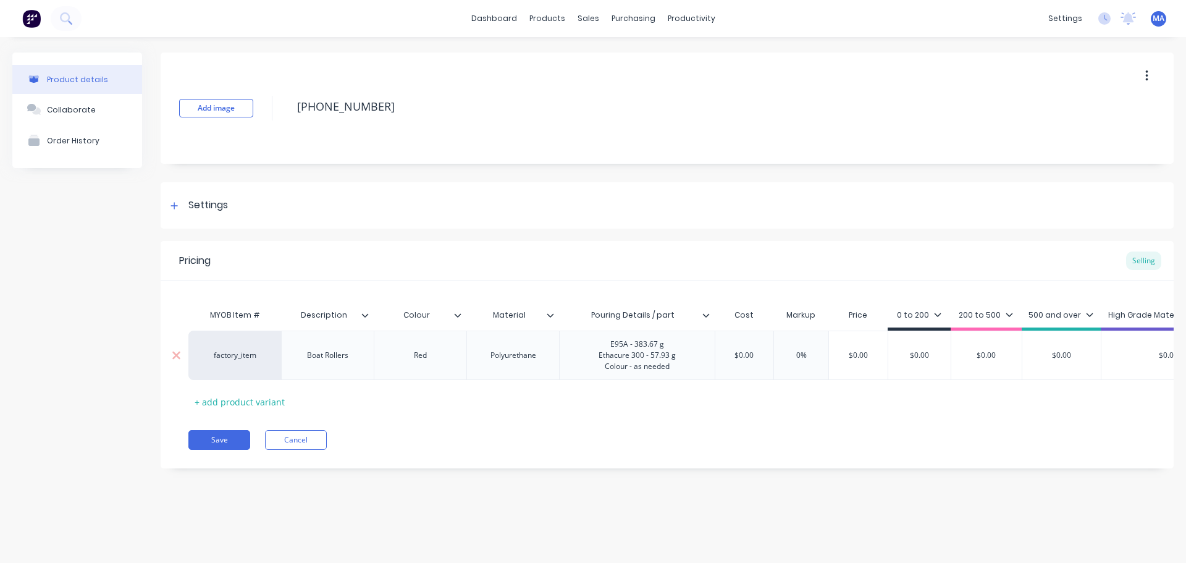
click at [621, 368] on div "E95A - 383.67 g Ethacure 300 - 57.93 g Colour - as needed" at bounding box center [637, 355] width 97 height 38
drag, startPoint x: 658, startPoint y: 374, endPoint x: 672, endPoint y: 371, distance: 13.8
click at [659, 374] on div "E95A - 383.67 g Ethacure 300 - 57.93 g Colour - as needed" at bounding box center [637, 355] width 97 height 38
click at [680, 368] on div "E95A - 383.67 g Ethacure 300 - 57.93 g Colour - as needed" at bounding box center [637, 355] width 97 height 38
click at [742, 353] on div "factory_item Boat Rollers Red Polyurethane E95A - 383.67 g Ethacure 300 - 57.93…" at bounding box center [775, 355] width 1175 height 49
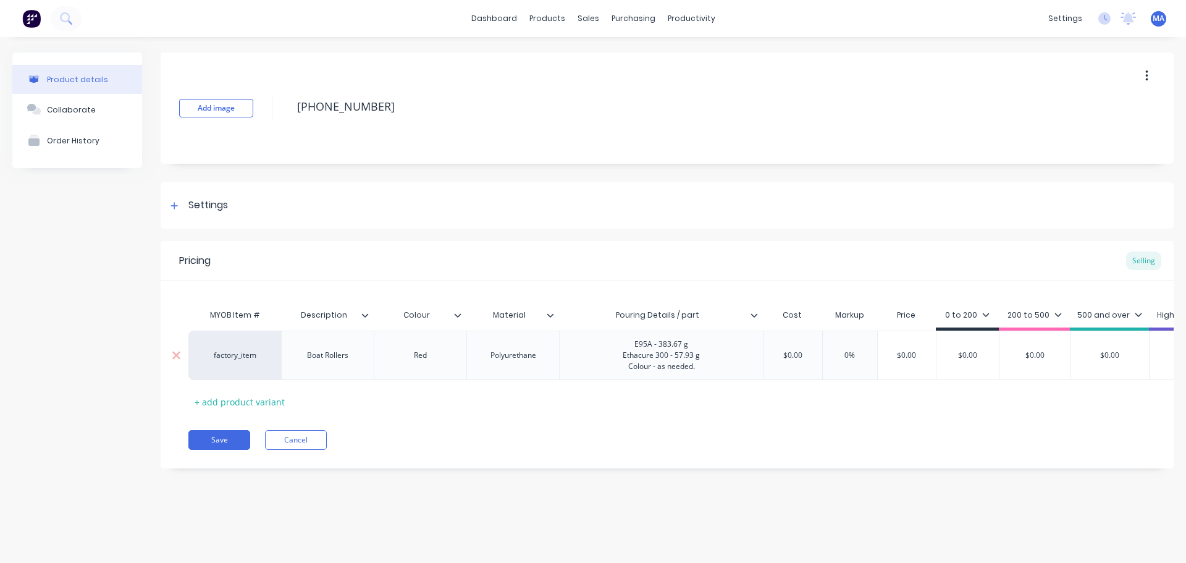
click at [742, 353] on div "E95A - 383.67 g Ethacure 300 - 57.93 g Colour - as needed." at bounding box center [661, 355] width 204 height 49
click at [796, 357] on input "$0.00" at bounding box center [793, 355] width 62 height 11
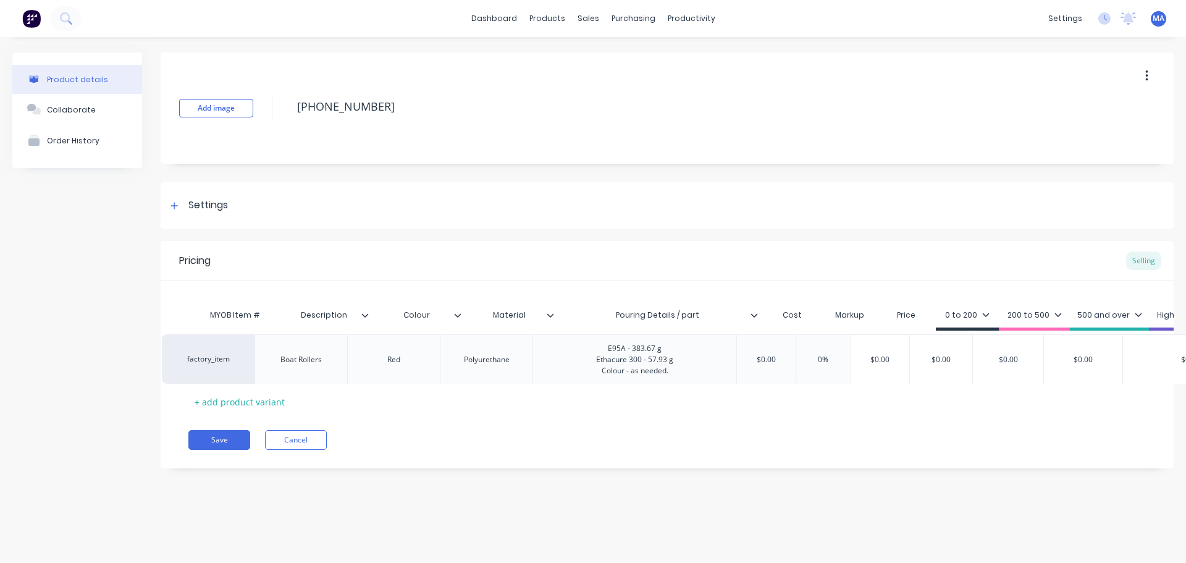
drag, startPoint x: 808, startPoint y: 347, endPoint x: 778, endPoint y: 352, distance: 30.6
click at [778, 352] on div "factory_item Boat Rollers Red Polyurethane E95A - 383.67 g Ethacure 300 - 57.93…" at bounding box center [667, 355] width 958 height 49
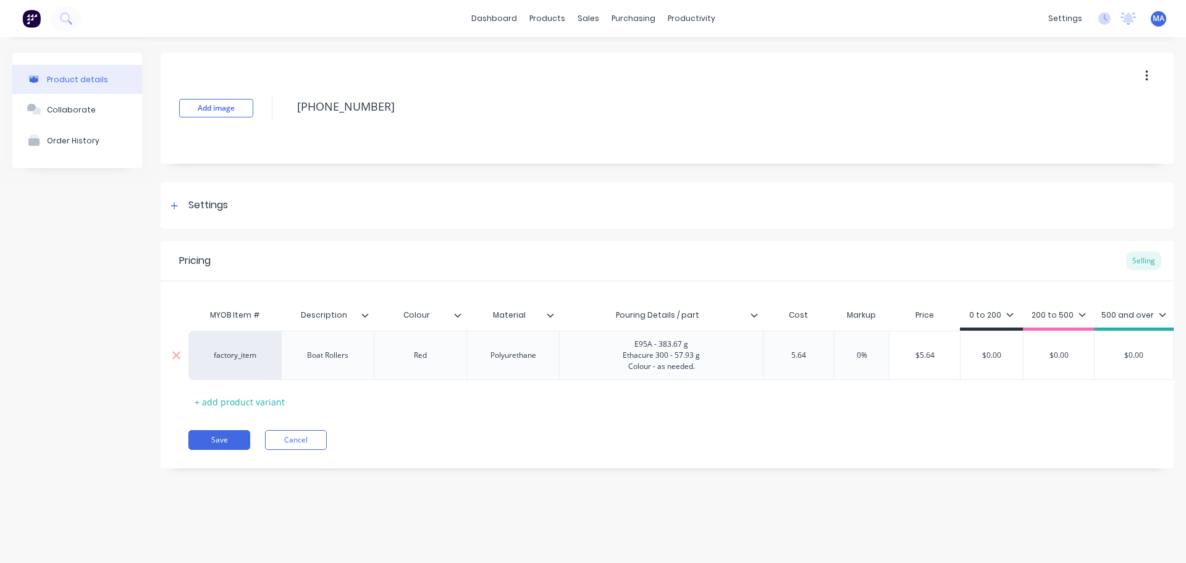
type input "5.64"
click at [846, 356] on input "0%" at bounding box center [862, 355] width 62 height 11
drag, startPoint x: 848, startPoint y: 355, endPoint x: 904, endPoint y: 368, distance: 57.8
click at [904, 368] on div "factory_item Boat Rollers Red Polyurethane E95A - 383.67 g Ethacure 300 - 57.93…" at bounding box center [811, 355] width 1247 height 49
click at [845, 402] on div "MYOB Item # Description Colour Material Pouring Details / part Cost Markup Pric…" at bounding box center [667, 357] width 958 height 109
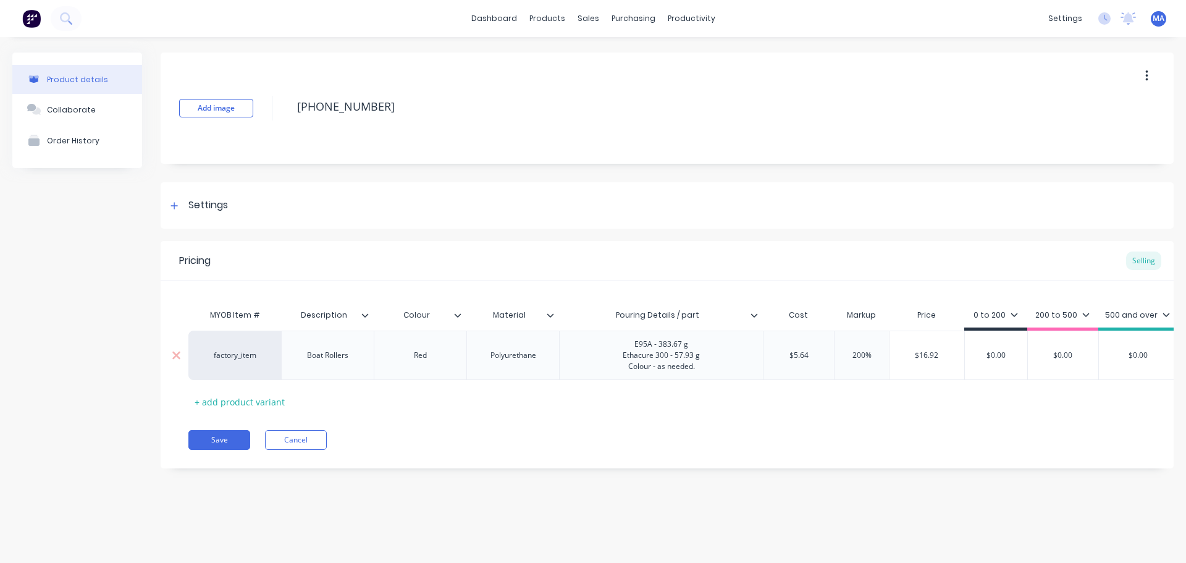
click at [857, 357] on input "200%" at bounding box center [862, 355] width 62 height 11
type input "2000%"
click at [798, 358] on input "$5.64" at bounding box center [799, 355] width 70 height 11
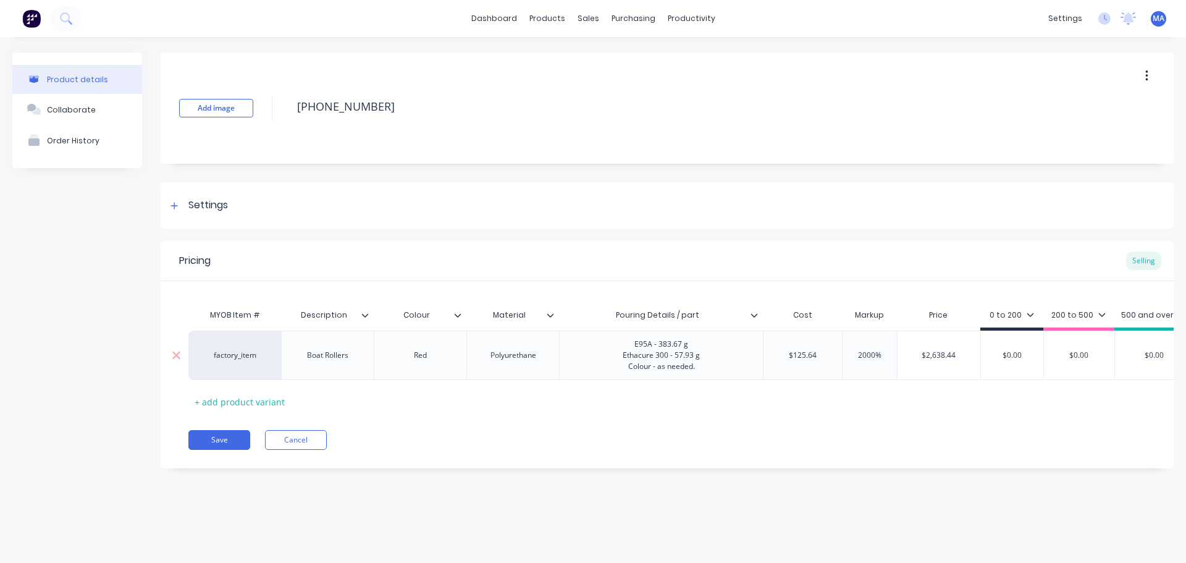
type input "$125.64"
click at [867, 351] on input "2000%" at bounding box center [870, 355] width 62 height 11
click at [868, 355] on input "1%" at bounding box center [870, 355] width 62 height 11
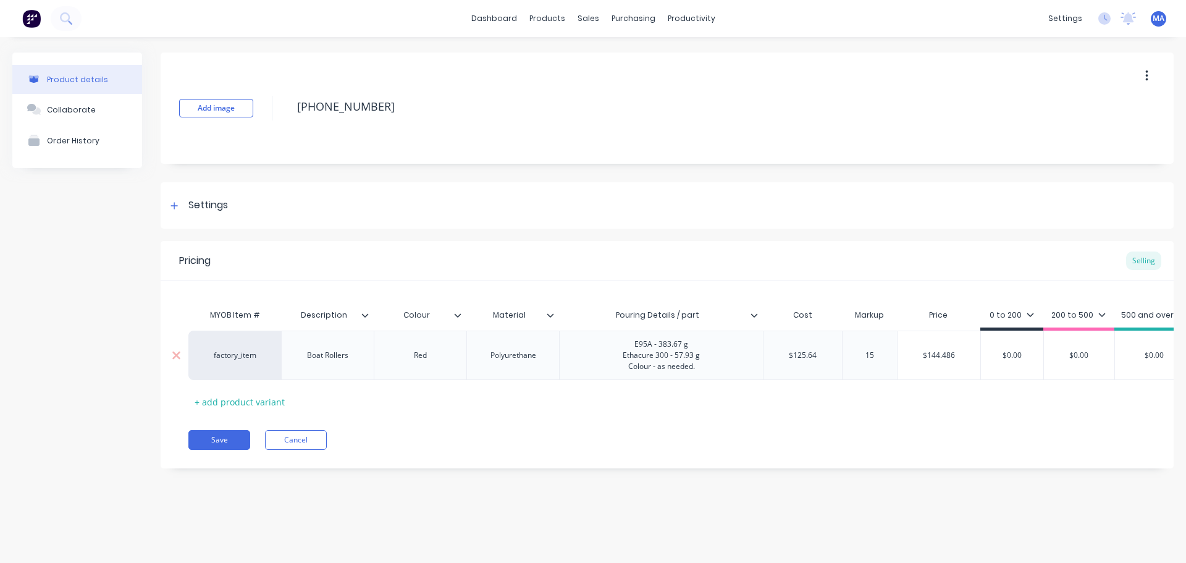
drag, startPoint x: 861, startPoint y: 353, endPoint x: 884, endPoint y: 357, distance: 23.8
click at [883, 355] on input "15" at bounding box center [870, 355] width 62 height 11
click at [874, 379] on div "55% 55" at bounding box center [869, 355] width 55 height 49
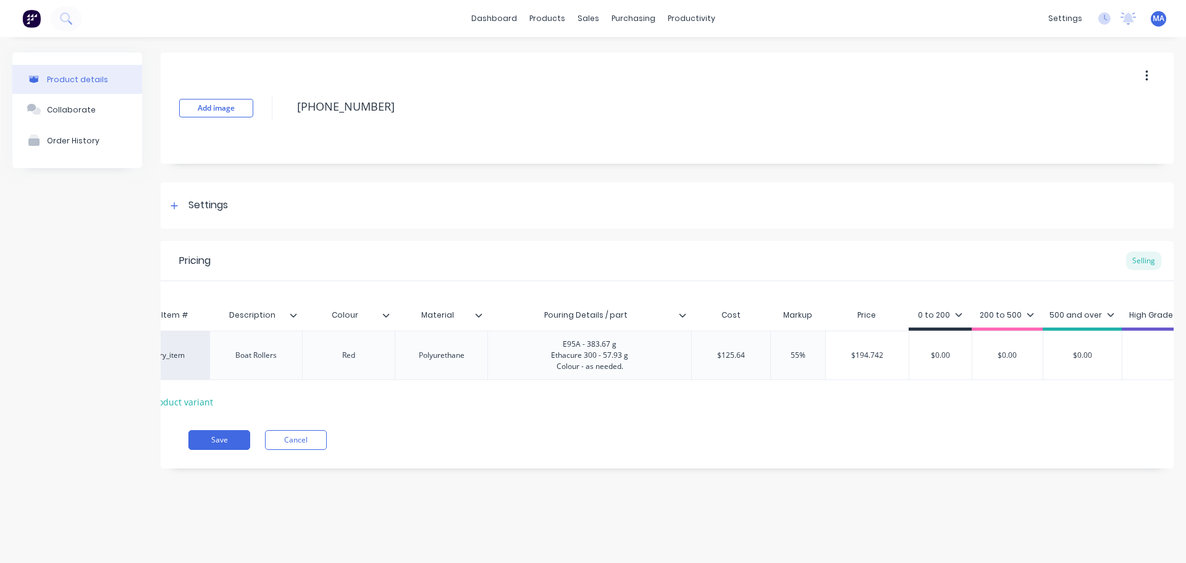
scroll to position [0, 105]
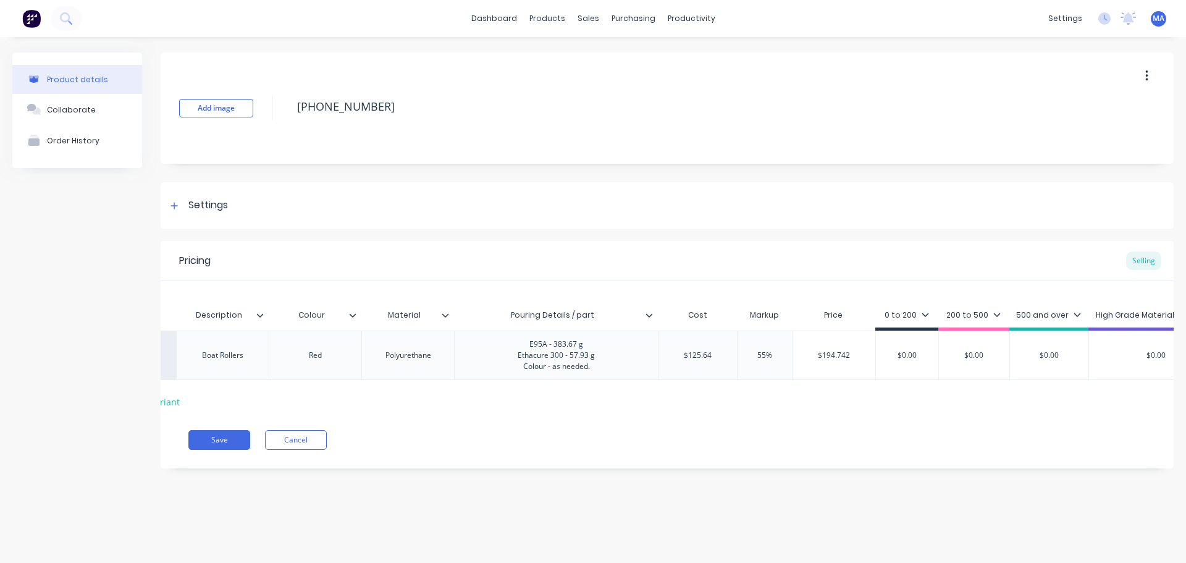
type input "55"
type input "$194.742"
drag, startPoint x: 853, startPoint y: 353, endPoint x: 810, endPoint y: 359, distance: 43.6
click at [810, 359] on input "$194.742" at bounding box center [834, 355] width 83 height 11
type input "55%"
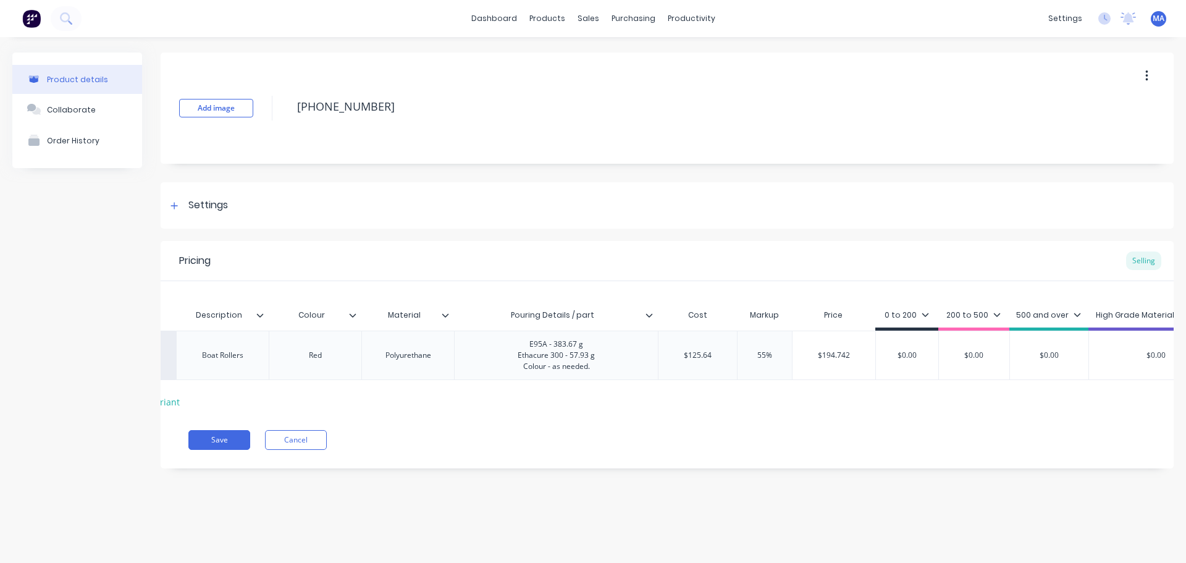
click at [771, 350] on input "55%" at bounding box center [765, 355] width 62 height 11
drag, startPoint x: 823, startPoint y: 356, endPoint x: 798, endPoint y: 358, distance: 25.4
click at [799, 358] on input "$194.742" at bounding box center [834, 355] width 83 height 11
drag, startPoint x: 722, startPoint y: 353, endPoint x: 668, endPoint y: 355, distance: 53.2
click at [668, 355] on input "$125.64" at bounding box center [698, 355] width 78 height 11
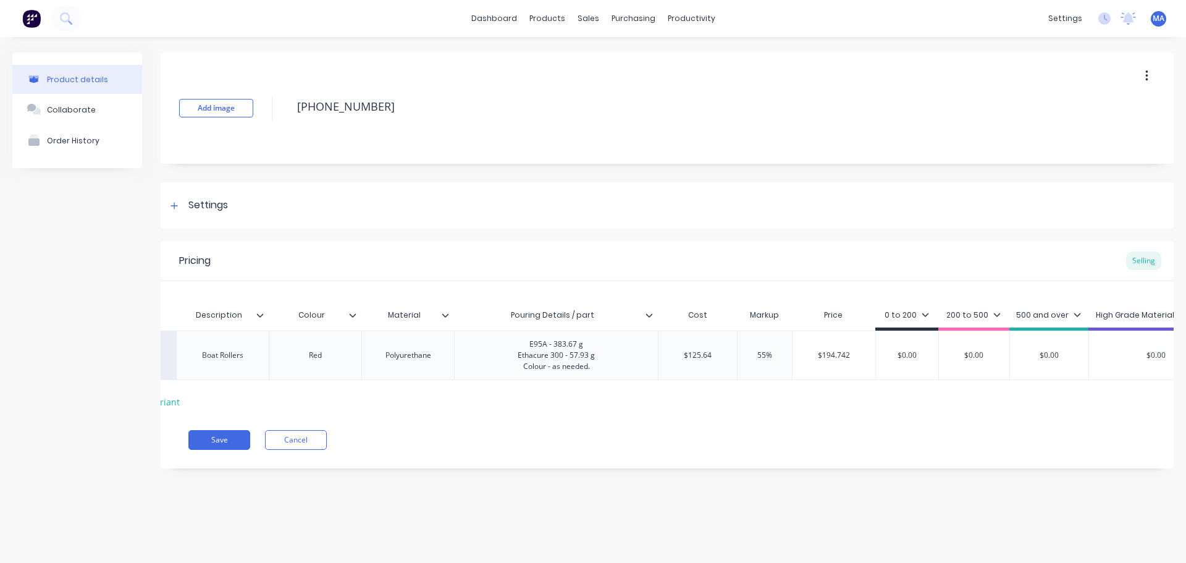
type input "6"
click at [767, 363] on div "55%" at bounding box center [761, 355] width 62 height 31
type input "46.55"
type input "$72.1525"
drag, startPoint x: 852, startPoint y: 356, endPoint x: 788, endPoint y: 357, distance: 63.6
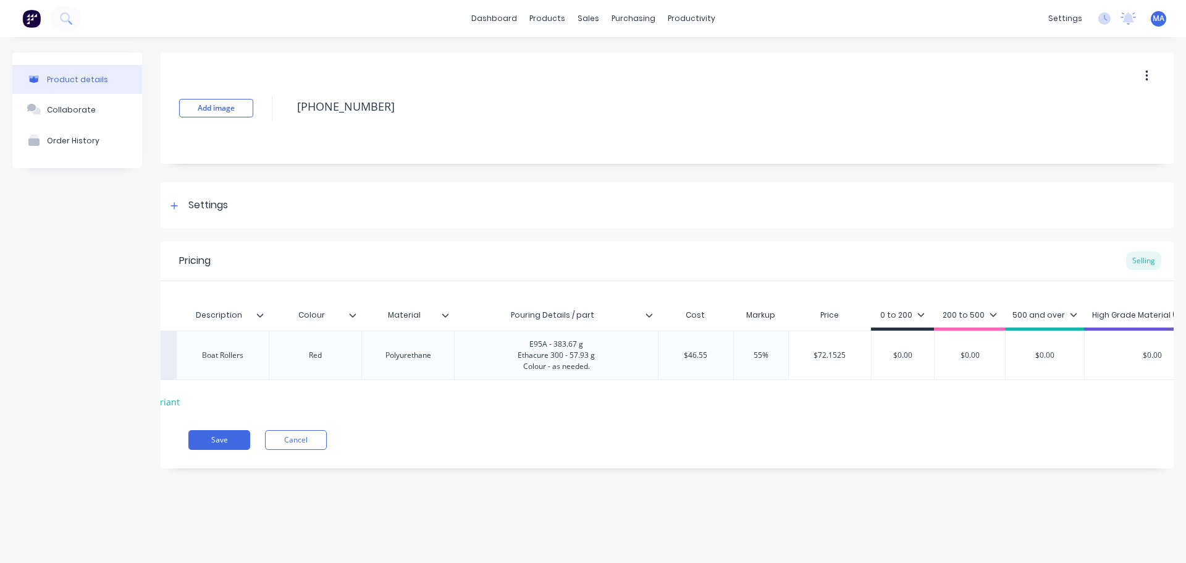
click at [789, 357] on input "$72.1525" at bounding box center [830, 355] width 83 height 11
drag, startPoint x: 917, startPoint y: 352, endPoint x: 854, endPoint y: 355, distance: 62.4
click at [876, 355] on input "$0.00" at bounding box center [903, 355] width 62 height 11
paste input "72.1525"
type input "$72.1525"
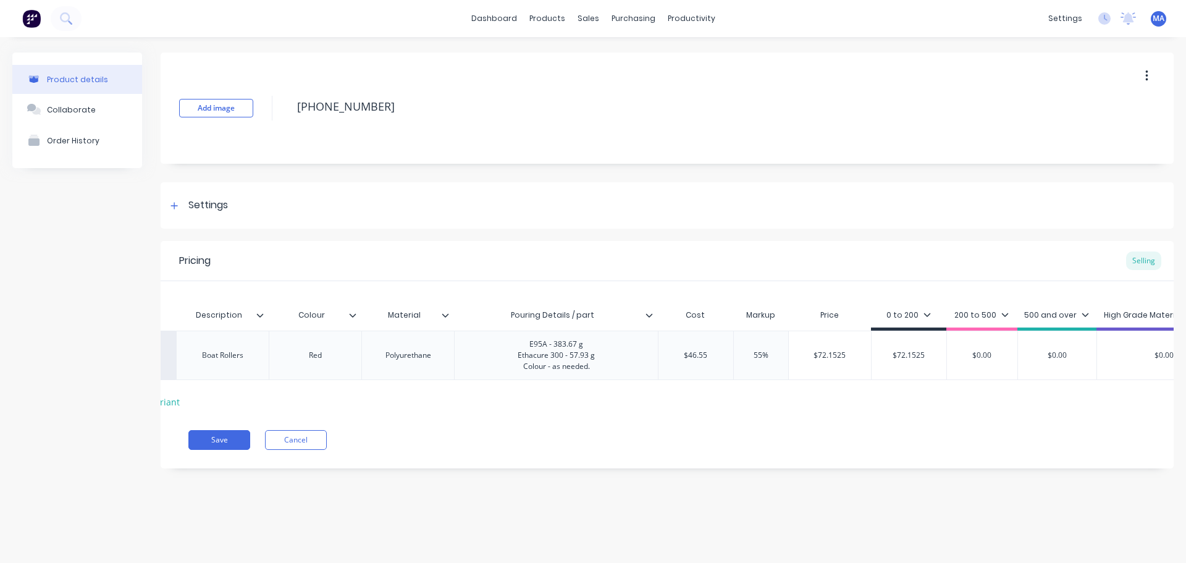
click at [966, 306] on div "200 to 500" at bounding box center [981, 318] width 71 height 25
click at [974, 316] on div "200 to 500" at bounding box center [981, 315] width 54 height 11
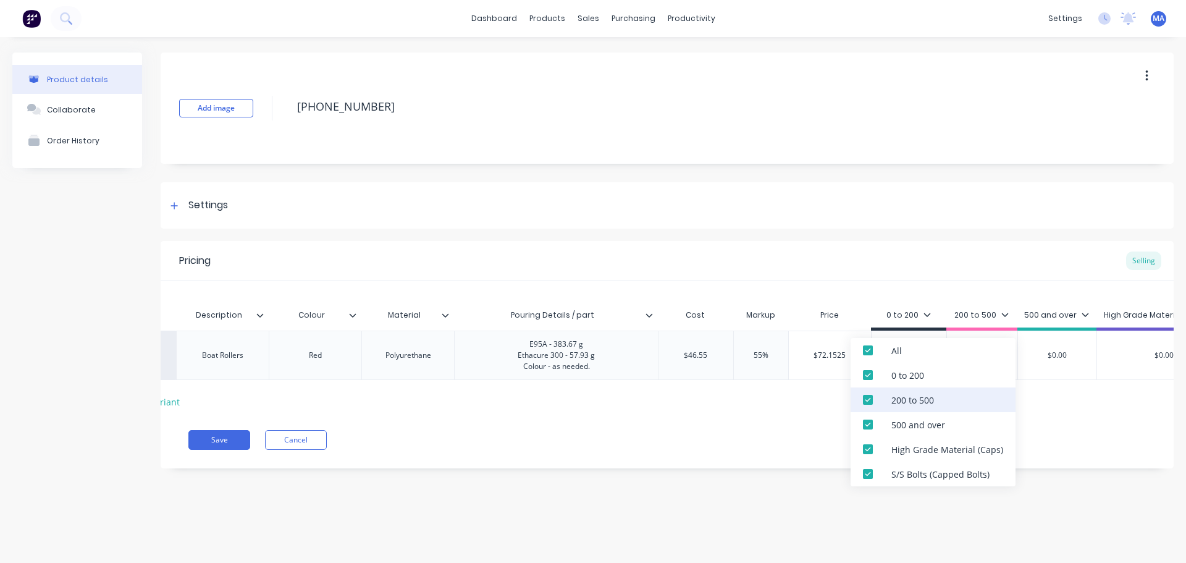
click at [900, 406] on div "200 to 500" at bounding box center [912, 400] width 43 height 13
click at [895, 423] on div "500 and over" at bounding box center [918, 424] width 54 height 13
click at [890, 447] on div "High Grade Material (Caps)" at bounding box center [933, 449] width 165 height 25
click at [890, 474] on div "S/S Bolts (Capped Bolts)" at bounding box center [933, 473] width 165 height 25
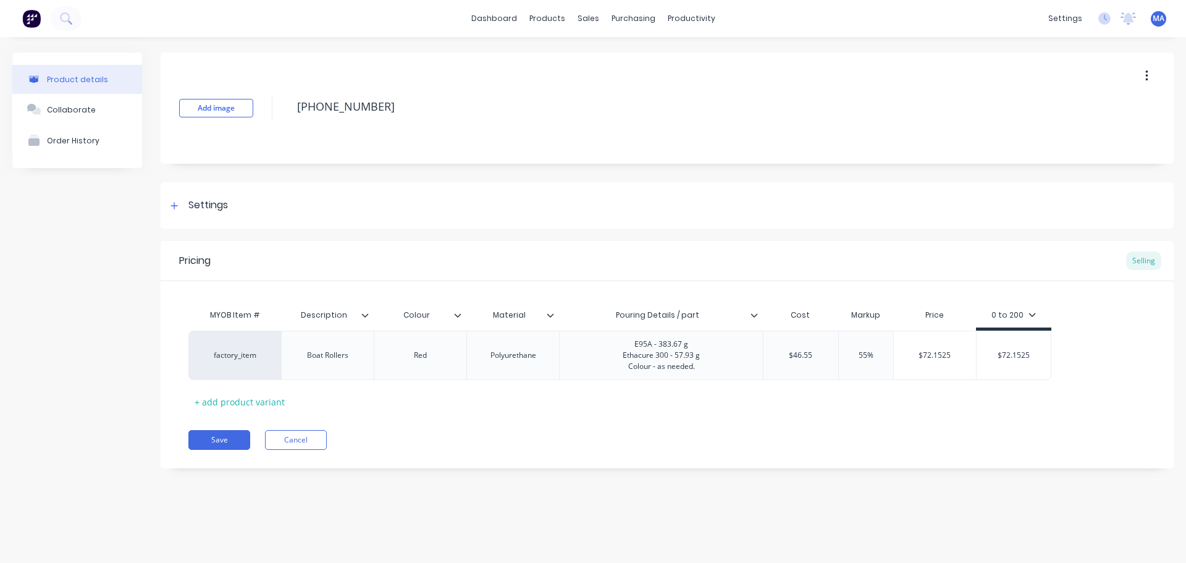
click at [786, 460] on div "Pricing Selling MYOB Item # Description Colour Material Pouring Details / part …" at bounding box center [667, 354] width 1013 height 227
click at [82, 109] on div "Collaborate" at bounding box center [71, 109] width 49 height 9
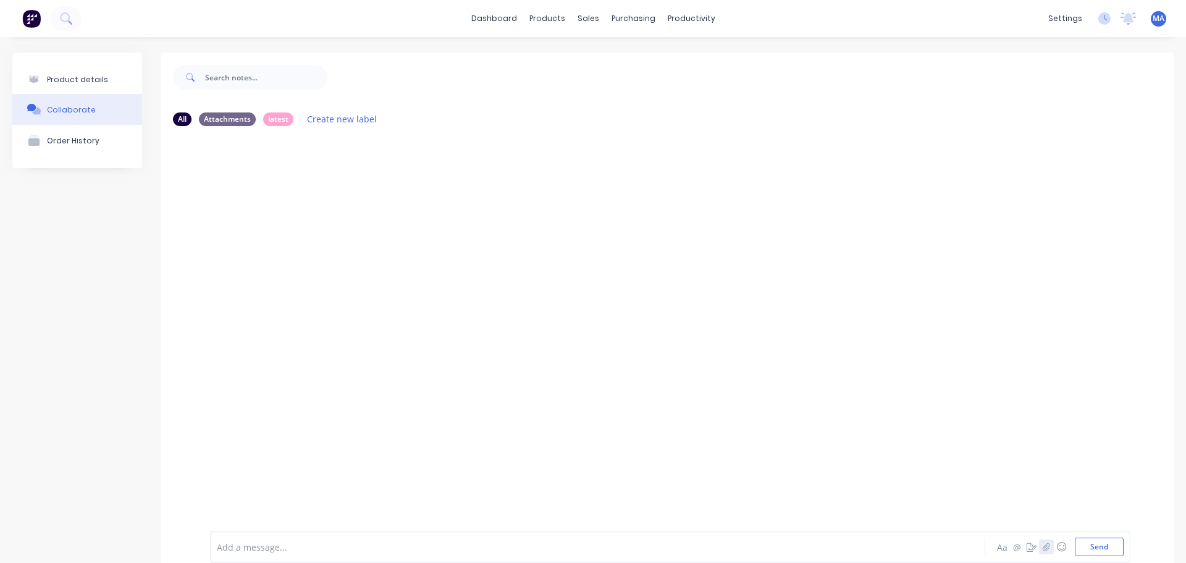
click at [1043, 545] on icon "button" at bounding box center [1046, 546] width 7 height 9
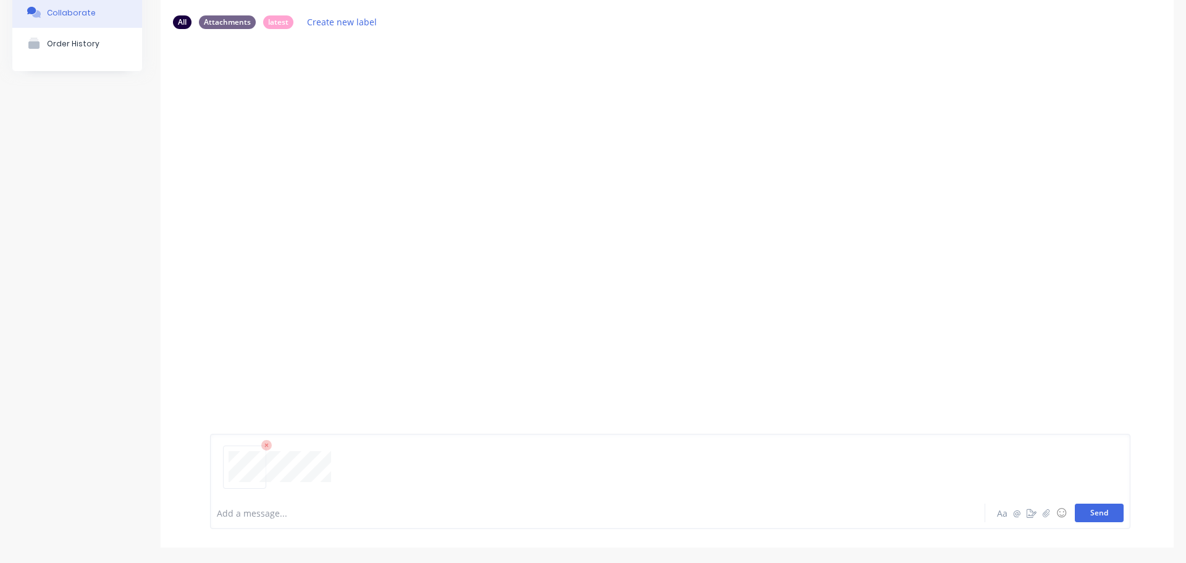
click at [1105, 513] on button "Send" at bounding box center [1099, 512] width 49 height 19
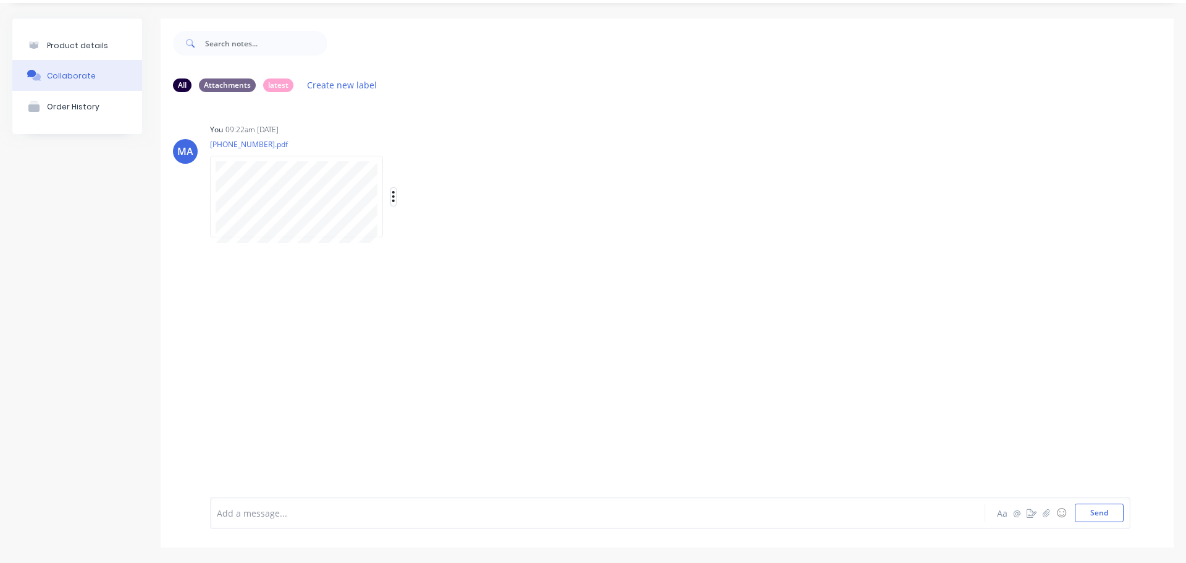
click at [393, 201] on icon "button" at bounding box center [393, 196] width 2 height 11
click at [431, 228] on button "Auto-attach to new orders" at bounding box center [474, 230] width 139 height 29
click at [594, 223] on label at bounding box center [594, 223] width 0 height 0
click at [569, 231] on input "checkbox" at bounding box center [570, 229] width 10 height 12
checkbox input "true"
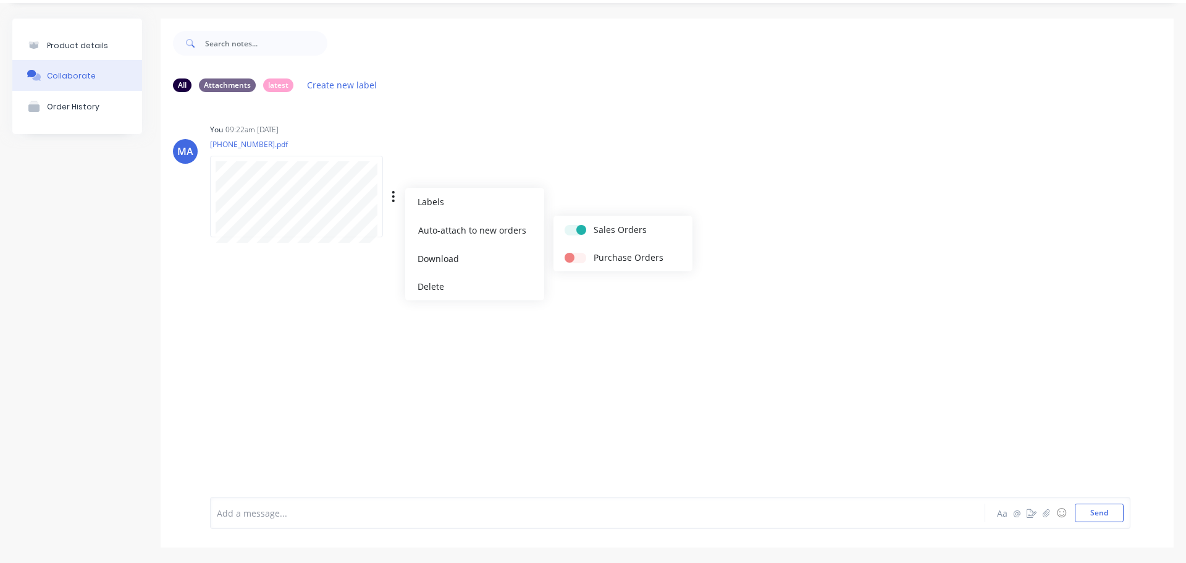
click at [591, 174] on div "You 09:22am 29/09/25 1060-35-07015.pdf Labels Auto-attach to new orders Sales O…" at bounding box center [403, 175] width 386 height 111
click at [90, 43] on div "Product details" at bounding box center [77, 45] width 61 height 9
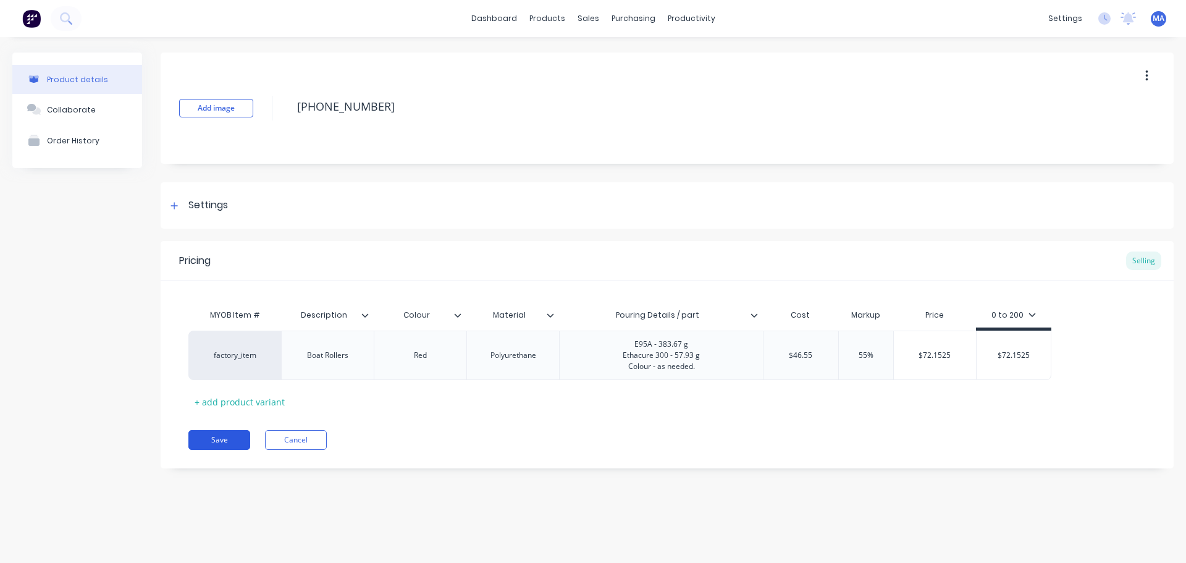
click at [230, 437] on button "Save" at bounding box center [219, 440] width 62 height 20
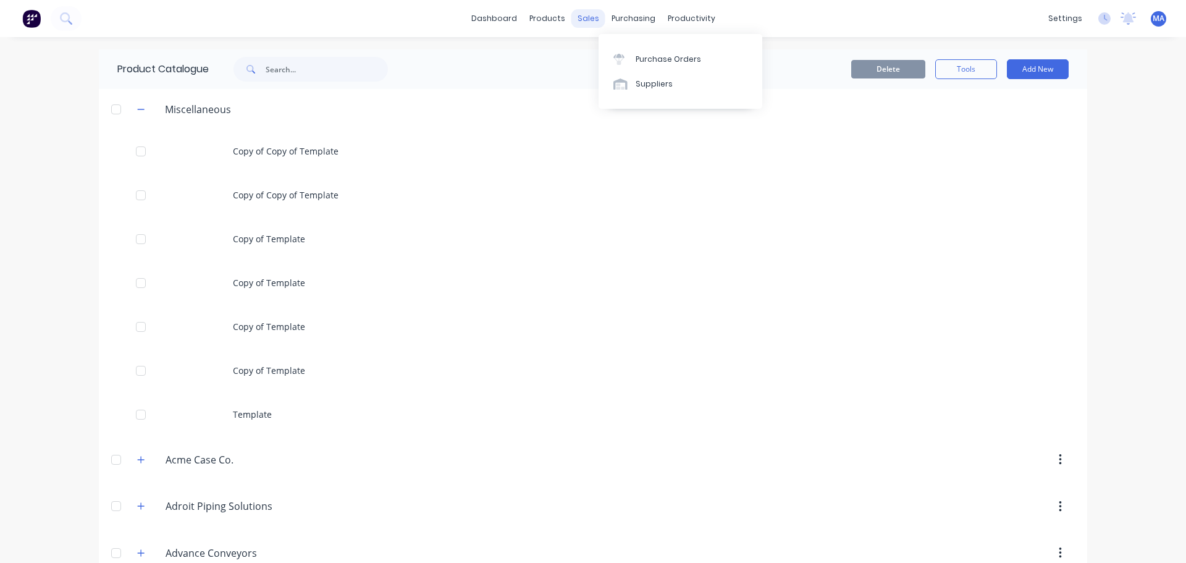
click at [588, 15] on div "sales" at bounding box center [588, 18] width 34 height 19
click at [617, 59] on div "Sales Orders" at bounding box center [629, 59] width 51 height 11
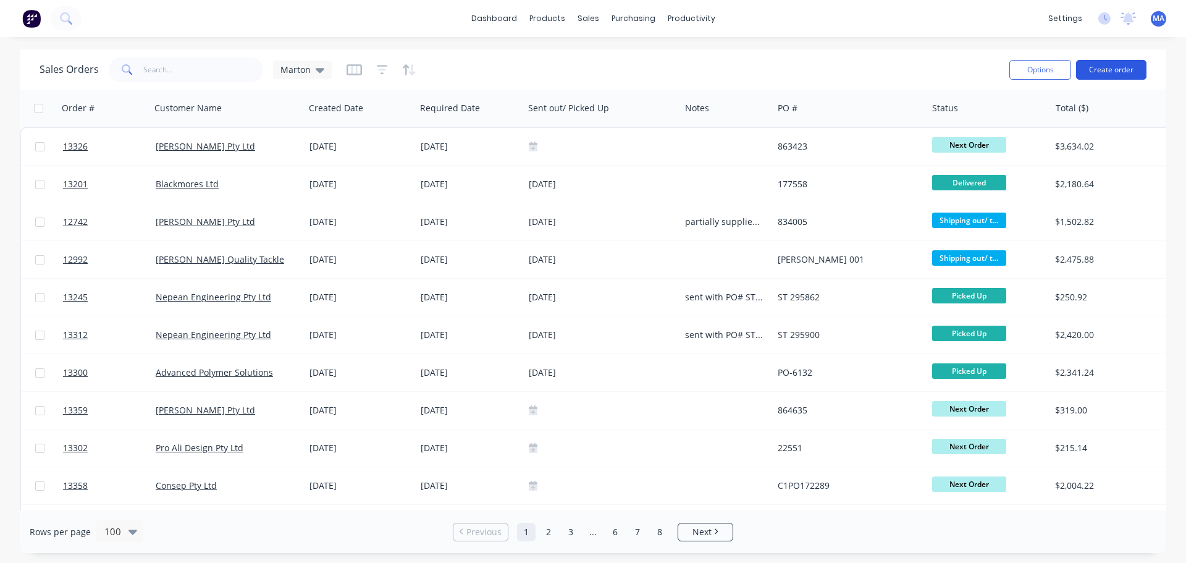
click at [1105, 67] on button "Create order" at bounding box center [1111, 70] width 70 height 20
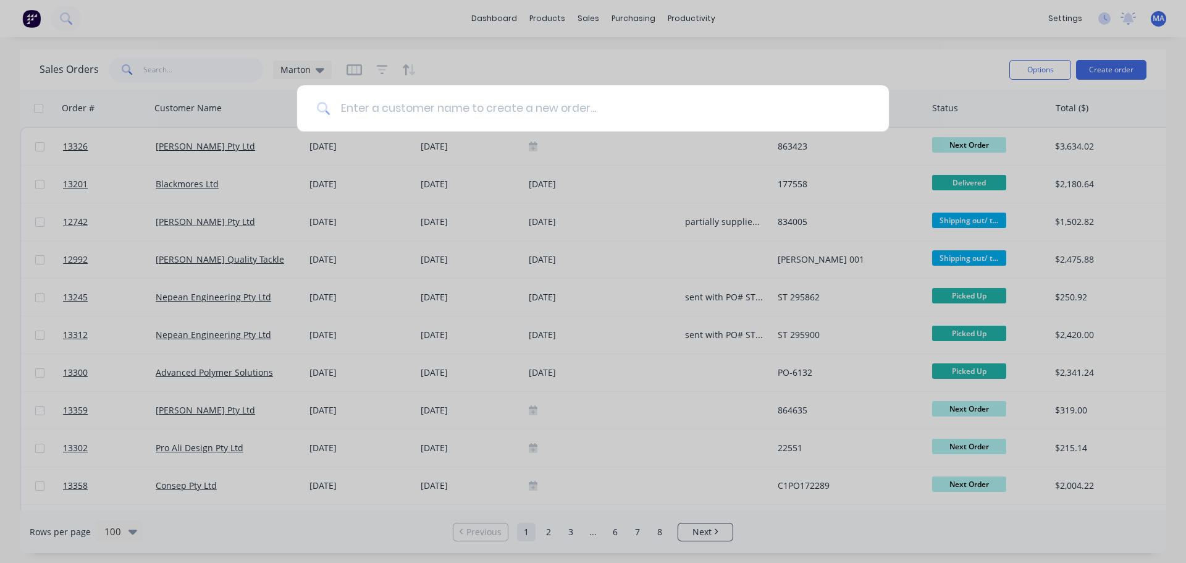
click at [538, 119] on input at bounding box center [600, 108] width 539 height 46
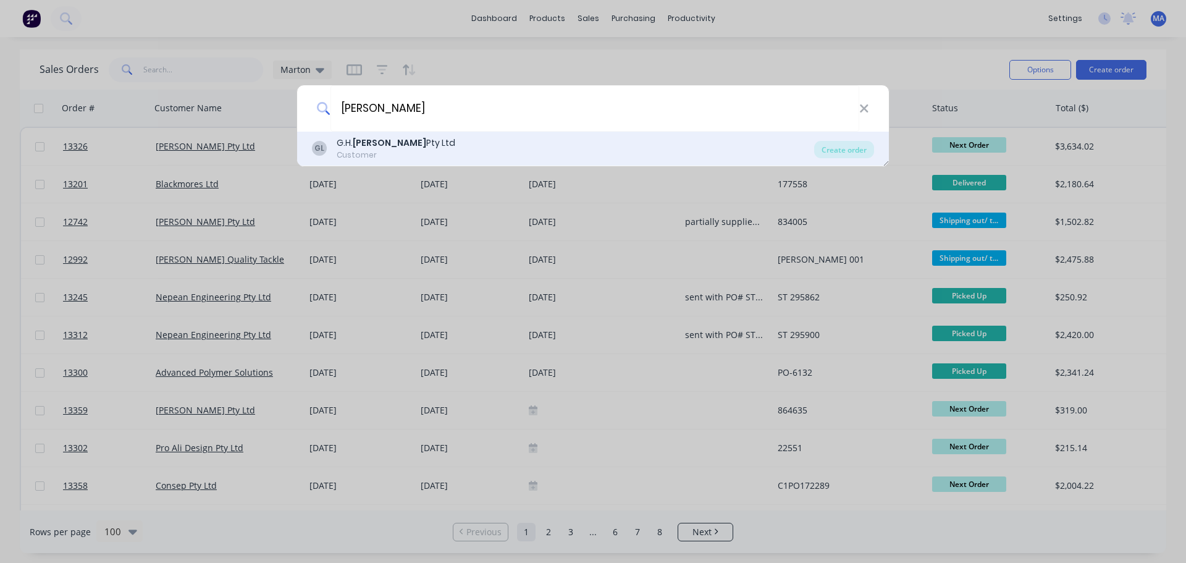
type input "varley"
click at [415, 151] on div "GL G.H. Varley Pty Ltd Customer" at bounding box center [563, 149] width 502 height 24
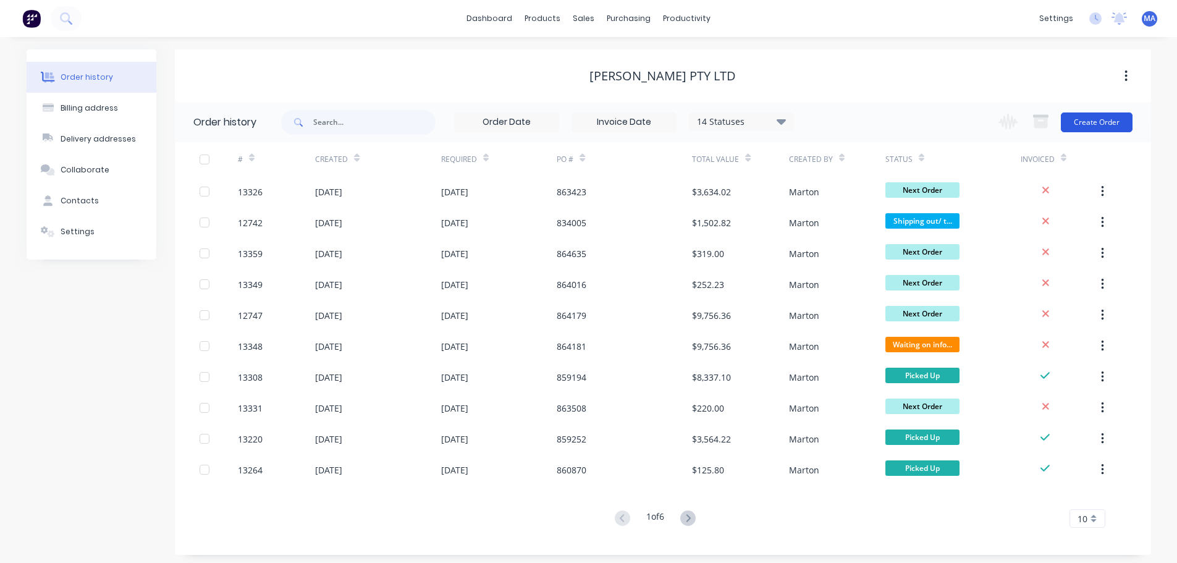
click at [1074, 119] on button "Create Order" at bounding box center [1097, 122] width 72 height 20
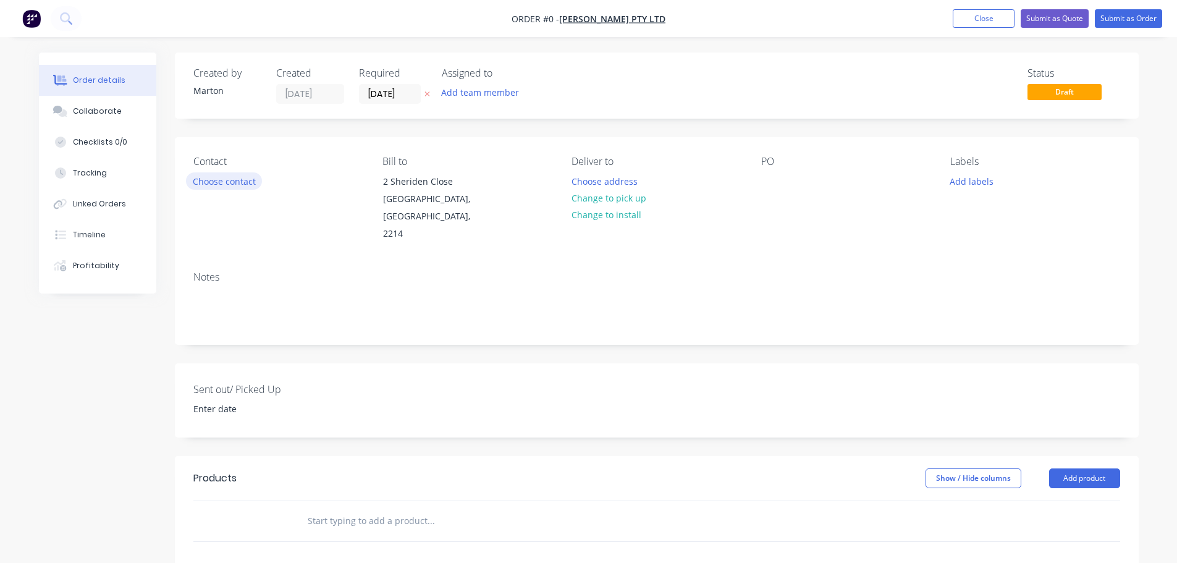
click at [238, 182] on button "Choose contact" at bounding box center [224, 180] width 76 height 17
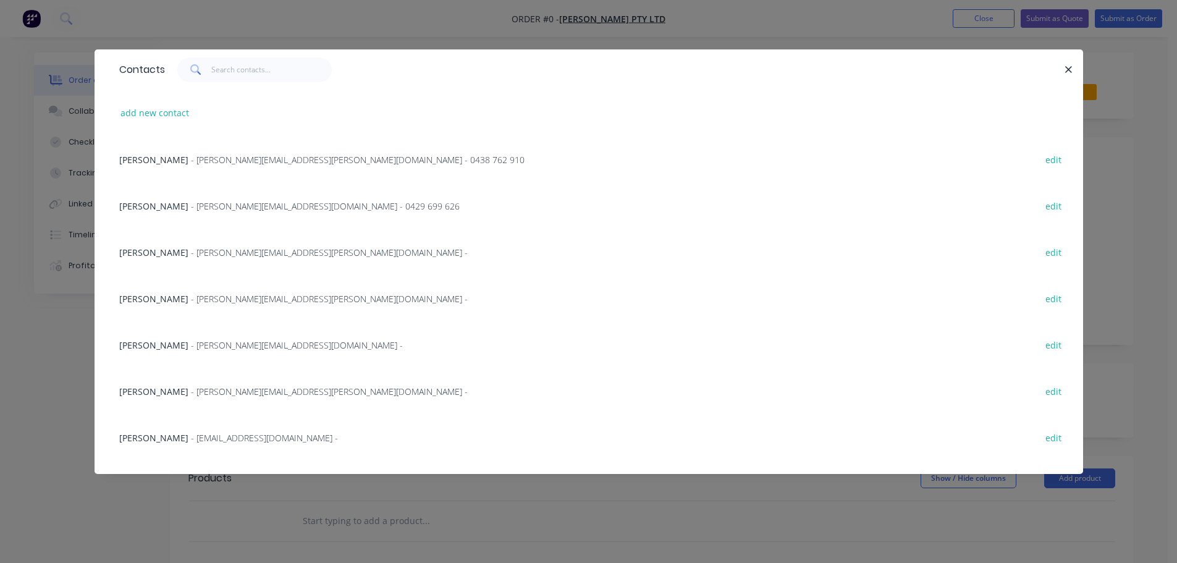
scroll to position [62, 0]
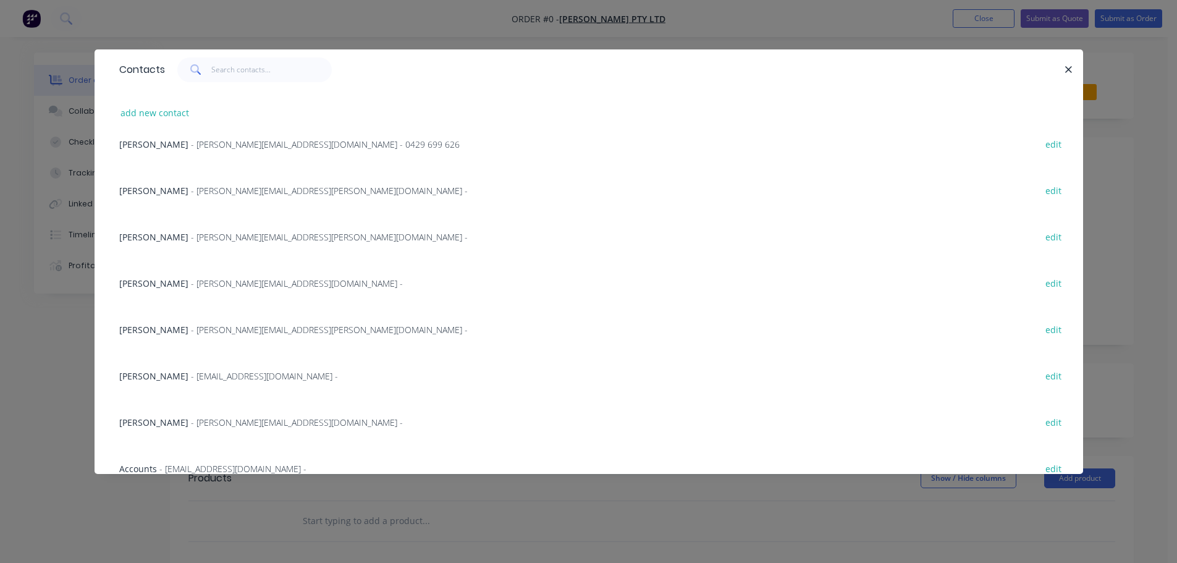
click at [153, 324] on span "Craig Mitchell" at bounding box center [153, 330] width 69 height 12
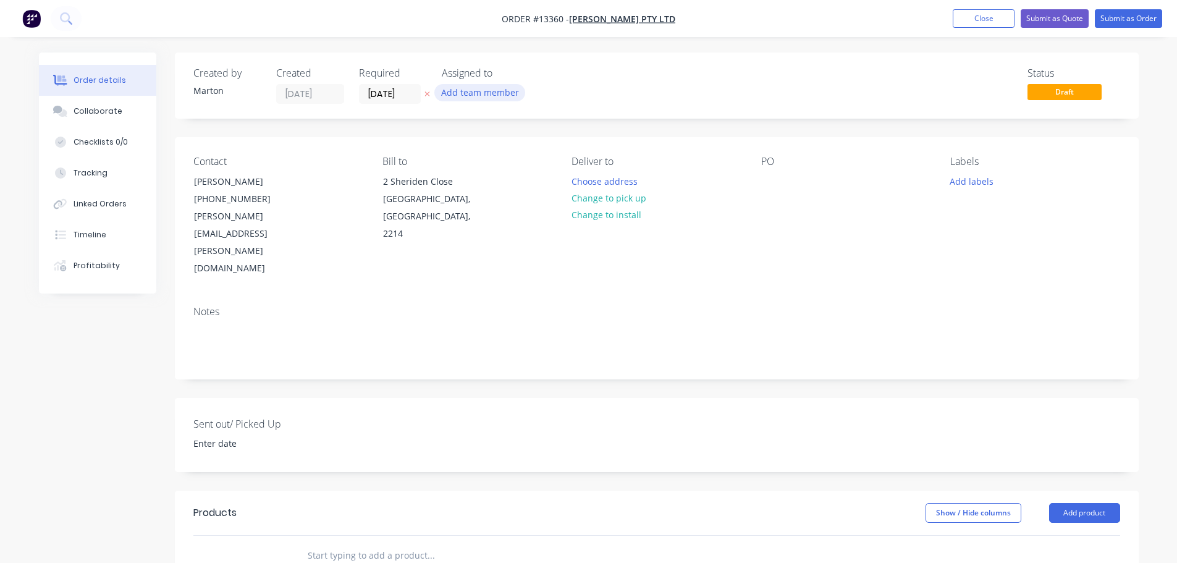
click at [455, 94] on button "Add team member" at bounding box center [479, 92] width 91 height 17
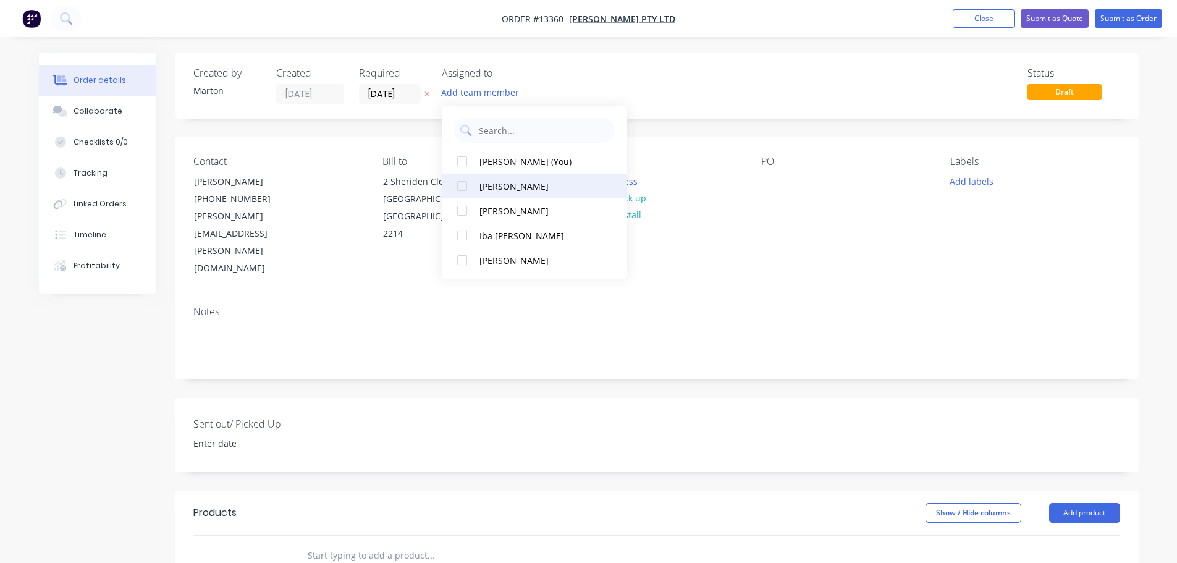
click at [466, 182] on div at bounding box center [462, 186] width 25 height 25
drag, startPoint x: 463, startPoint y: 168, endPoint x: 464, endPoint y: 178, distance: 9.9
click at [463, 171] on div at bounding box center [462, 161] width 25 height 25
click at [464, 185] on div at bounding box center [462, 186] width 25 height 25
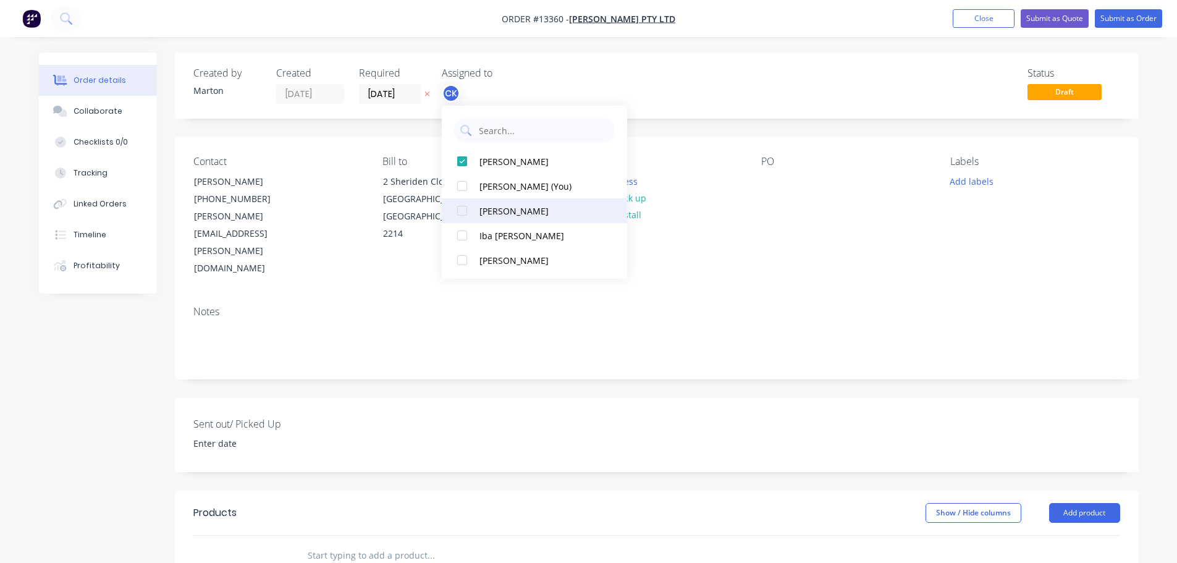
drag, startPoint x: 462, startPoint y: 187, endPoint x: 462, endPoint y: 200, distance: 13.0
click at [462, 188] on div at bounding box center [462, 186] width 25 height 25
click at [462, 208] on div at bounding box center [462, 210] width 25 height 25
click at [705, 66] on div "Created by Marton Created 29/09/25 Required 29/09/25 Assigned to MA CK GS Statu…" at bounding box center [657, 86] width 964 height 66
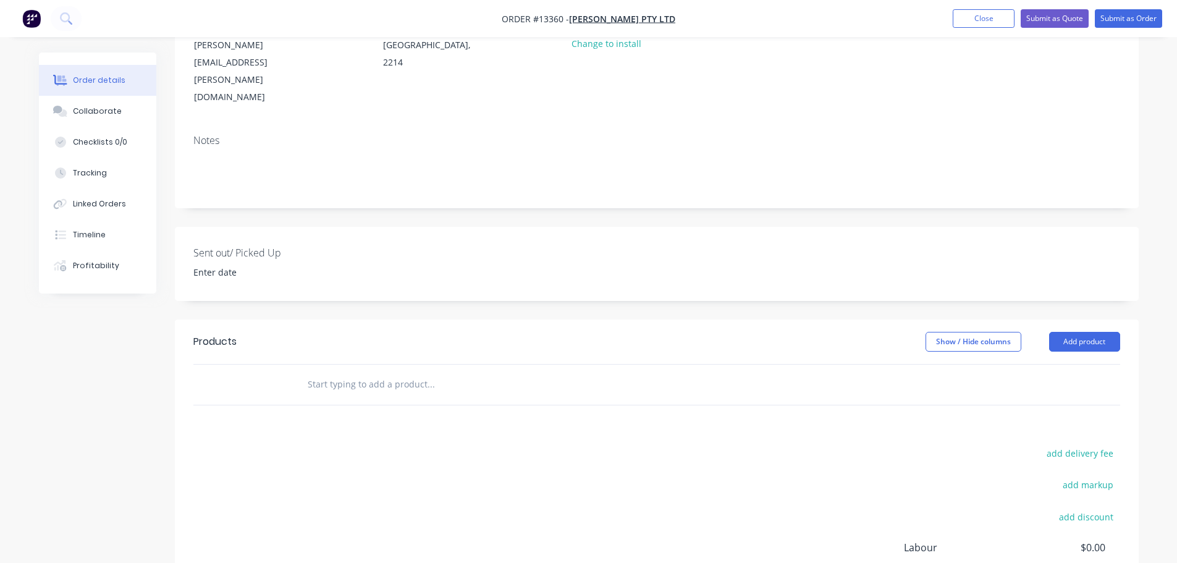
scroll to position [185, 0]
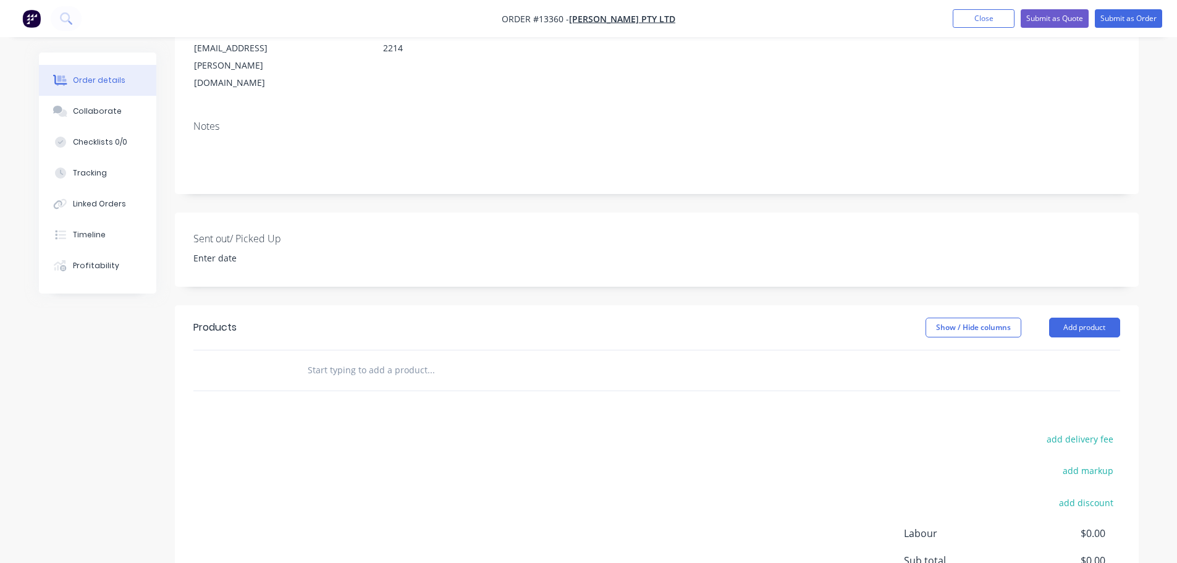
click at [397, 358] on input "text" at bounding box center [430, 370] width 247 height 25
click at [1077, 318] on button "Add product" at bounding box center [1084, 328] width 71 height 20
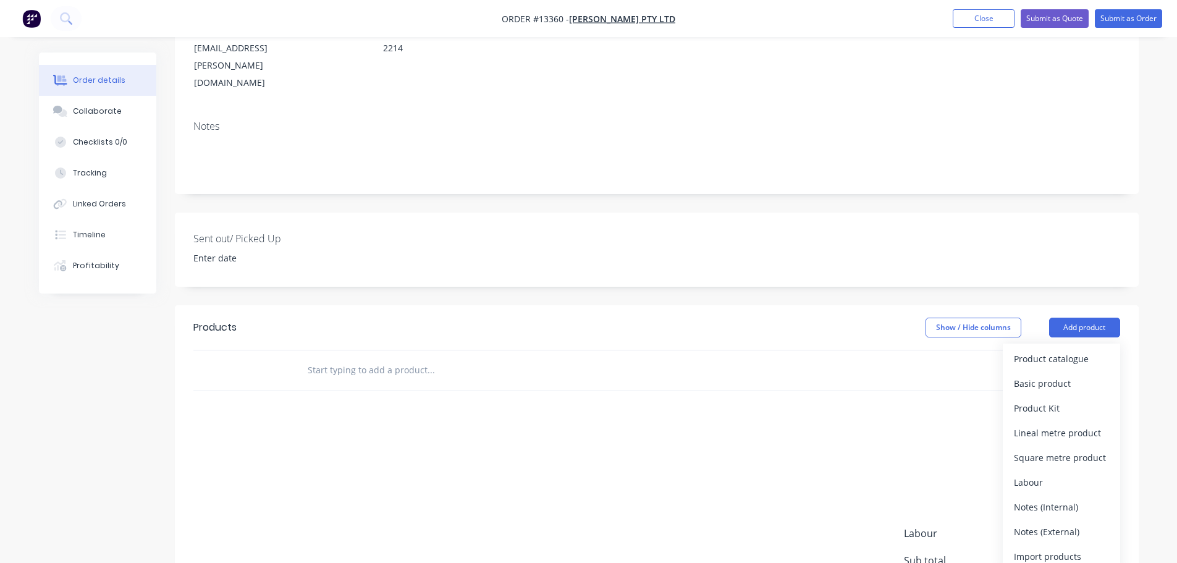
click at [1023, 350] on div "Product catalogue" at bounding box center [1061, 359] width 95 height 18
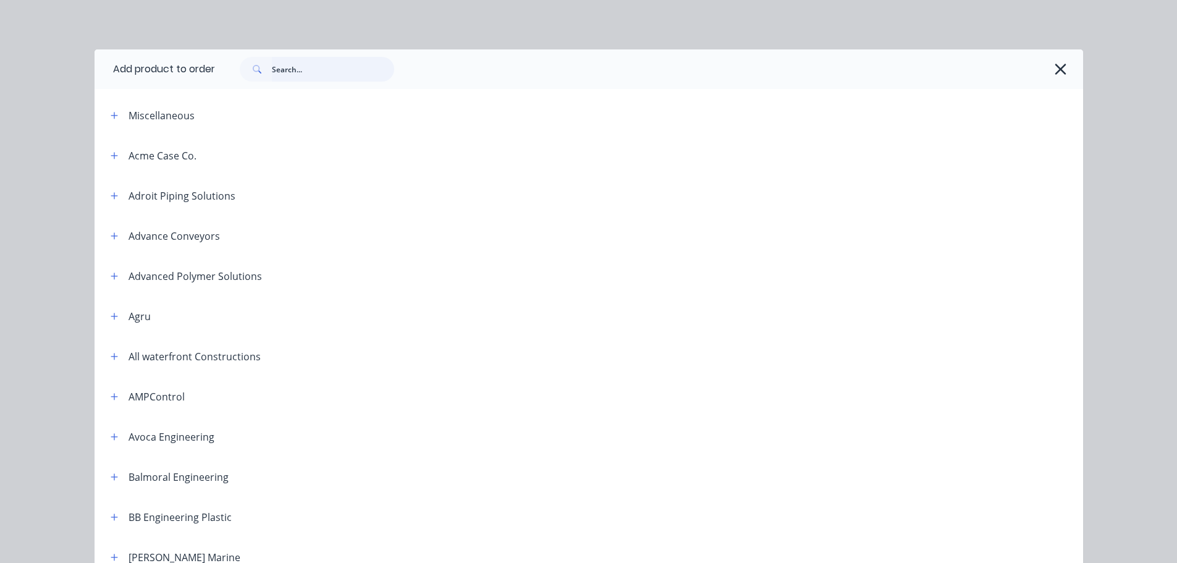
click at [355, 70] on input "text" at bounding box center [333, 69] width 122 height 25
click at [318, 83] on div at bounding box center [649, 69] width 868 height 40
click at [317, 75] on input "text" at bounding box center [333, 69] width 122 height 25
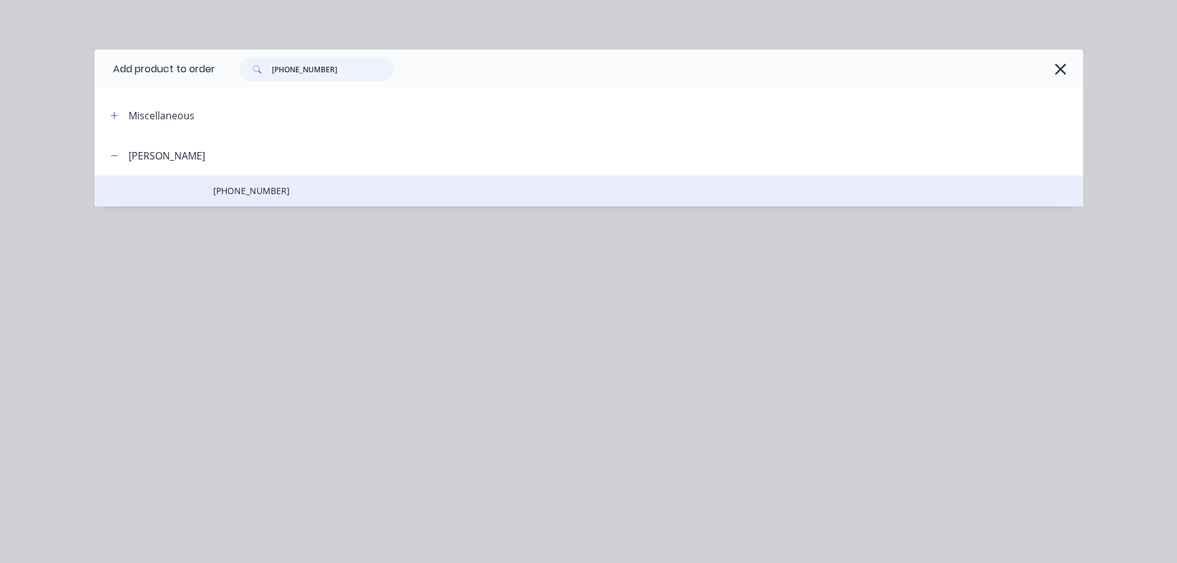
type input "1060-35-07015"
click at [316, 183] on td "1060-35-07015" at bounding box center [648, 190] width 870 height 31
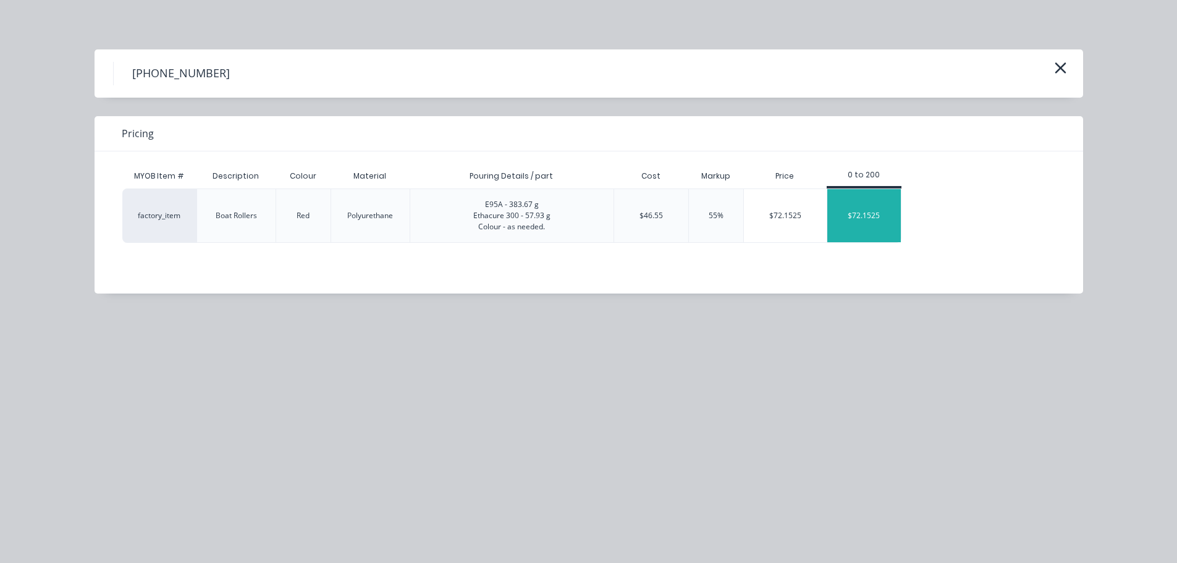
click at [842, 217] on div "$72.1525" at bounding box center [864, 215] width 74 height 53
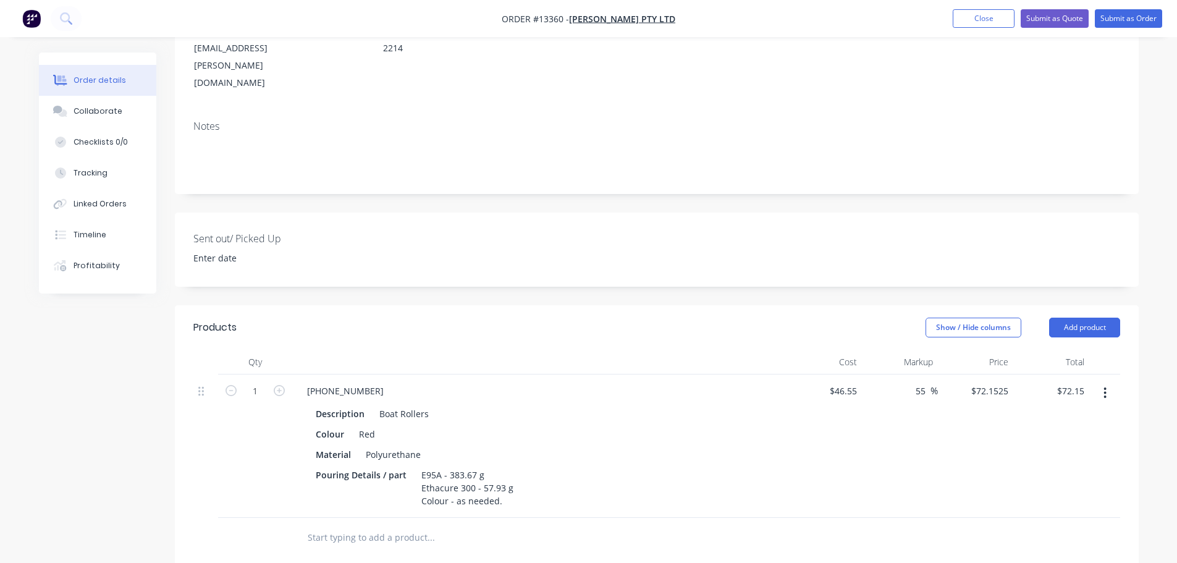
scroll to position [371, 0]
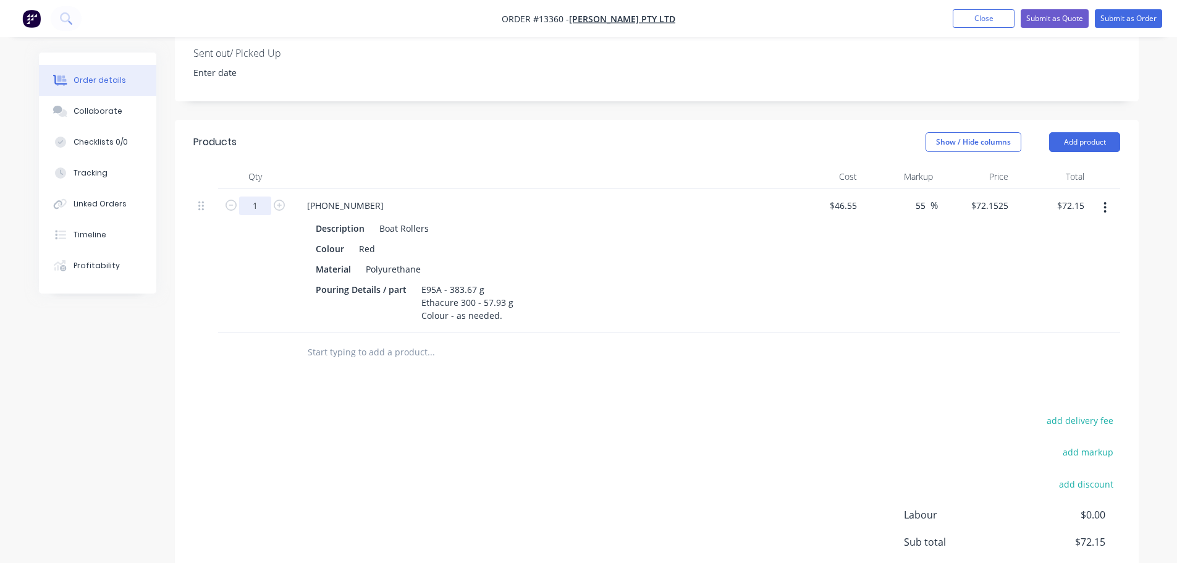
click at [264, 196] on input "1" at bounding box center [255, 205] width 32 height 19
type input "44"
type input "$3,174.71"
click at [383, 120] on header "Products Show / Hide columns Add product" at bounding box center [657, 142] width 964 height 44
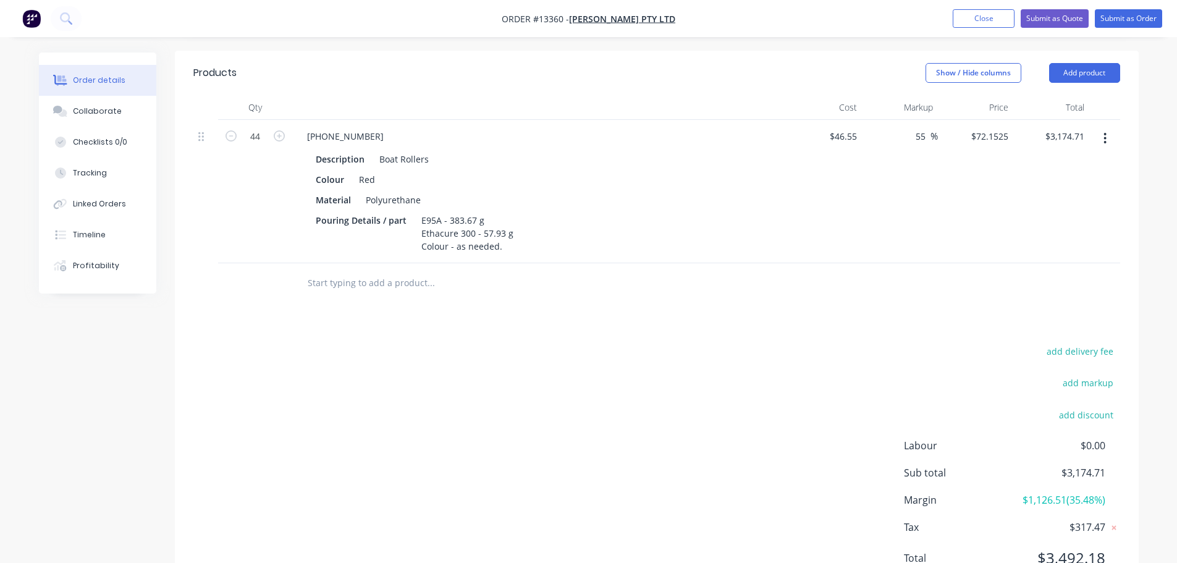
scroll to position [444, 0]
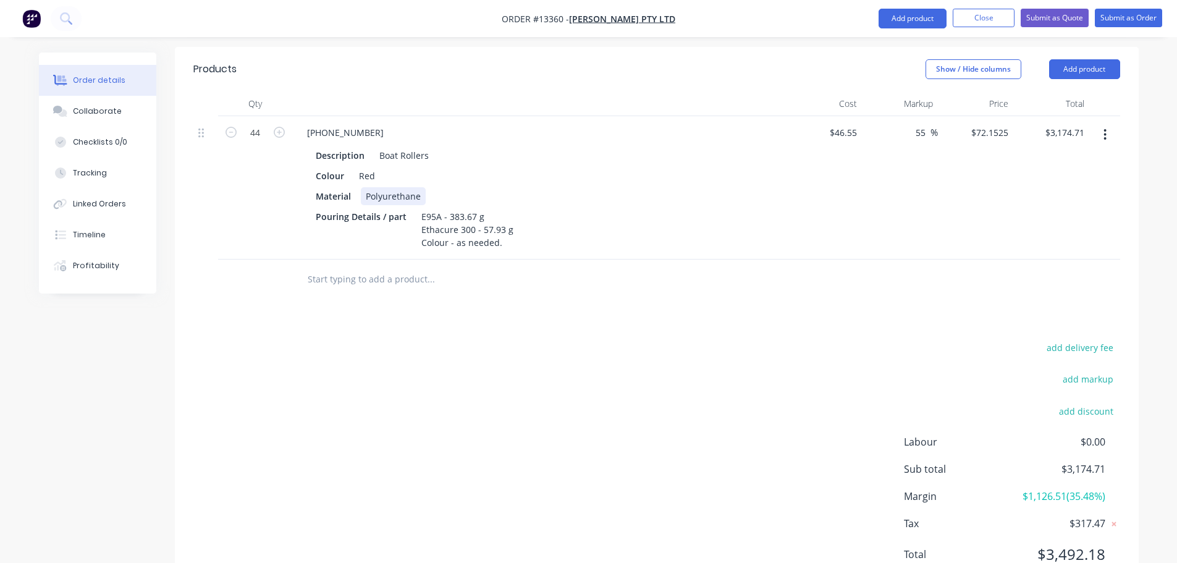
drag, startPoint x: 450, startPoint y: 198, endPoint x: 356, endPoint y: 238, distance: 101.8
click at [573, 277] on div "Products Show / Hide columns Add product Qty Cost Markup Price Total 44 1060-35…" at bounding box center [657, 321] width 964 height 549
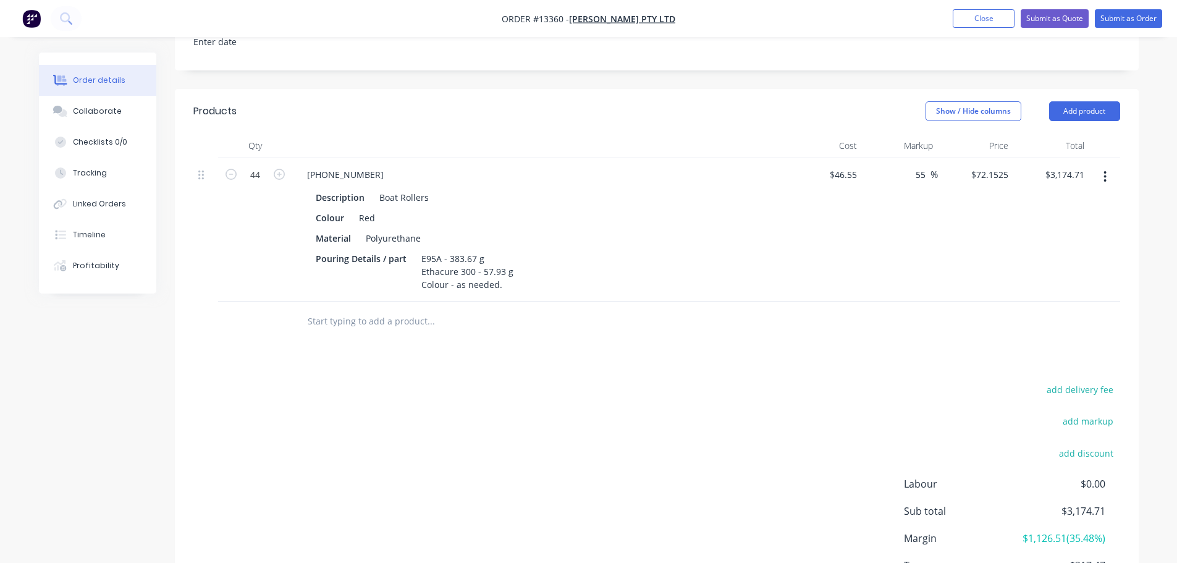
scroll to position [258, 0]
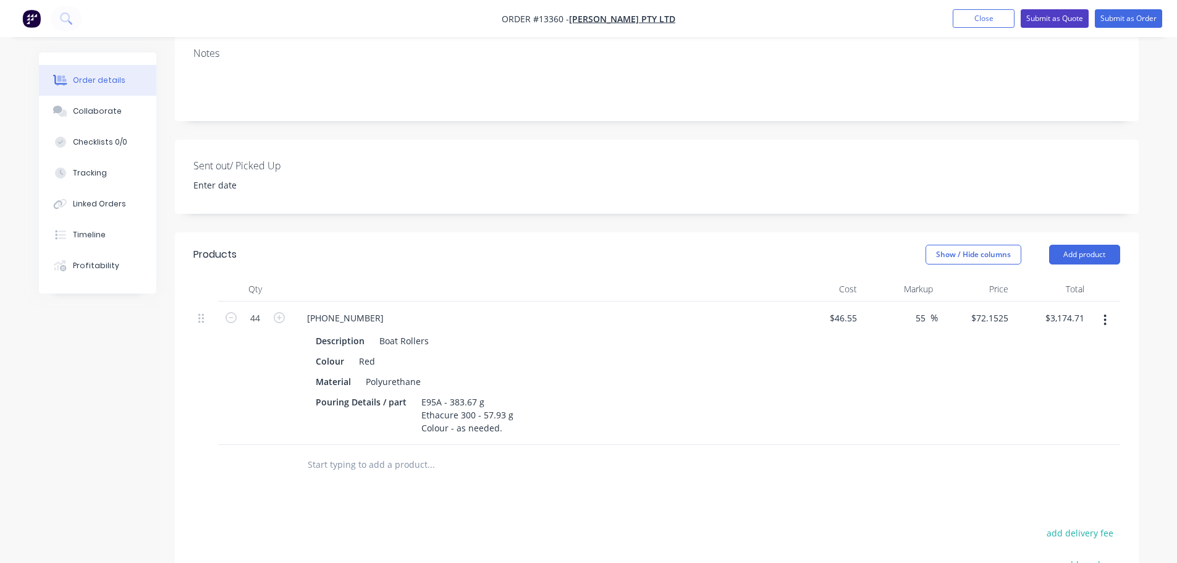
click at [1076, 17] on button "Submit as Quote" at bounding box center [1055, 18] width 68 height 19
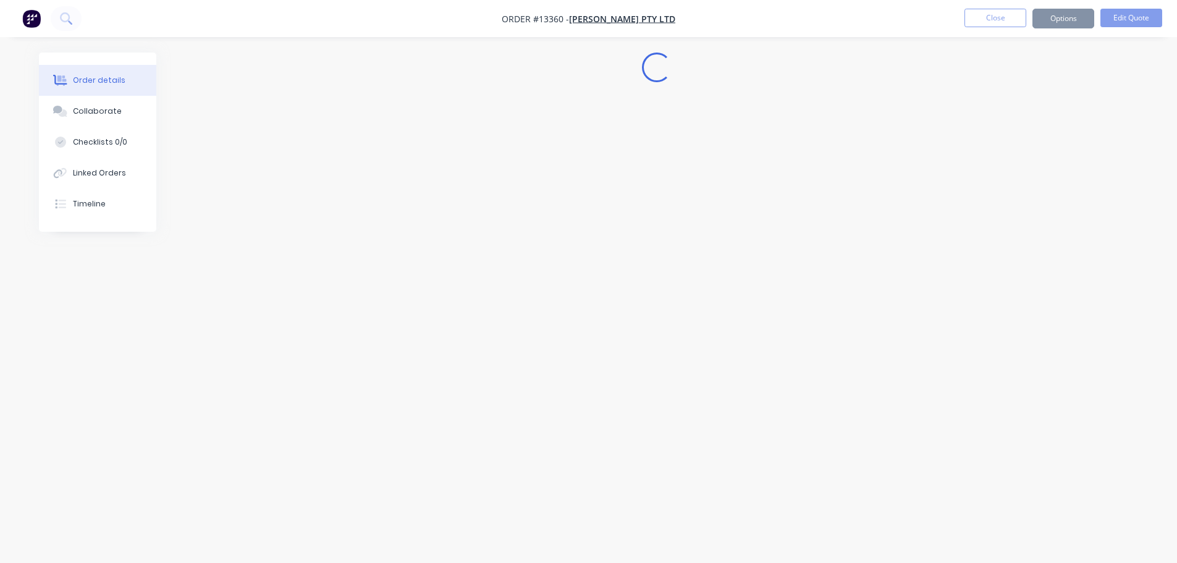
scroll to position [0, 0]
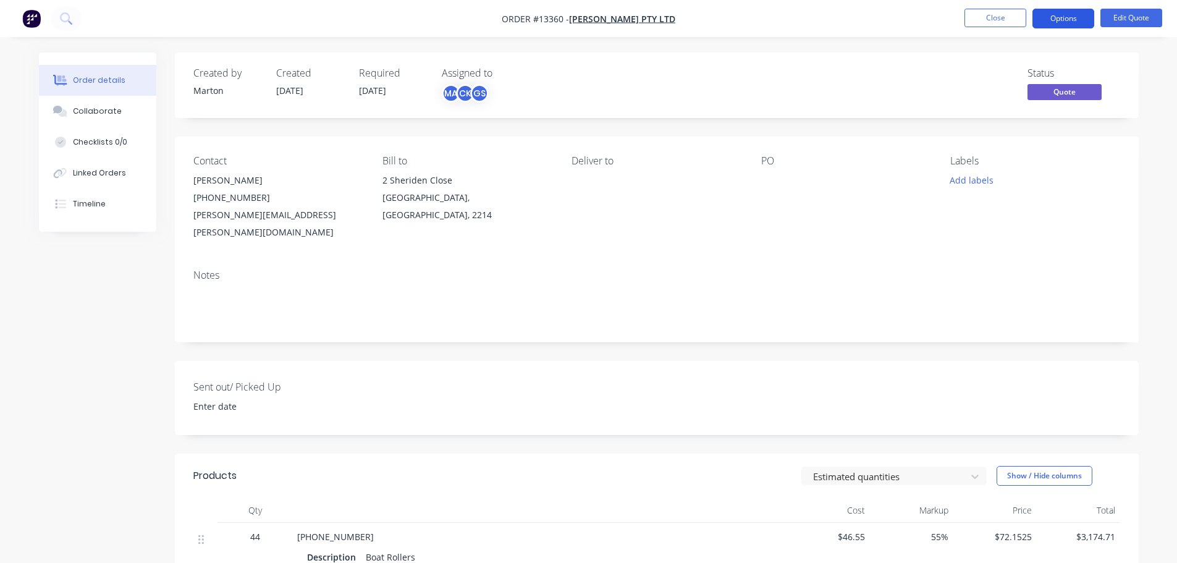
click at [1068, 21] on button "Options" at bounding box center [1063, 19] width 62 height 20
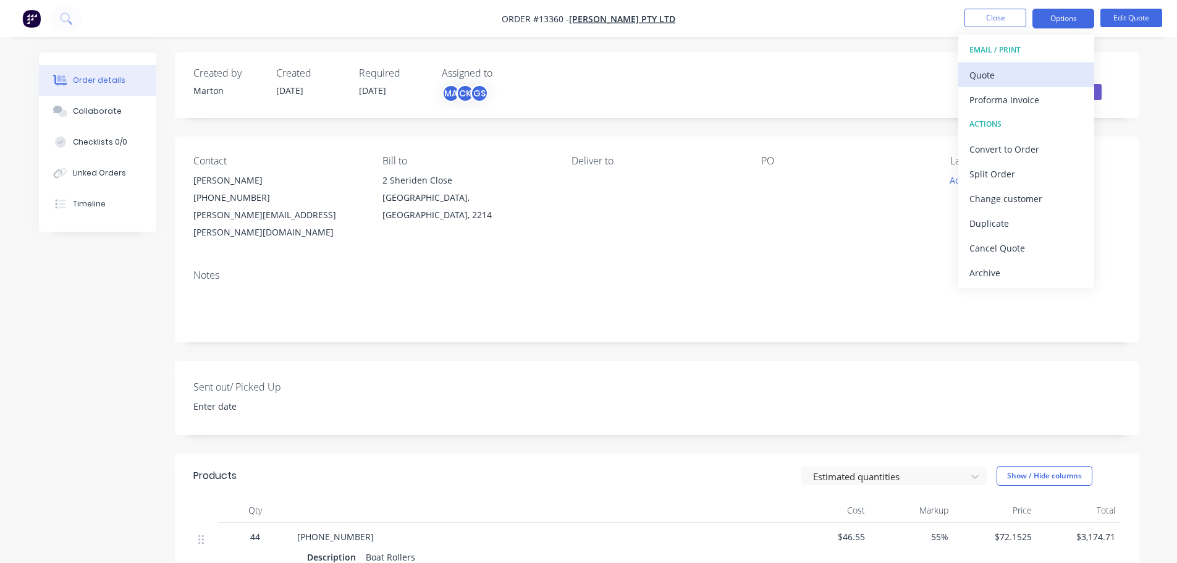
click at [1029, 70] on div "Quote" at bounding box center [1026, 75] width 114 height 18
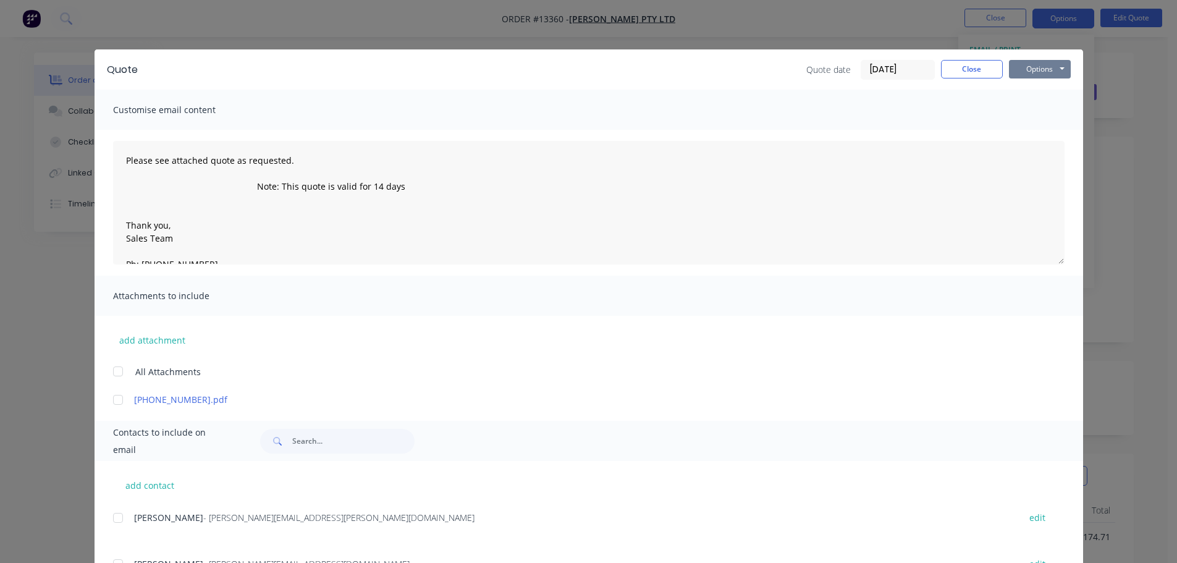
click at [1029, 65] on button "Options" at bounding box center [1040, 69] width 62 height 19
click at [1026, 90] on button "Preview" at bounding box center [1048, 91] width 79 height 20
click at [961, 64] on button "Close" at bounding box center [972, 69] width 62 height 19
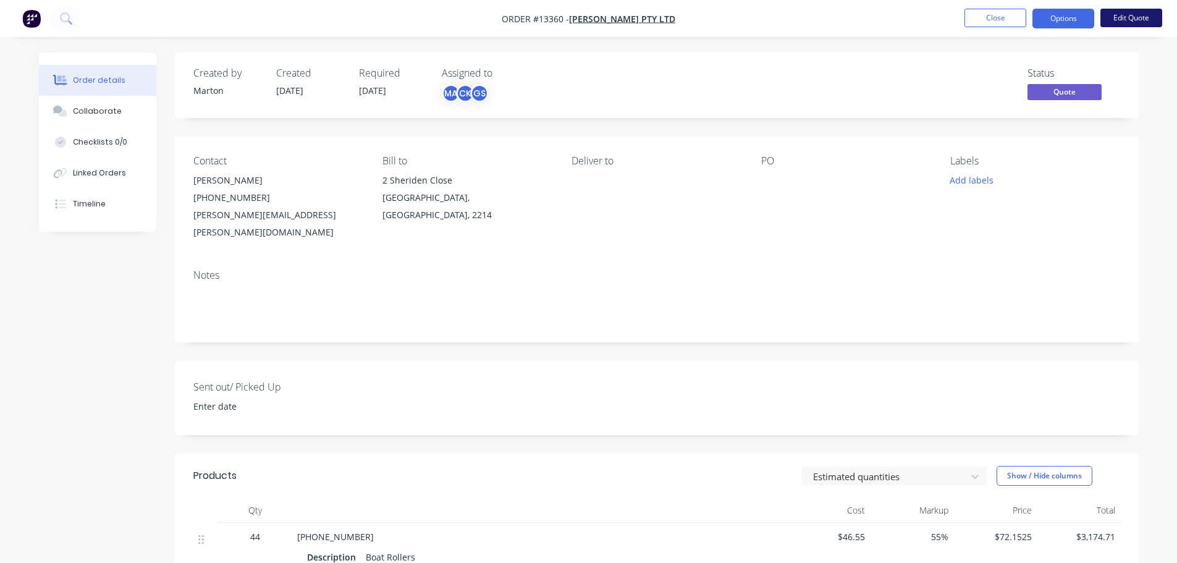
click at [1120, 19] on button "Edit Quote" at bounding box center [1131, 18] width 62 height 19
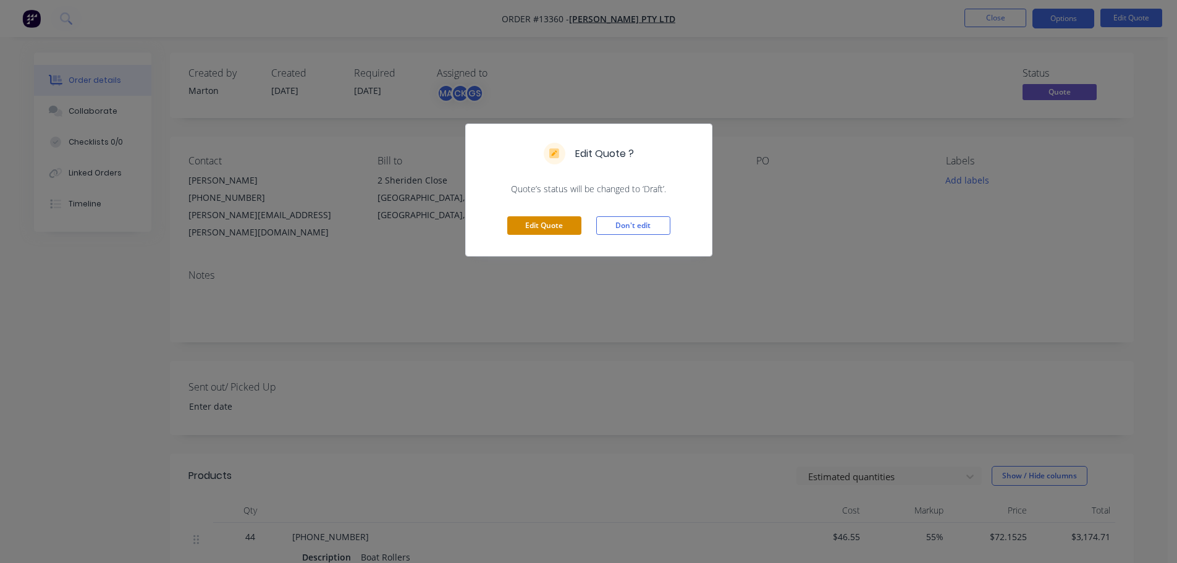
click at [533, 219] on button "Edit Quote" at bounding box center [544, 225] width 74 height 19
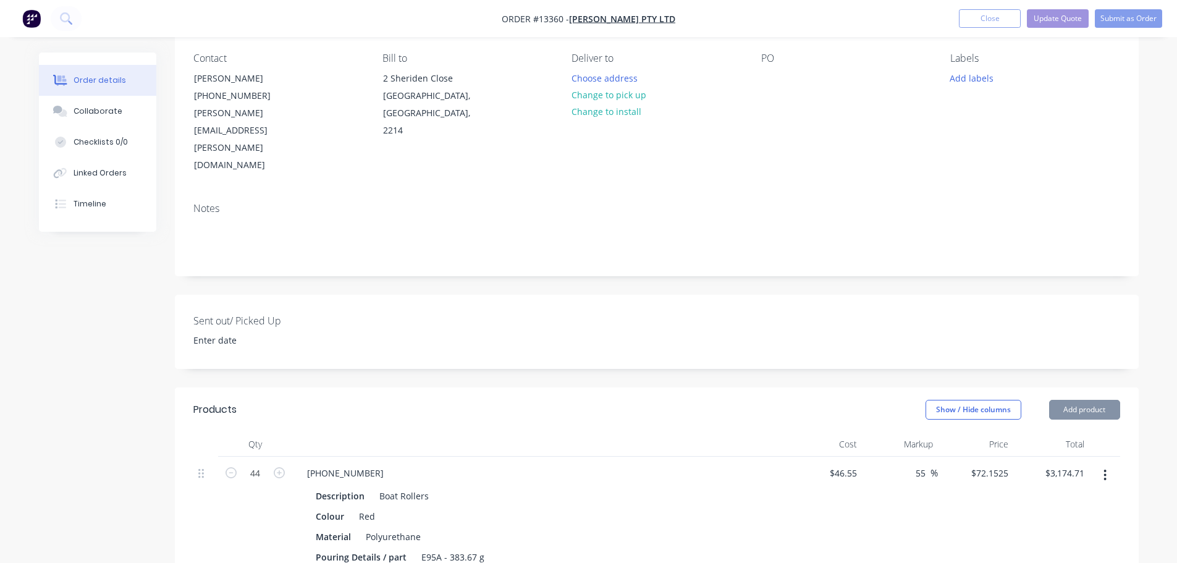
scroll to position [247, 0]
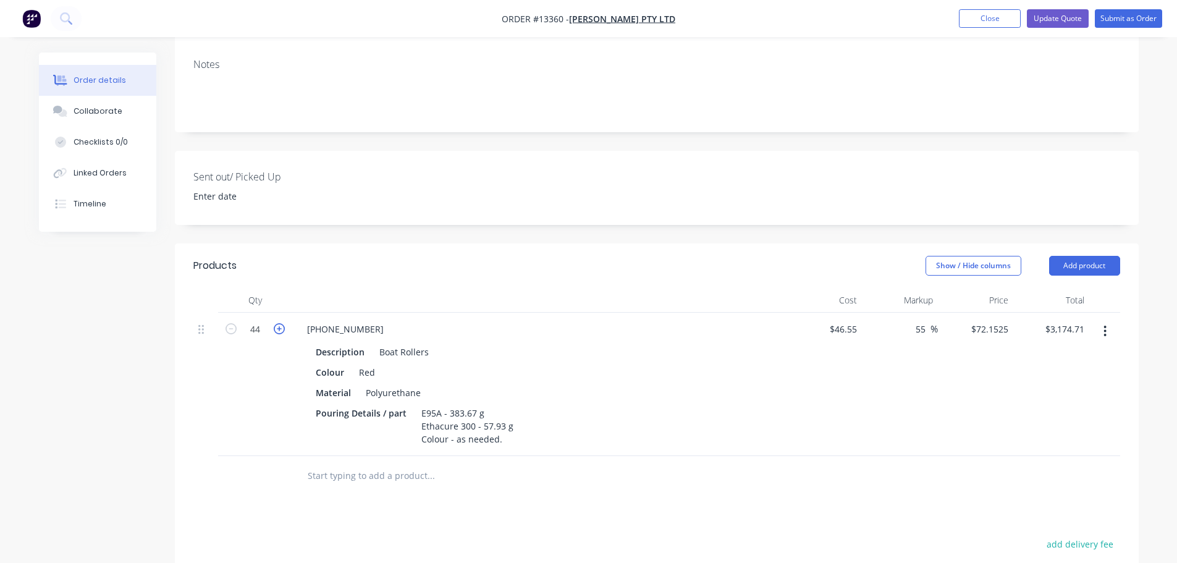
click at [282, 323] on icon "button" at bounding box center [279, 328] width 11 height 11
type input "45"
type input "$3,246.86"
click at [282, 323] on icon "button" at bounding box center [279, 328] width 11 height 11
type input "46"
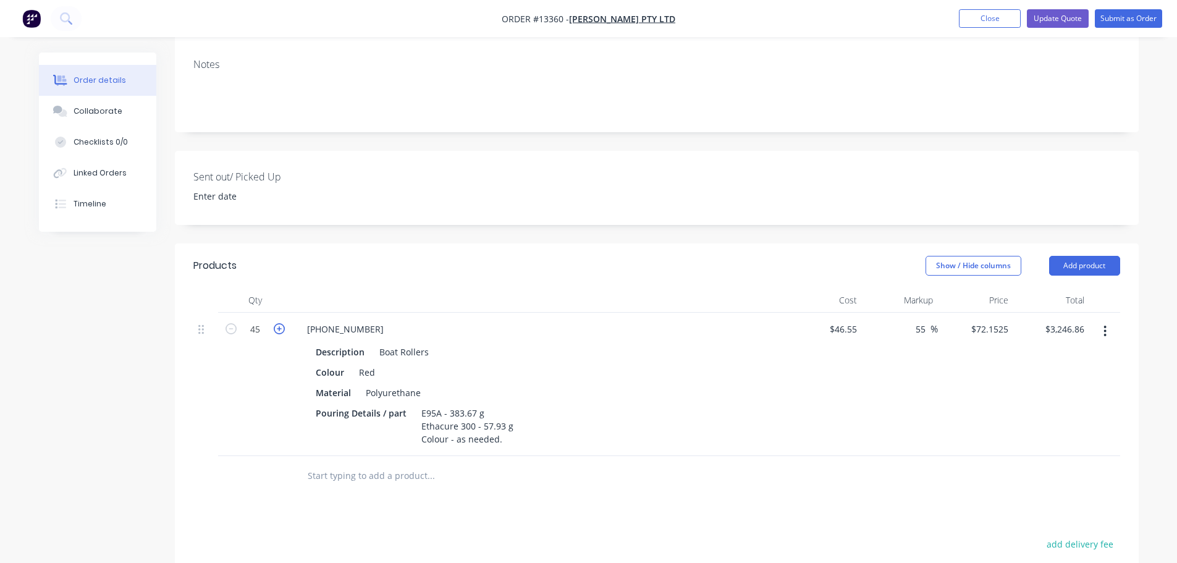
type input "$3,319.02"
click at [282, 323] on icon "button" at bounding box center [279, 328] width 11 height 11
type input "47"
type input "$3,391.17"
click at [282, 323] on icon "button" at bounding box center [279, 328] width 11 height 11
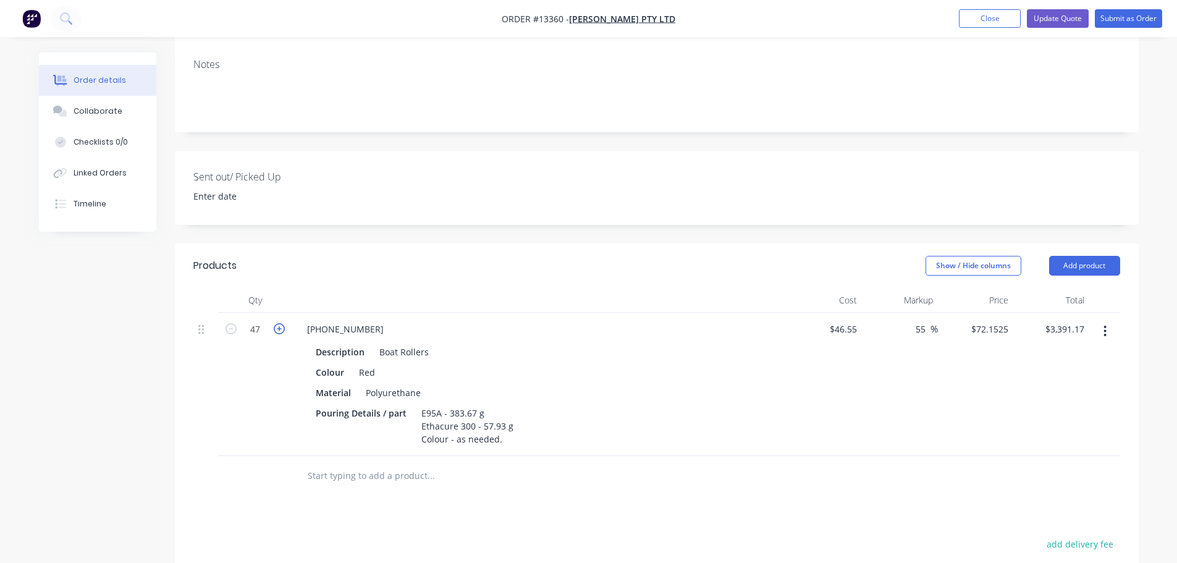
type input "48"
type input "$3,463.32"
click at [431, 243] on header "Products Show / Hide columns Add product" at bounding box center [657, 265] width 964 height 44
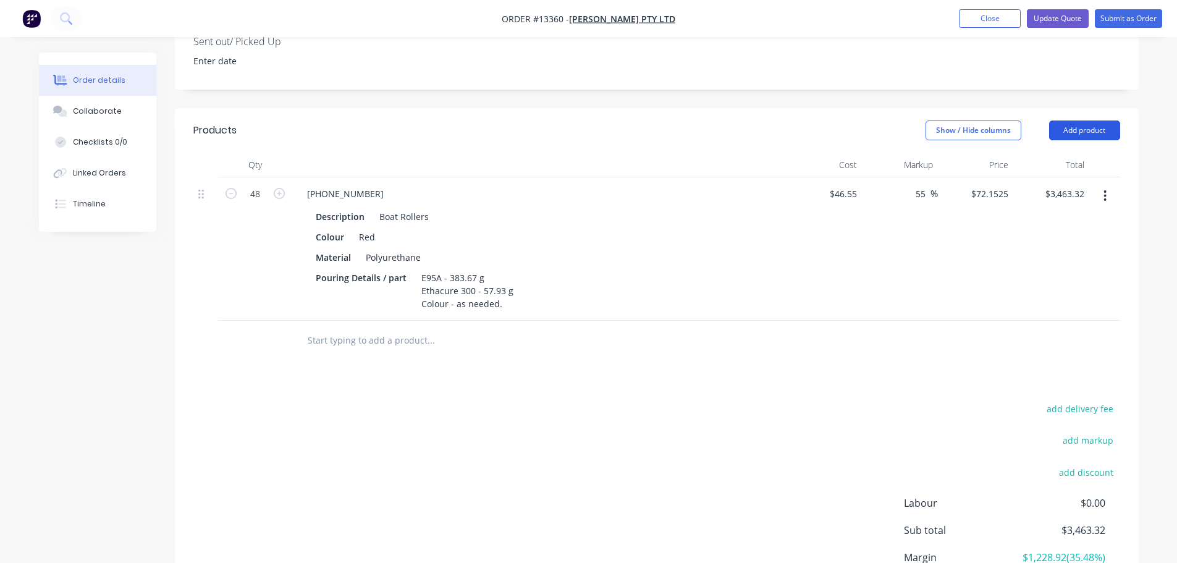
scroll to position [371, 0]
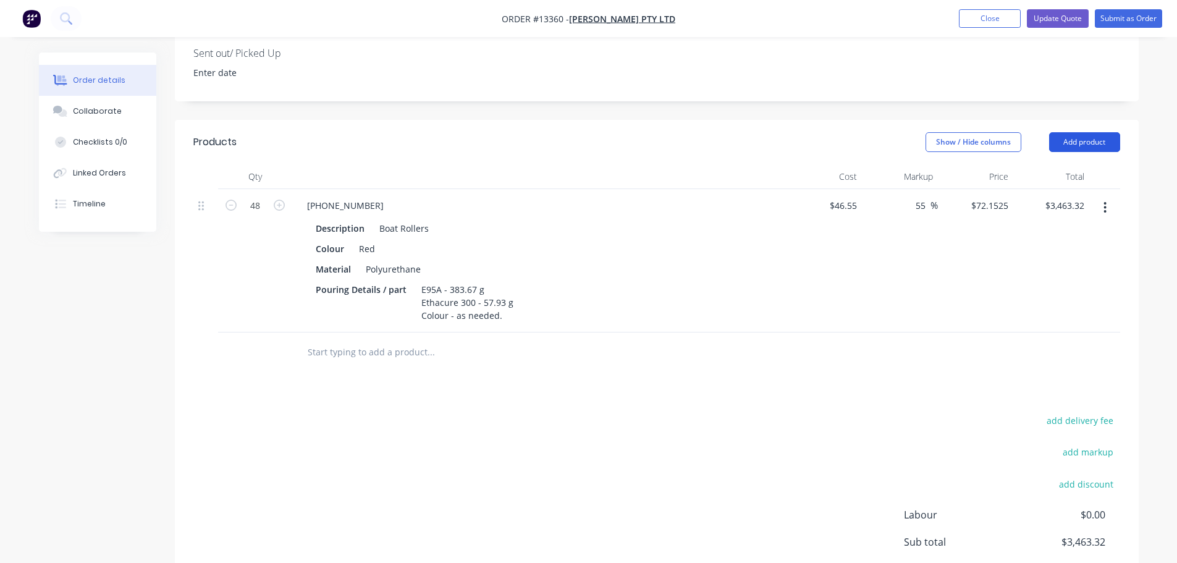
click at [1087, 132] on button "Add product" at bounding box center [1084, 142] width 71 height 20
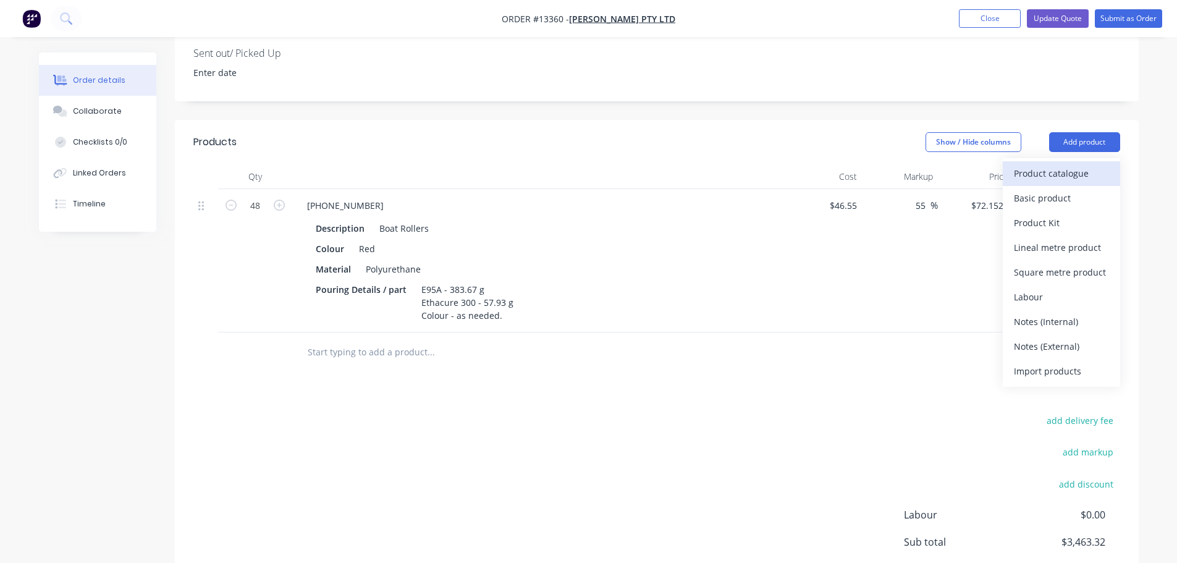
click at [1069, 164] on div "Product catalogue" at bounding box center [1061, 173] width 95 height 18
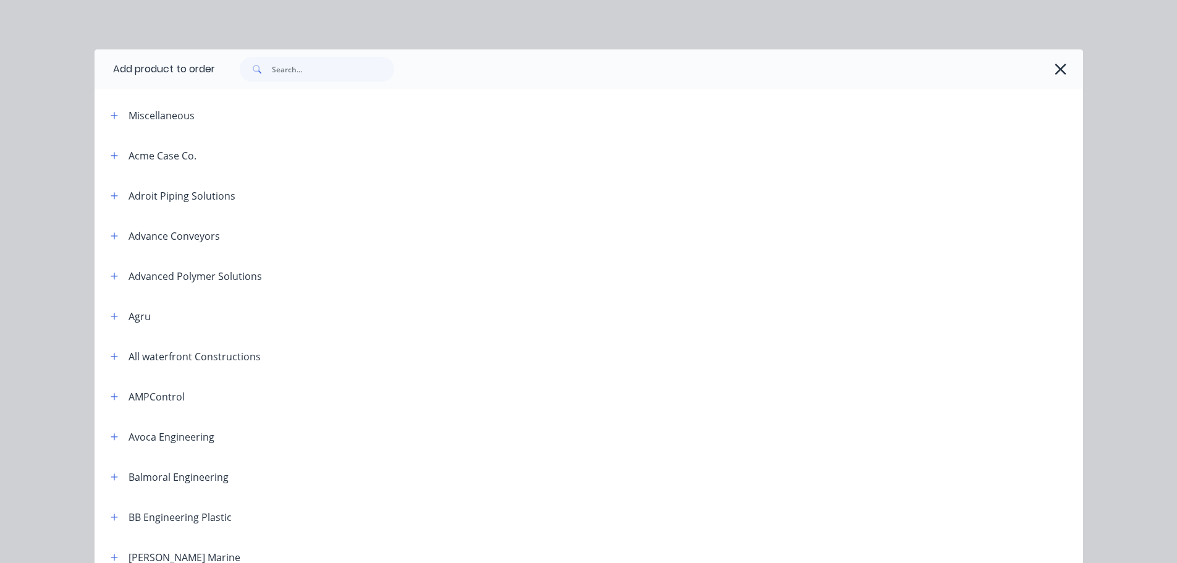
click at [1055, 64] on icon "button" at bounding box center [1060, 69] width 11 height 11
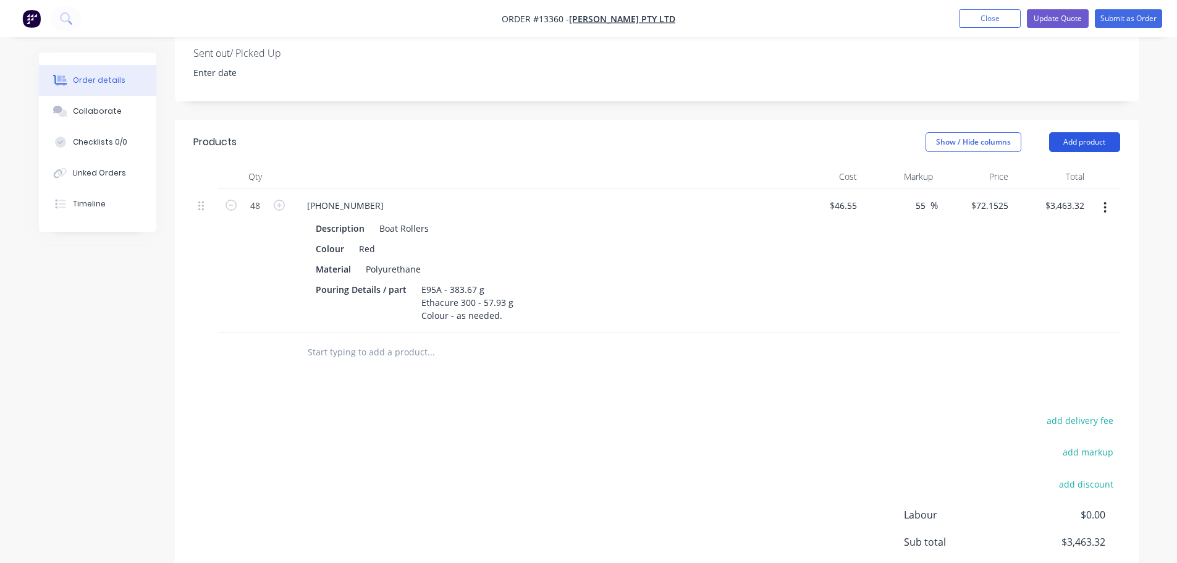
click at [1081, 132] on button "Add product" at bounding box center [1084, 142] width 71 height 20
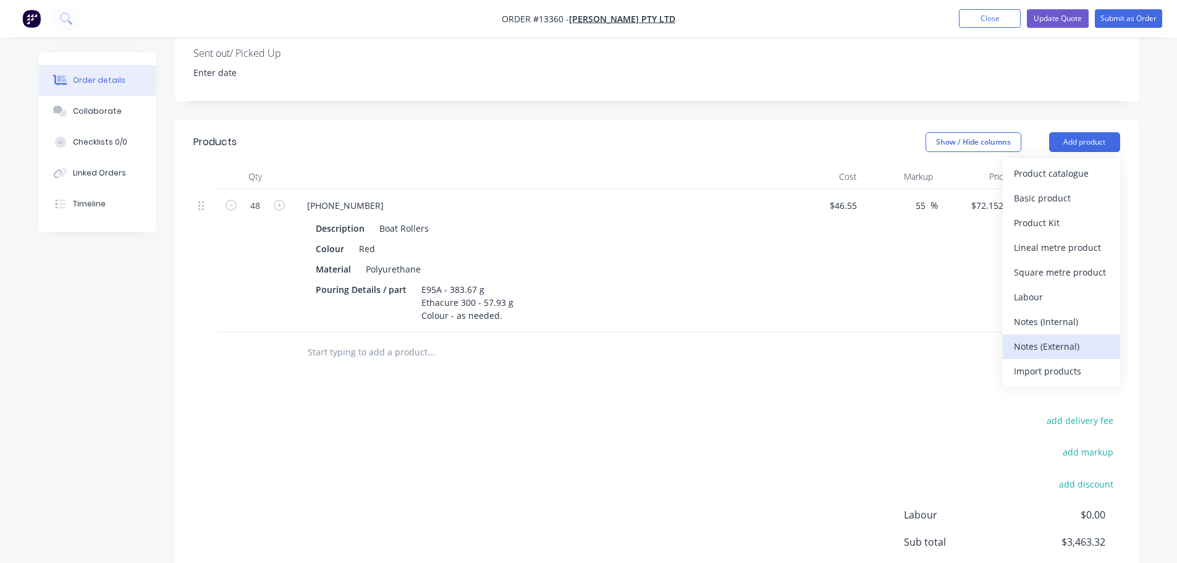
click at [1038, 337] on div "Notes (External)" at bounding box center [1061, 346] width 95 height 18
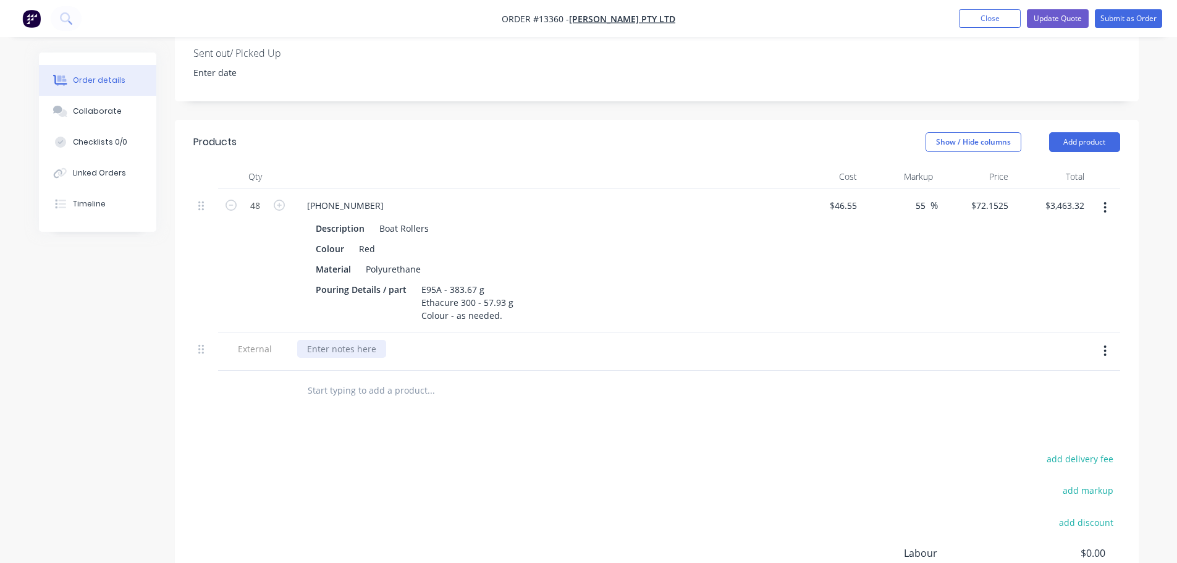
click at [365, 340] on div at bounding box center [341, 349] width 89 height 18
click at [424, 340] on div "Lead Time: 2 weeks from receving PO" at bounding box center [413, 349] width 232 height 18
click at [455, 340] on div "Lead Time: 2 weeks from receiving PO" at bounding box center [385, 349] width 177 height 18
click at [458, 340] on div "Lead Time: 2 weeks from receiving PO" at bounding box center [385, 349] width 177 height 18
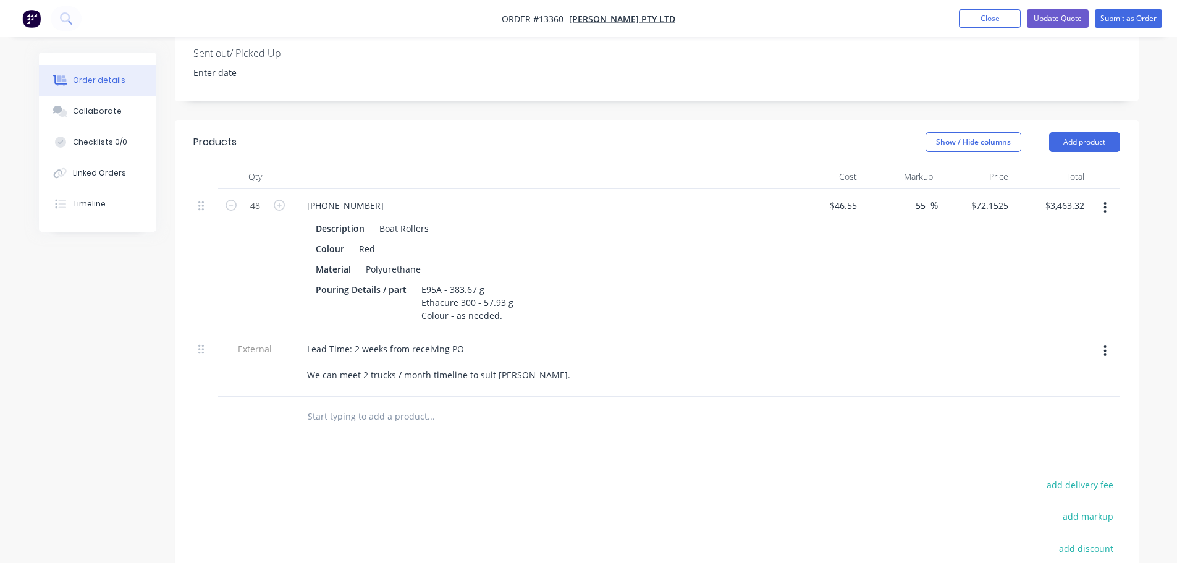
click at [510, 404] on input "text" at bounding box center [430, 416] width 247 height 25
click at [531, 404] on input "text" at bounding box center [430, 416] width 247 height 25
click at [1089, 476] on button "add delivery fee" at bounding box center [1080, 484] width 80 height 17
type input "25"
click at [880, 401] on div "Products Show / Hide columns Add product Qty Cost Markup Price Total 48 1060-35…" at bounding box center [657, 425] width 964 height 610
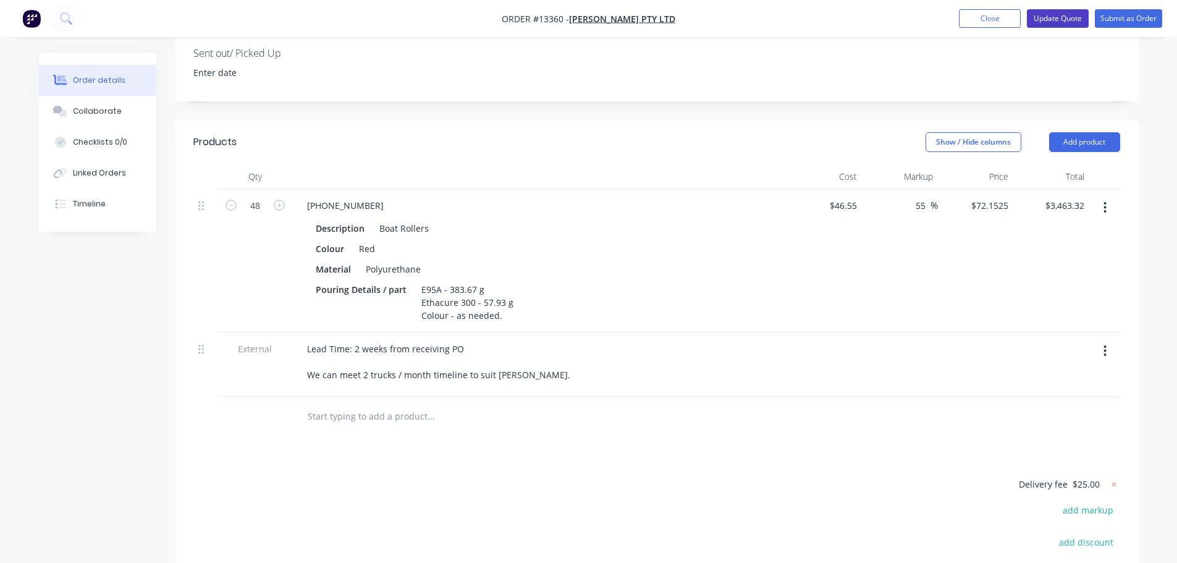
click at [1069, 12] on button "Update Quote" at bounding box center [1058, 18] width 62 height 19
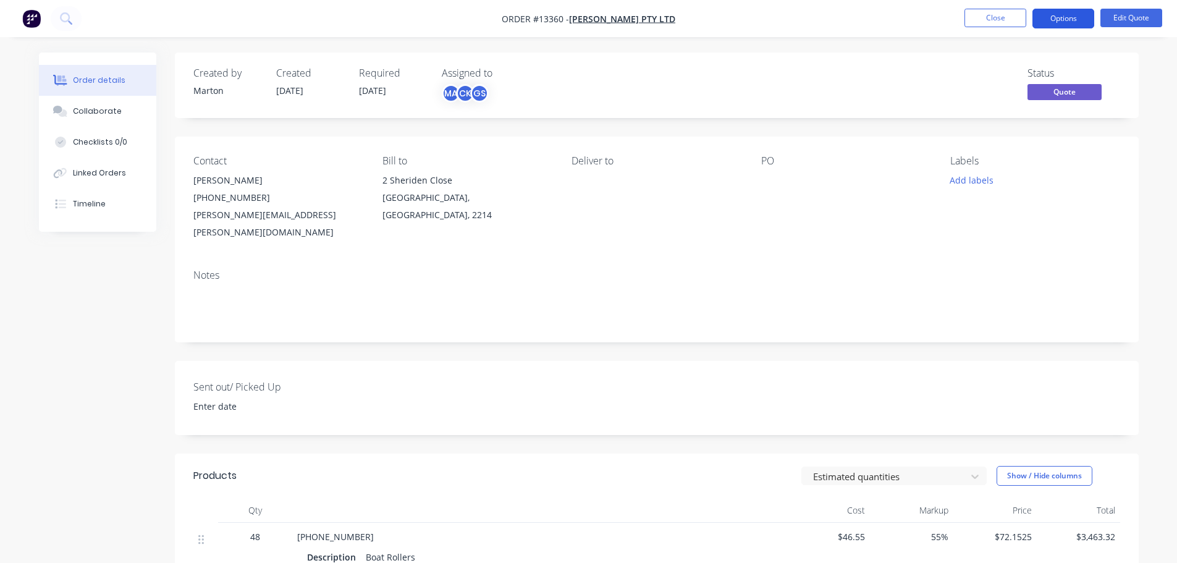
click at [1068, 23] on button "Options" at bounding box center [1063, 19] width 62 height 20
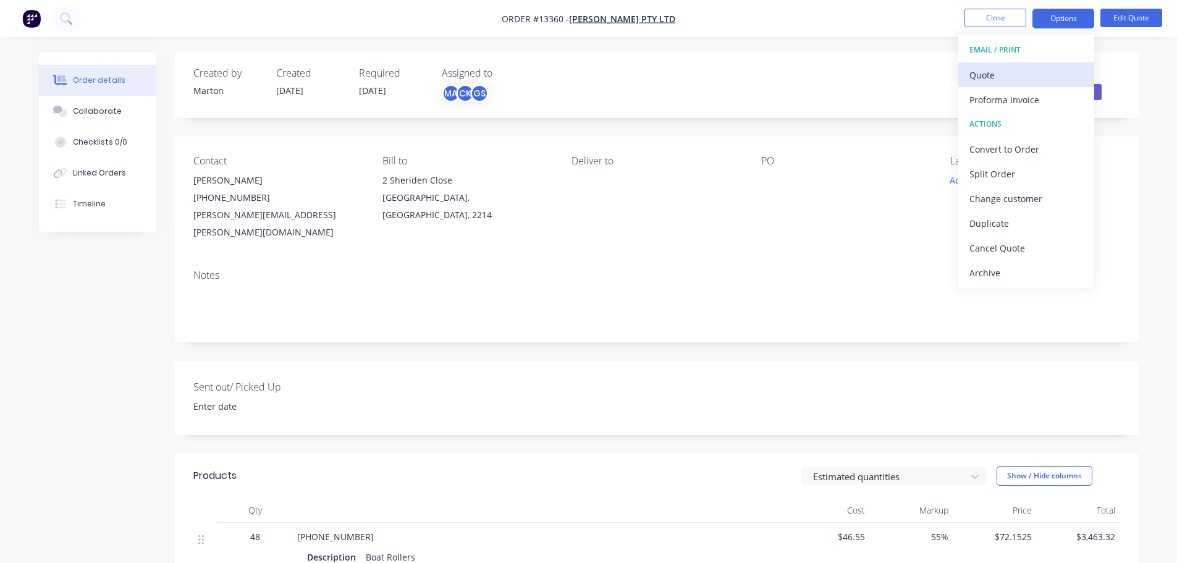
click at [1035, 68] on div "Quote" at bounding box center [1026, 75] width 114 height 18
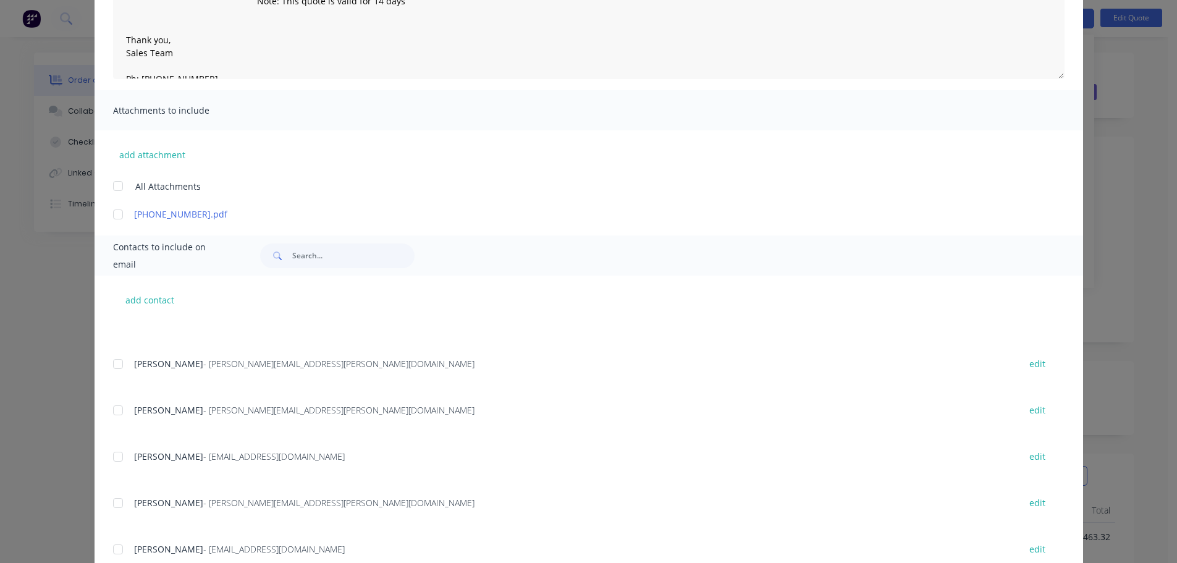
scroll to position [62, 0]
click at [119, 503] on div at bounding box center [118, 502] width 25 height 25
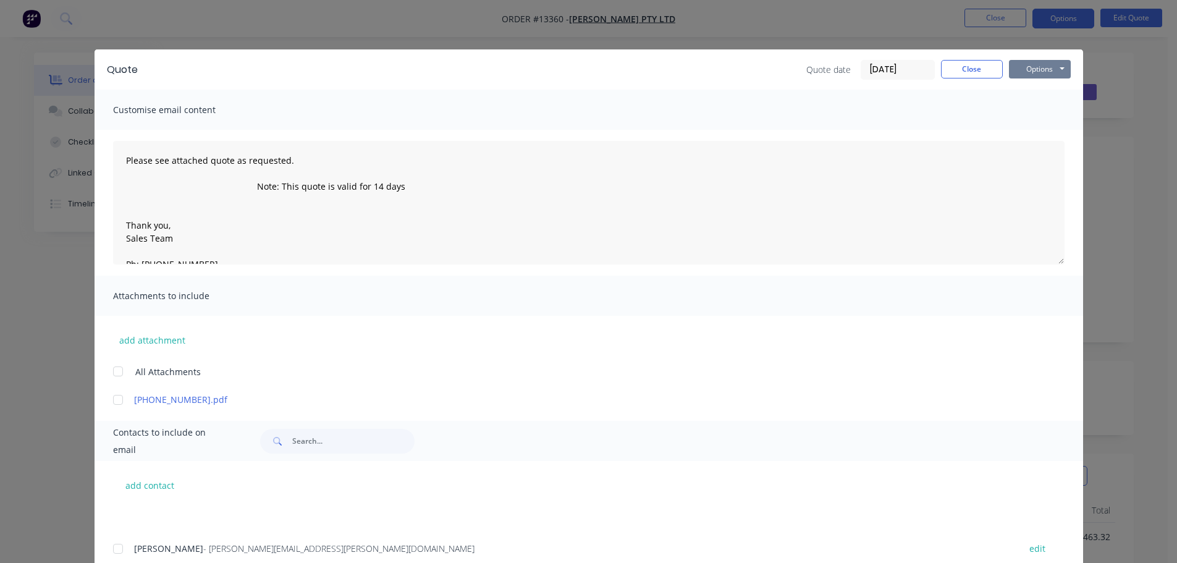
click at [1053, 70] on button "Options" at bounding box center [1040, 69] width 62 height 19
click at [1036, 125] on button "Email" at bounding box center [1048, 132] width 79 height 20
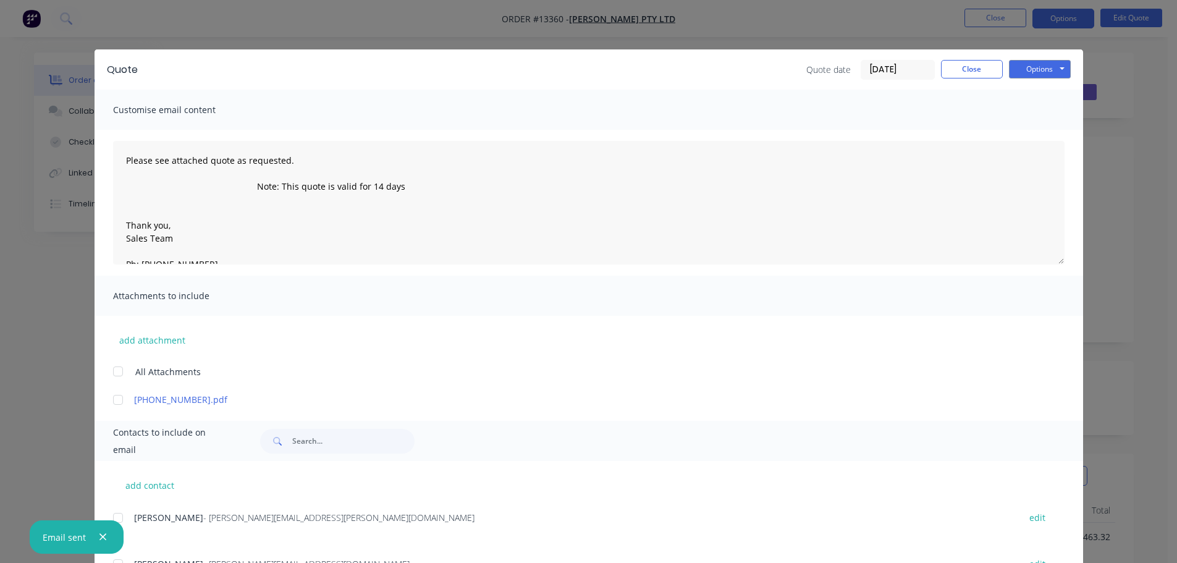
scroll to position [62, 0]
